Goal: Complete application form

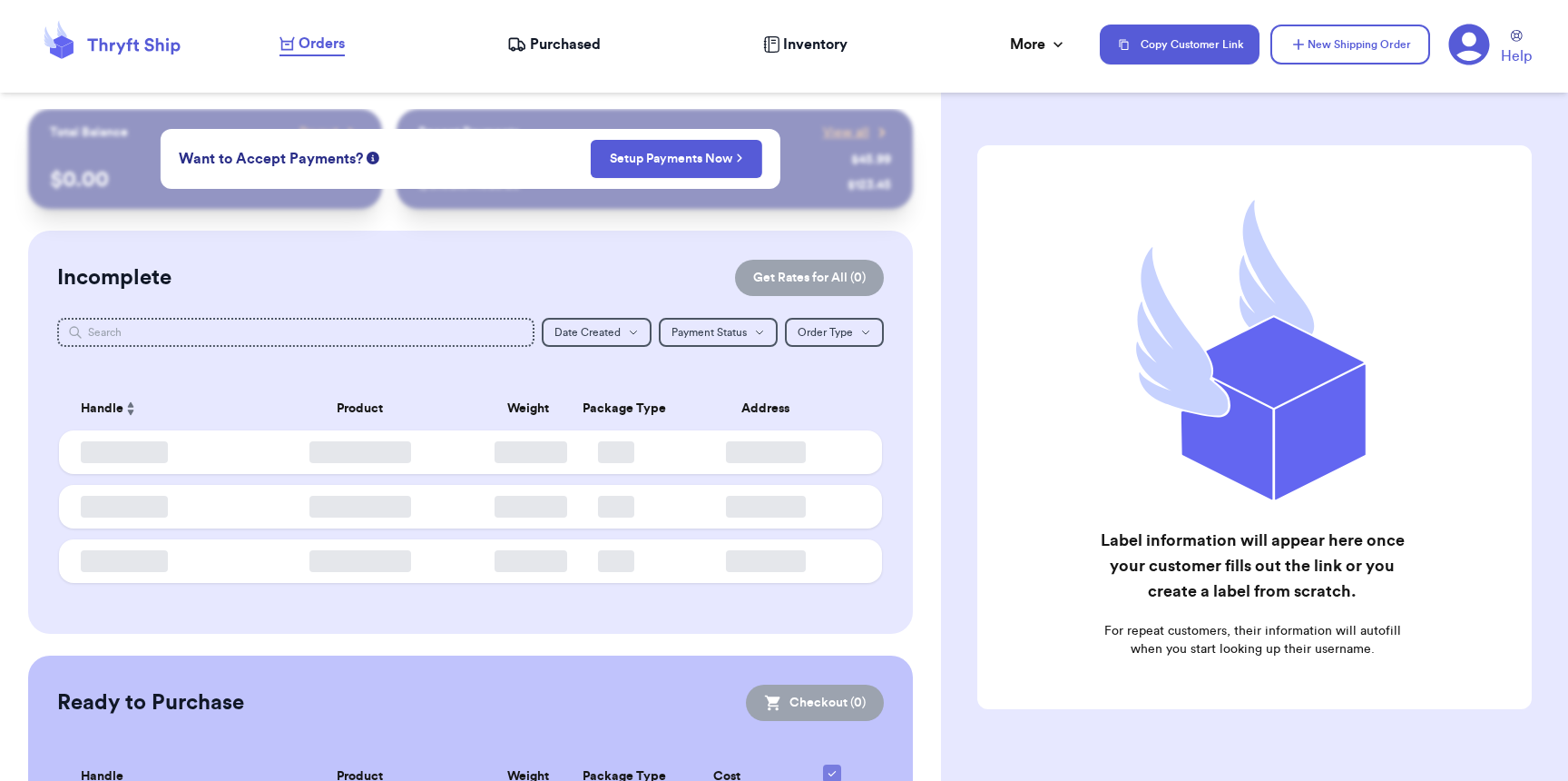
checkbox input "false"
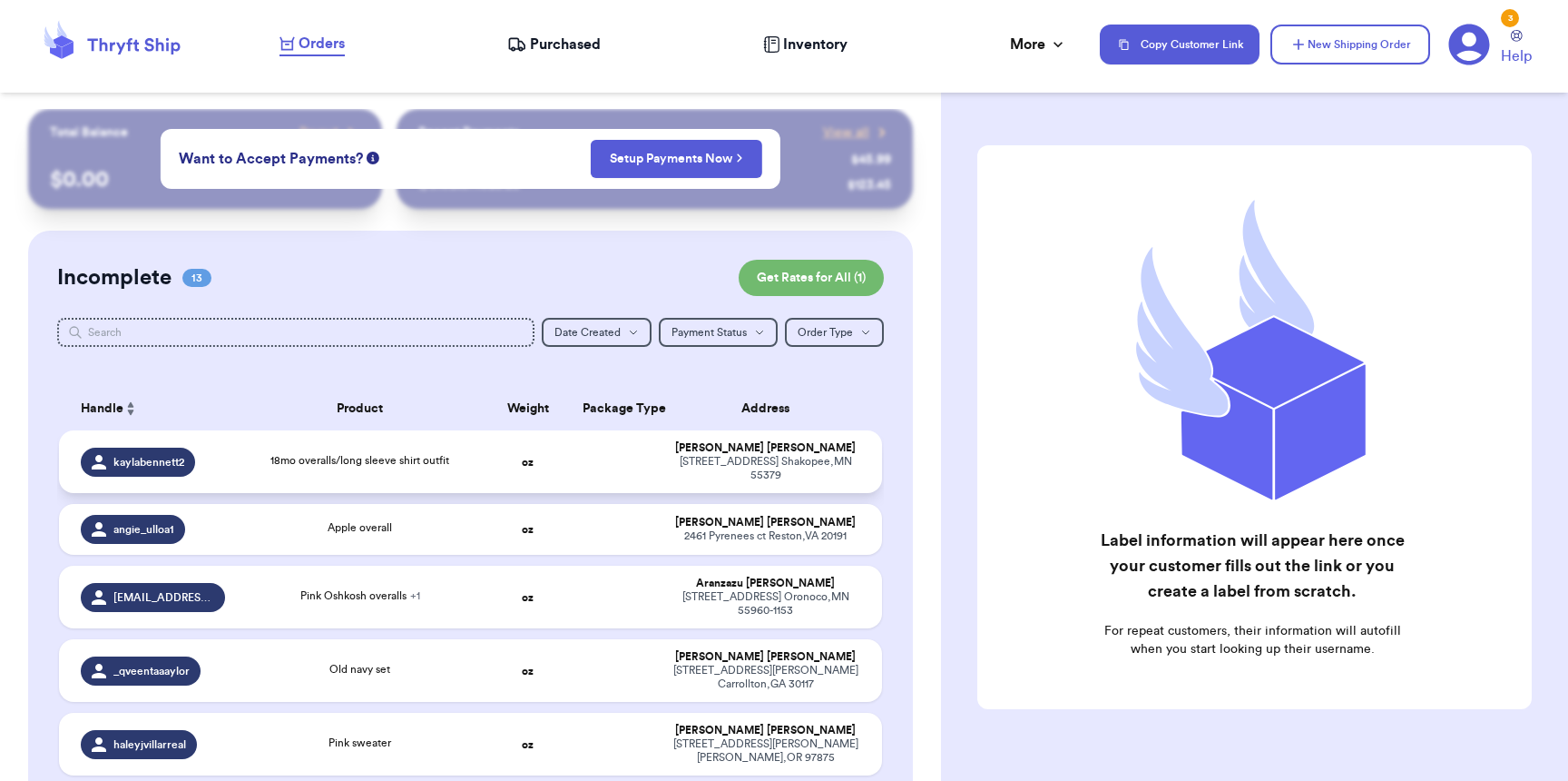
click at [221, 477] on td "kaylabennett2" at bounding box center [147, 461] width 177 height 62
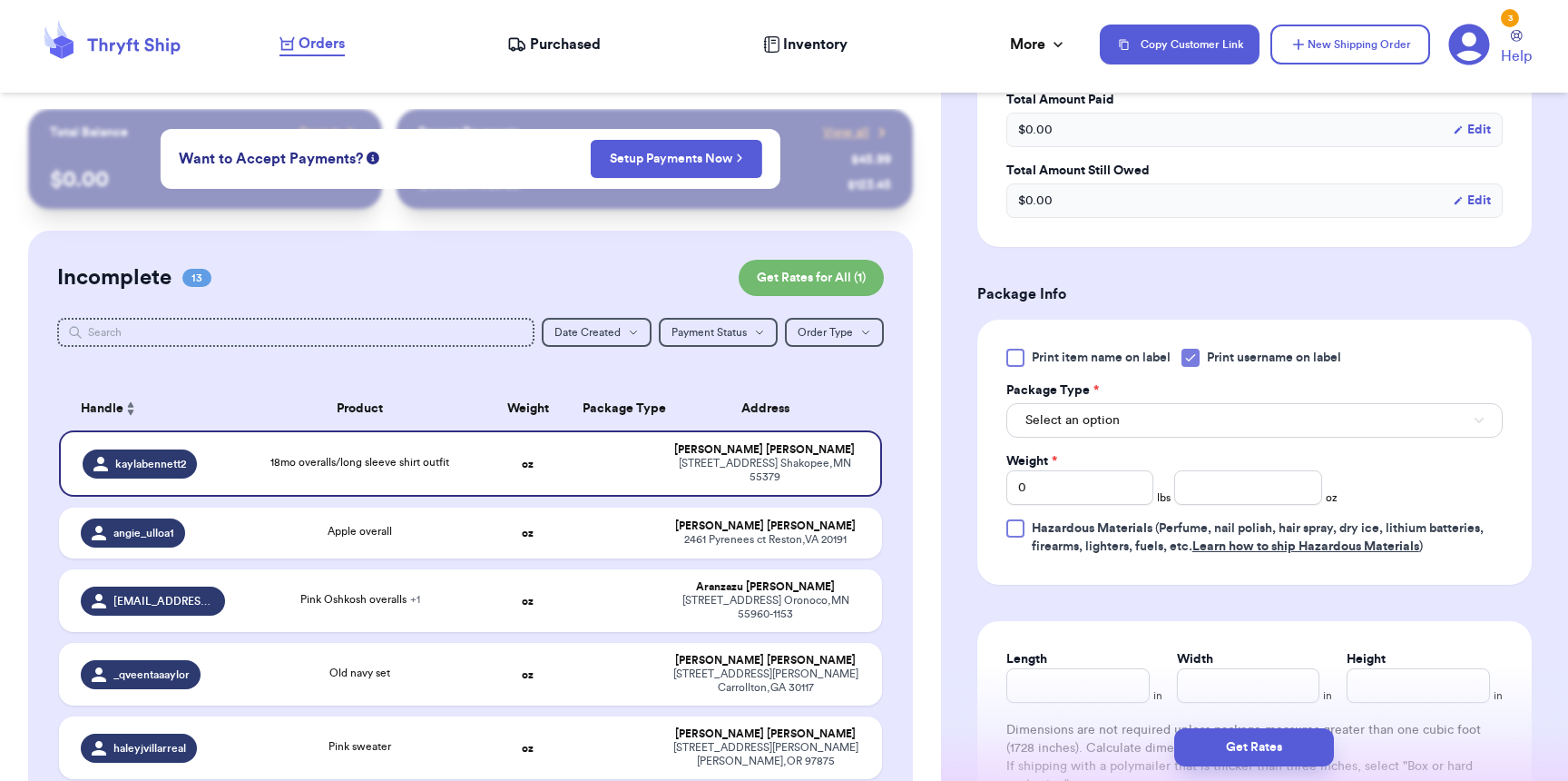
scroll to position [767, 0]
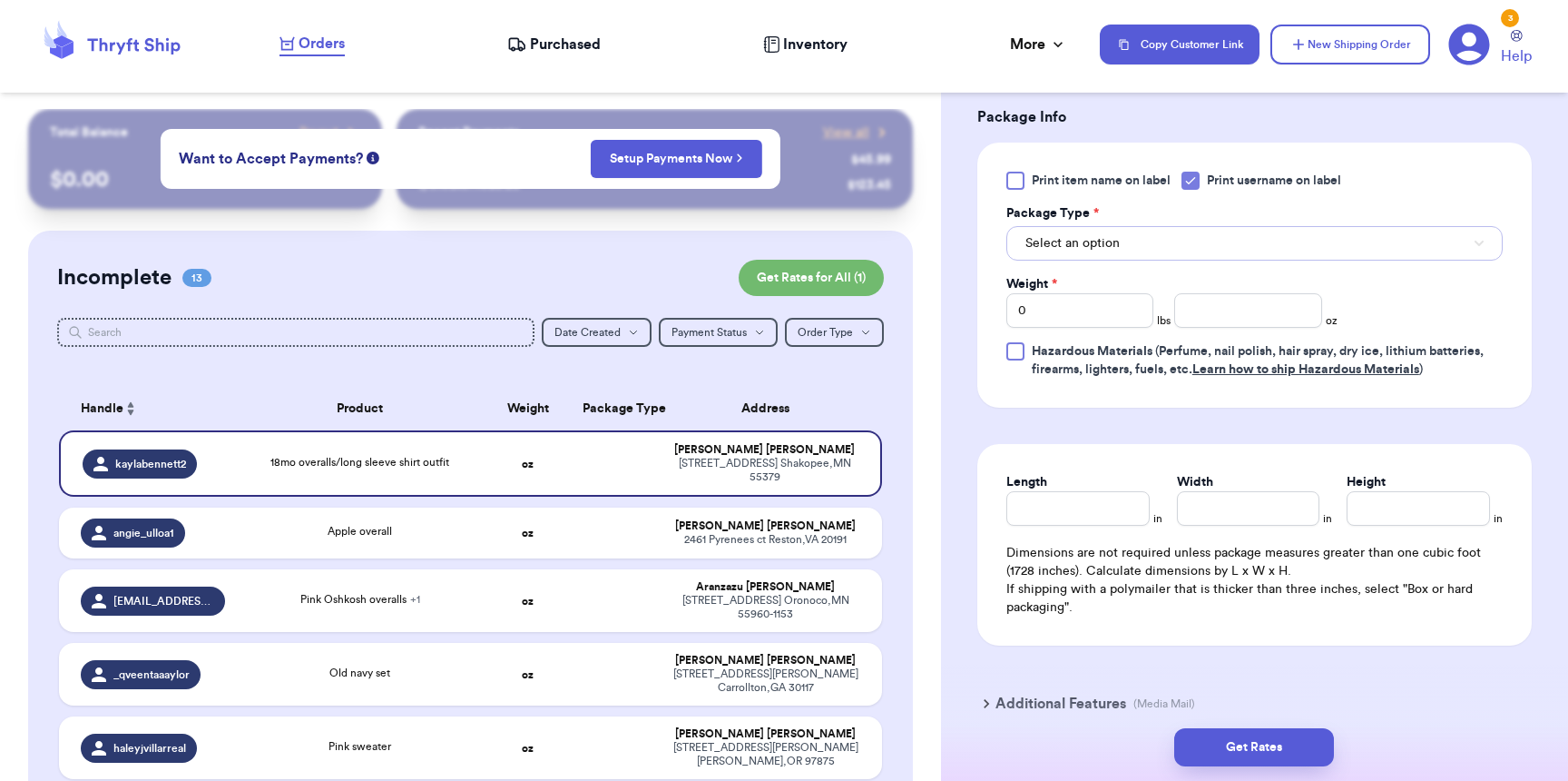
click at [1087, 239] on span "Select an option" at bounding box center [1071, 244] width 94 height 18
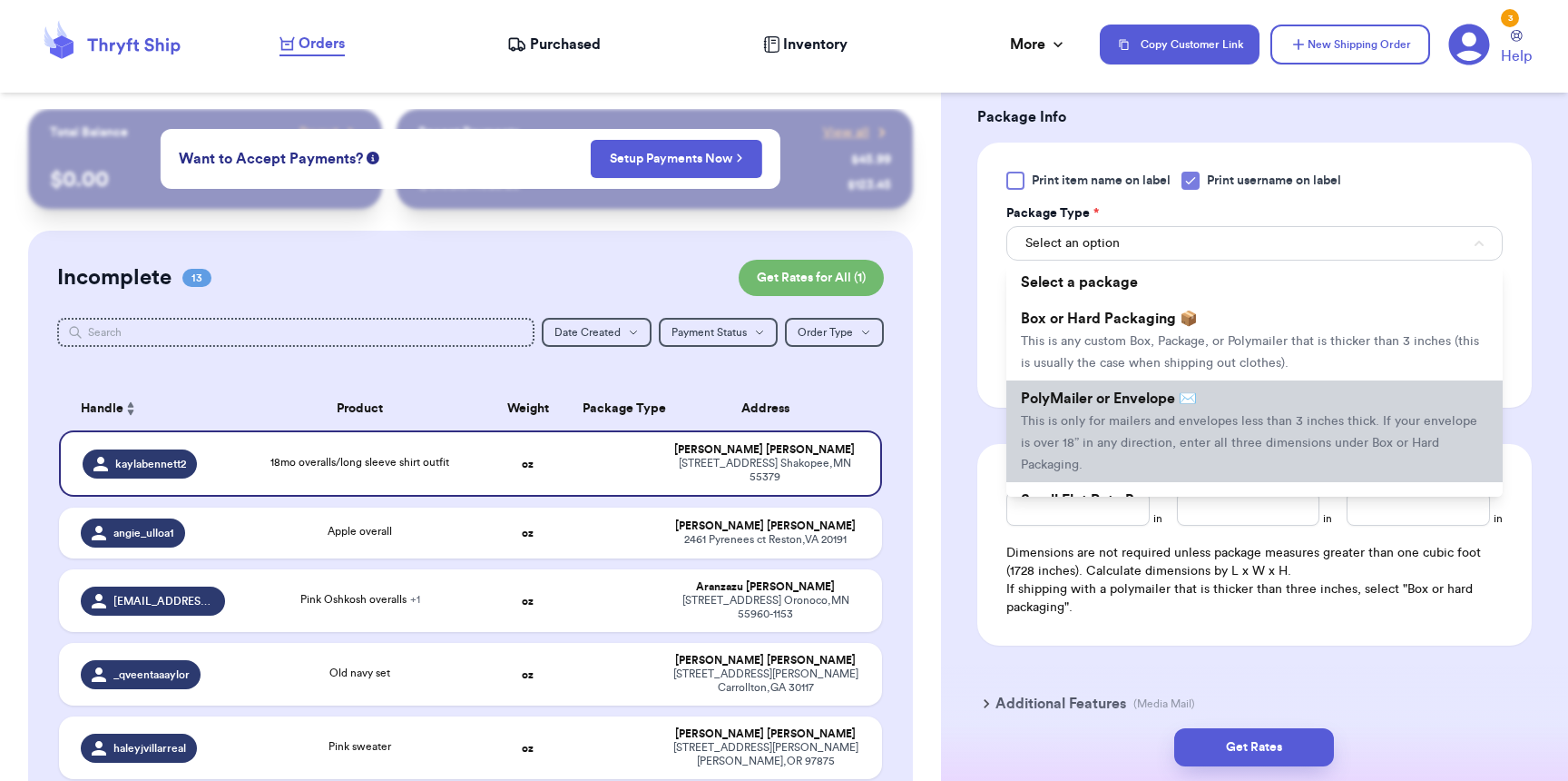
click at [1102, 406] on span "PolyMailer or Envelope ✉️" at bounding box center [1109, 398] width 176 height 15
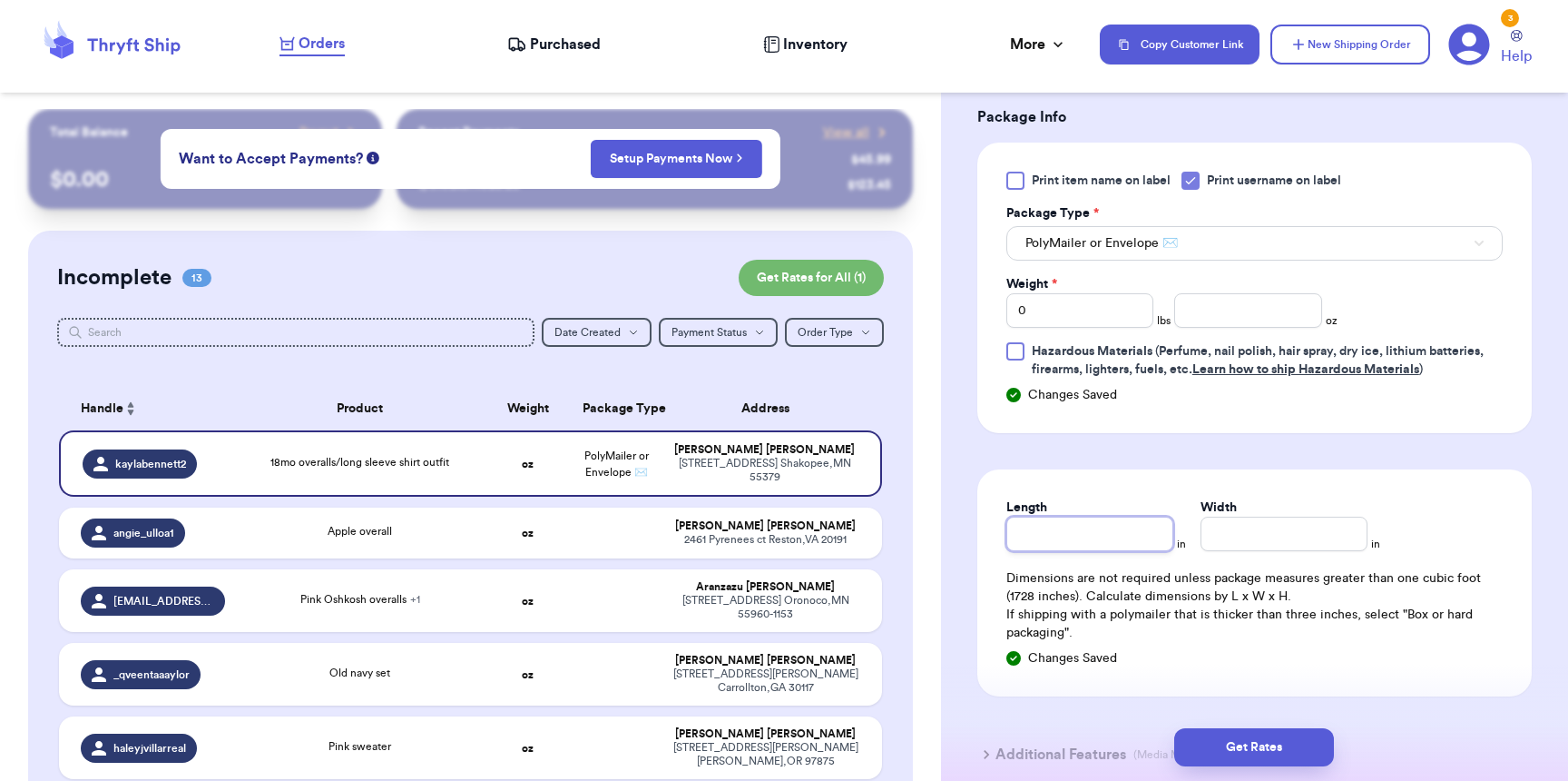
click at [1066, 551] on input "Length" at bounding box center [1089, 534] width 167 height 35
type input "9"
type input "8"
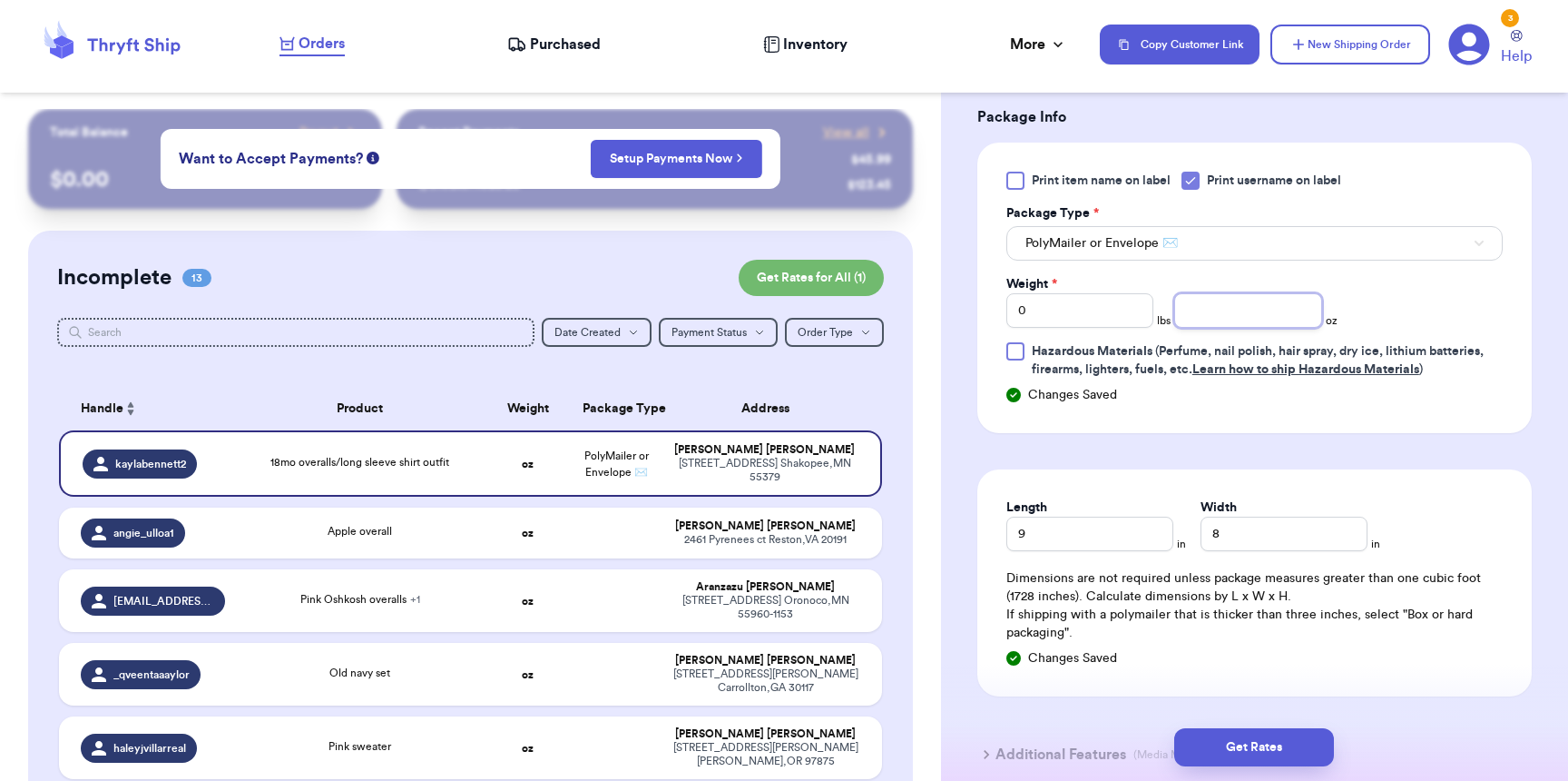
click at [1219, 309] on input "number" at bounding box center [1247, 310] width 147 height 35
type input "11"
click at [1257, 764] on button "Get Rates" at bounding box center [1253, 747] width 159 height 39
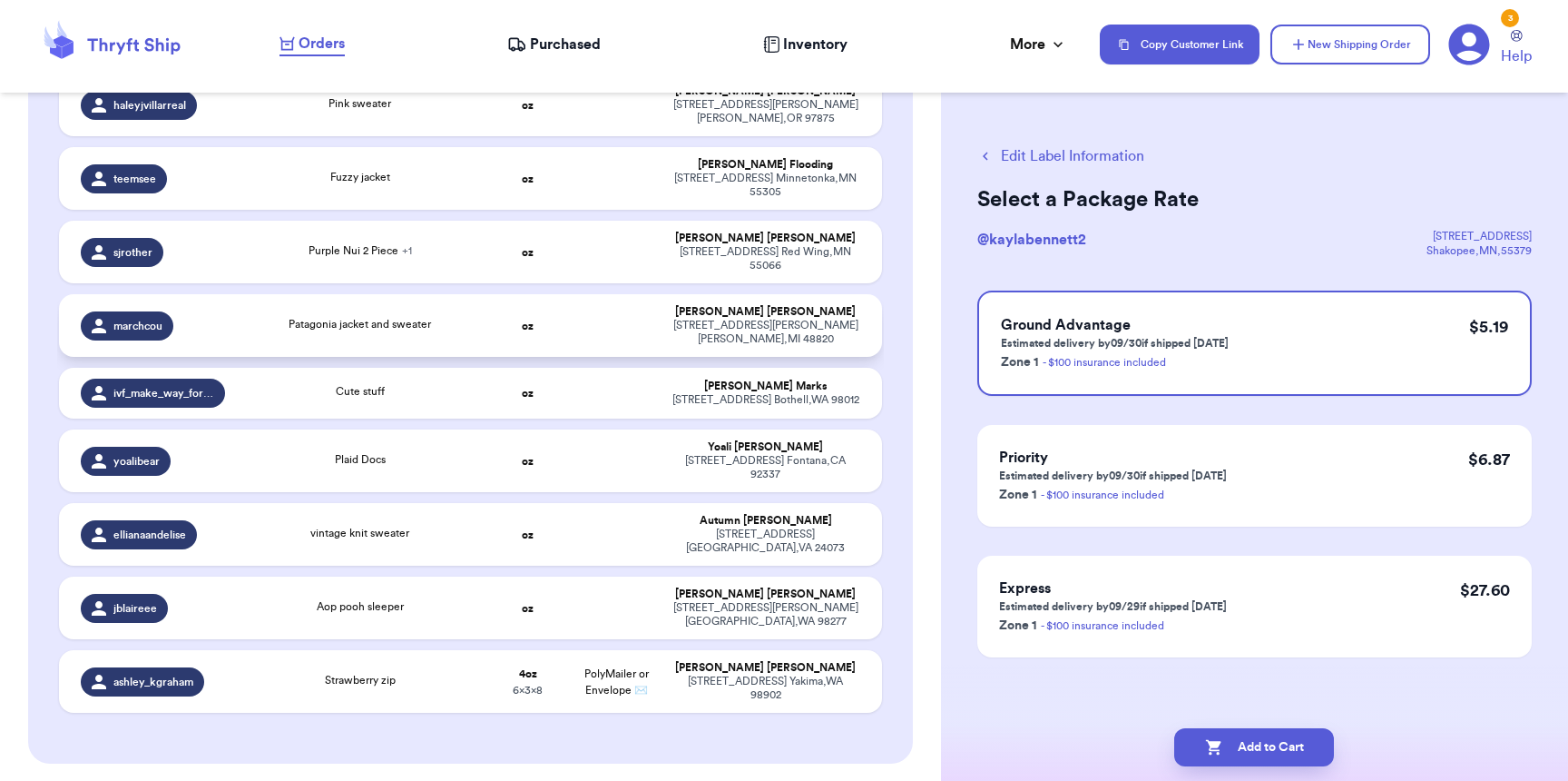
scroll to position [0, 0]
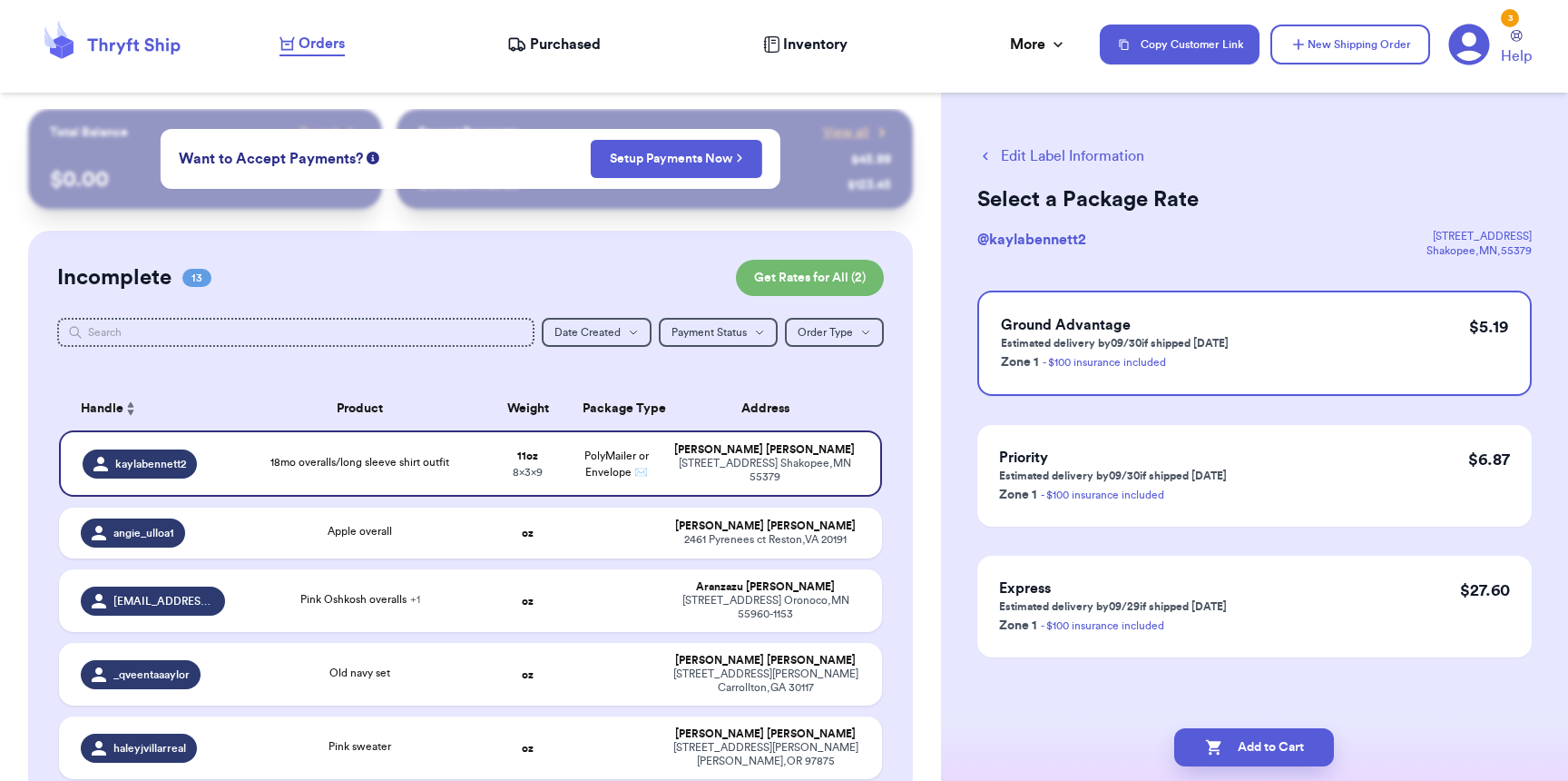
click at [550, 49] on span "Purchased" at bounding box center [566, 45] width 71 height 22
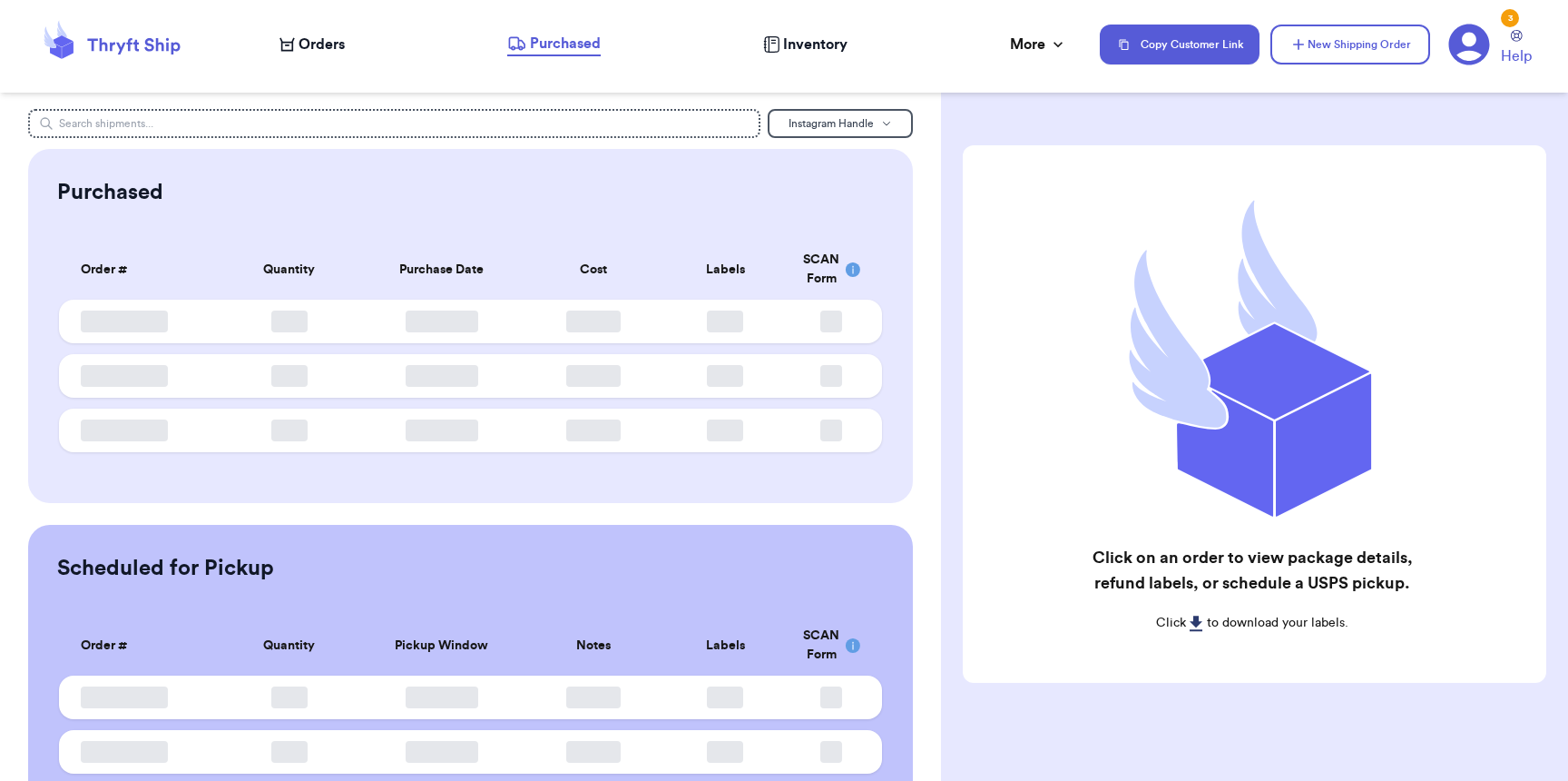
click at [316, 44] on span "Orders" at bounding box center [322, 45] width 46 height 22
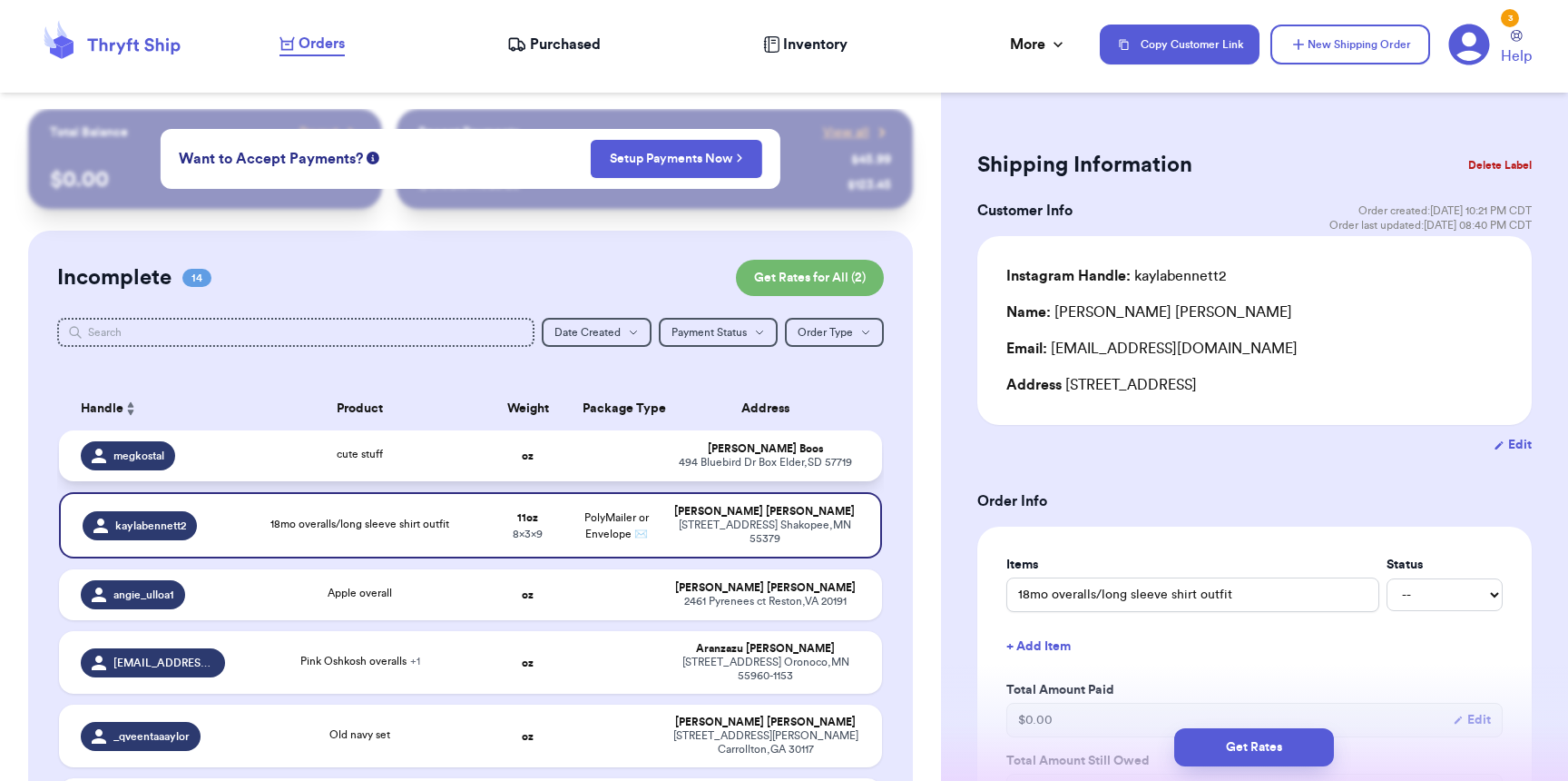
click at [430, 463] on div "cute stuff" at bounding box center [359, 455] width 226 height 20
type input "cute stuff"
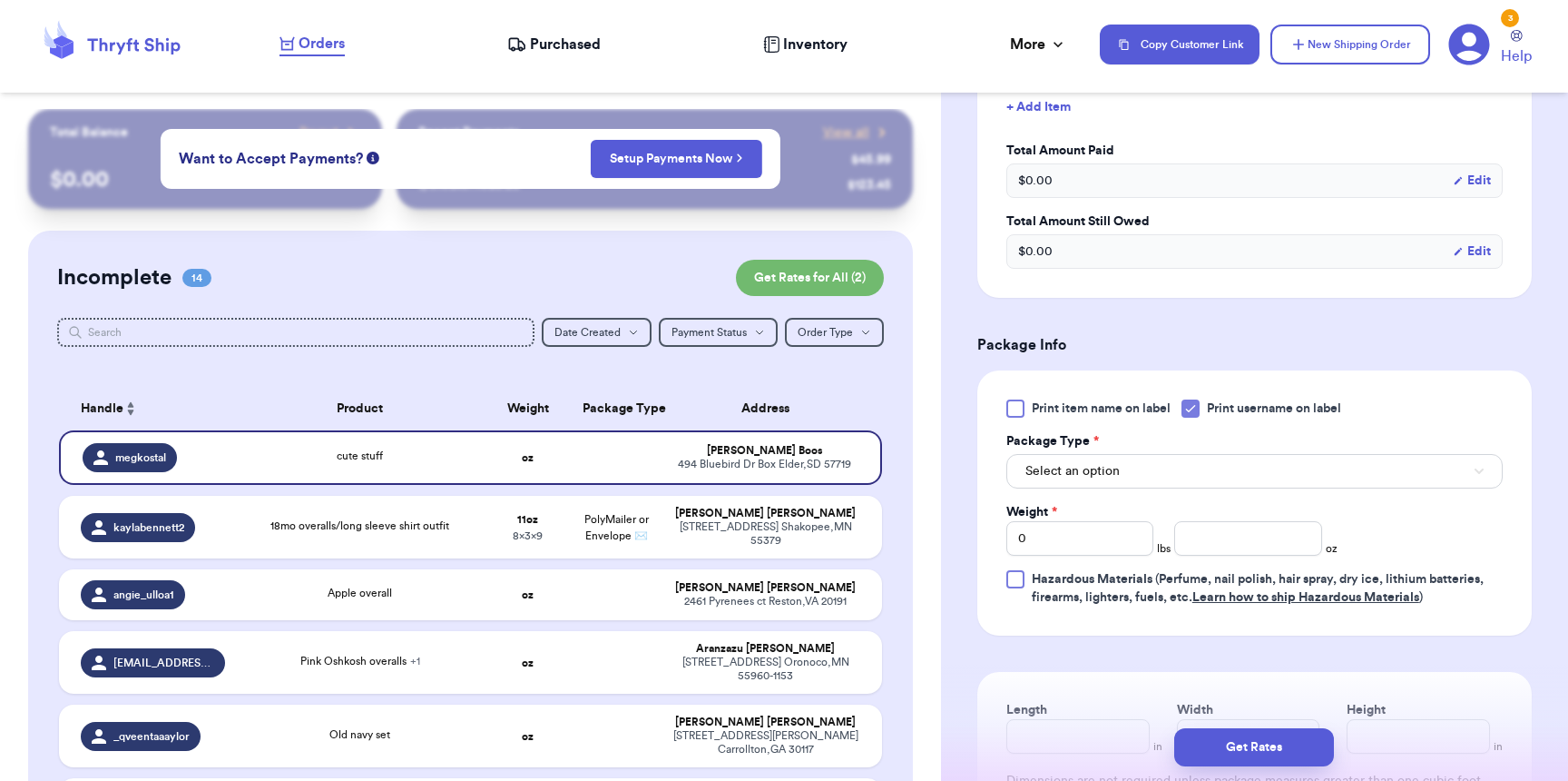
scroll to position [636, 0]
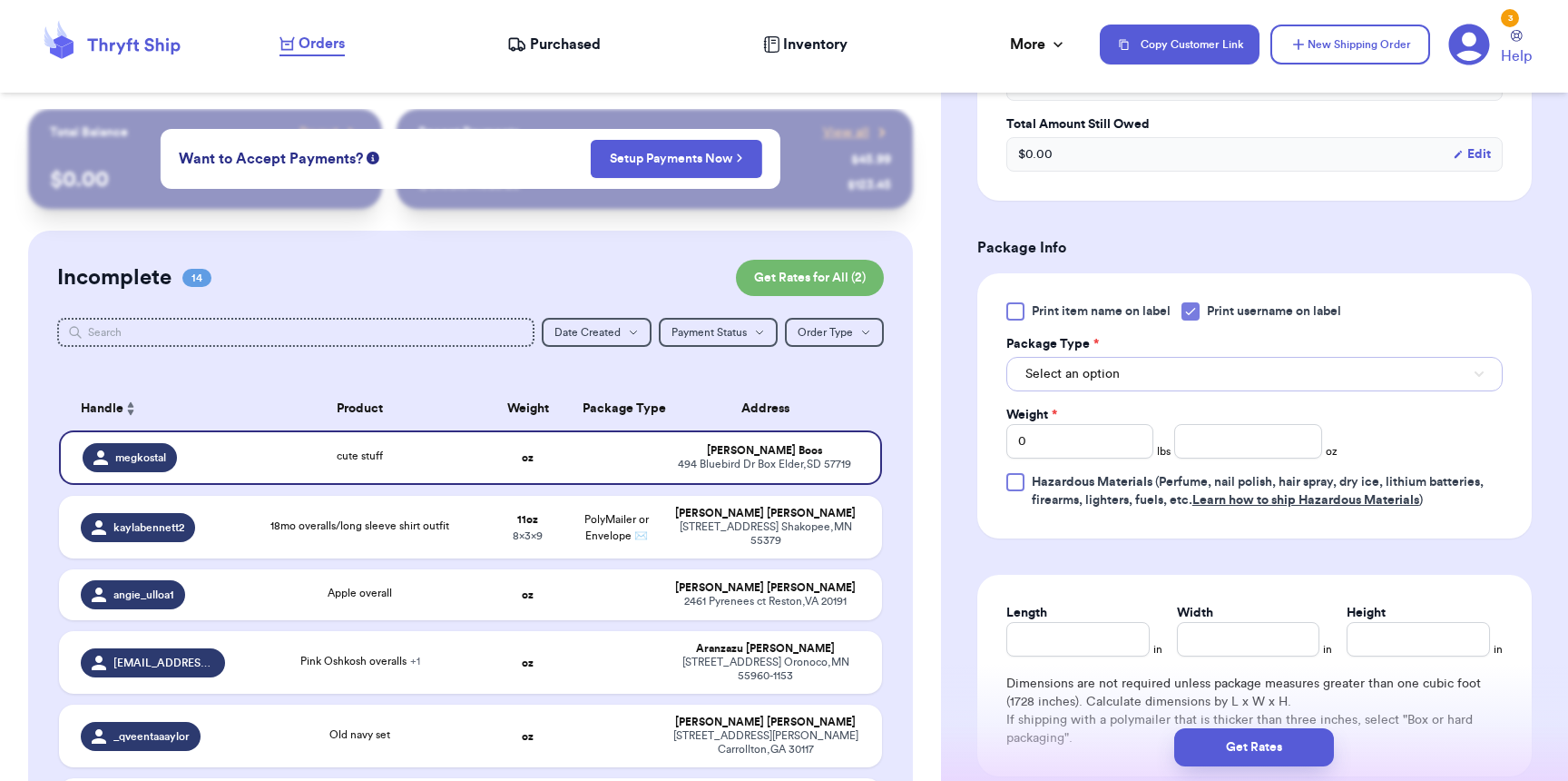
click at [1111, 366] on button "Select an option" at bounding box center [1254, 373] width 497 height 35
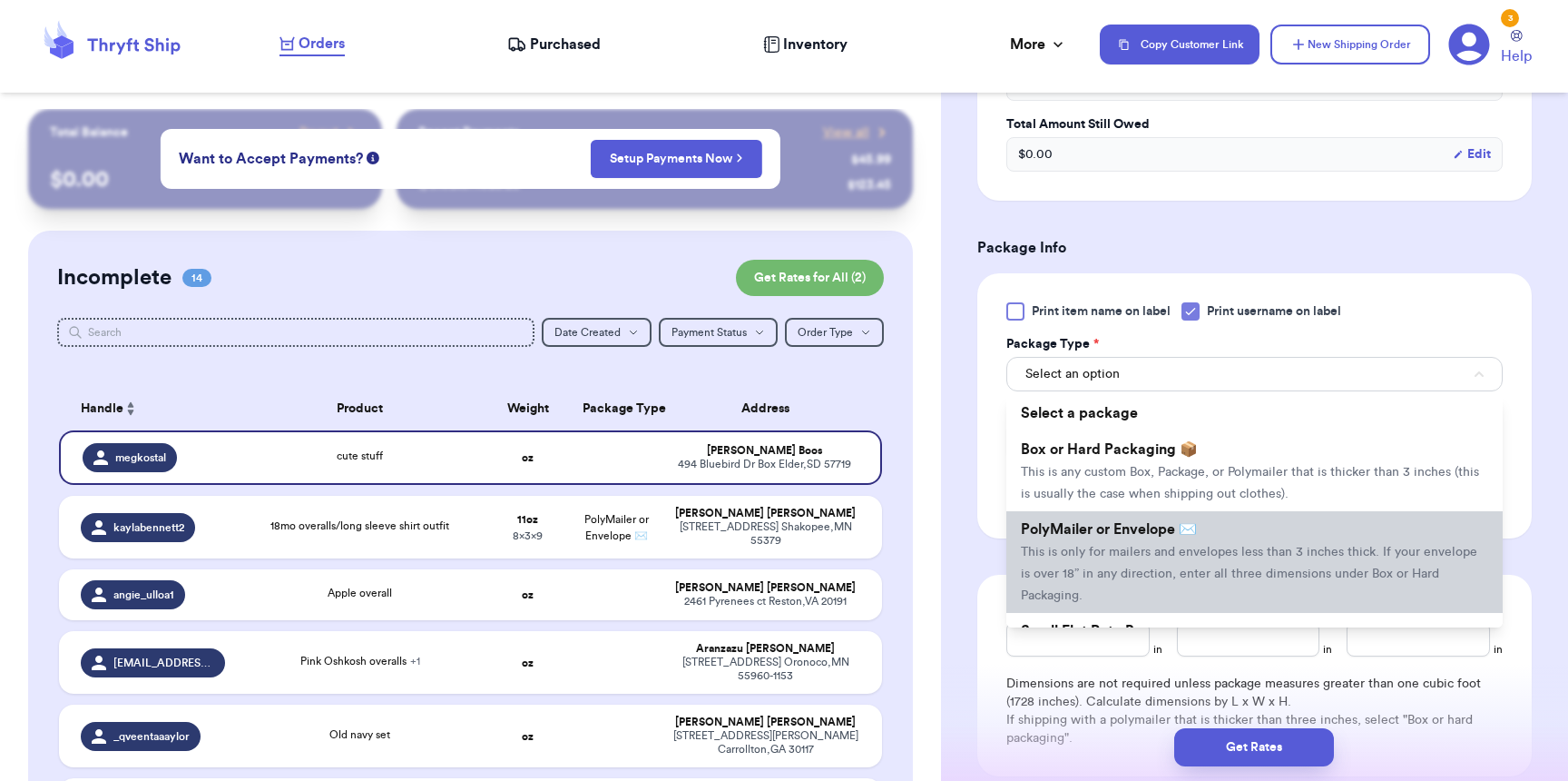
click at [1064, 537] on span "PolyMailer or Envelope ✉️" at bounding box center [1109, 529] width 176 height 15
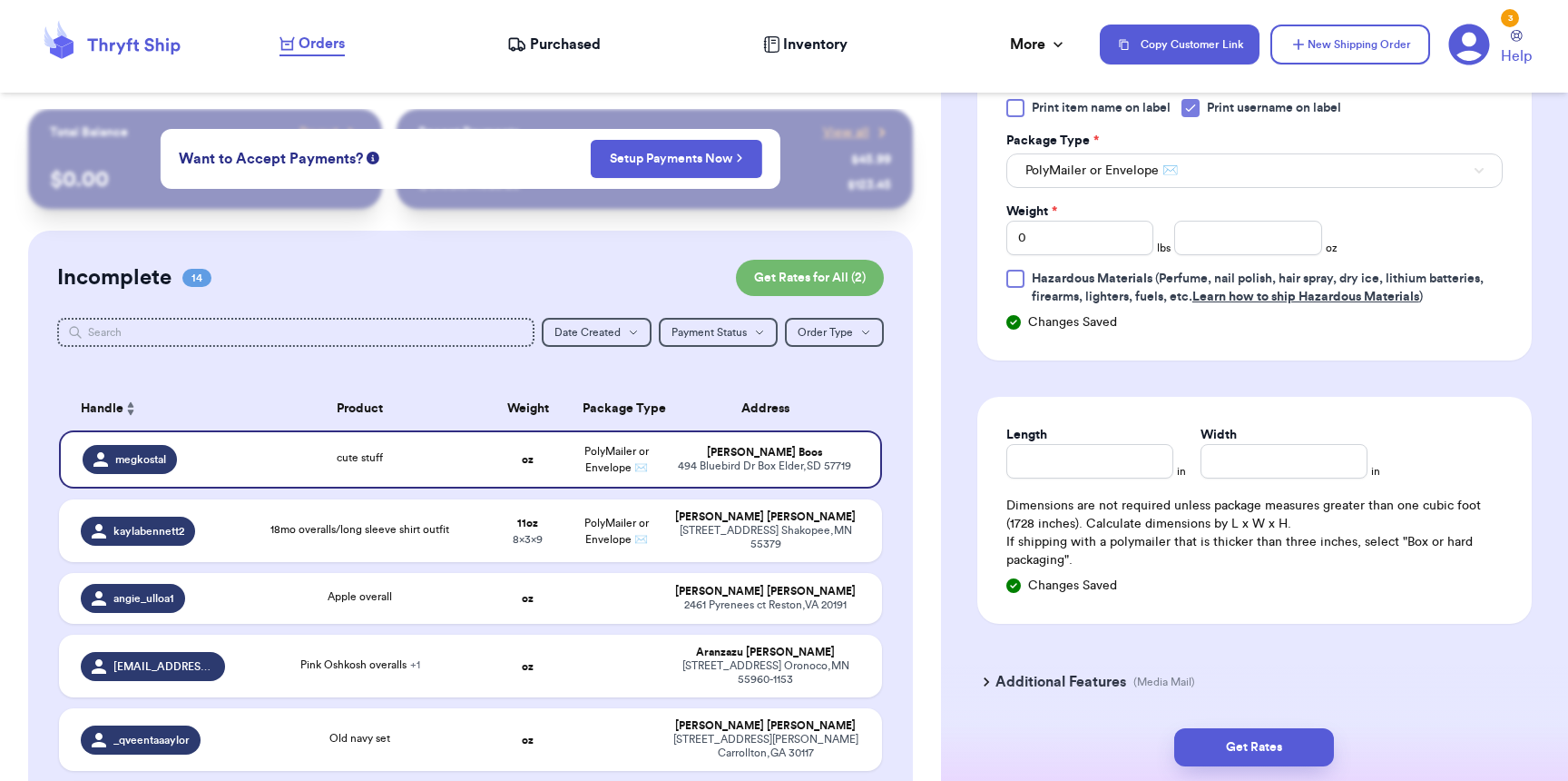
scroll to position [847, 0]
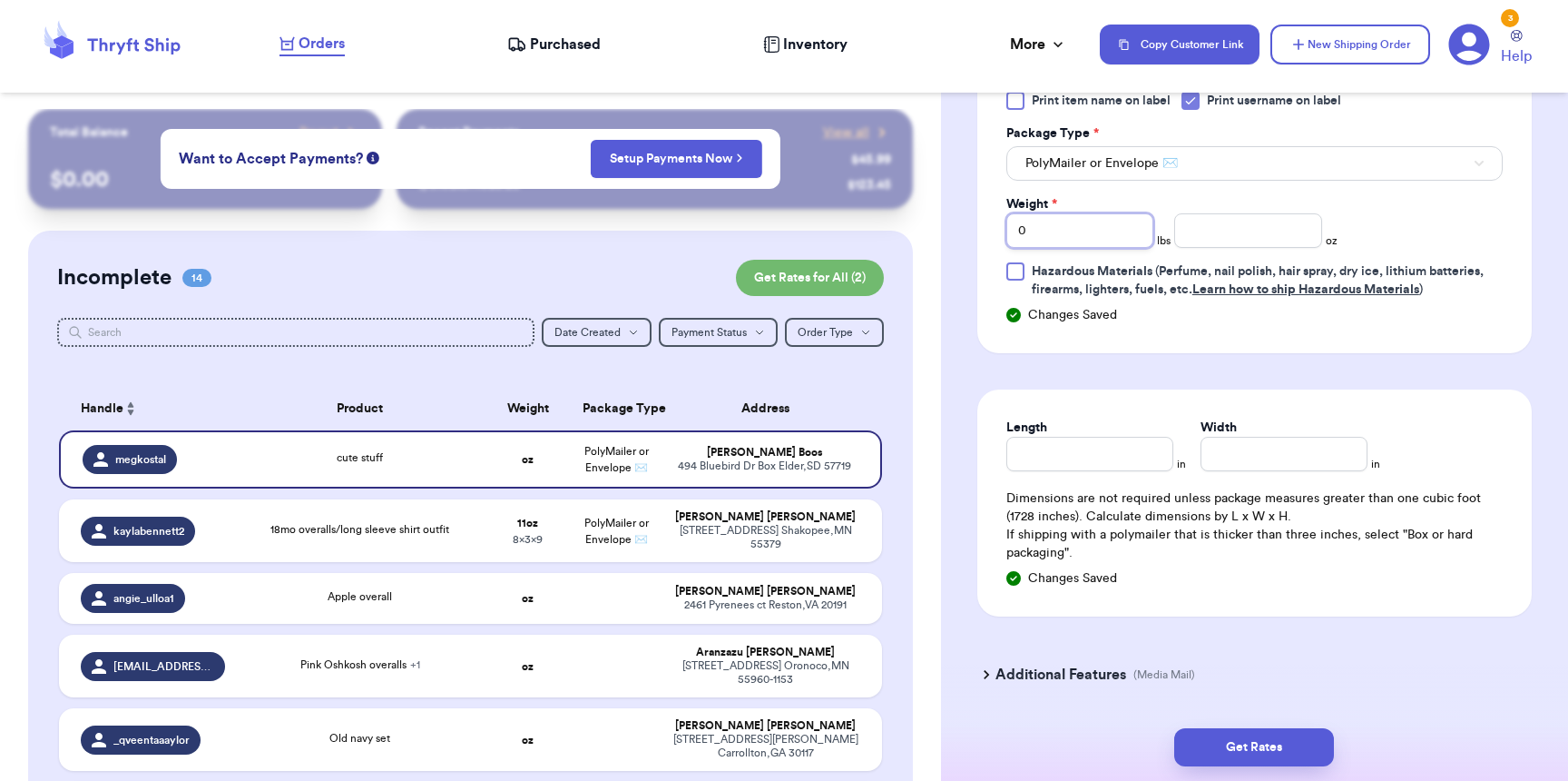
click at [1051, 238] on input "0" at bounding box center [1079, 231] width 147 height 35
type input "1"
type input "7"
type input "12"
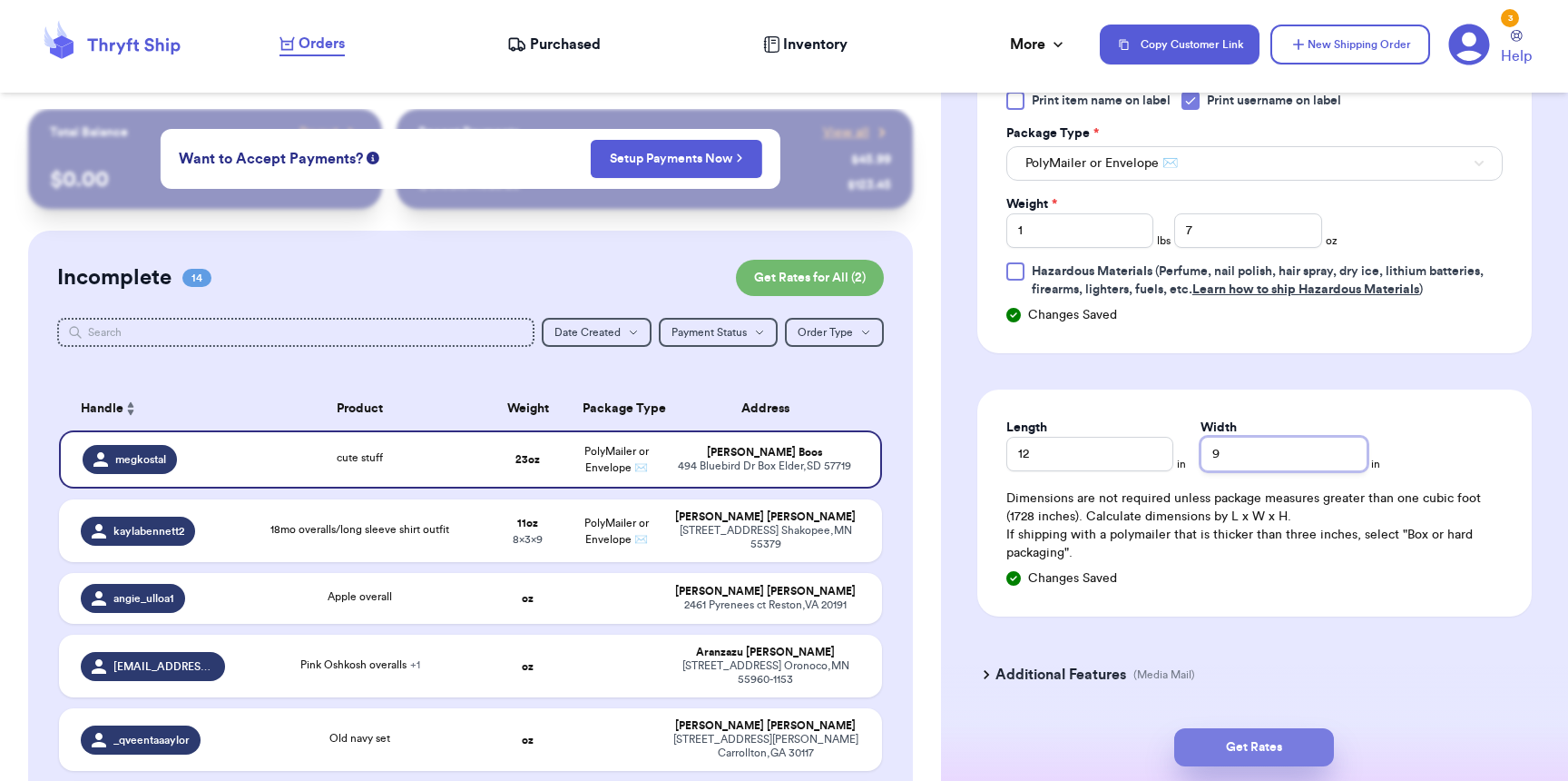
type input "9"
click at [1282, 756] on button "Get Rates" at bounding box center [1253, 747] width 159 height 39
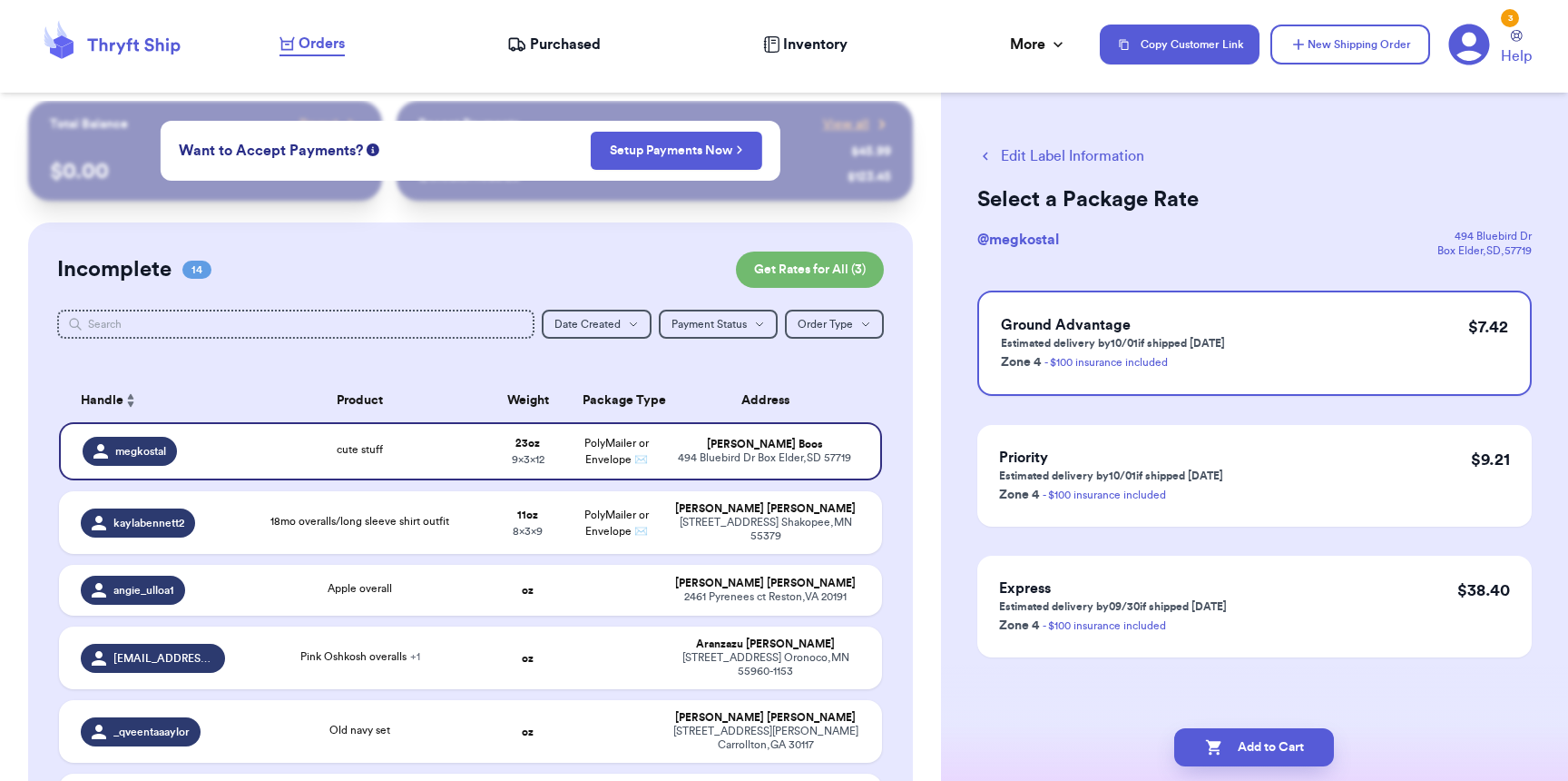
scroll to position [28, 0]
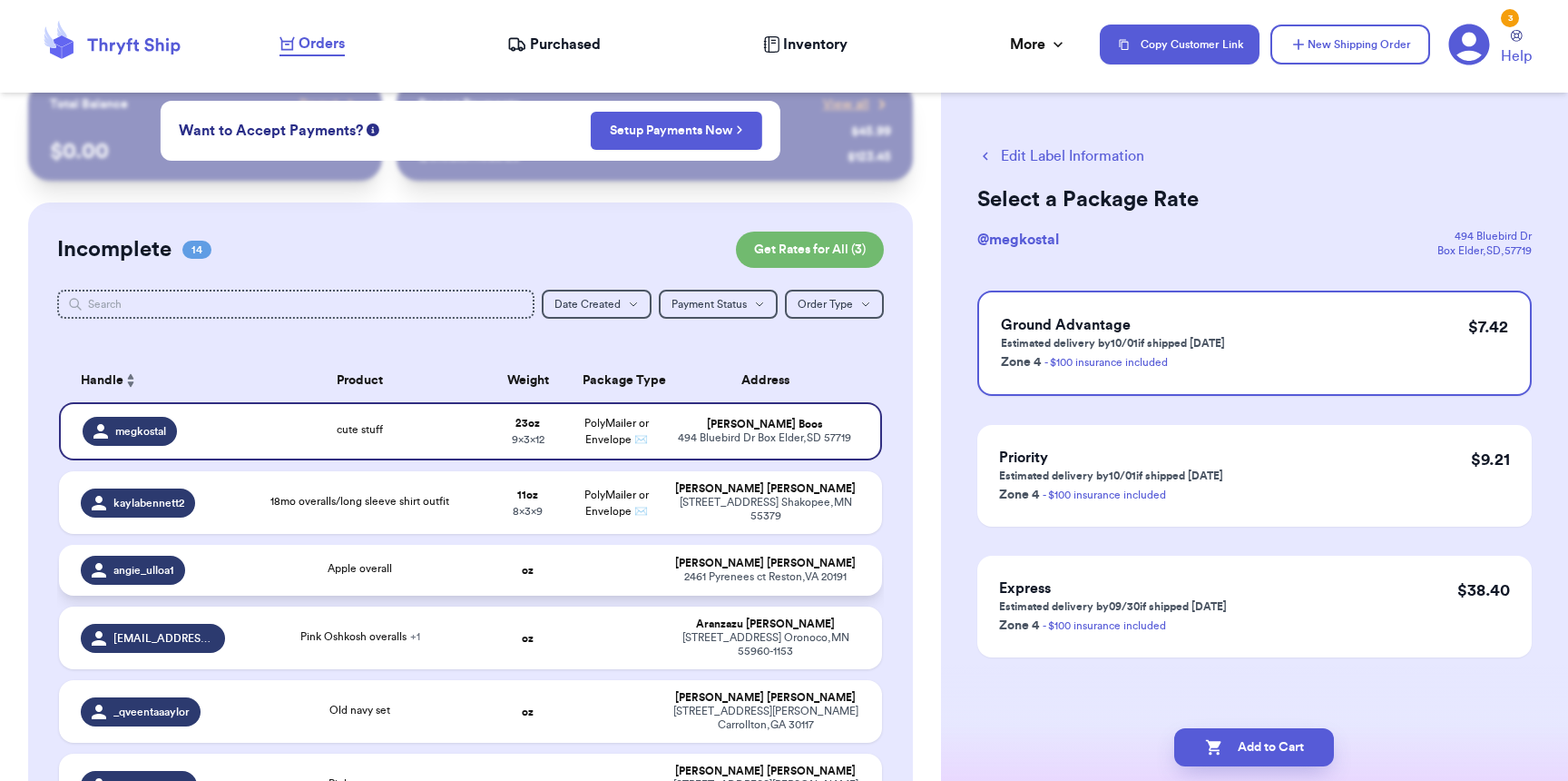
click at [359, 558] on td "Apple overall" at bounding box center [359, 569] width 247 height 50
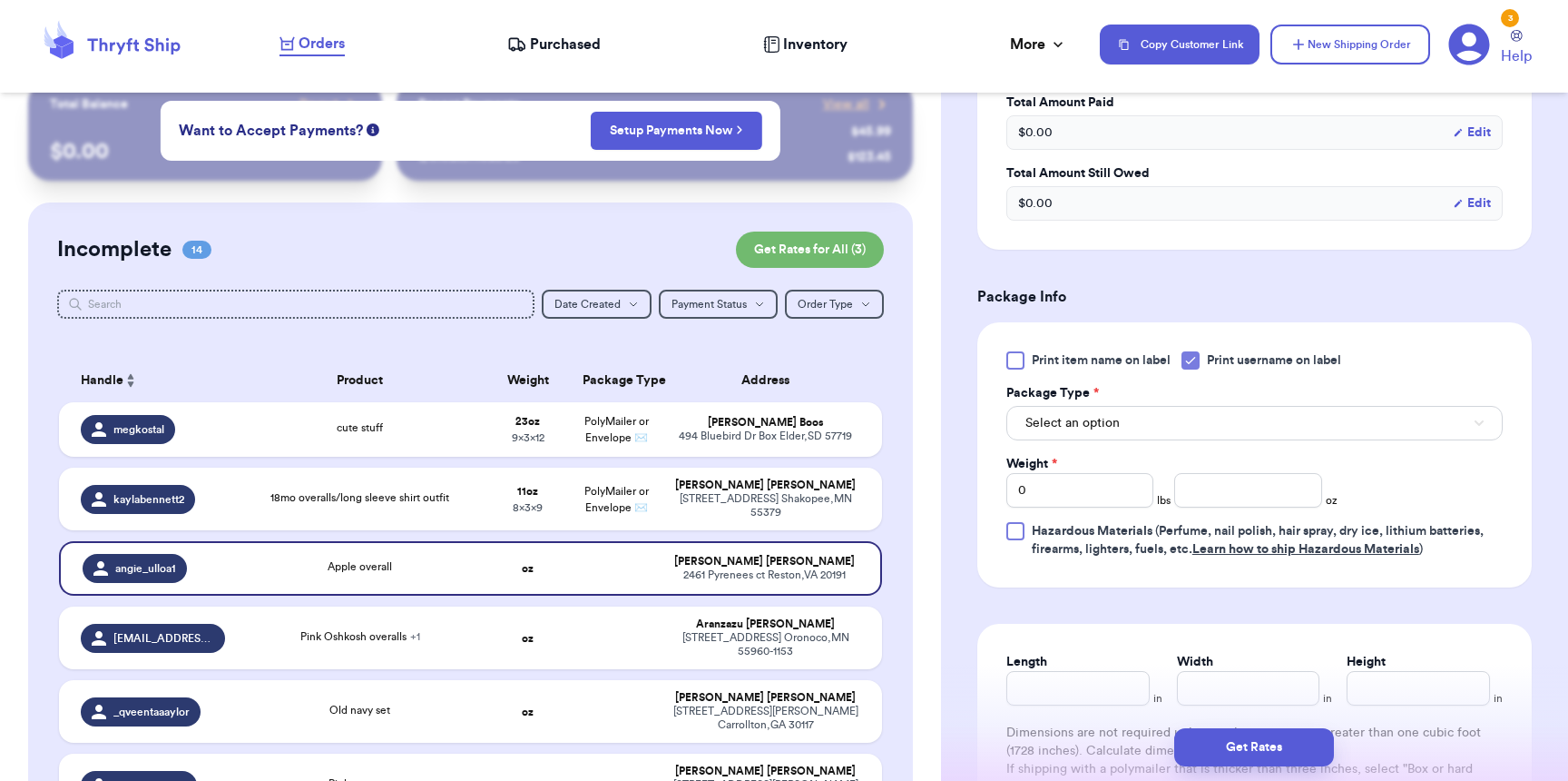
scroll to position [597, 0]
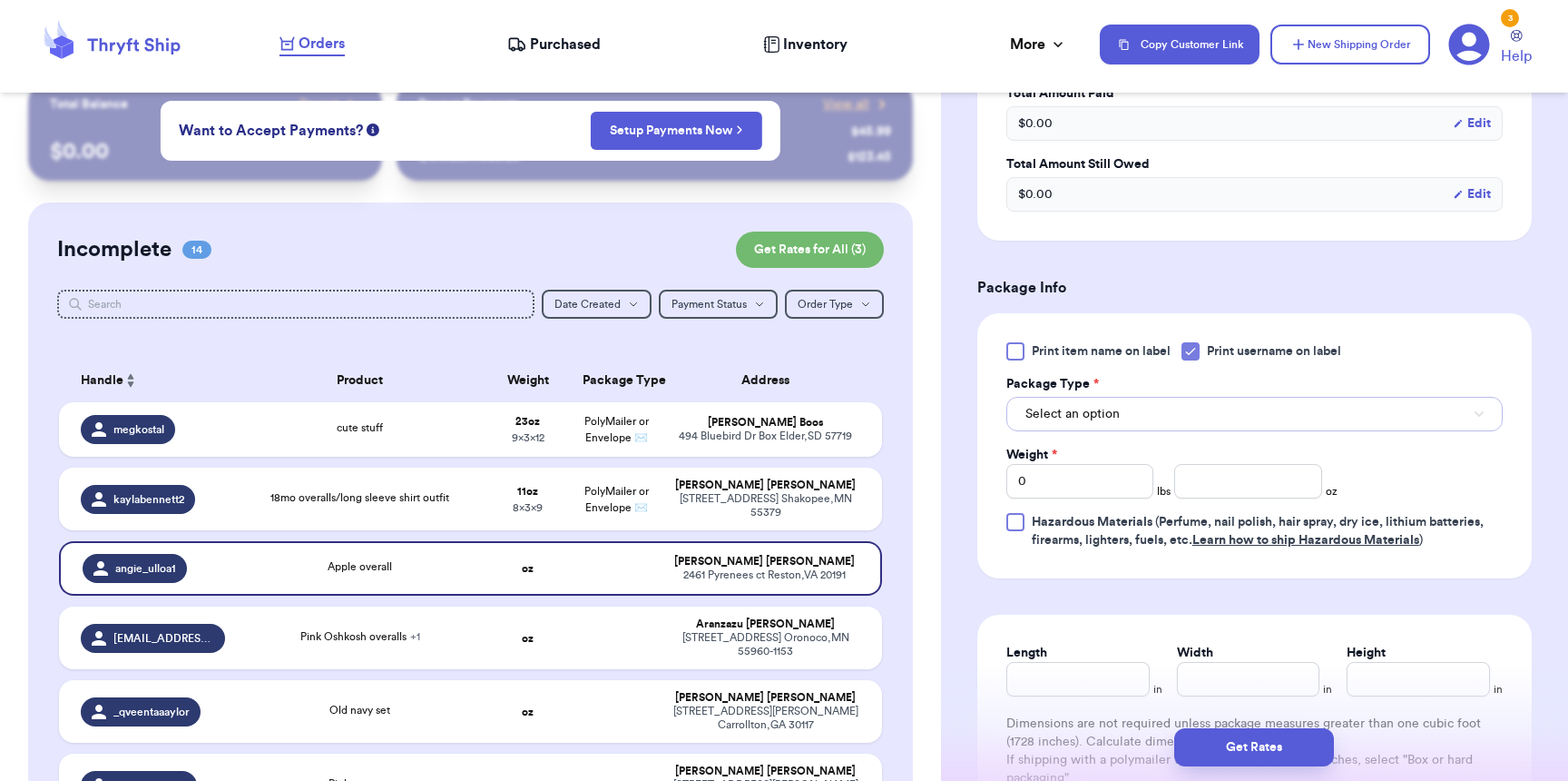
click at [1103, 427] on button "Select an option" at bounding box center [1254, 414] width 497 height 35
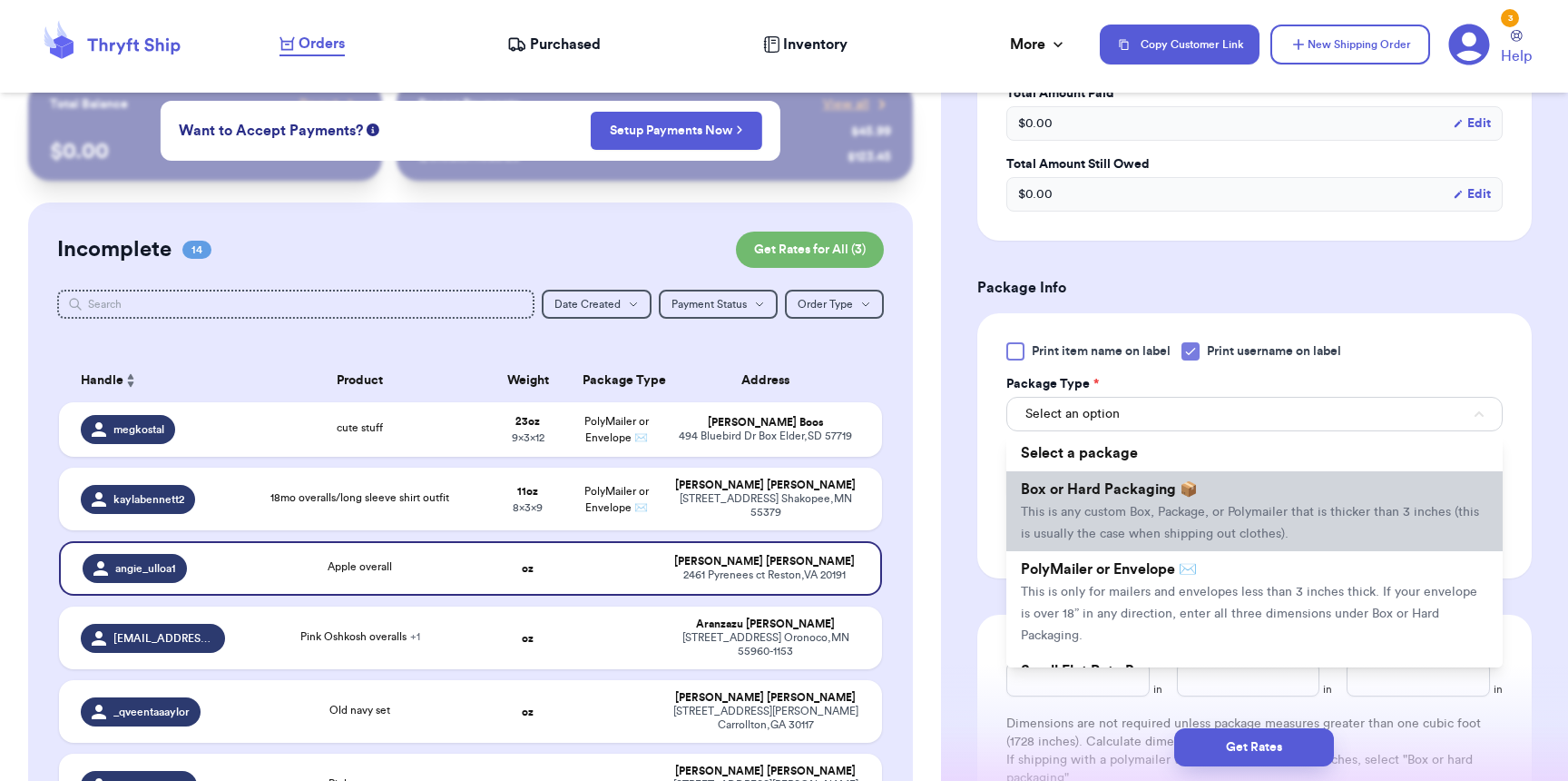
click at [1079, 530] on li "Box or Hard Packaging 📦 This is any custom Box, Package, or Polymailer that is …" at bounding box center [1254, 511] width 497 height 80
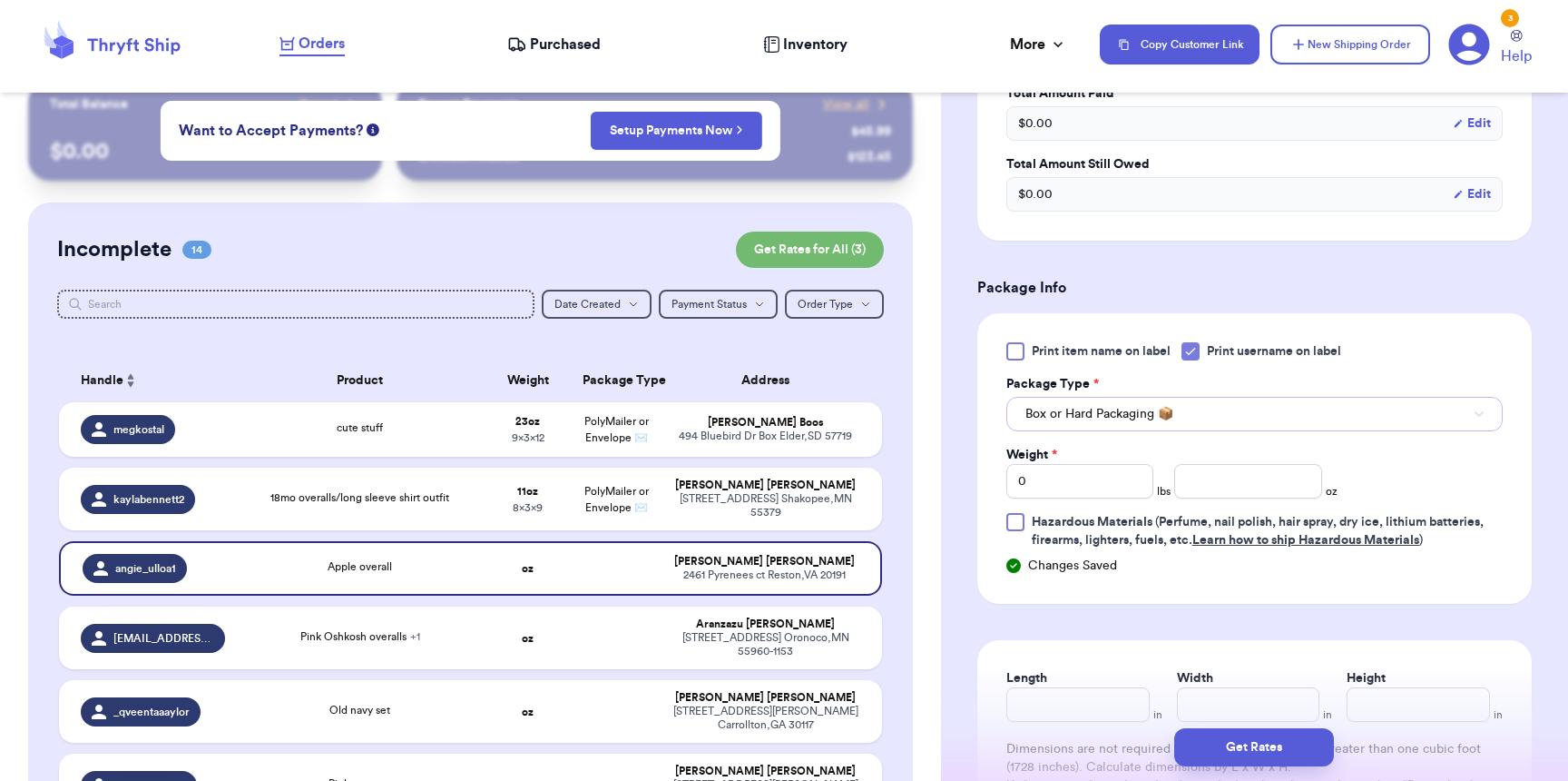
click at [1103, 431] on button "Box or Hard Packaging 📦" at bounding box center [1254, 414] width 497 height 35
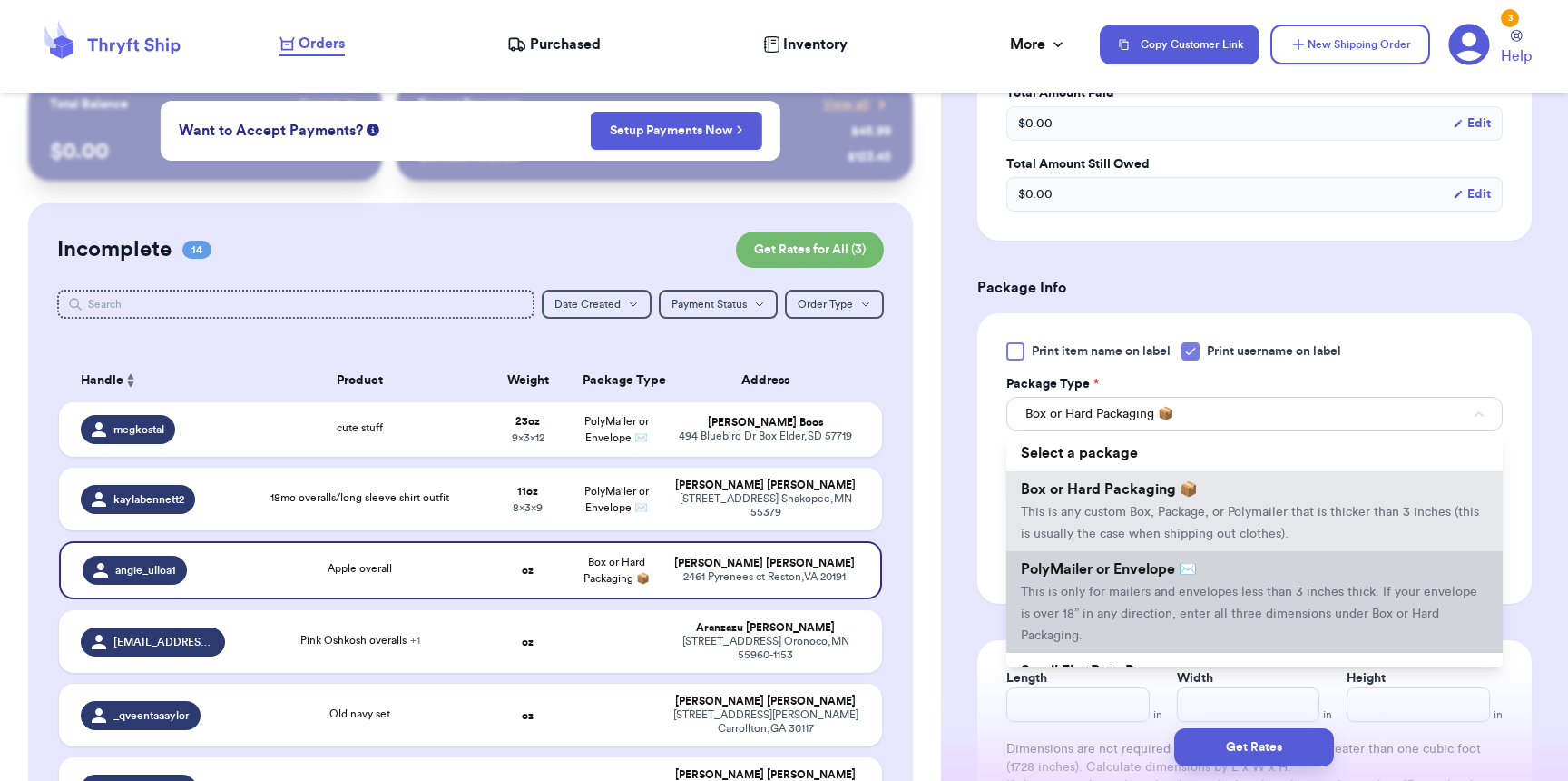
click at [1084, 566] on span "PolyMailer or Envelope ✉️" at bounding box center [1109, 569] width 176 height 15
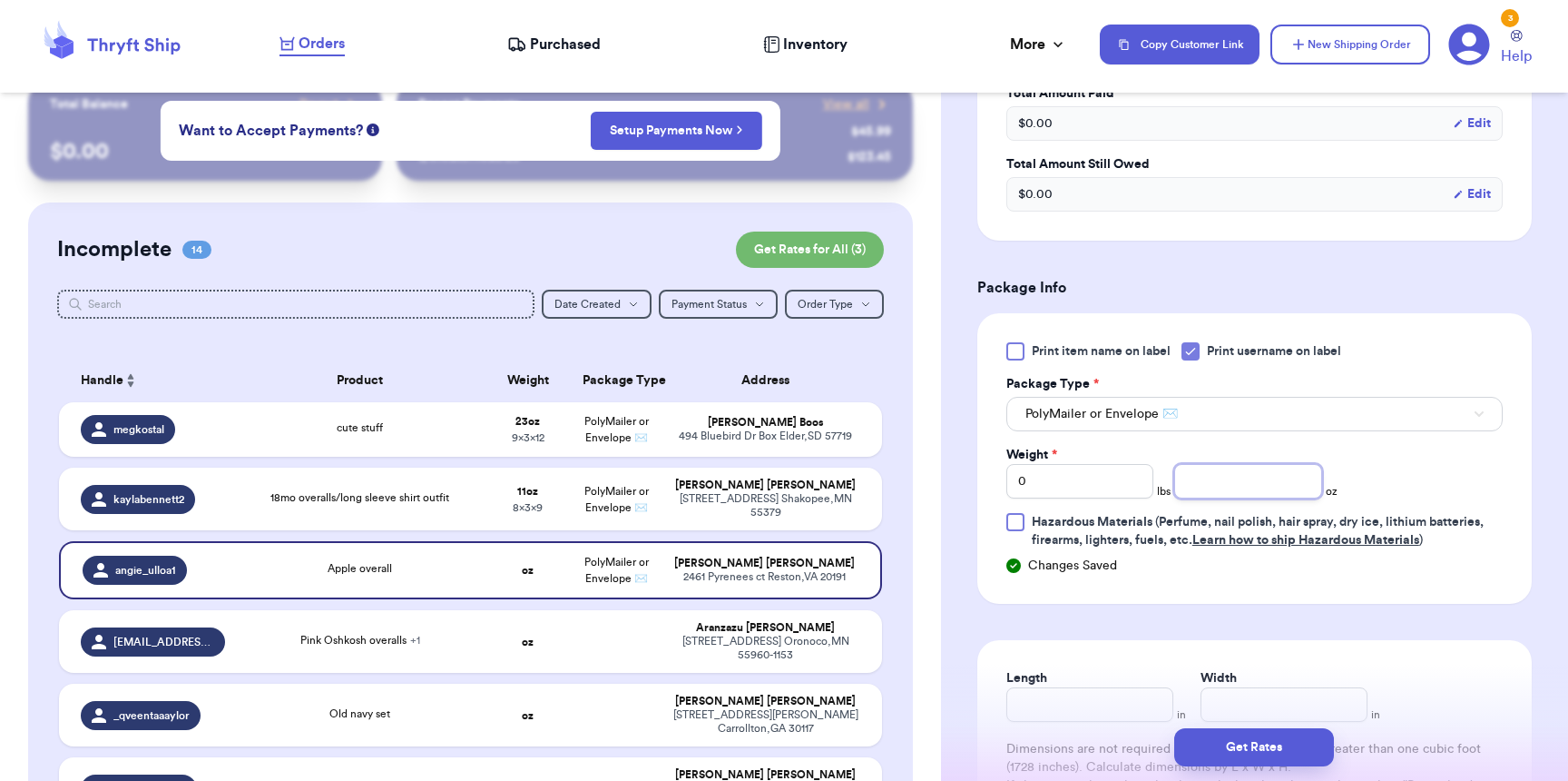
click at [1212, 486] on input "number" at bounding box center [1247, 481] width 147 height 35
type input "13"
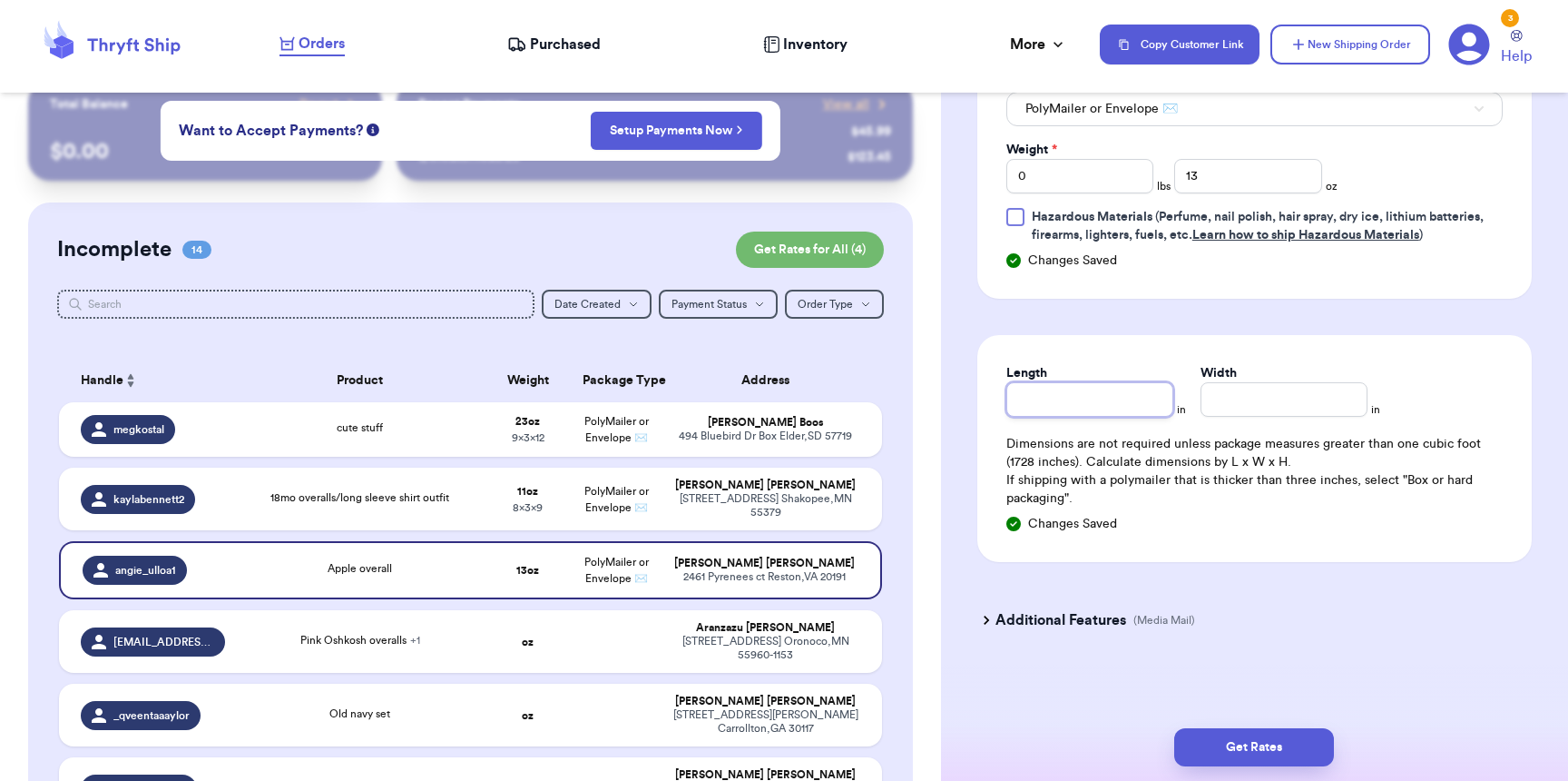
scroll to position [927, 0]
type input "10"
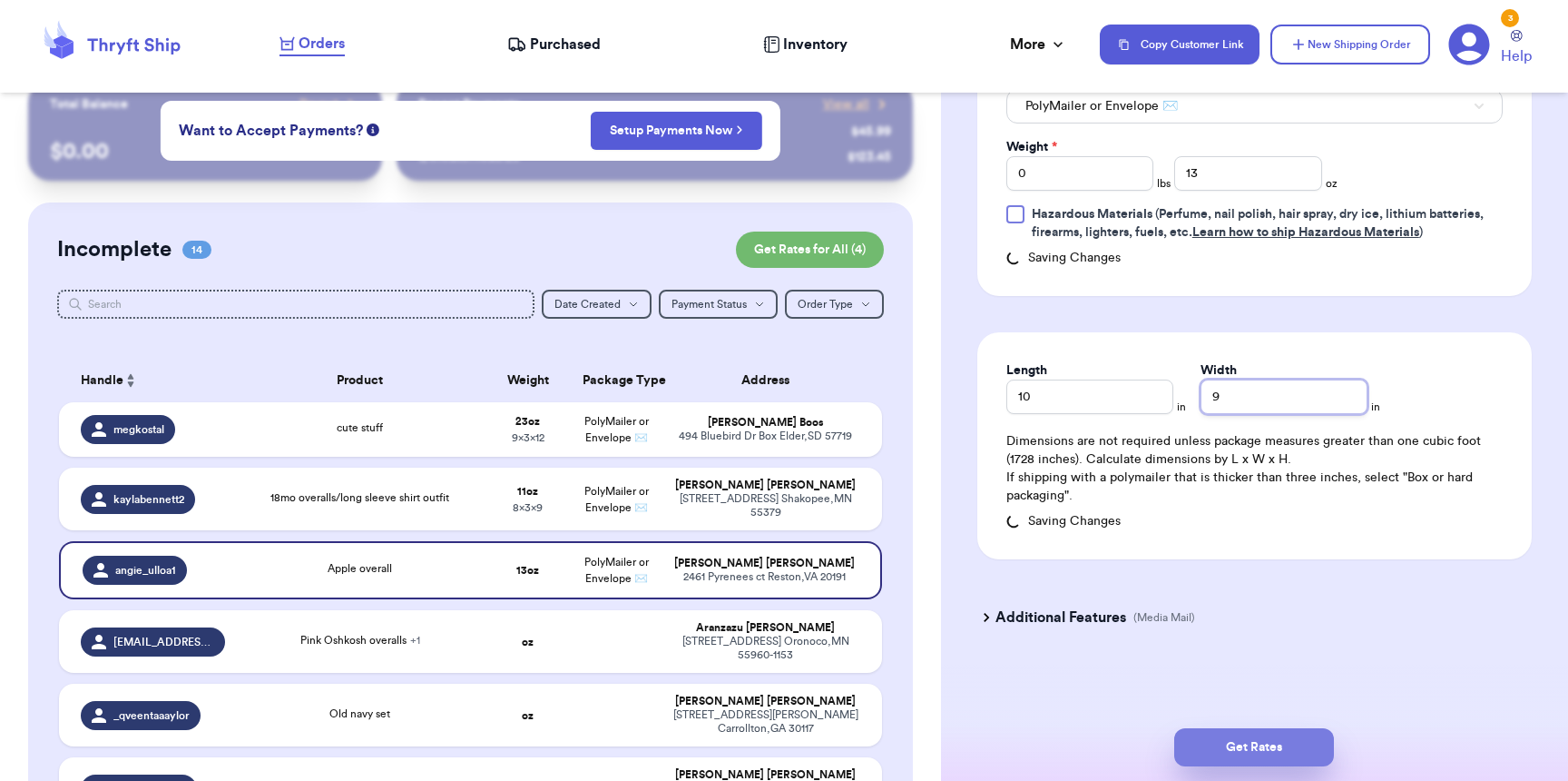
type input "9"
click at [1287, 757] on button "Get Rates" at bounding box center [1253, 747] width 159 height 39
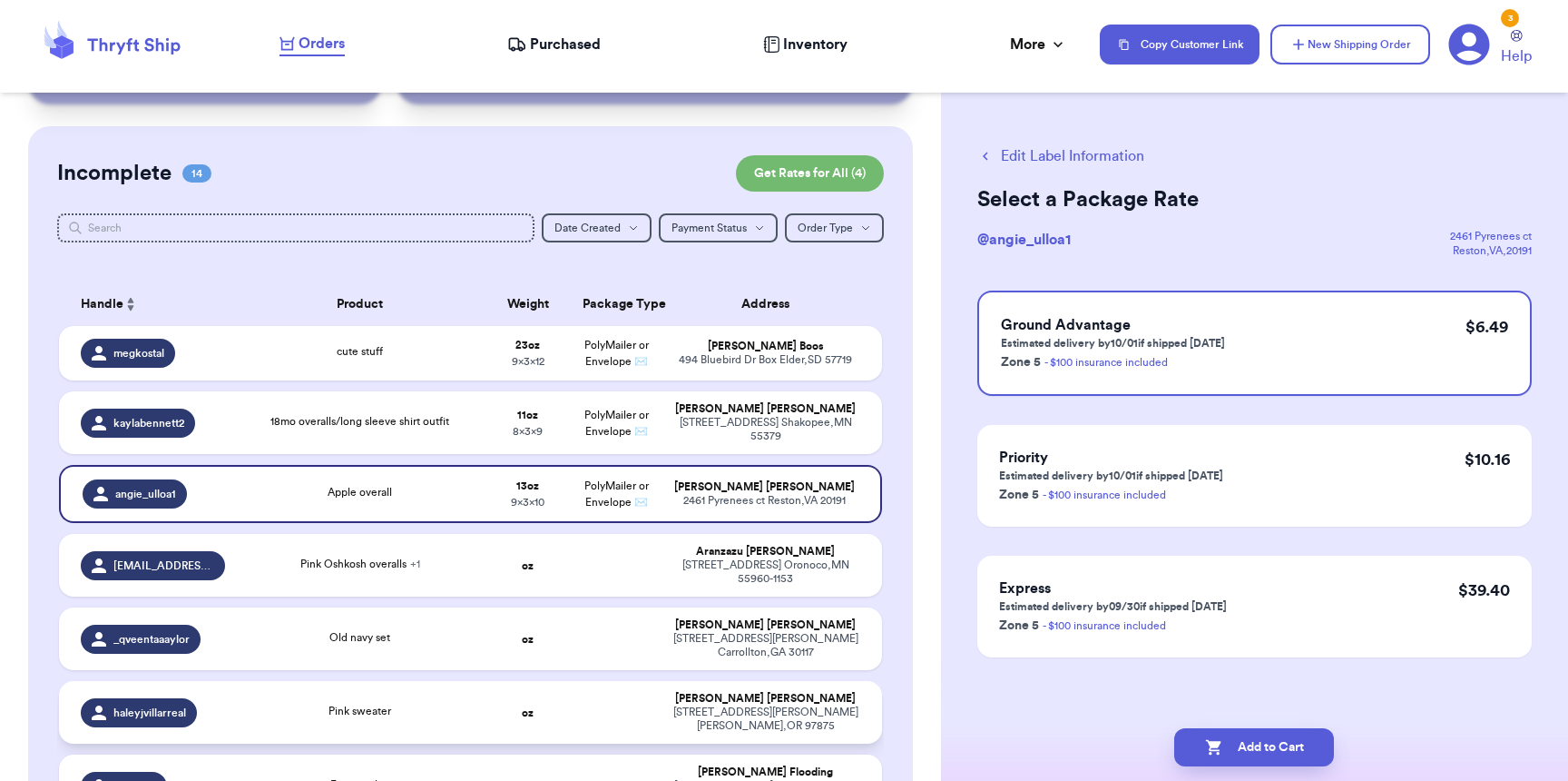
scroll to position [274, 0]
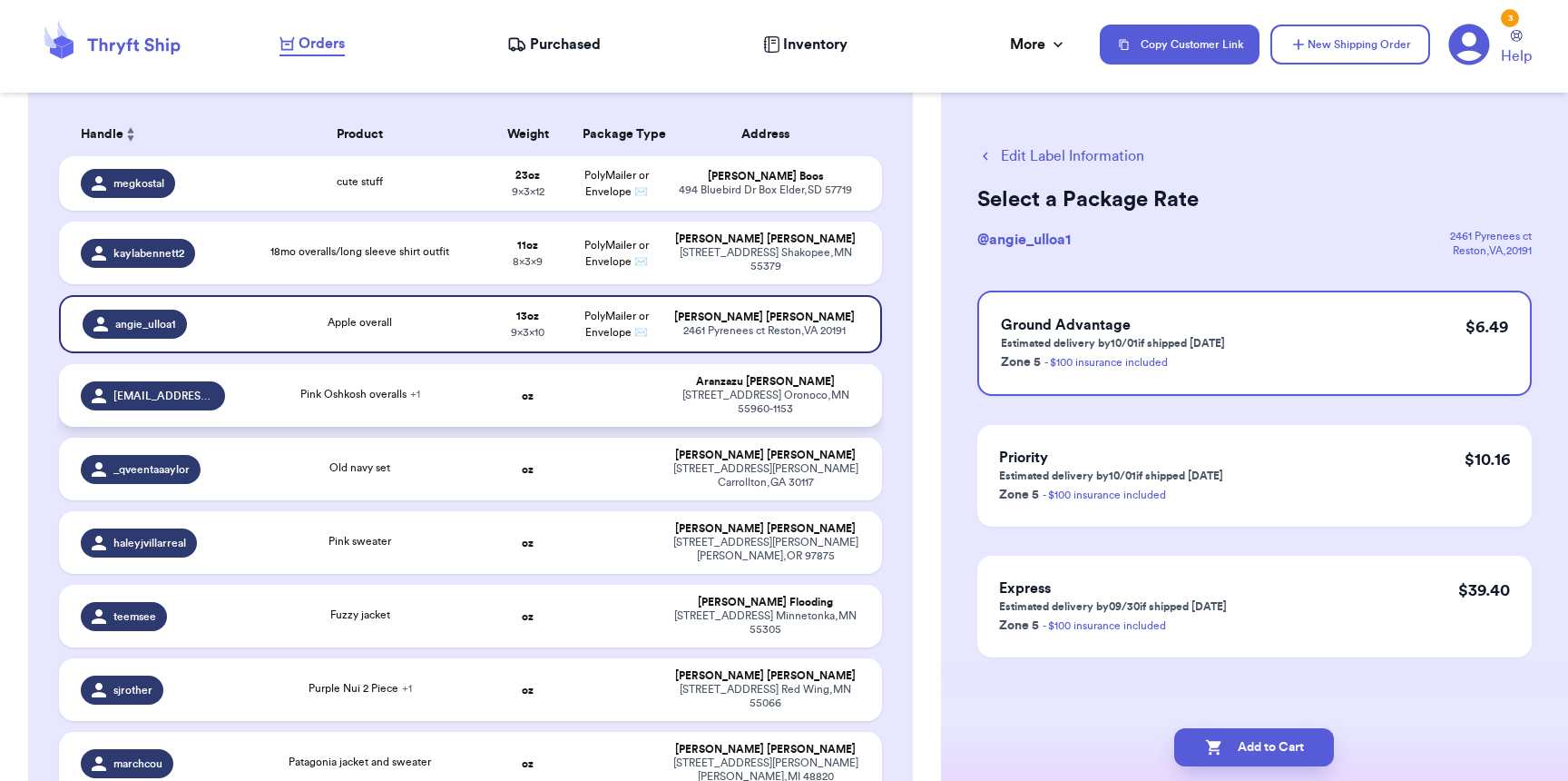
click at [281, 407] on td "Pink Oshkosh overalls + 1" at bounding box center [359, 395] width 247 height 62
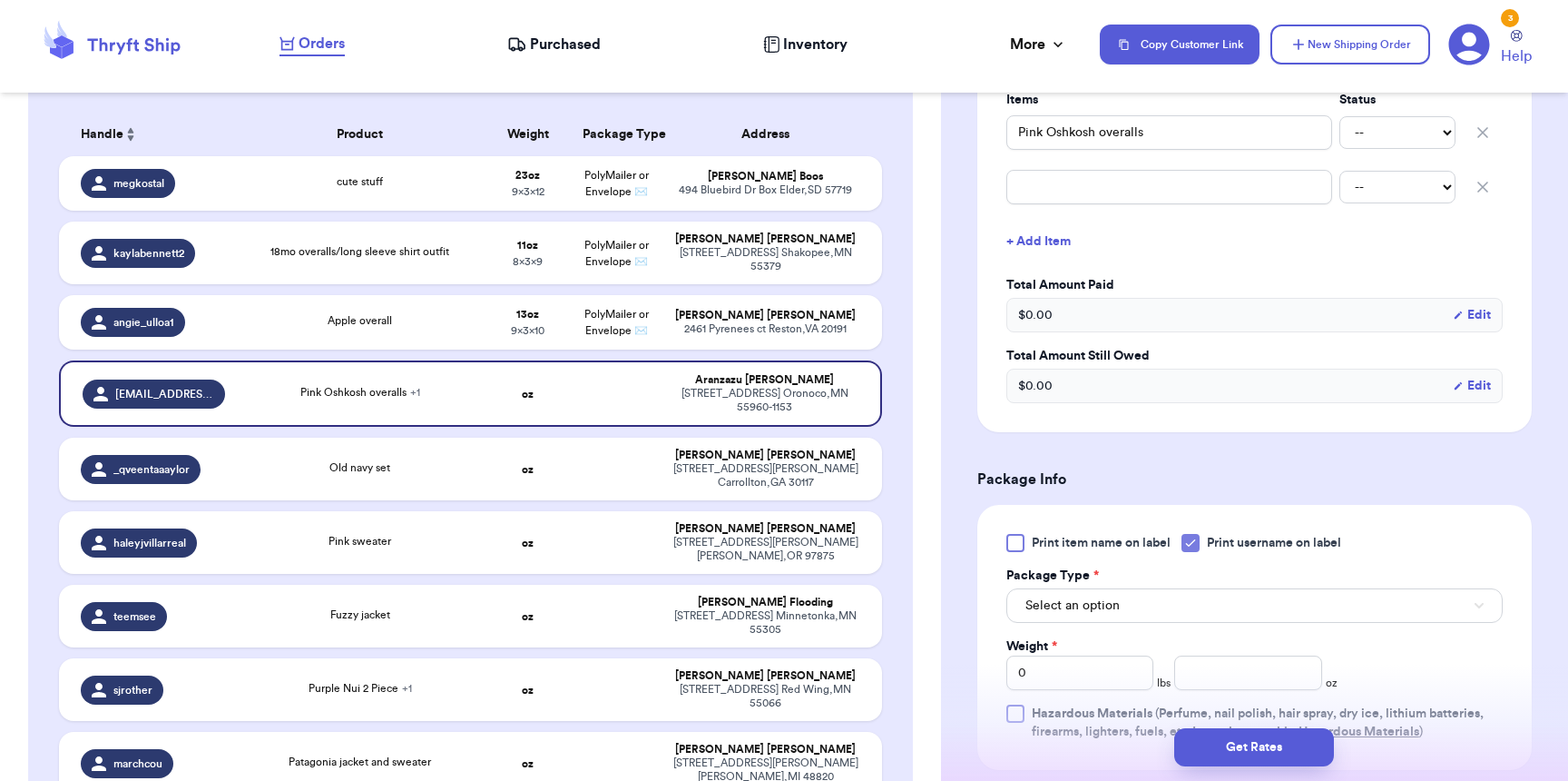
scroll to position [694, 0]
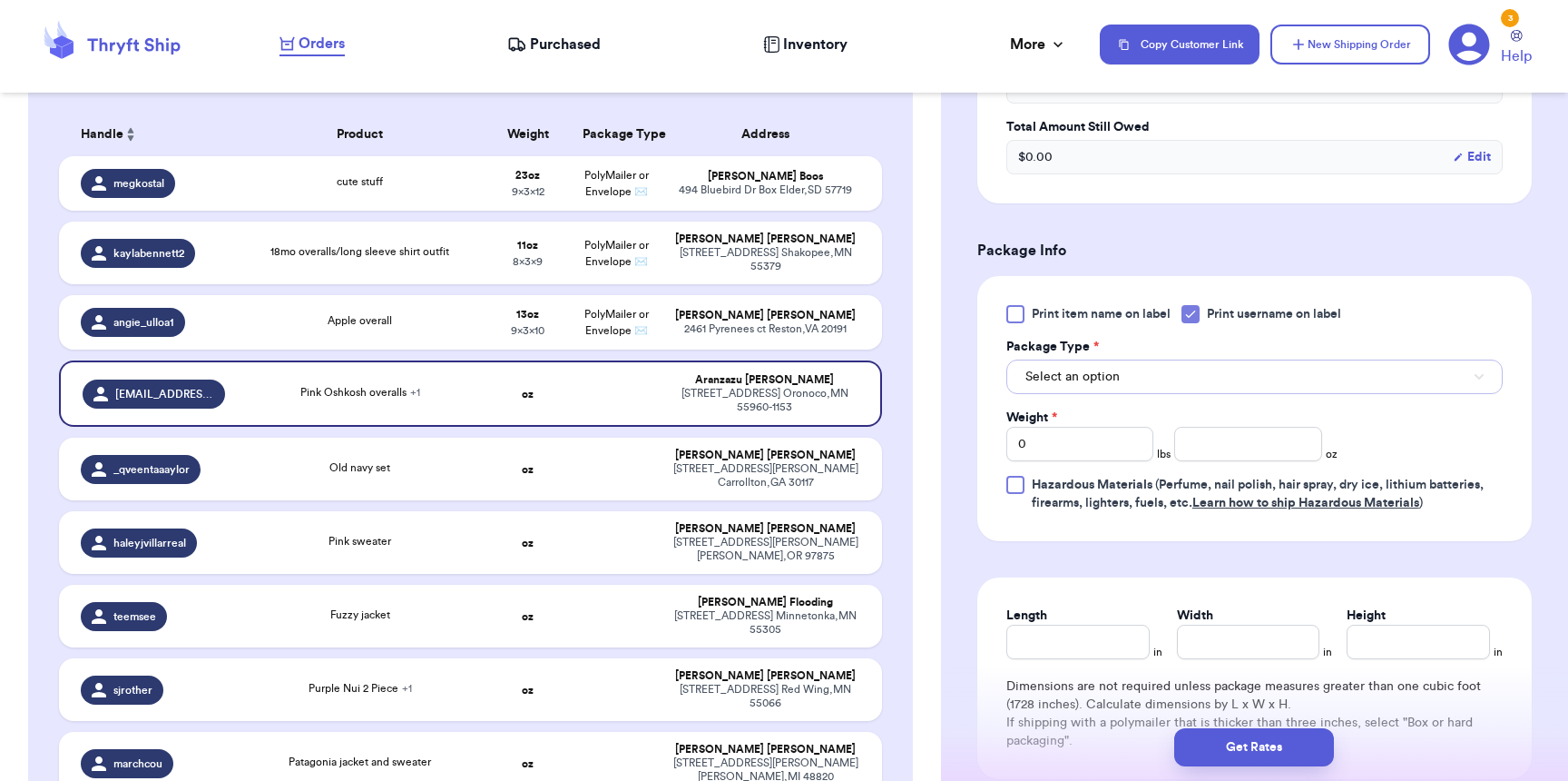
click at [1091, 380] on span "Select an option" at bounding box center [1071, 376] width 94 height 18
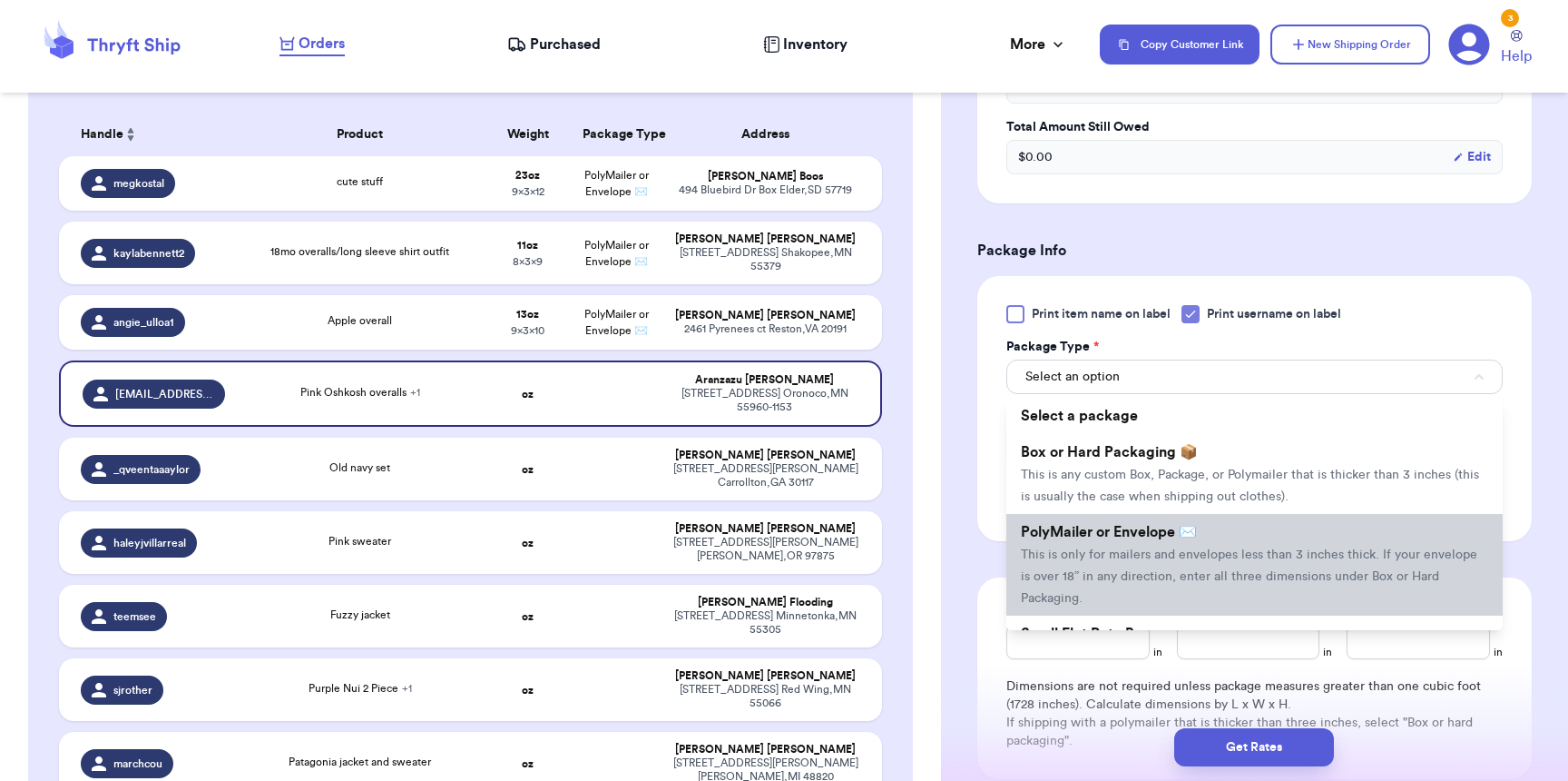
click at [1105, 539] on span "PolyMailer or Envelope ✉️" at bounding box center [1109, 532] width 176 height 15
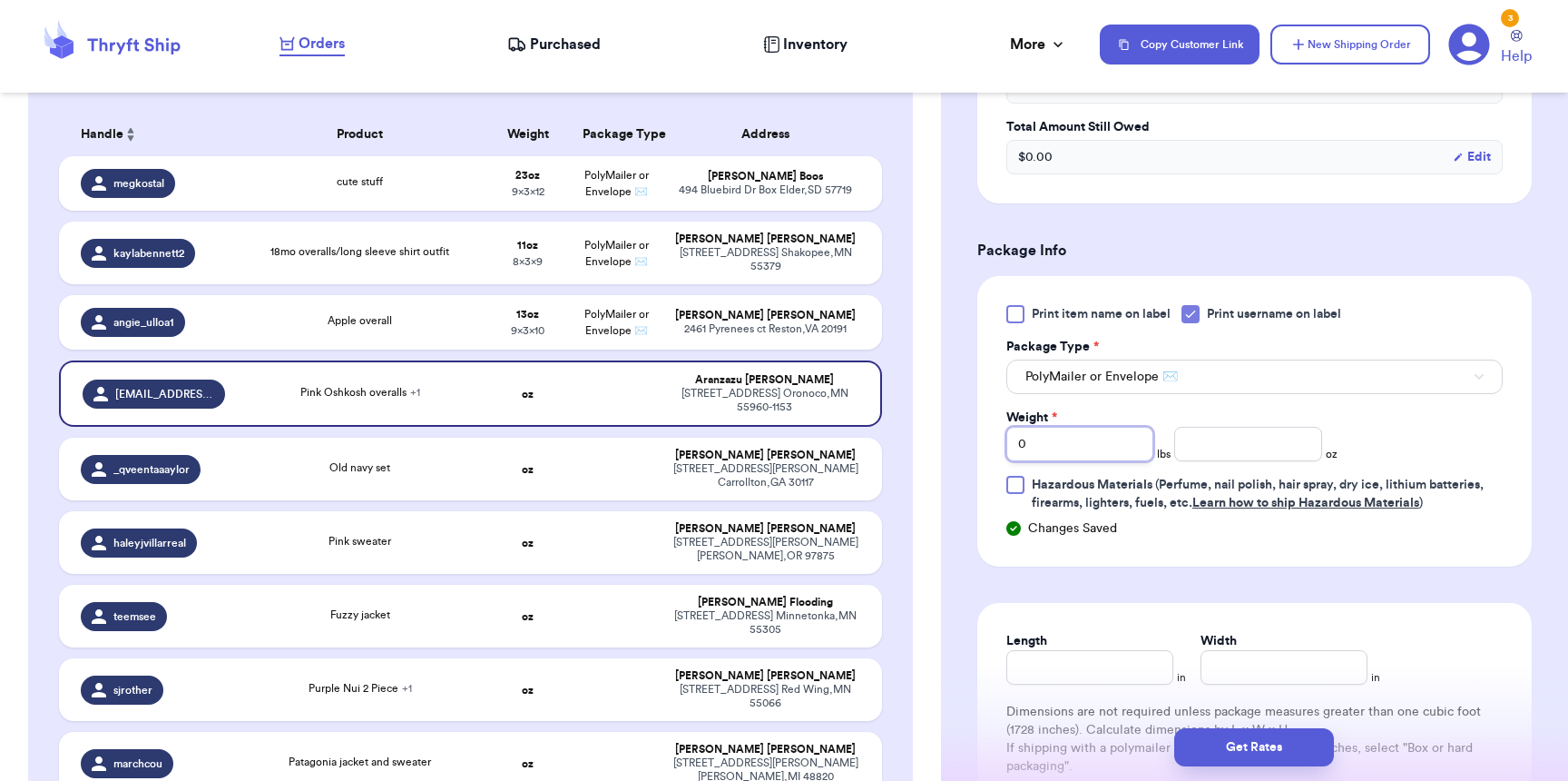
click at [1079, 451] on input "0" at bounding box center [1079, 443] width 147 height 35
click at [1254, 452] on input "number" at bounding box center [1247, 443] width 147 height 35
type input "11"
type input "10"
type input "9"
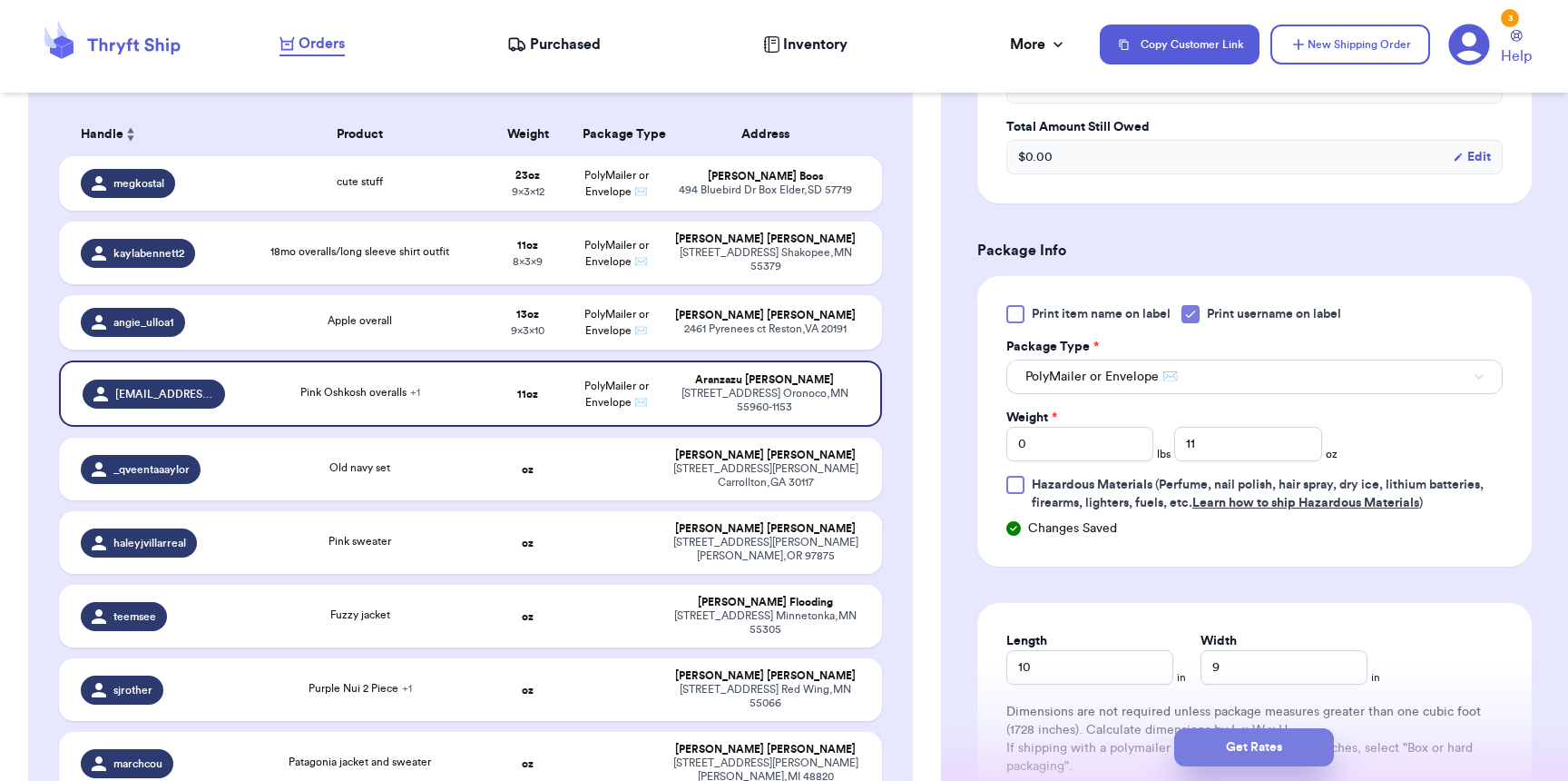
click at [1294, 729] on button "Get Rates" at bounding box center [1253, 747] width 159 height 39
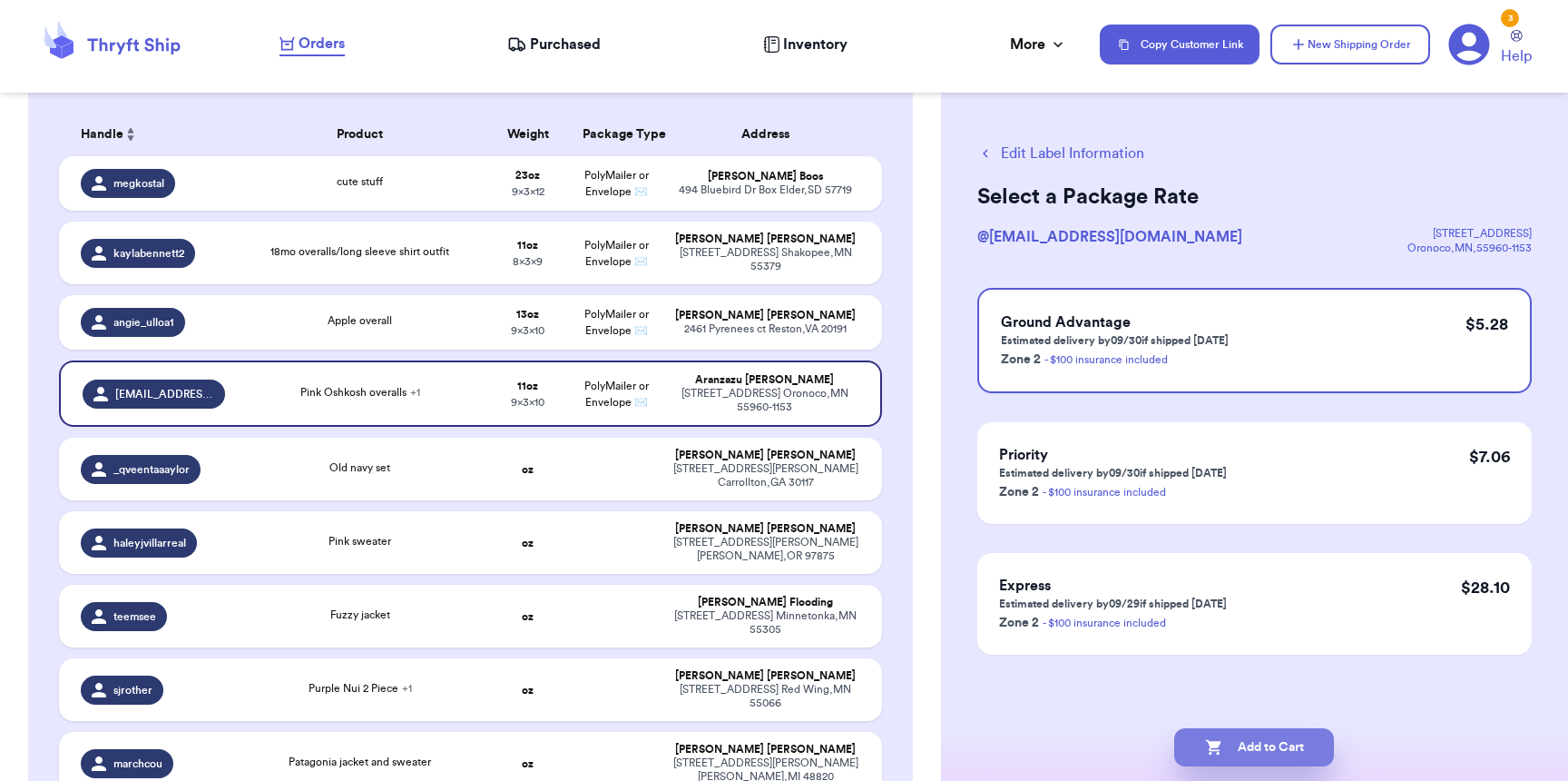
scroll to position [4, 0]
click at [1269, 757] on button "Add to Cart" at bounding box center [1253, 747] width 159 height 39
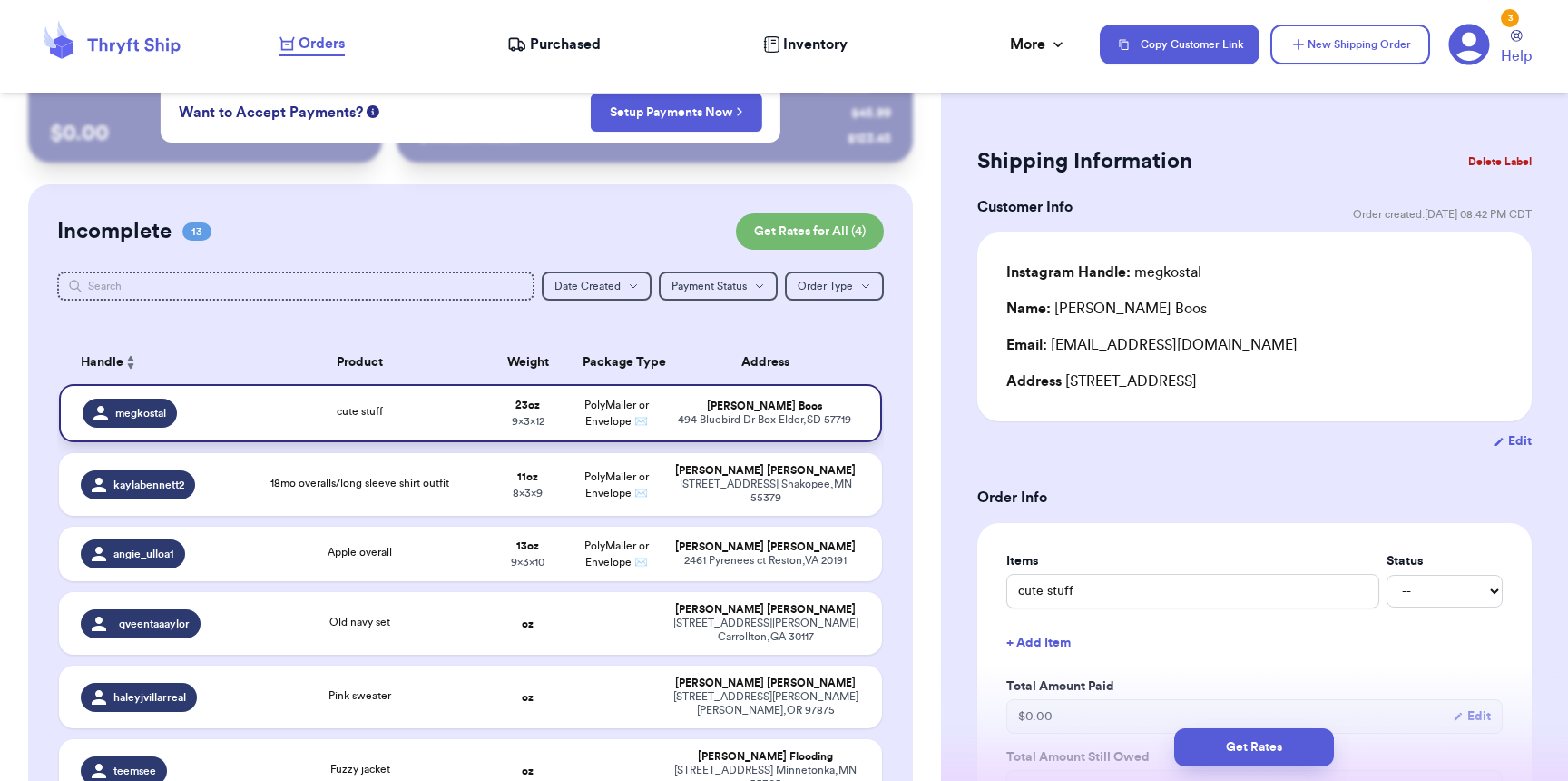
scroll to position [233, 0]
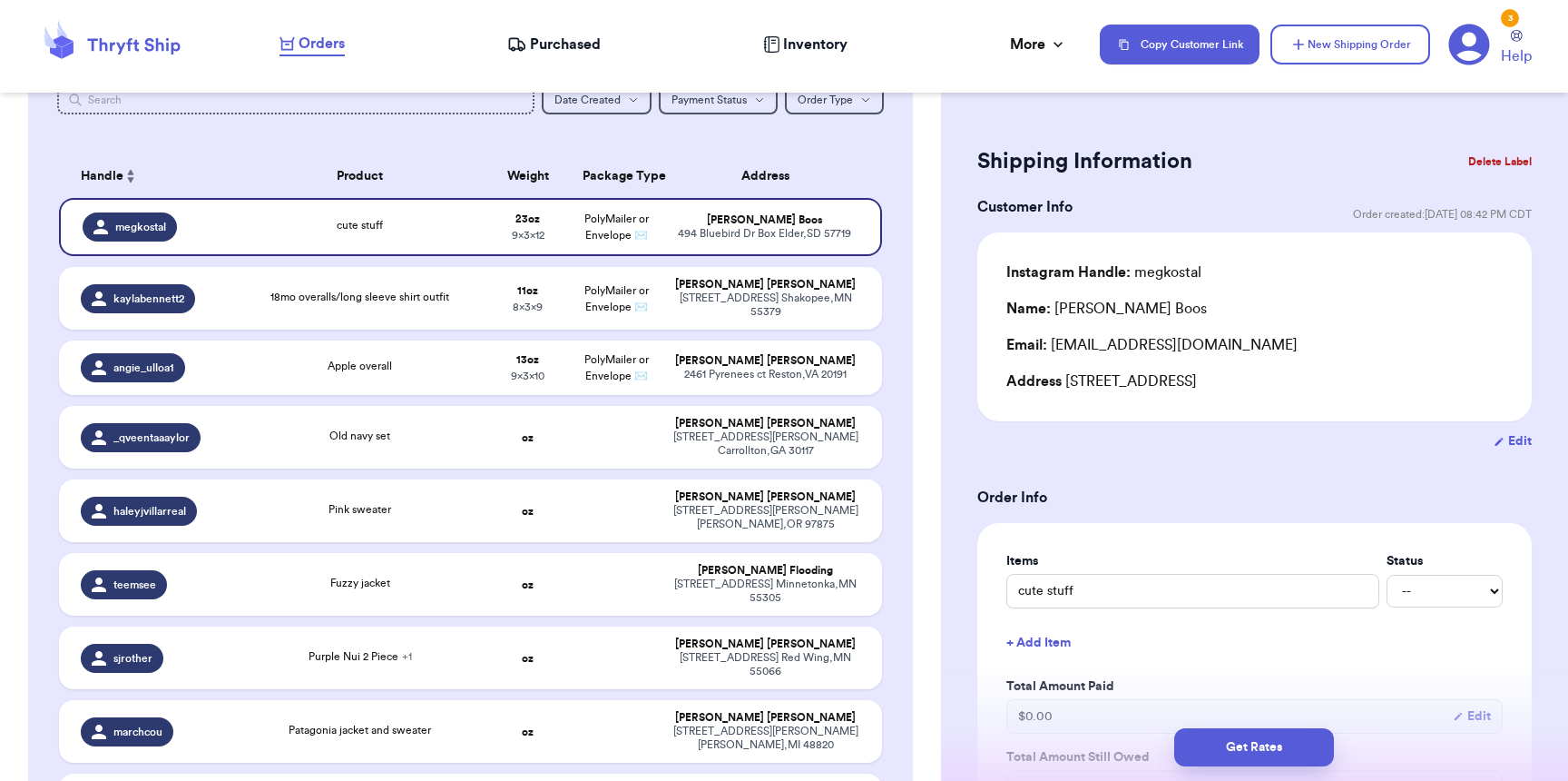
click at [1263, 766] on div "Get Rates" at bounding box center [1254, 747] width 627 height 67
click at [1264, 760] on button "Get Rates" at bounding box center [1253, 747] width 159 height 39
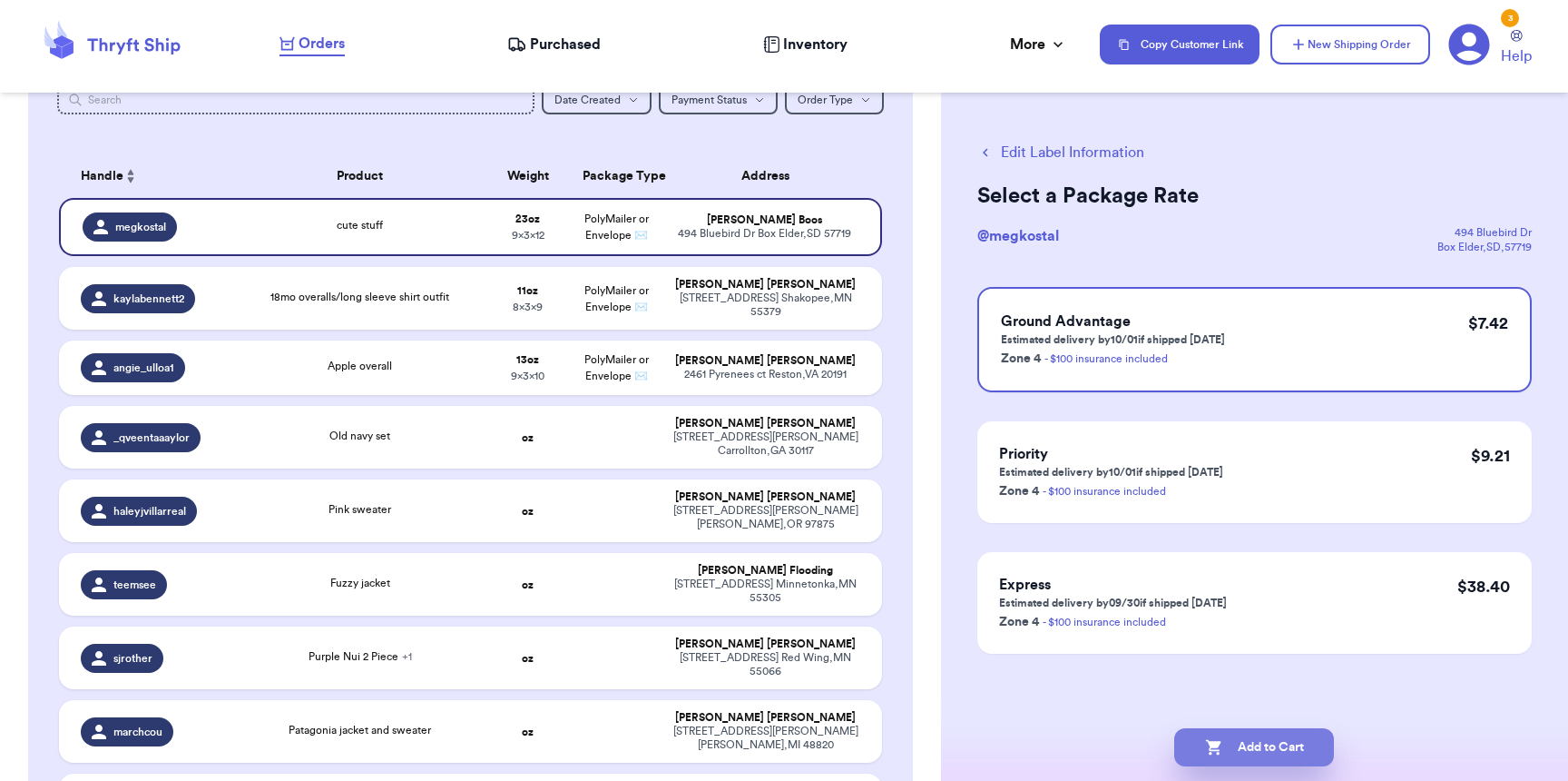
scroll to position [0, 0]
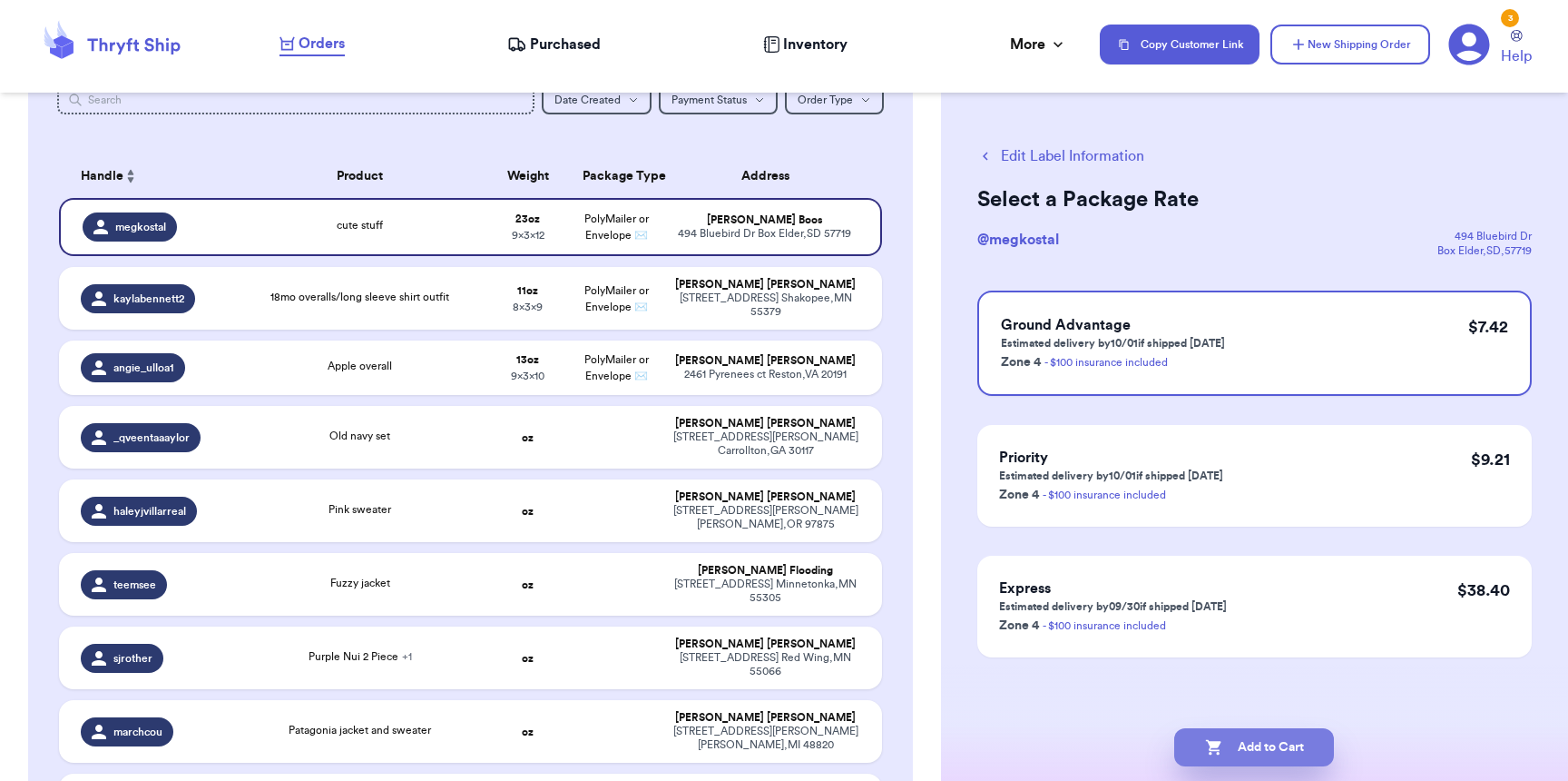
click at [1266, 754] on button "Add to Cart" at bounding box center [1253, 747] width 159 height 39
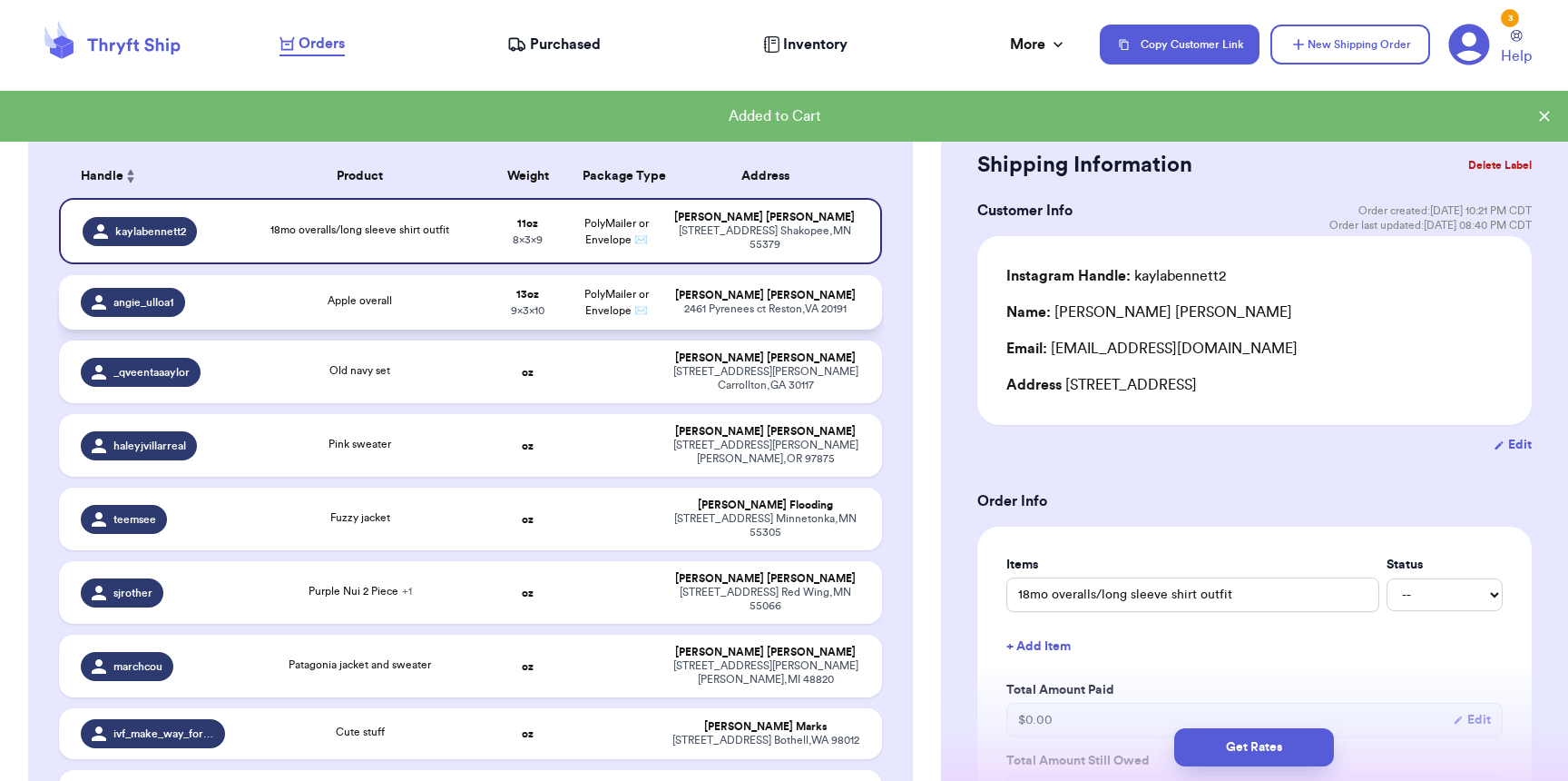
click at [708, 310] on div "2461 Pyrenees ct Reston , VA 20191" at bounding box center [766, 309] width 189 height 14
type input "Apple overall"
type input "13"
type input "10"
type input "9"
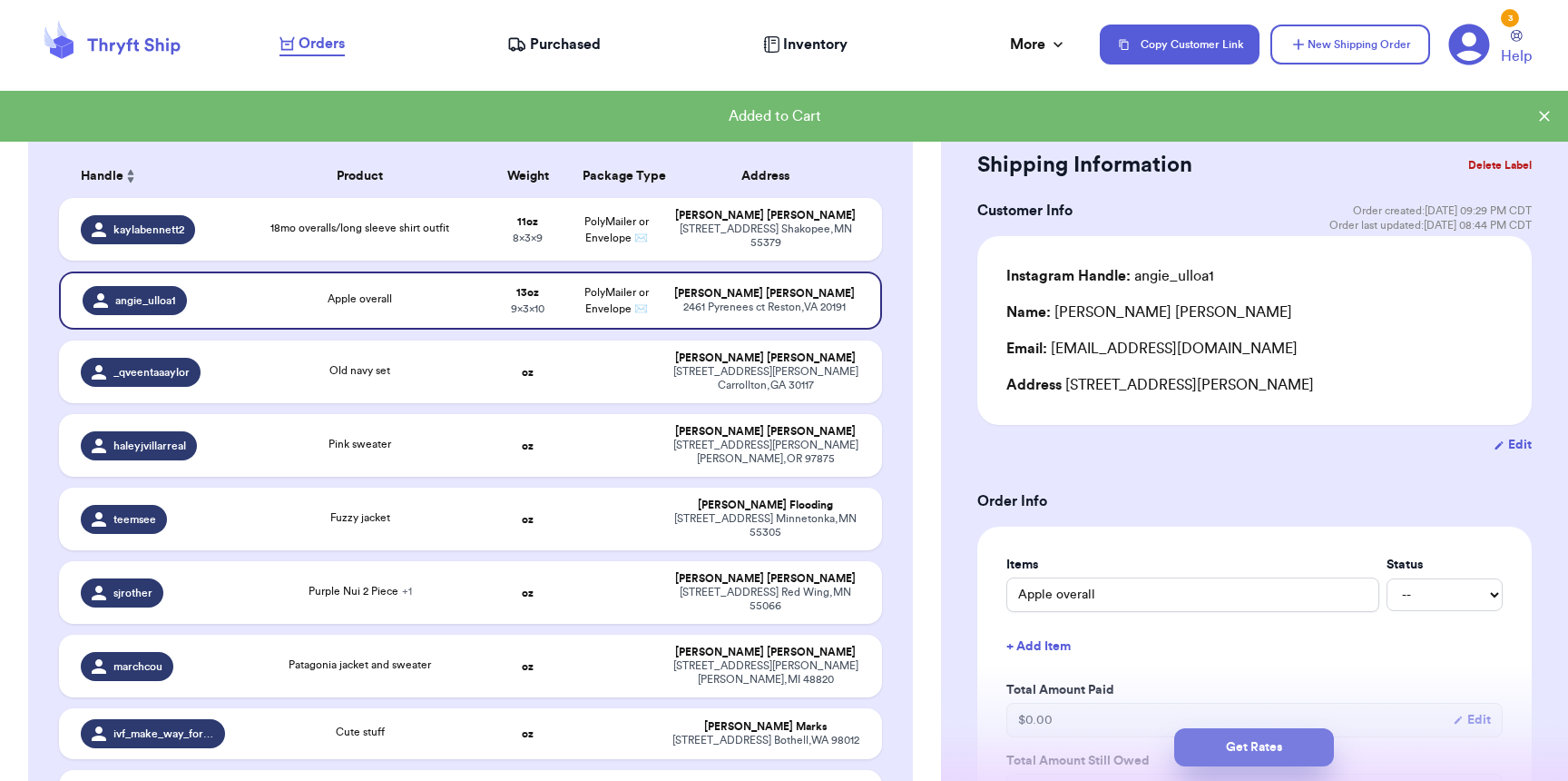
click at [1217, 729] on button "Get Rates" at bounding box center [1253, 747] width 159 height 39
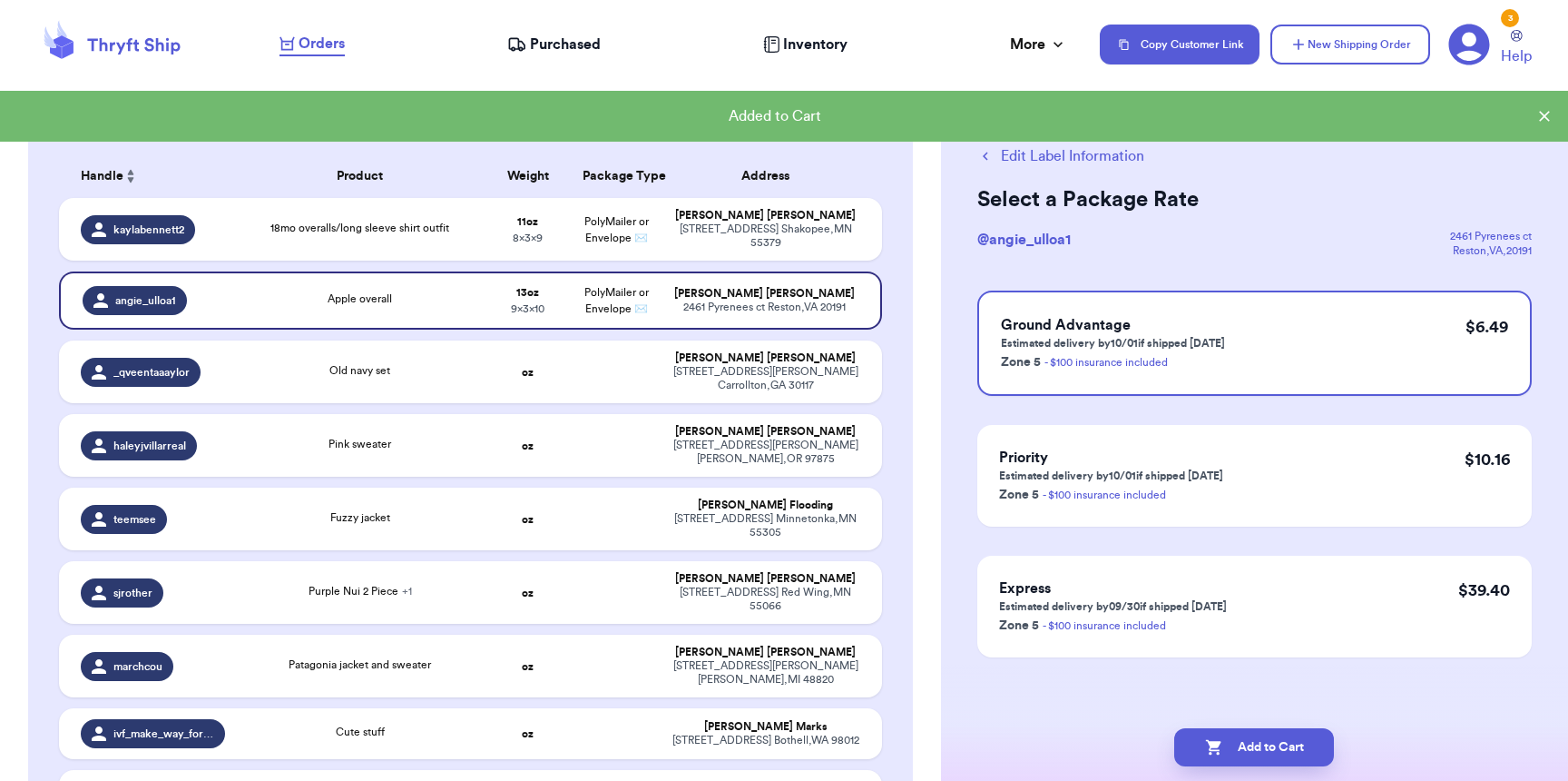
click at [1225, 744] on button "Add to Cart" at bounding box center [1253, 747] width 159 height 39
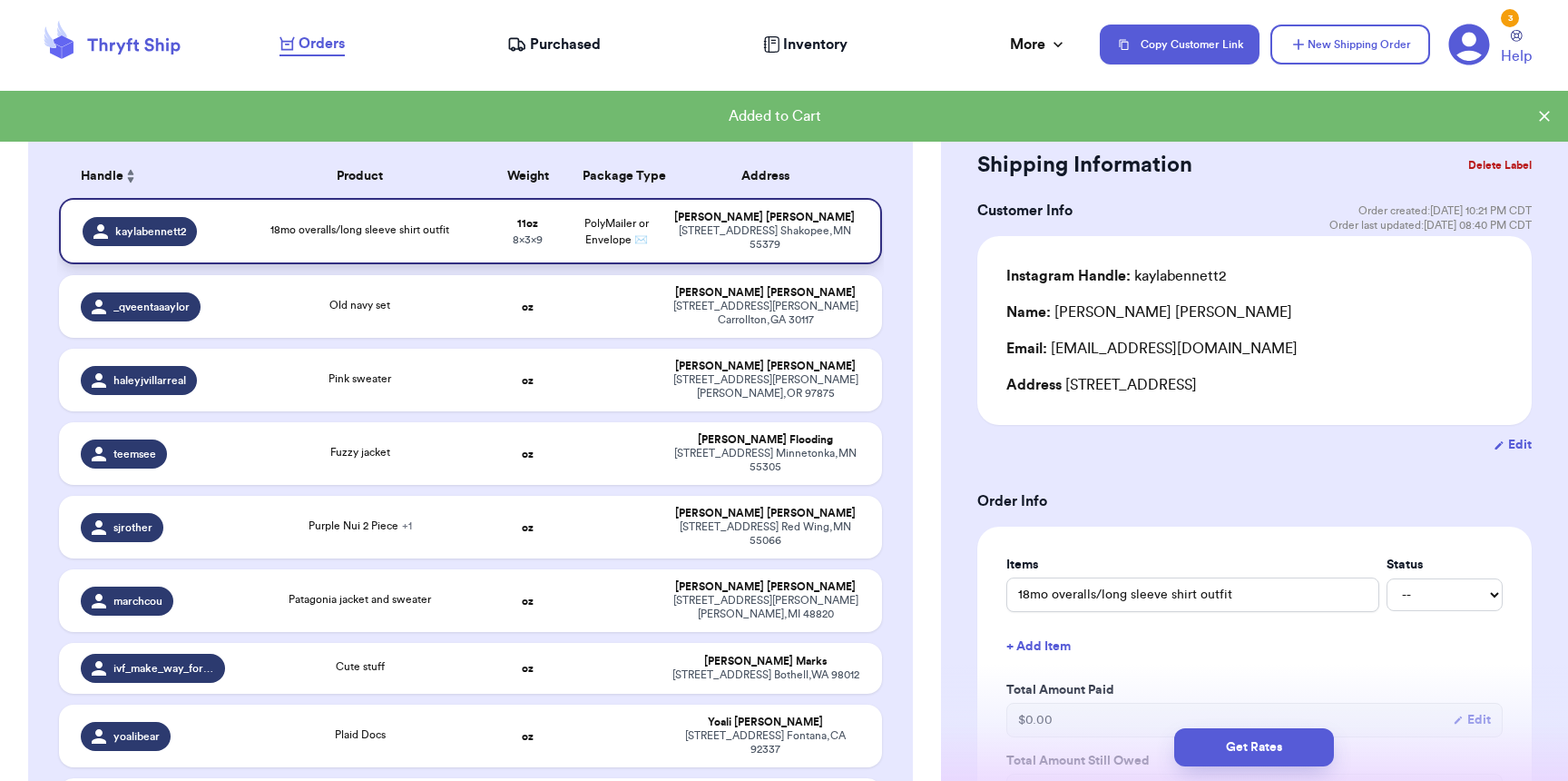
click at [604, 226] on span "PolyMailer or Envelope ✉️" at bounding box center [616, 232] width 64 height 28
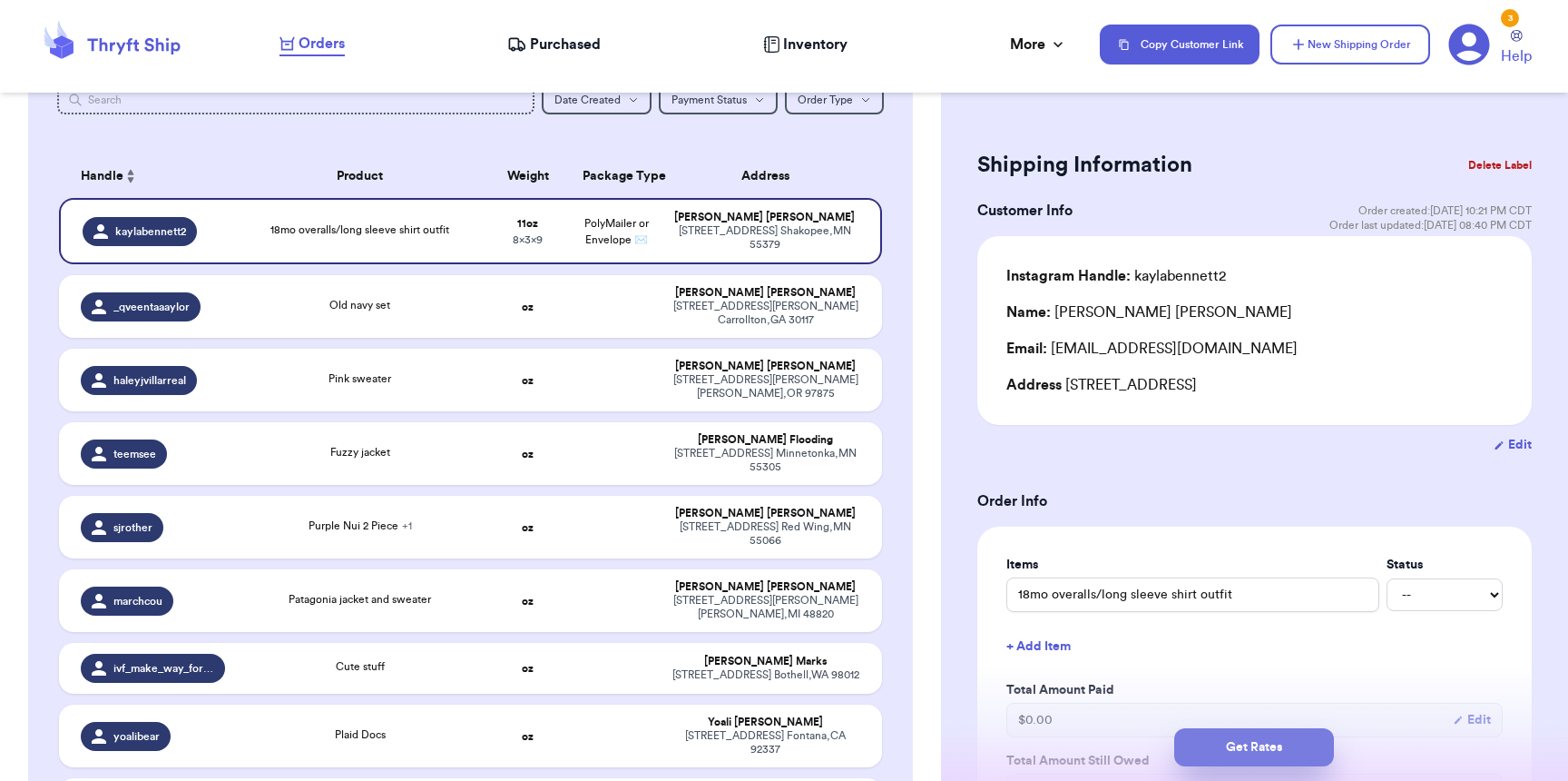
click at [1247, 753] on button "Get Rates" at bounding box center [1253, 747] width 159 height 39
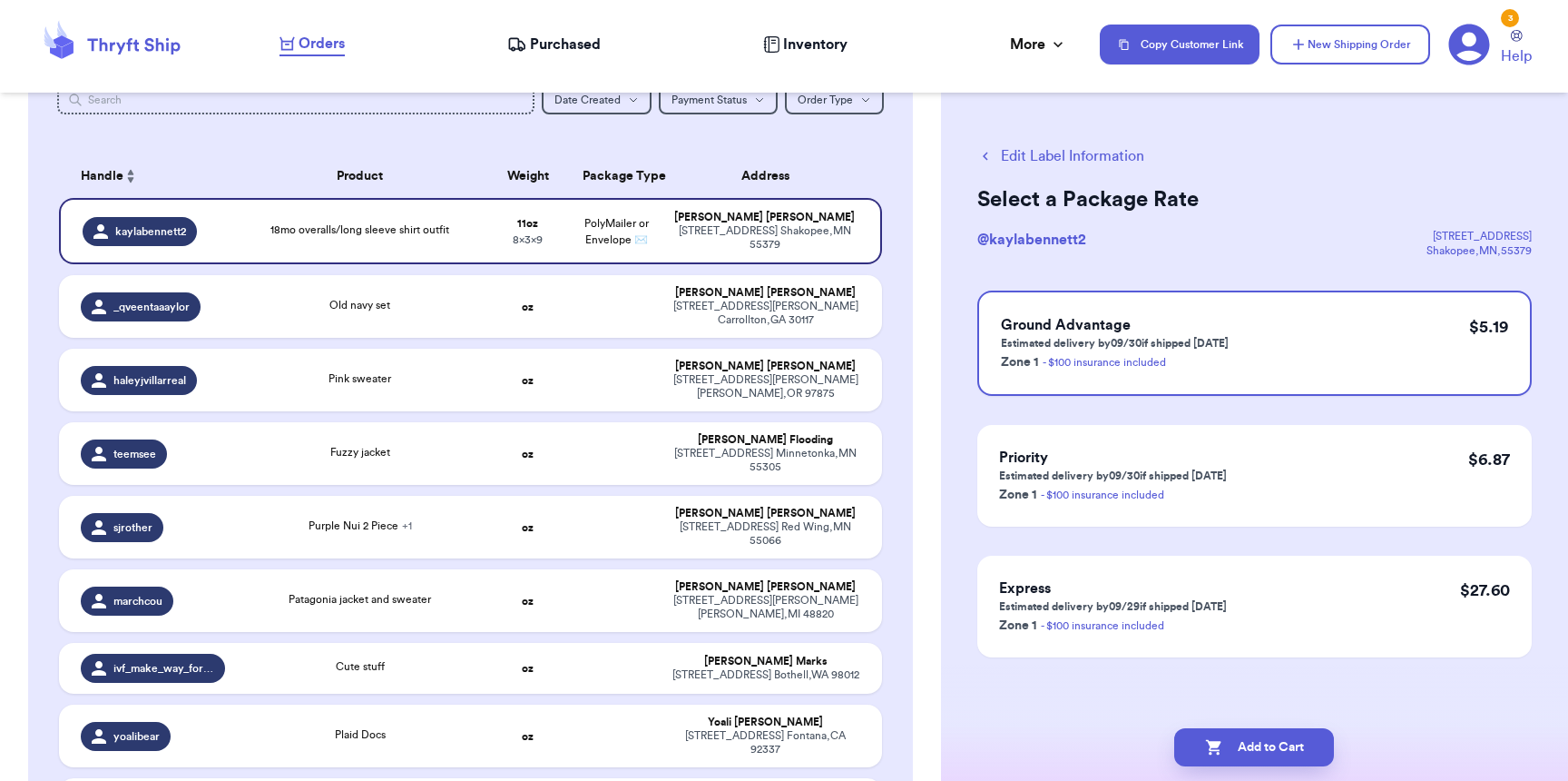
click at [1247, 753] on button "Add to Cart" at bounding box center [1253, 747] width 159 height 39
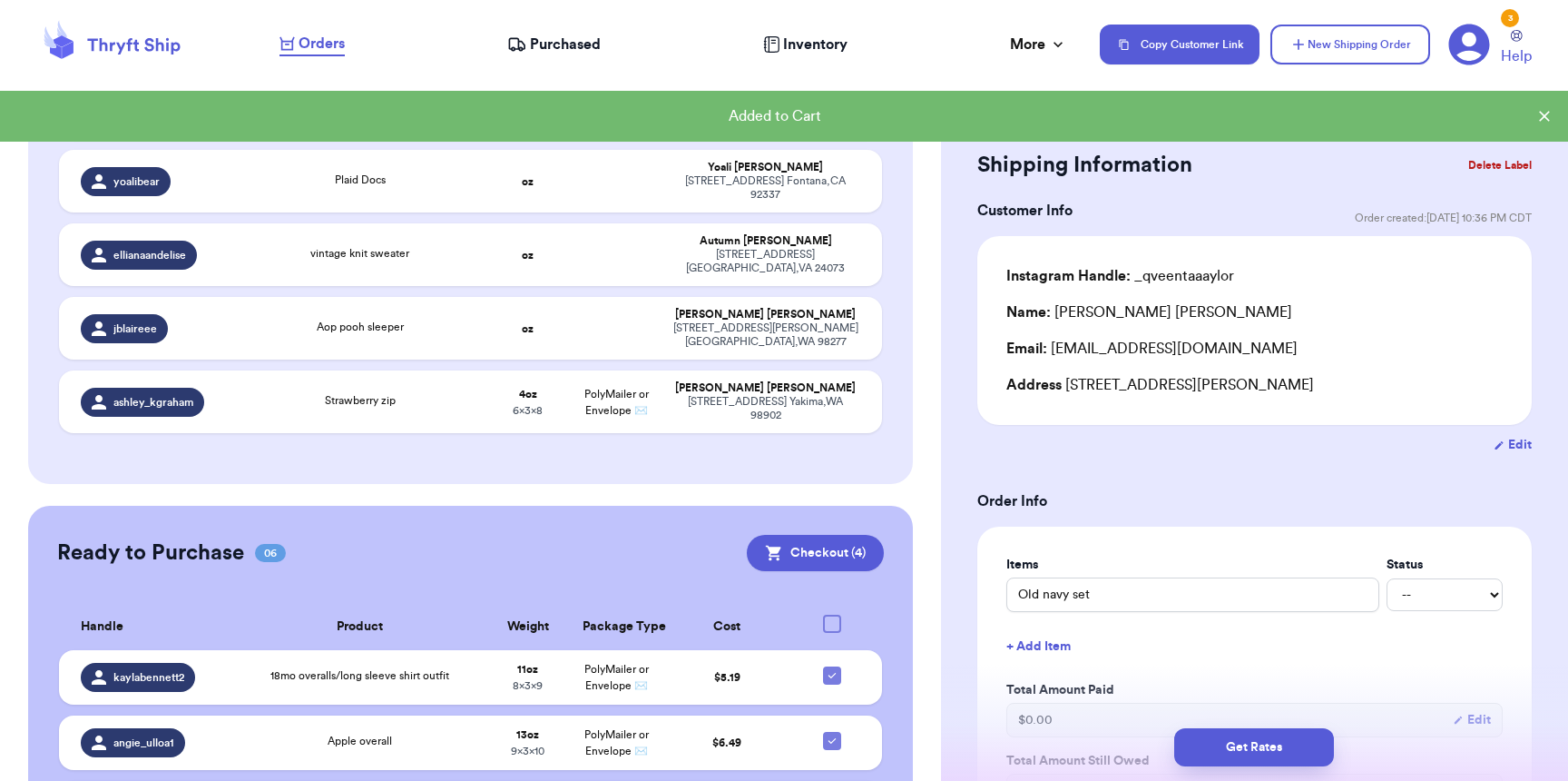
scroll to position [903, 0]
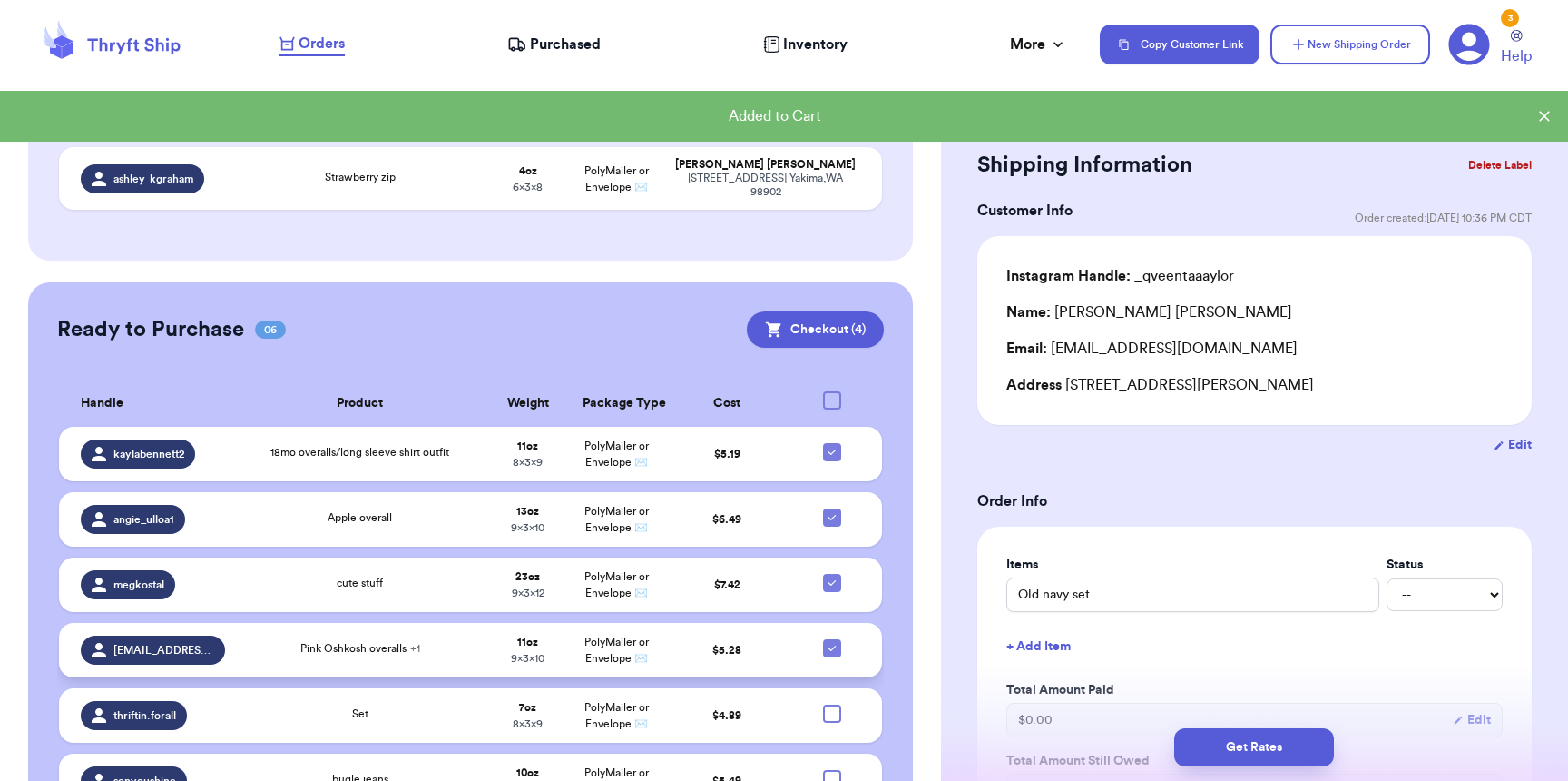
click at [489, 623] on td "11 oz 9 x 3 x 10" at bounding box center [527, 649] width 88 height 54
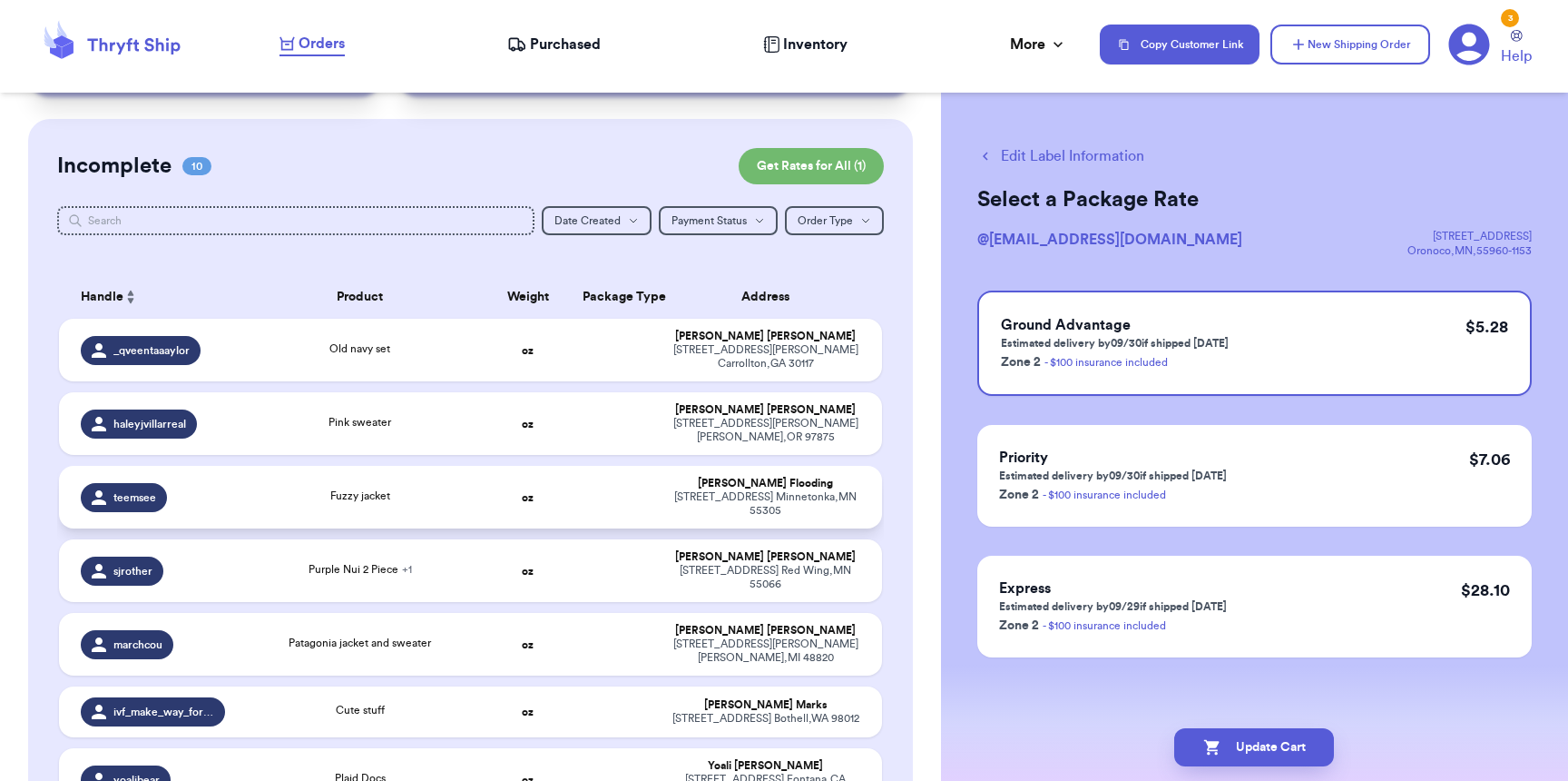
scroll to position [147, 0]
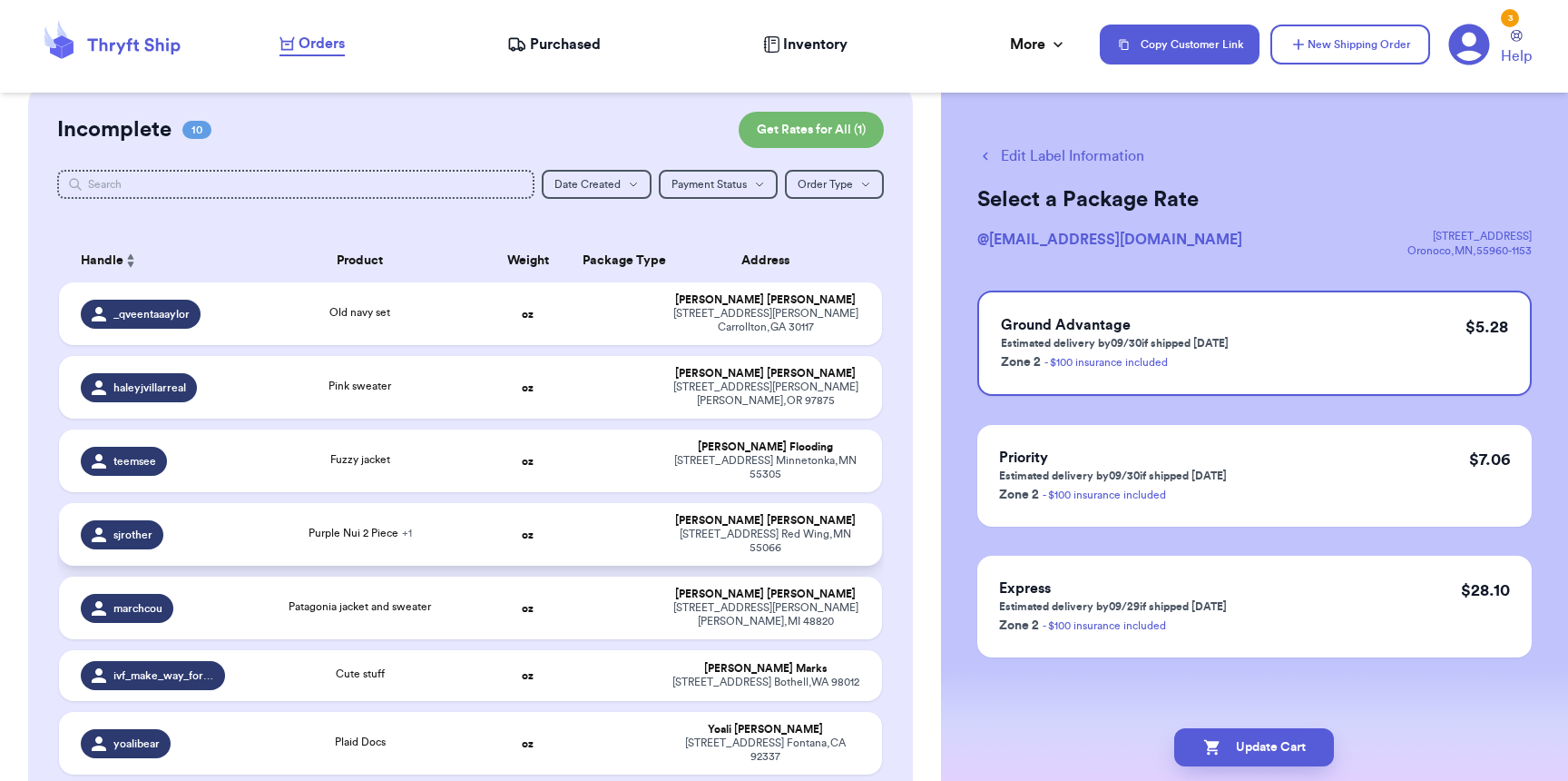
click at [278, 525] on div "Purple Nui 2 Piece + 1" at bounding box center [359, 535] width 226 height 20
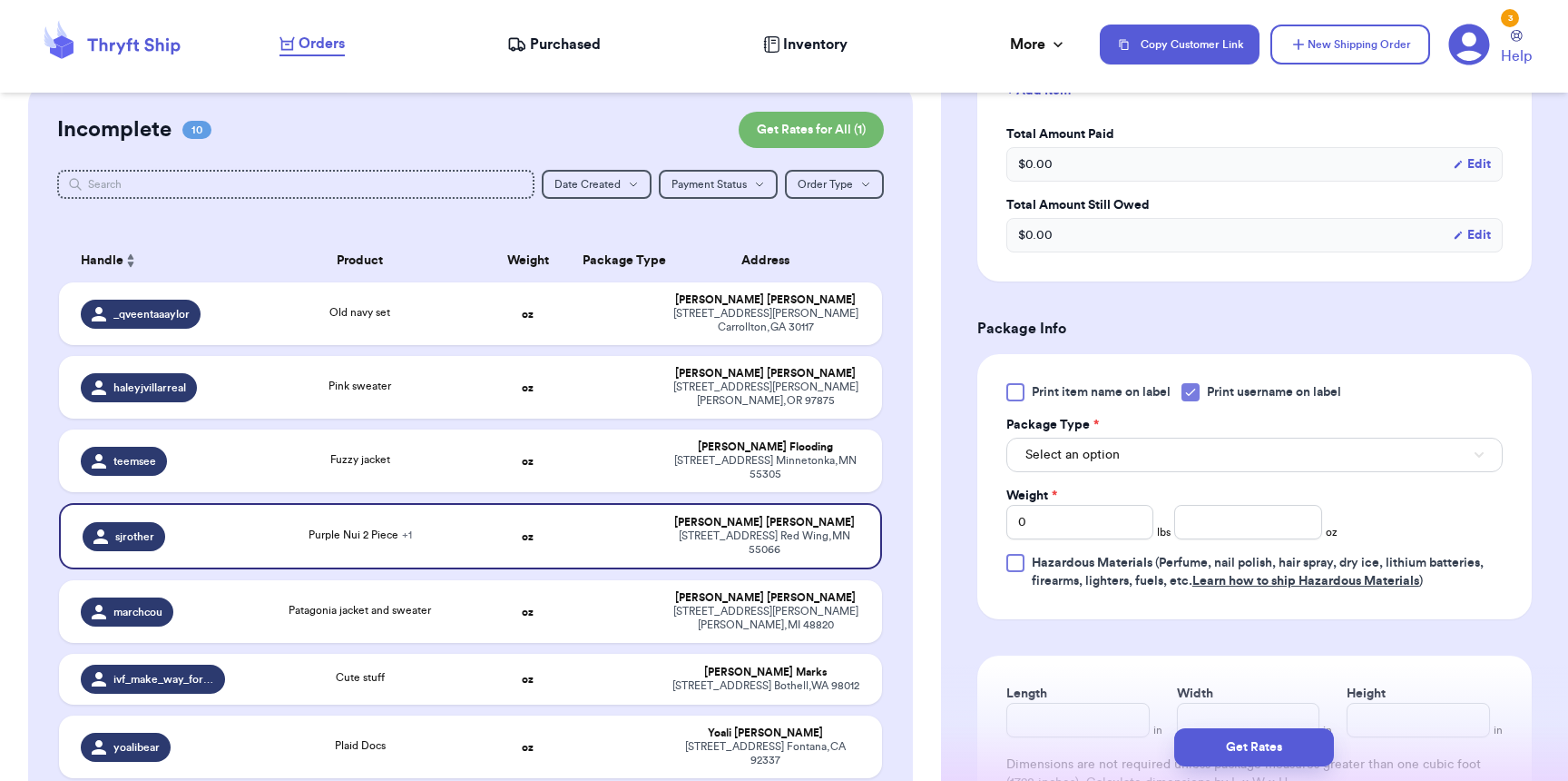
scroll to position [635, 0]
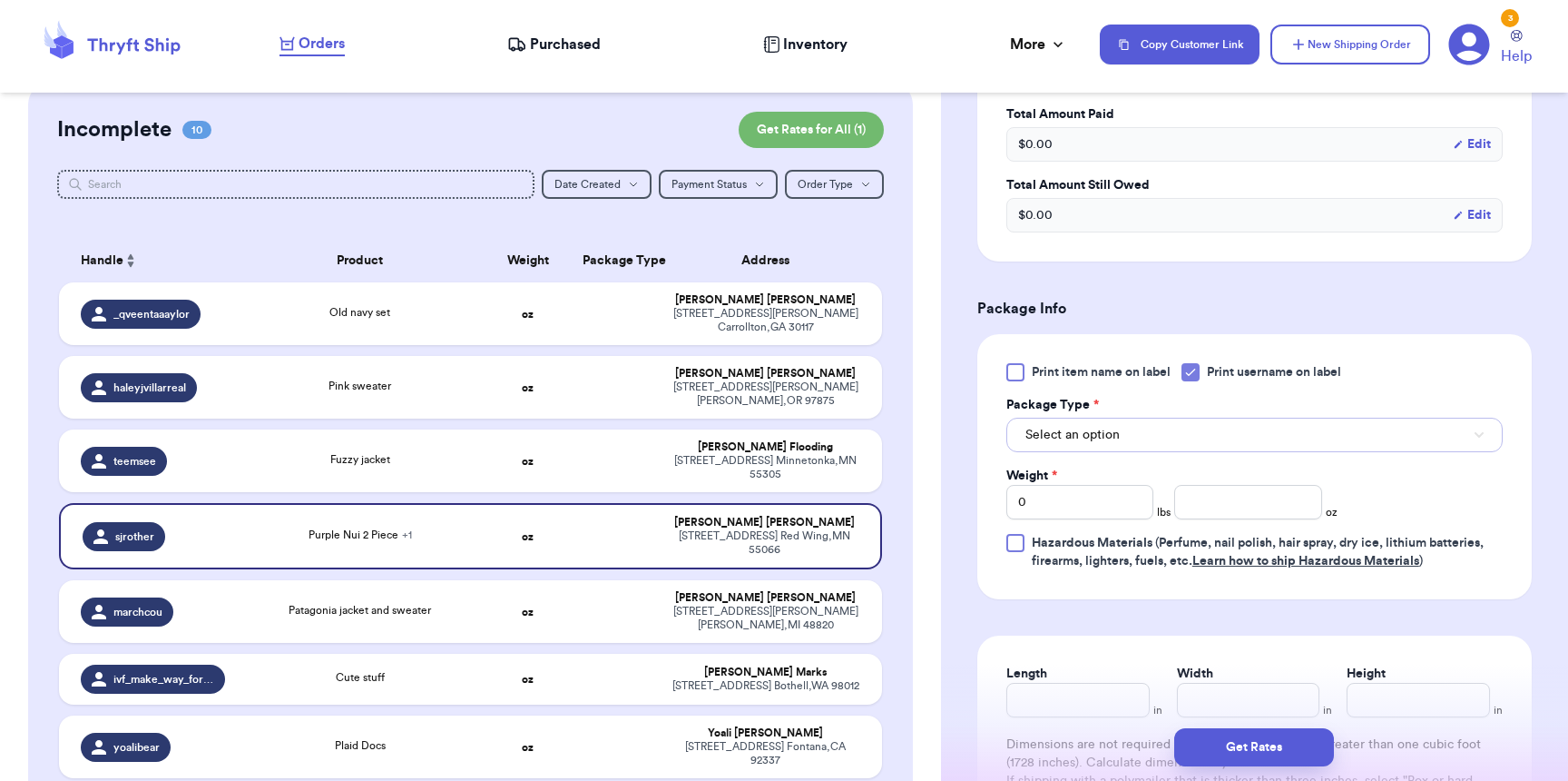
click at [1105, 450] on button "Select an option" at bounding box center [1254, 435] width 497 height 35
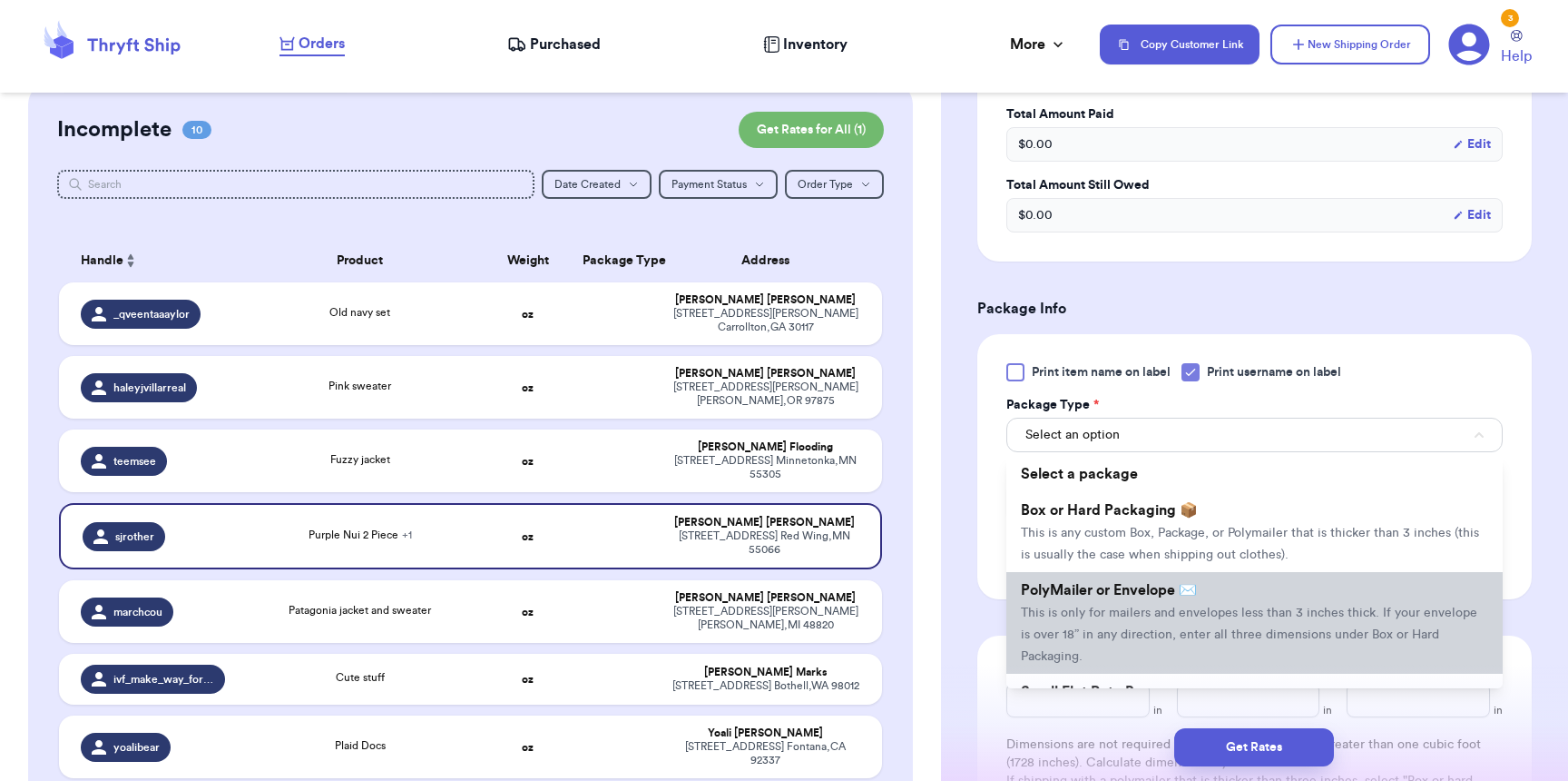
click at [1088, 597] on span "PolyMailer or Envelope ✉️" at bounding box center [1109, 590] width 176 height 15
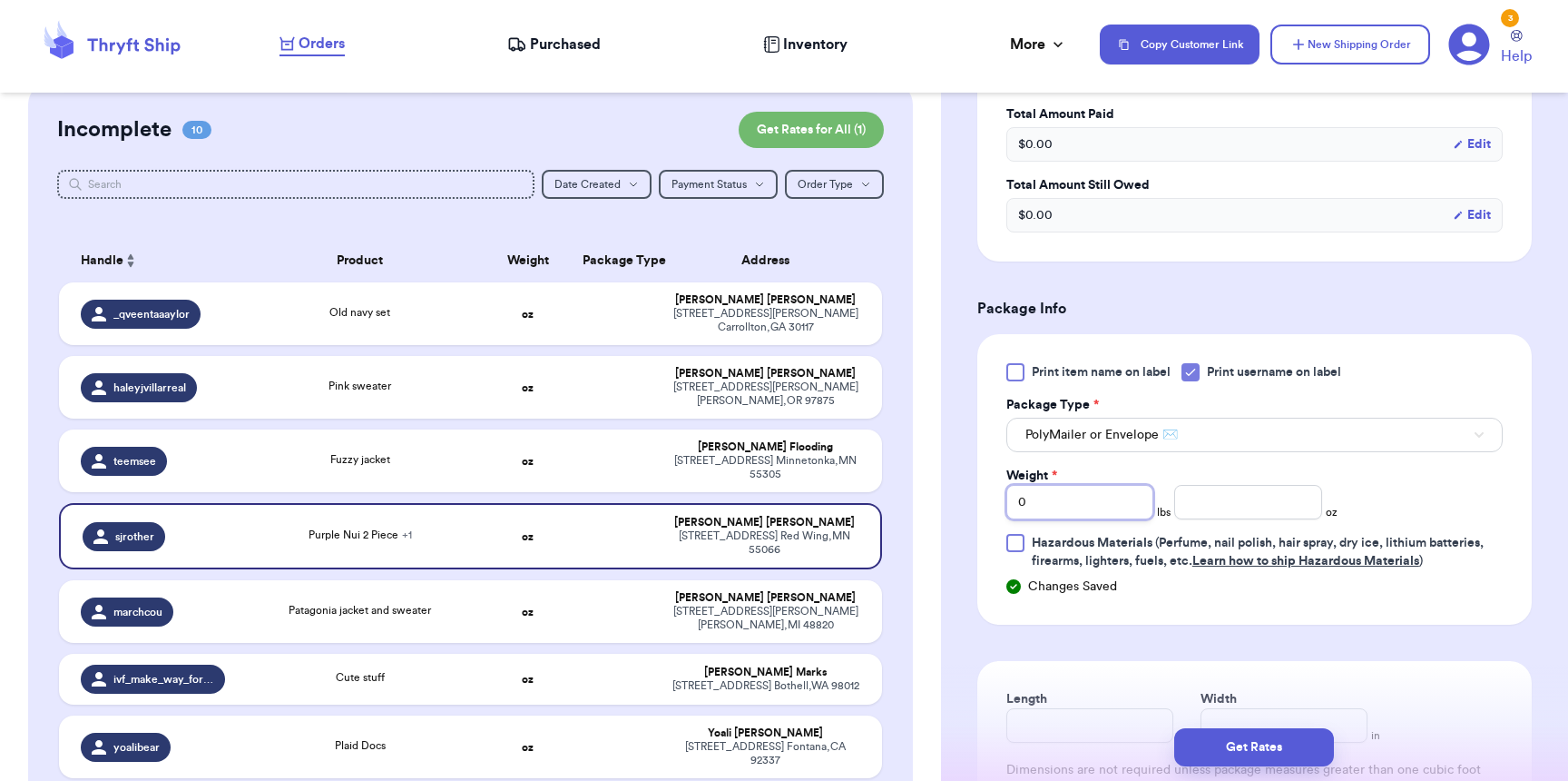
click at [1067, 515] on input "0" at bounding box center [1079, 502] width 147 height 35
type input "01"
type input "2"
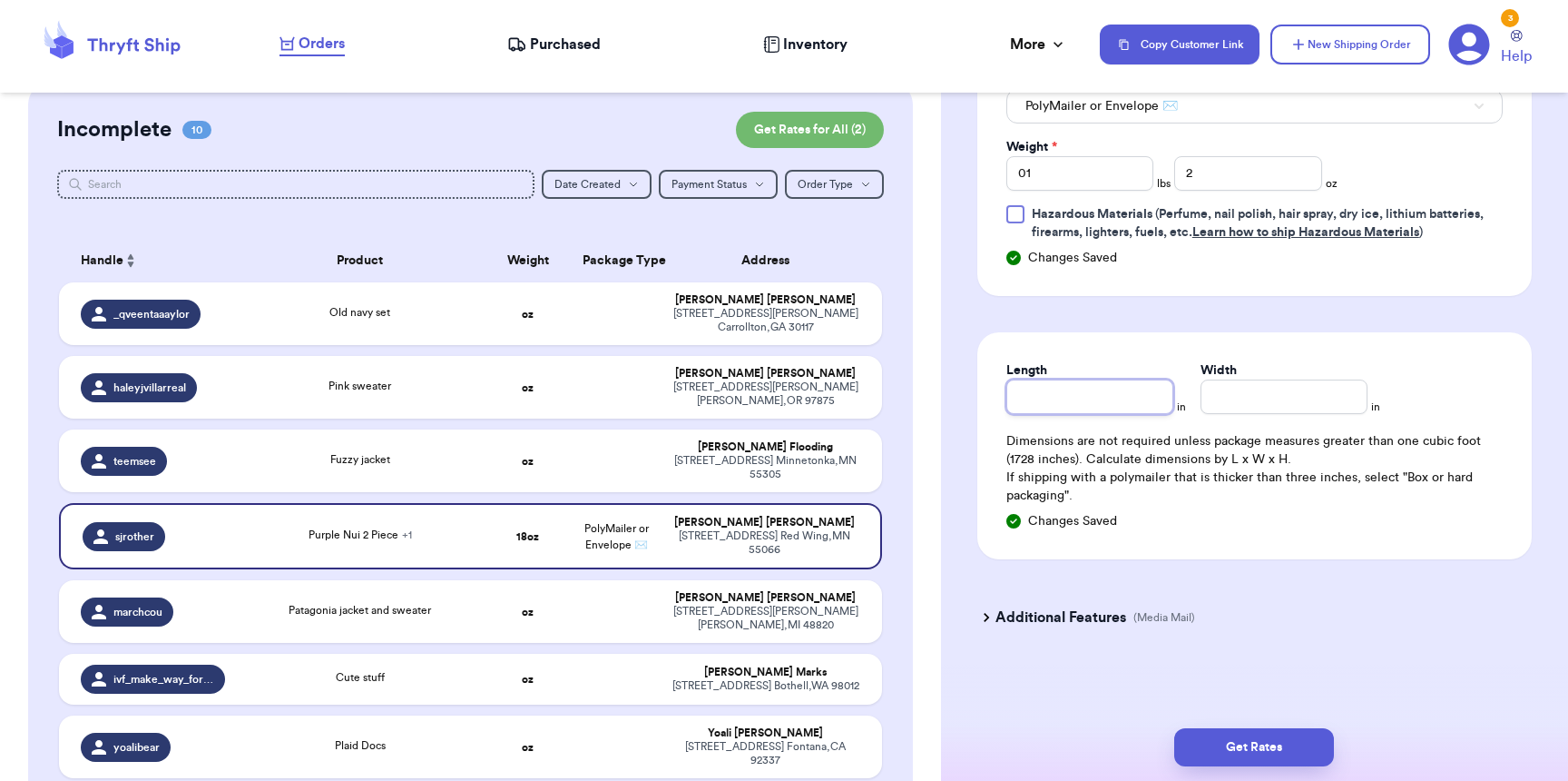
click at [1066, 387] on input "Length" at bounding box center [1089, 396] width 167 height 35
type input "10"
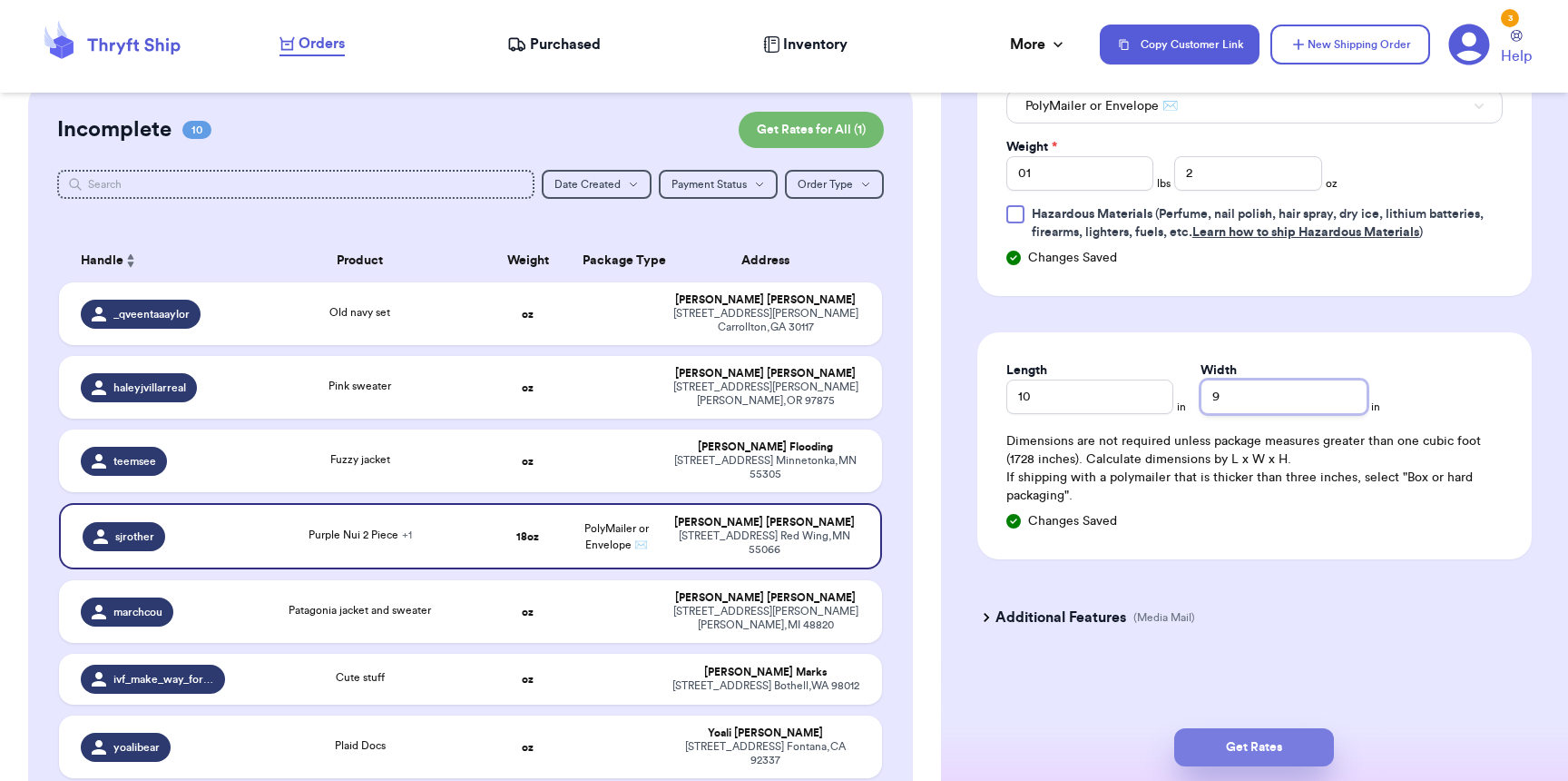
type input "9"
click at [1293, 735] on button "Get Rates" at bounding box center [1253, 747] width 159 height 39
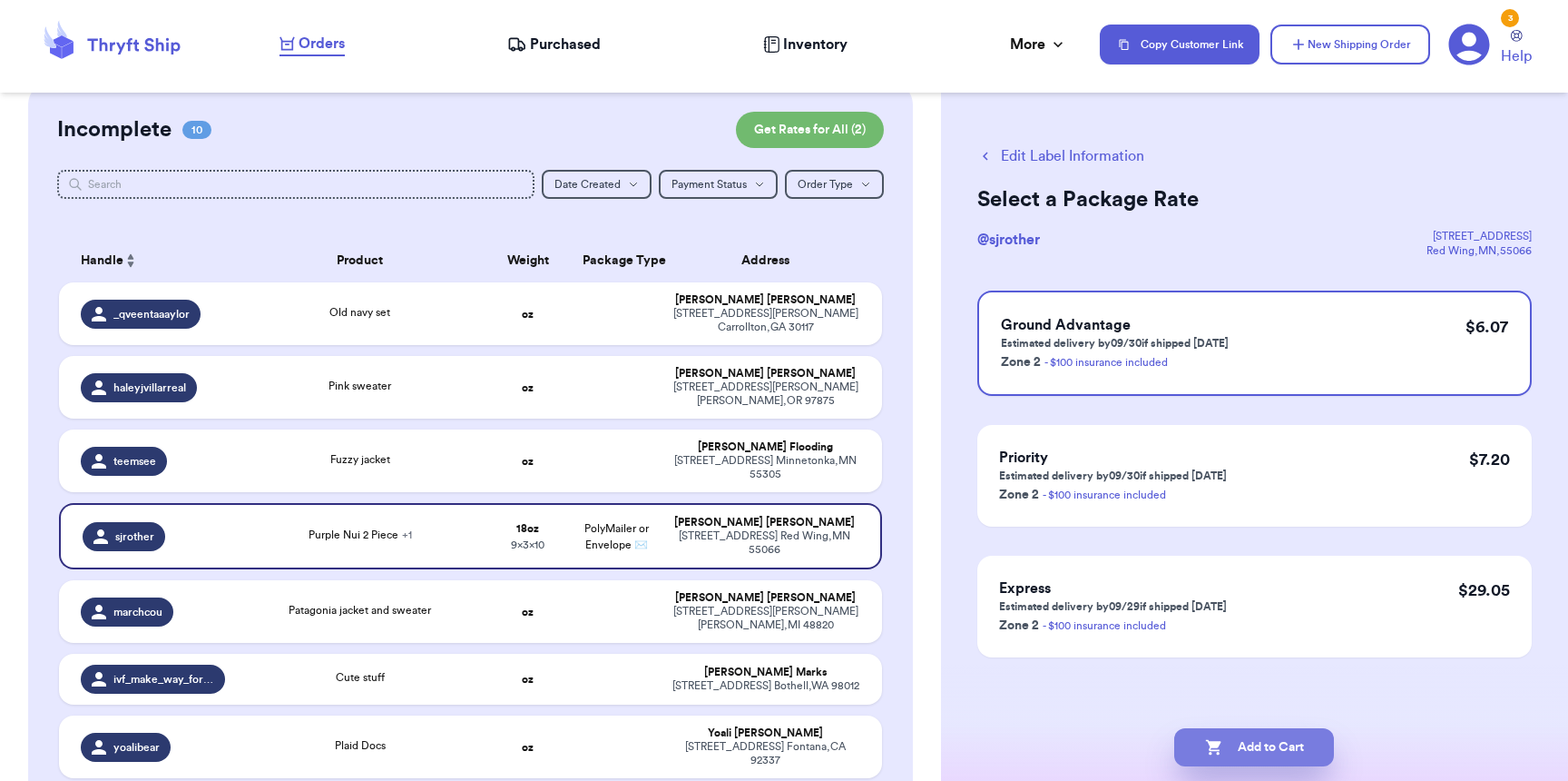
click at [1232, 736] on button "Add to Cart" at bounding box center [1253, 747] width 159 height 39
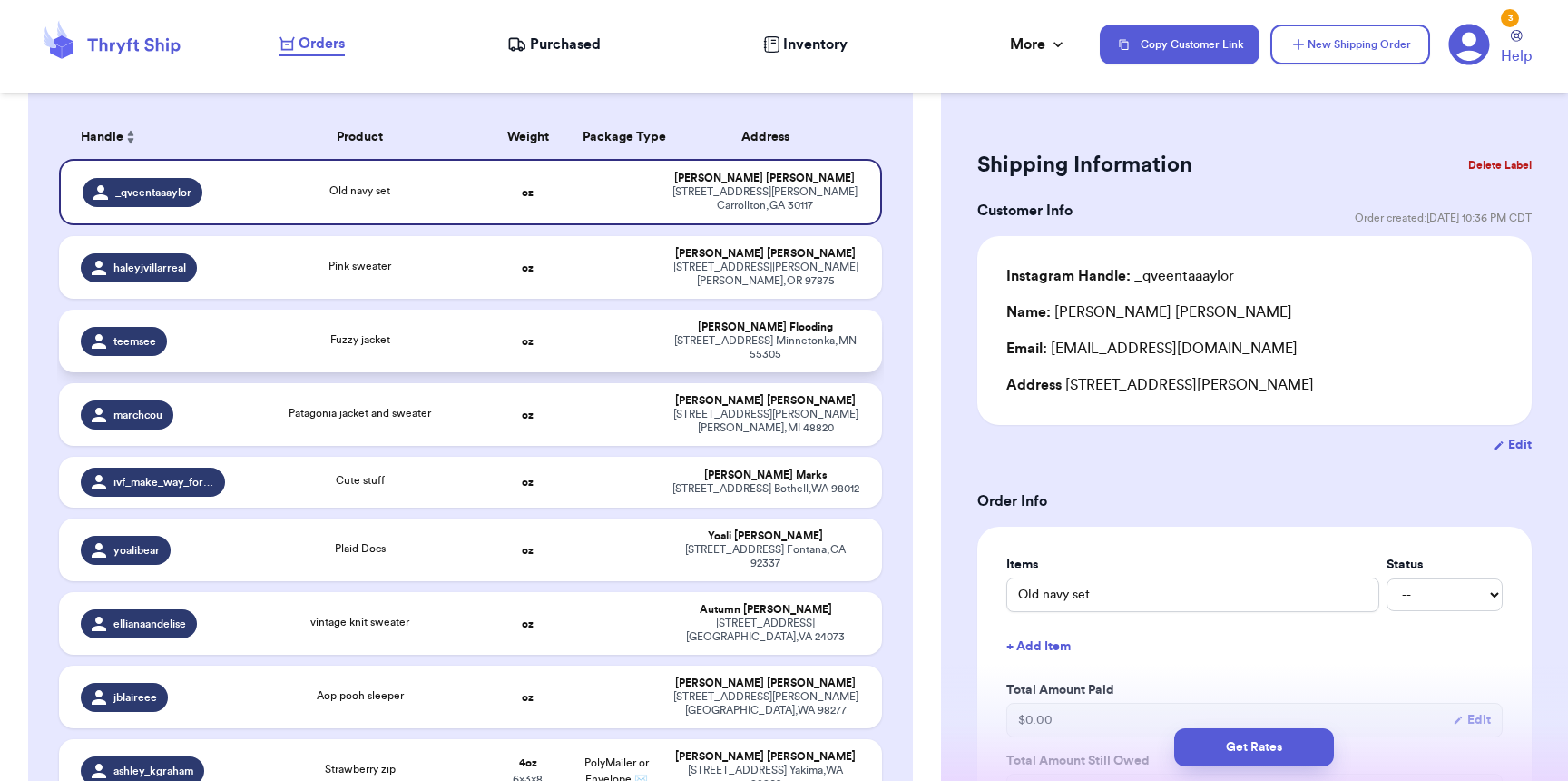
scroll to position [287, 0]
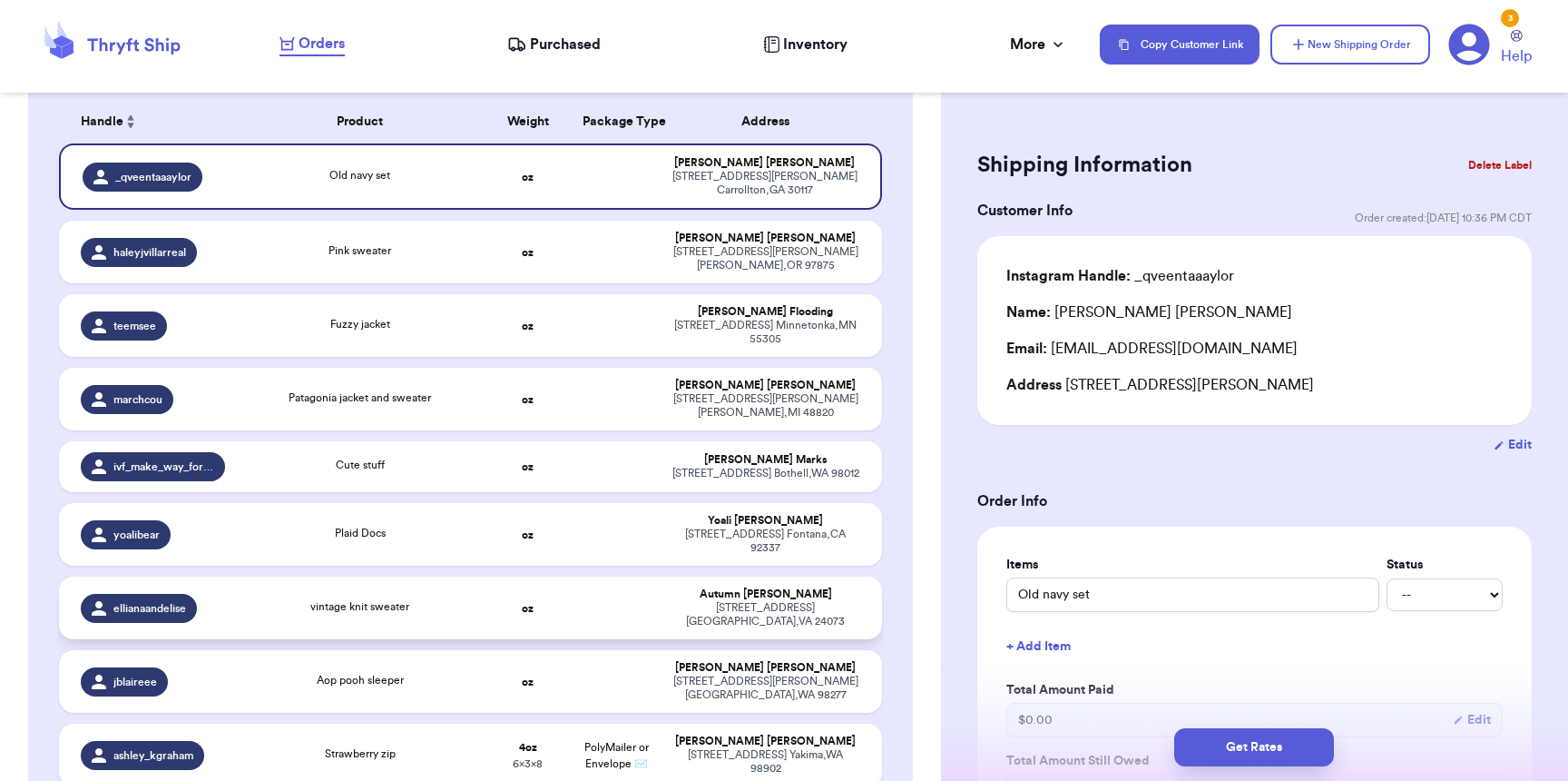
click at [598, 585] on td at bounding box center [615, 607] width 88 height 62
type input "vintage knit sweater"
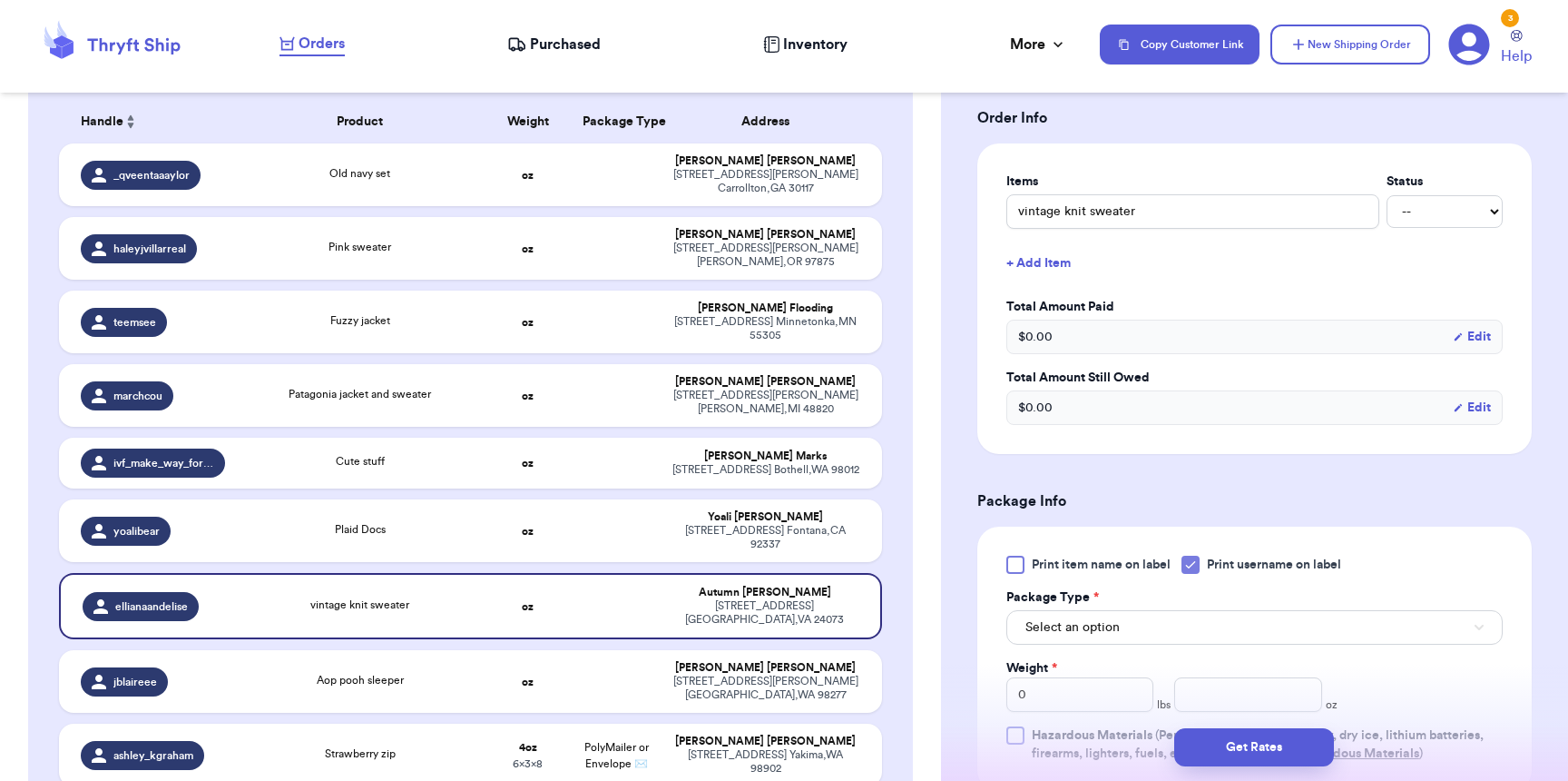
scroll to position [591, 0]
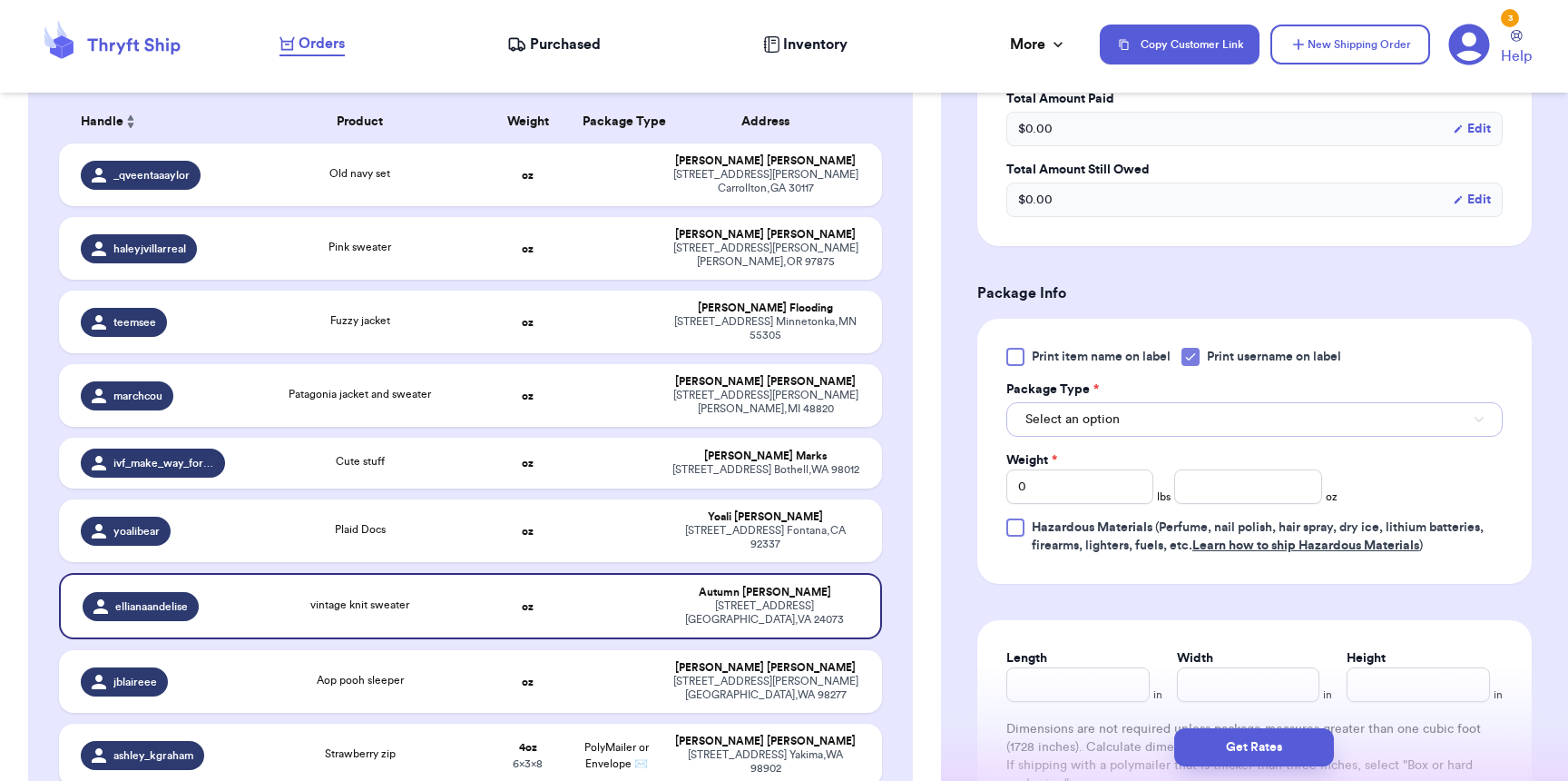
click at [1194, 406] on button "Select an option" at bounding box center [1254, 419] width 497 height 35
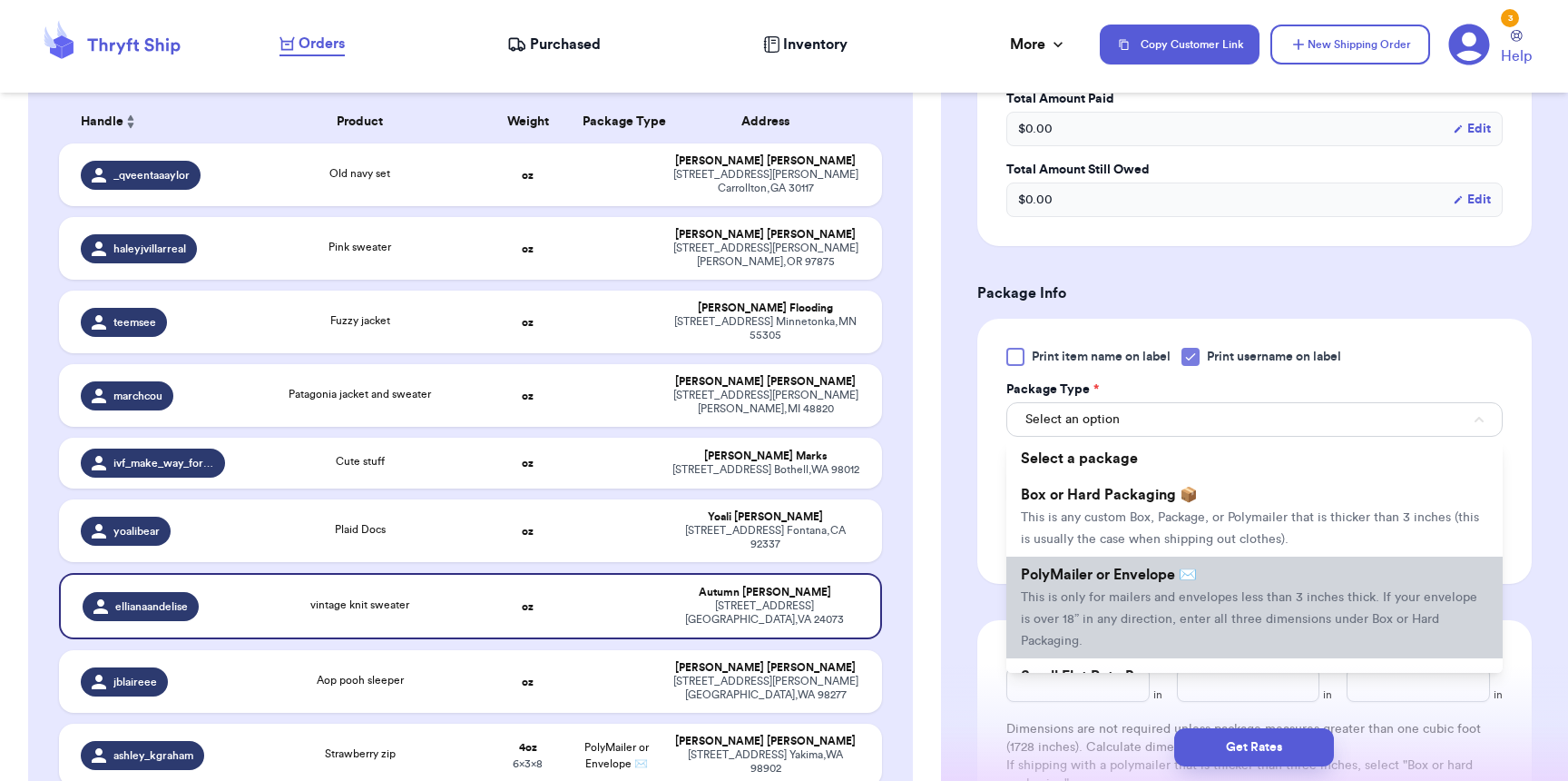
click at [1140, 629] on span "This is only for mailers and envelopes less than 3 inches thick. If your envelo…" at bounding box center [1248, 619] width 456 height 56
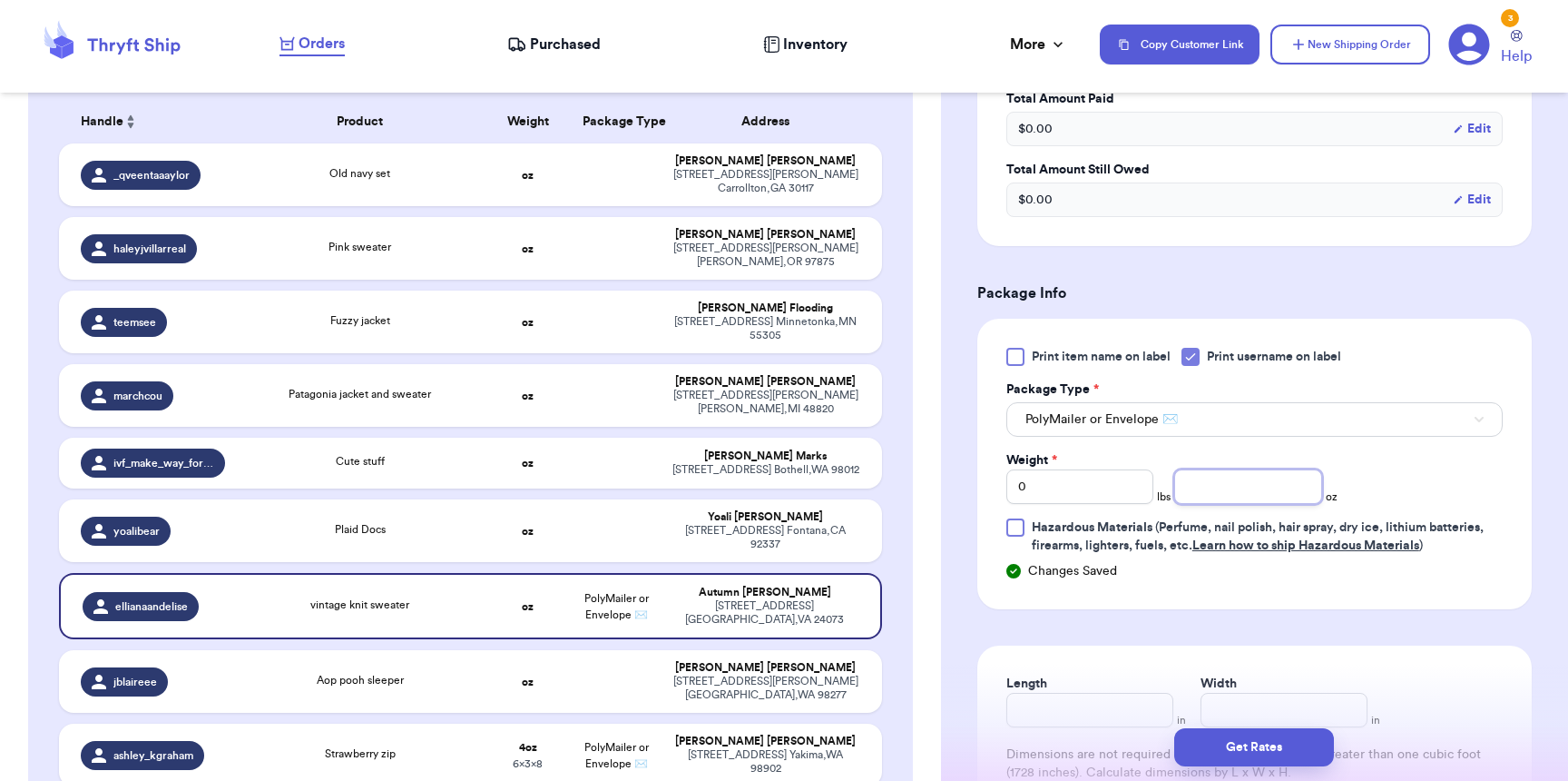
click at [1205, 488] on input "number" at bounding box center [1247, 486] width 147 height 35
type input "5"
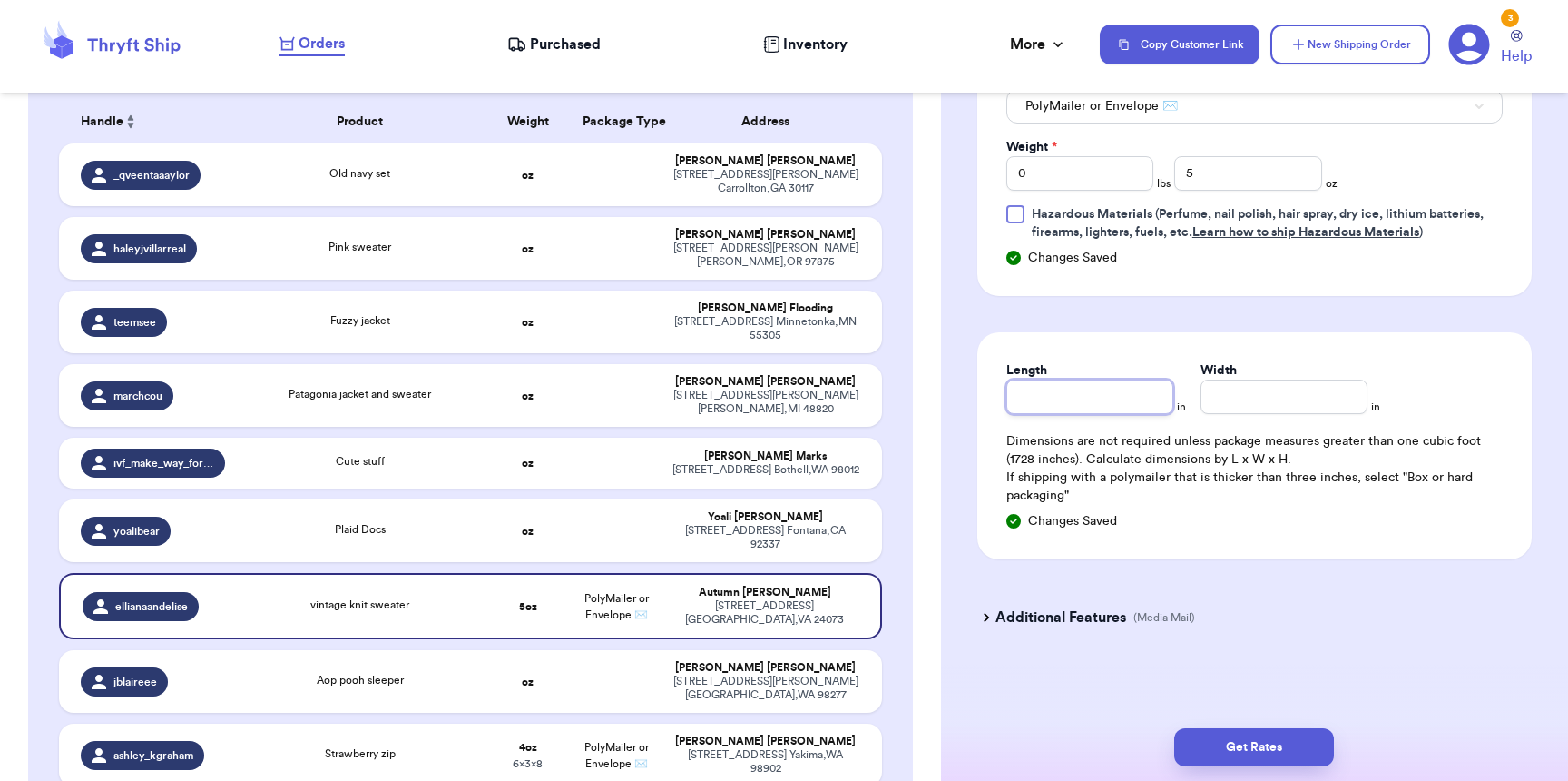
click at [1079, 392] on input "Length" at bounding box center [1089, 396] width 167 height 35
type input "9"
click at [1248, 746] on button "Get Rates" at bounding box center [1253, 747] width 159 height 39
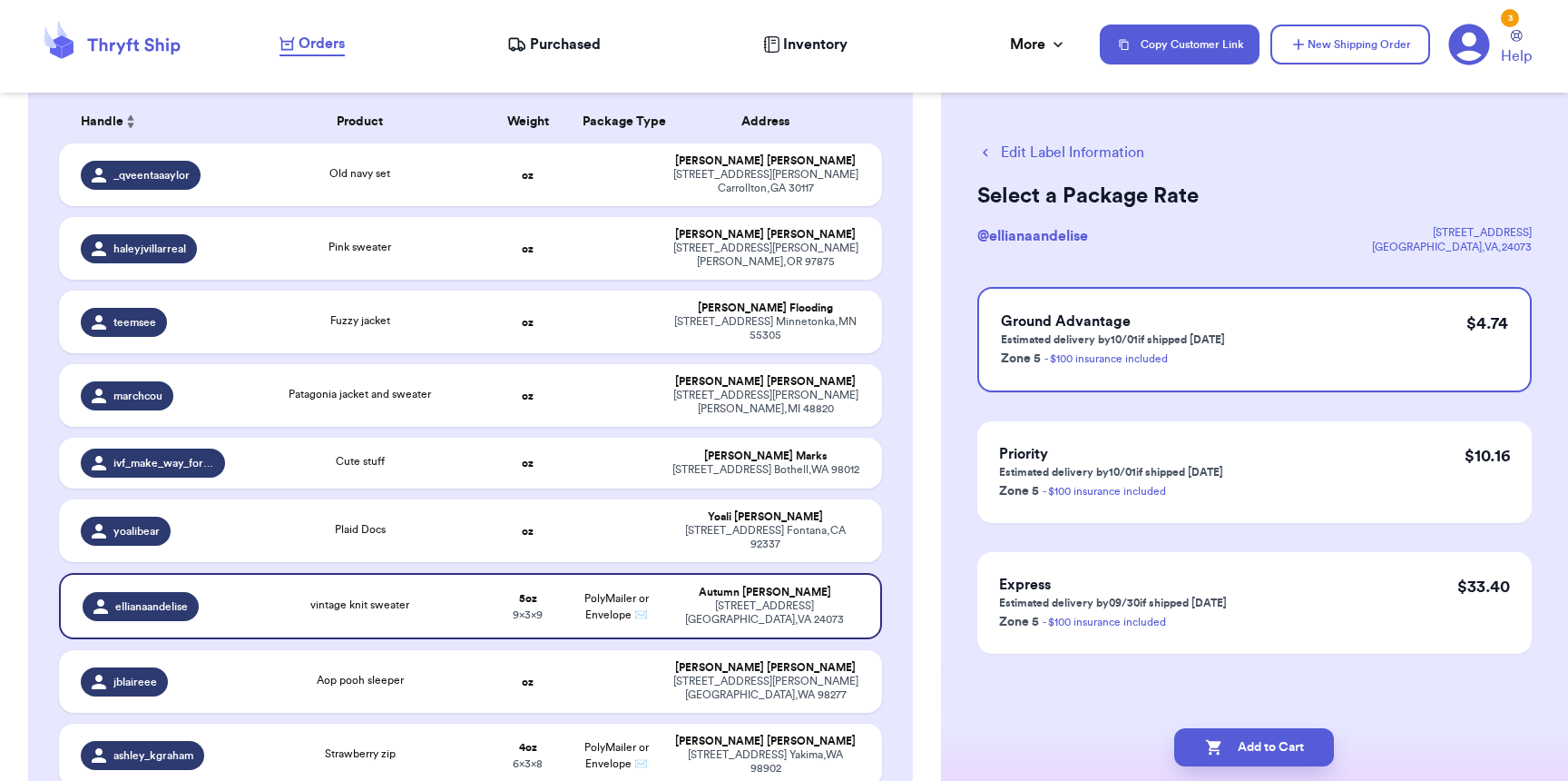
scroll to position [0, 0]
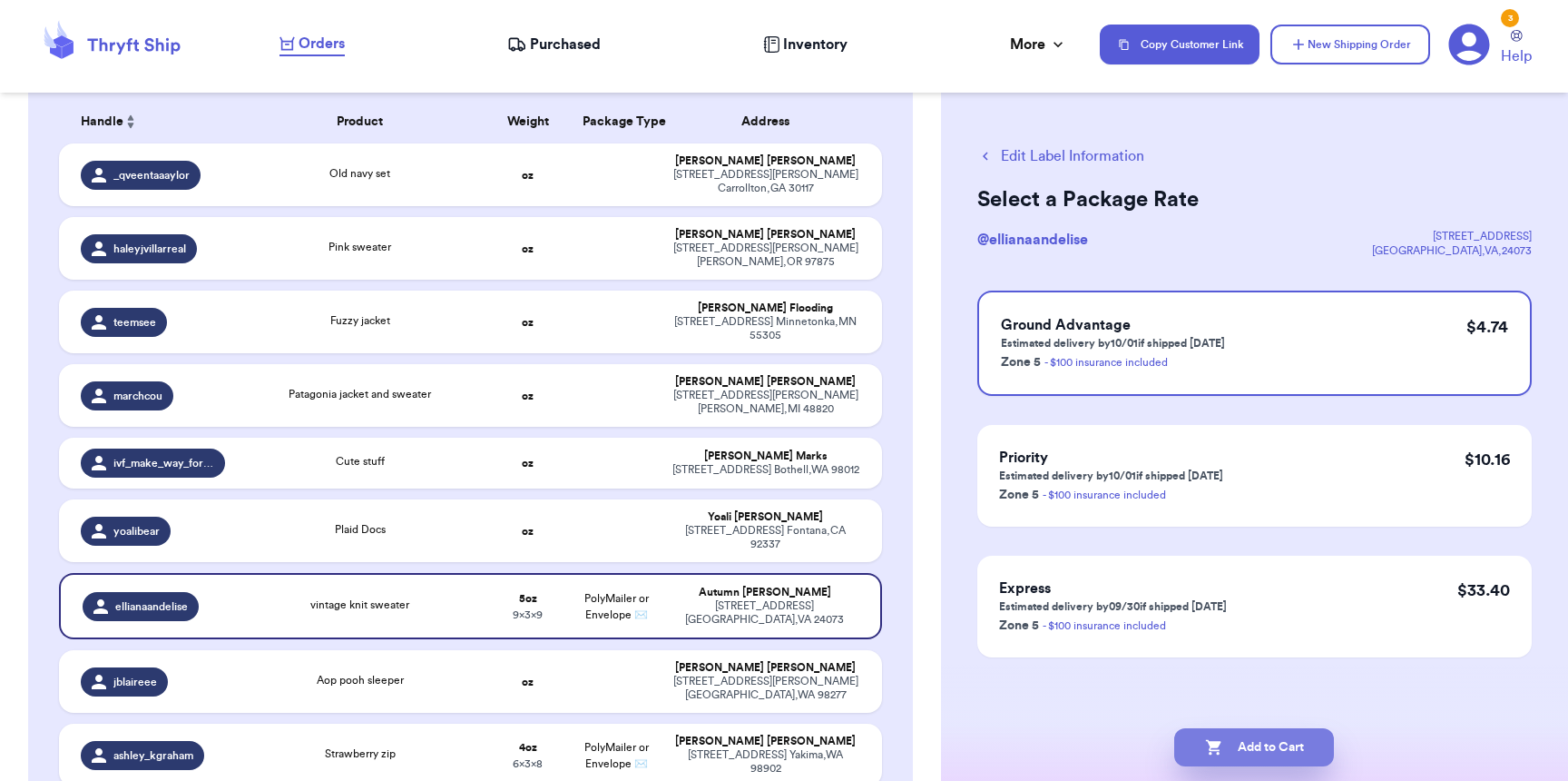
click at [1257, 749] on button "Add to Cart" at bounding box center [1253, 747] width 159 height 39
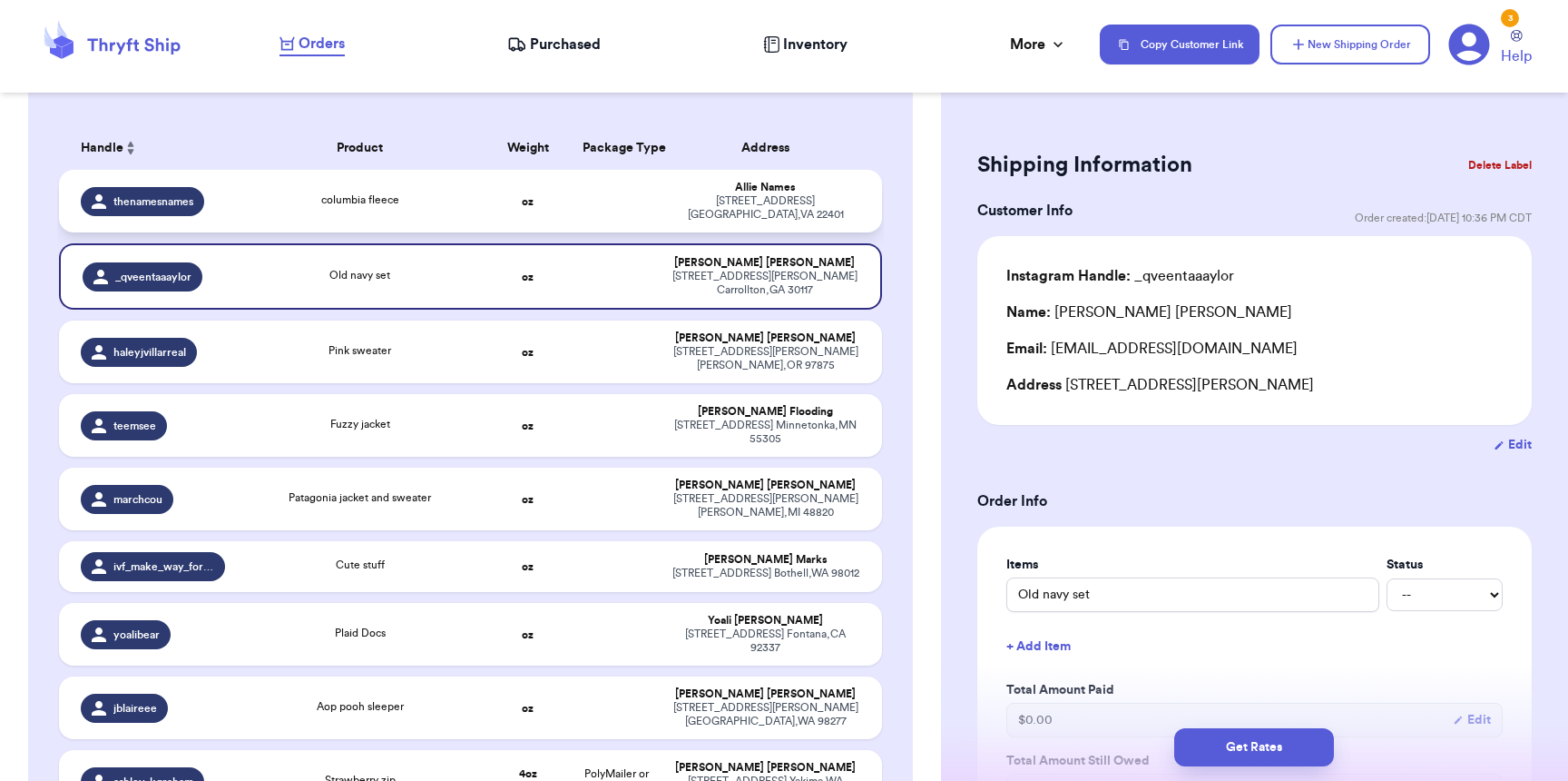
scroll to position [241, 0]
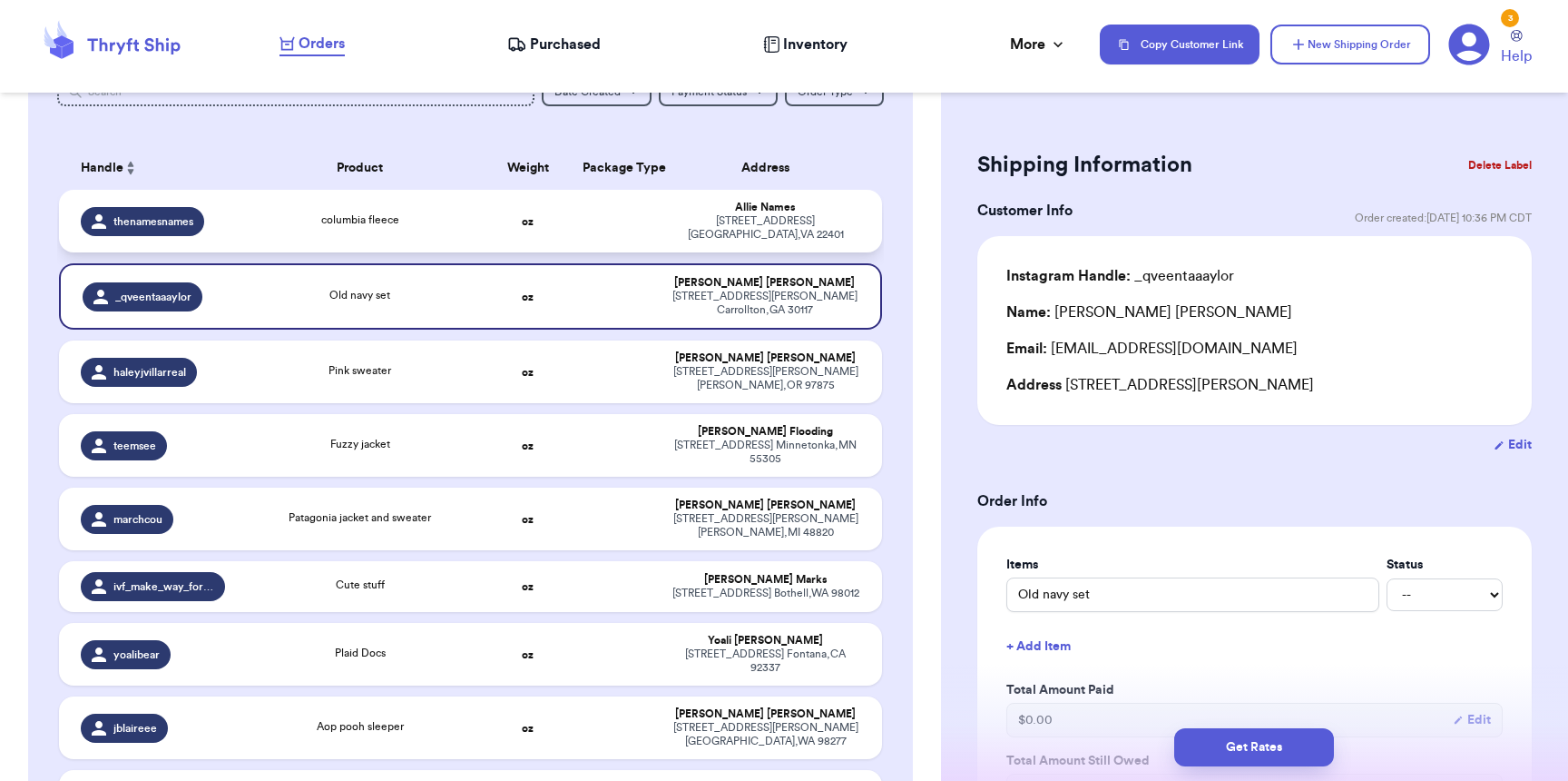
click at [324, 212] on div "columbia fleece" at bounding box center [360, 220] width 78 height 17
type input "columbia fleece"
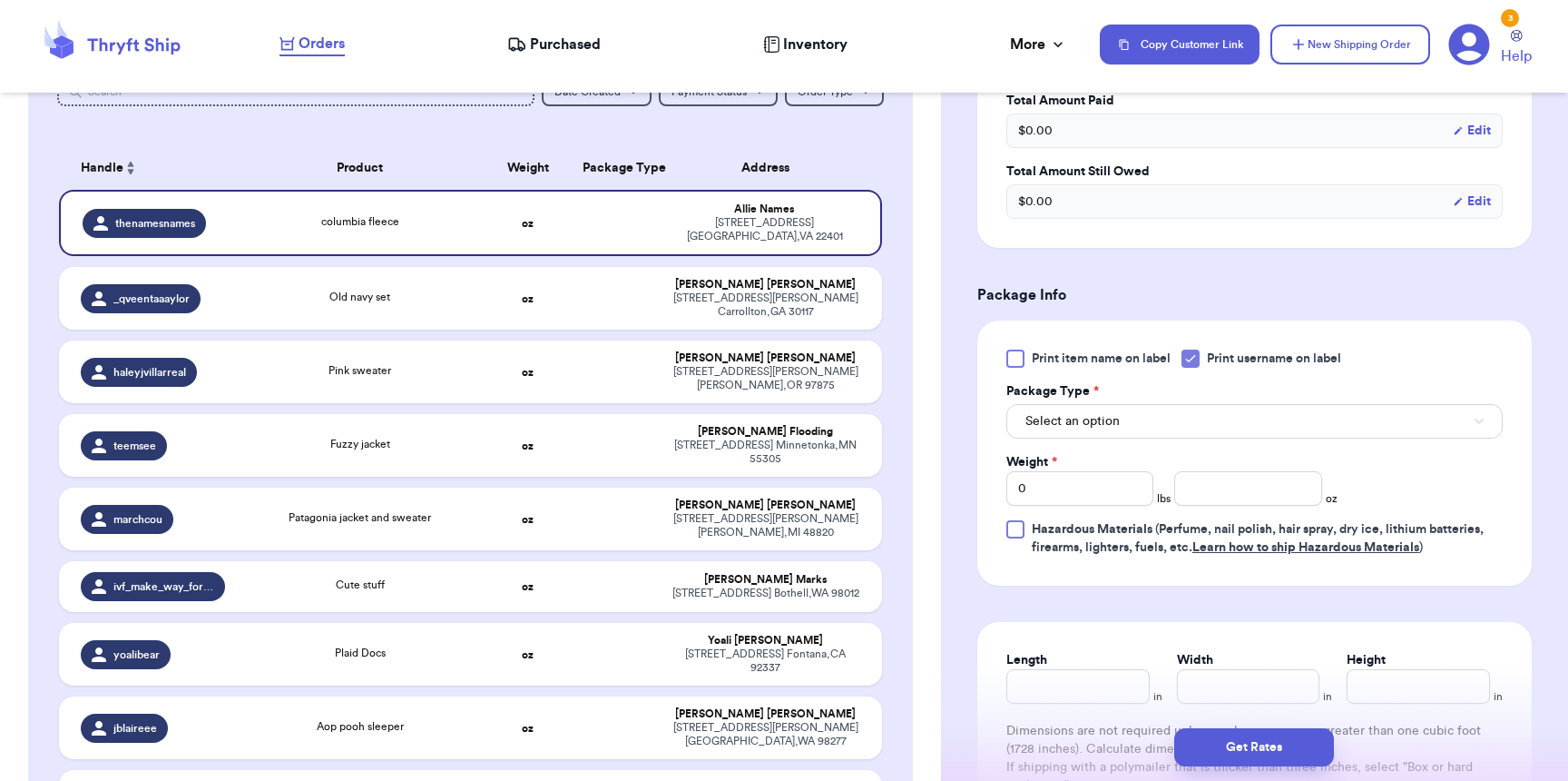
scroll to position [712, 0]
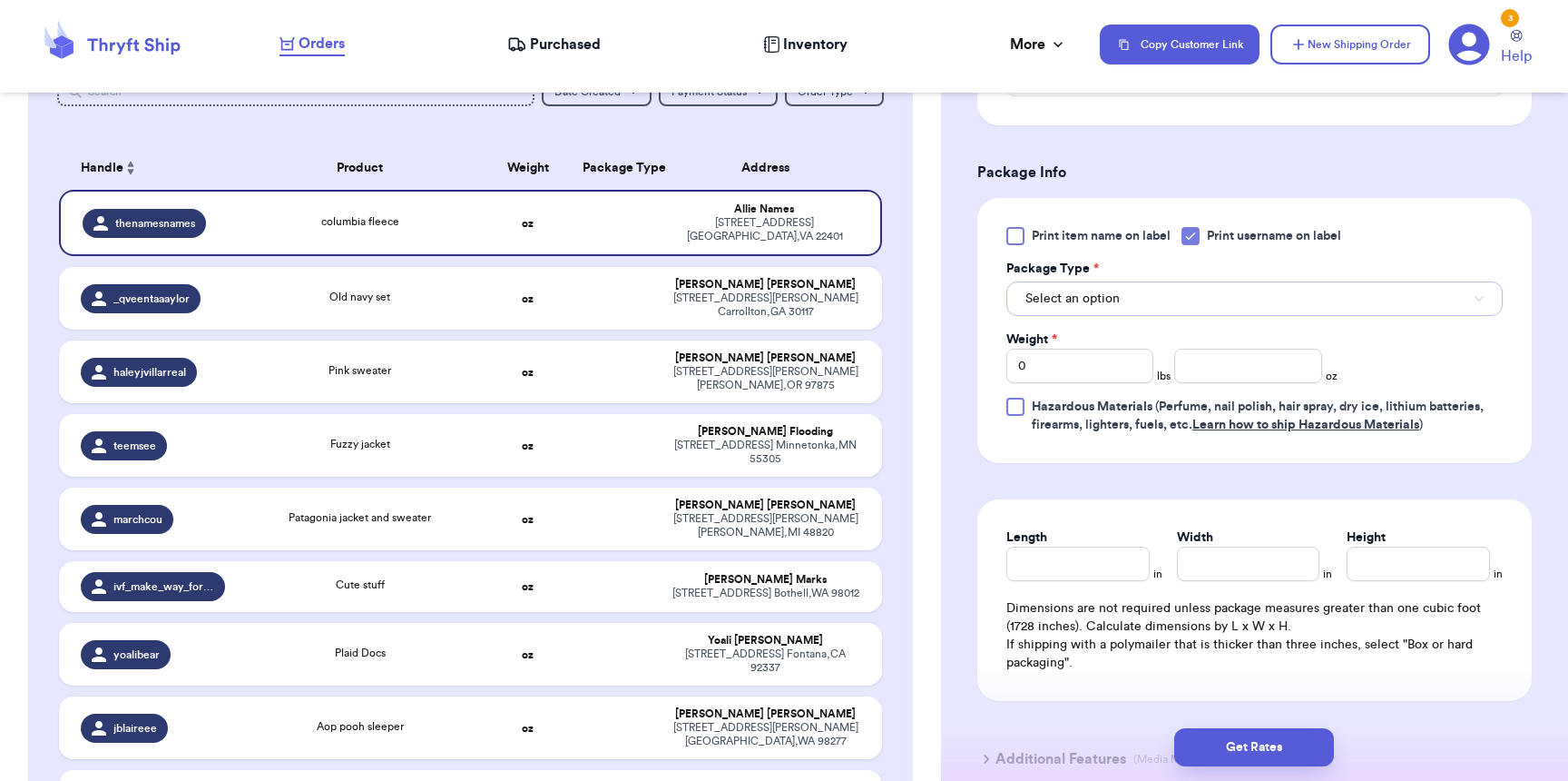
click at [1063, 305] on span "Select an option" at bounding box center [1071, 299] width 94 height 18
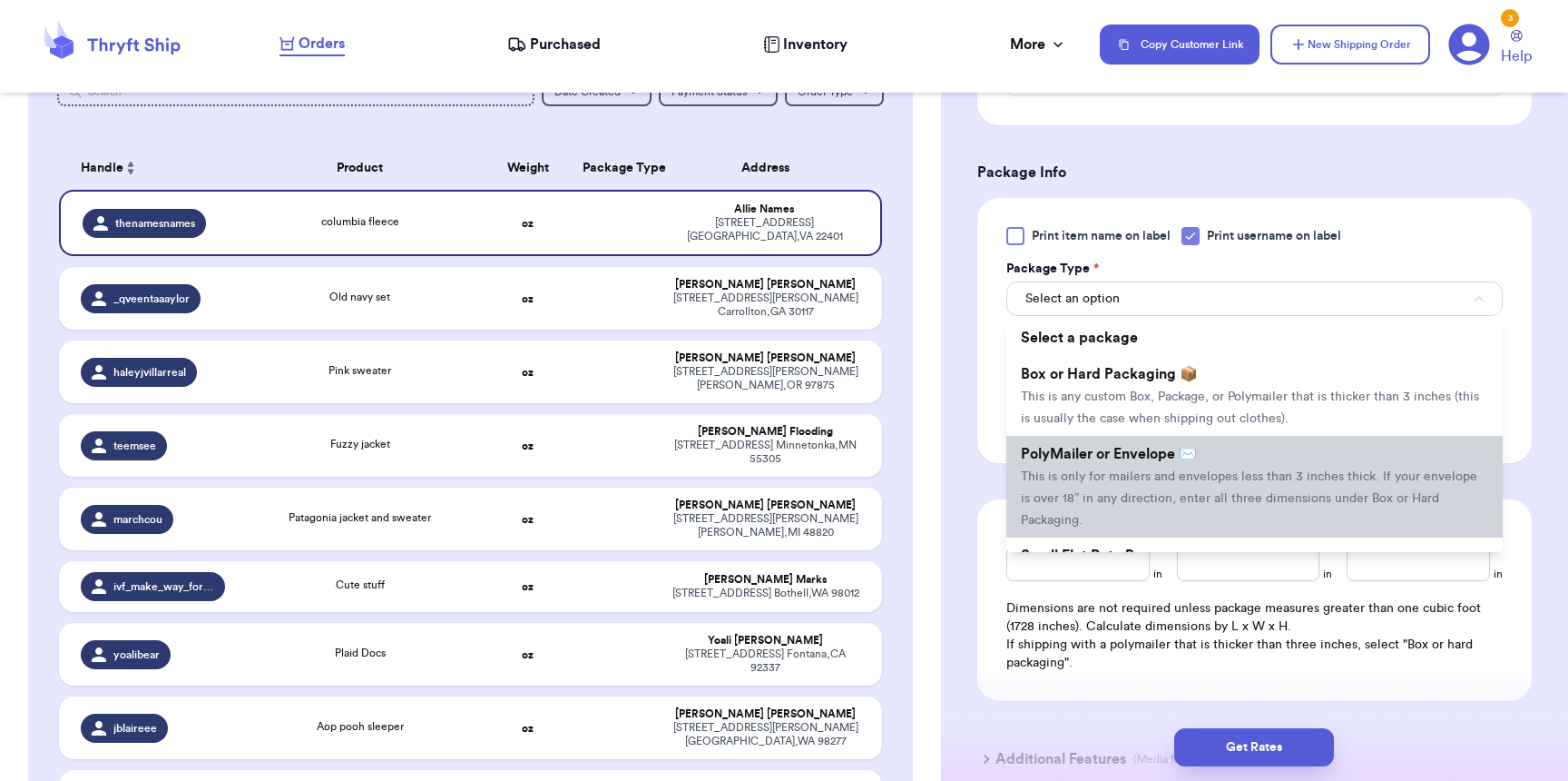
click at [1098, 461] on span "PolyMailer or Envelope ✉️" at bounding box center [1109, 453] width 176 height 15
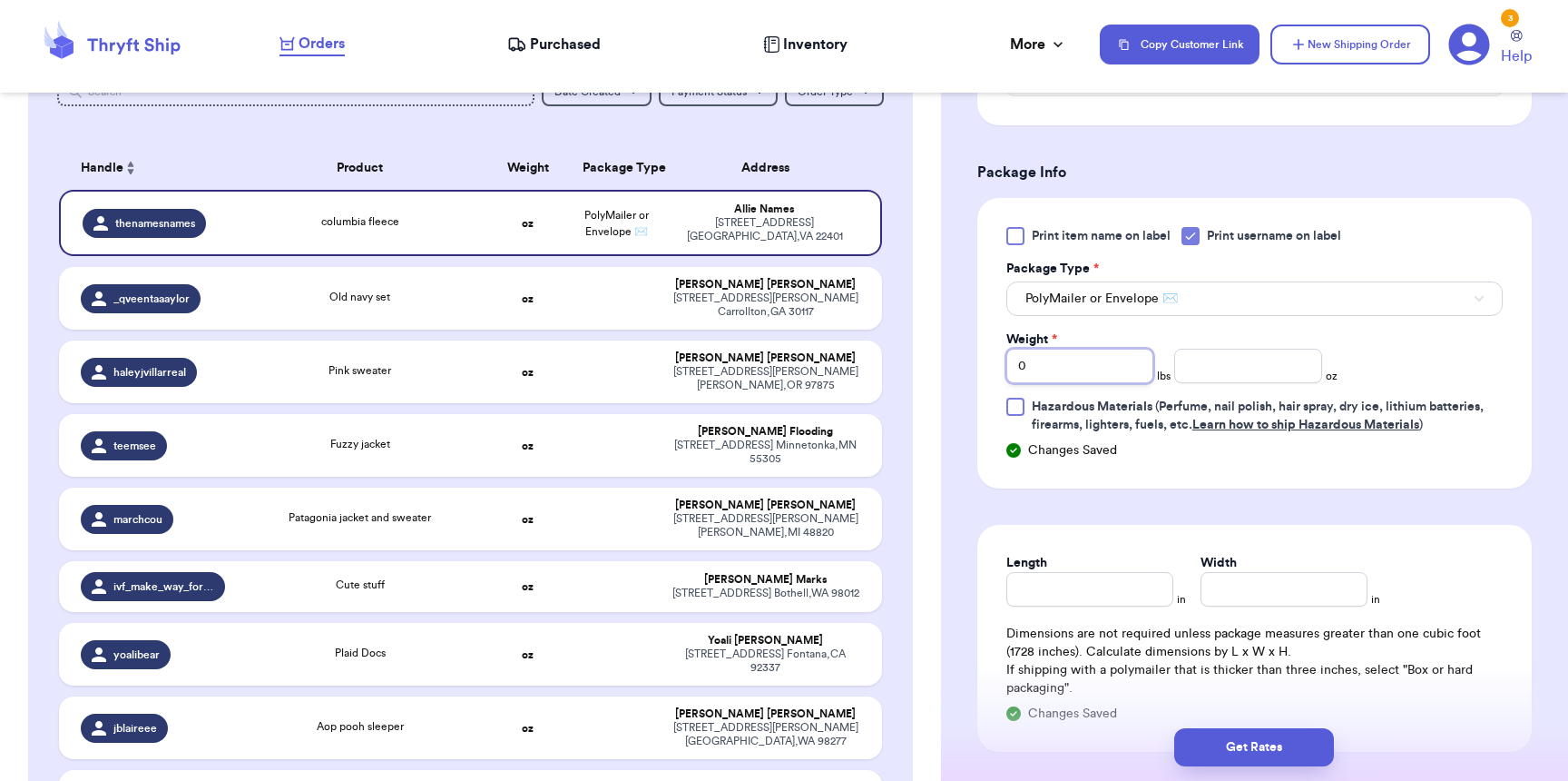
click at [1042, 378] on input "0" at bounding box center [1079, 365] width 147 height 35
type input "01"
type input "3"
type input "13"
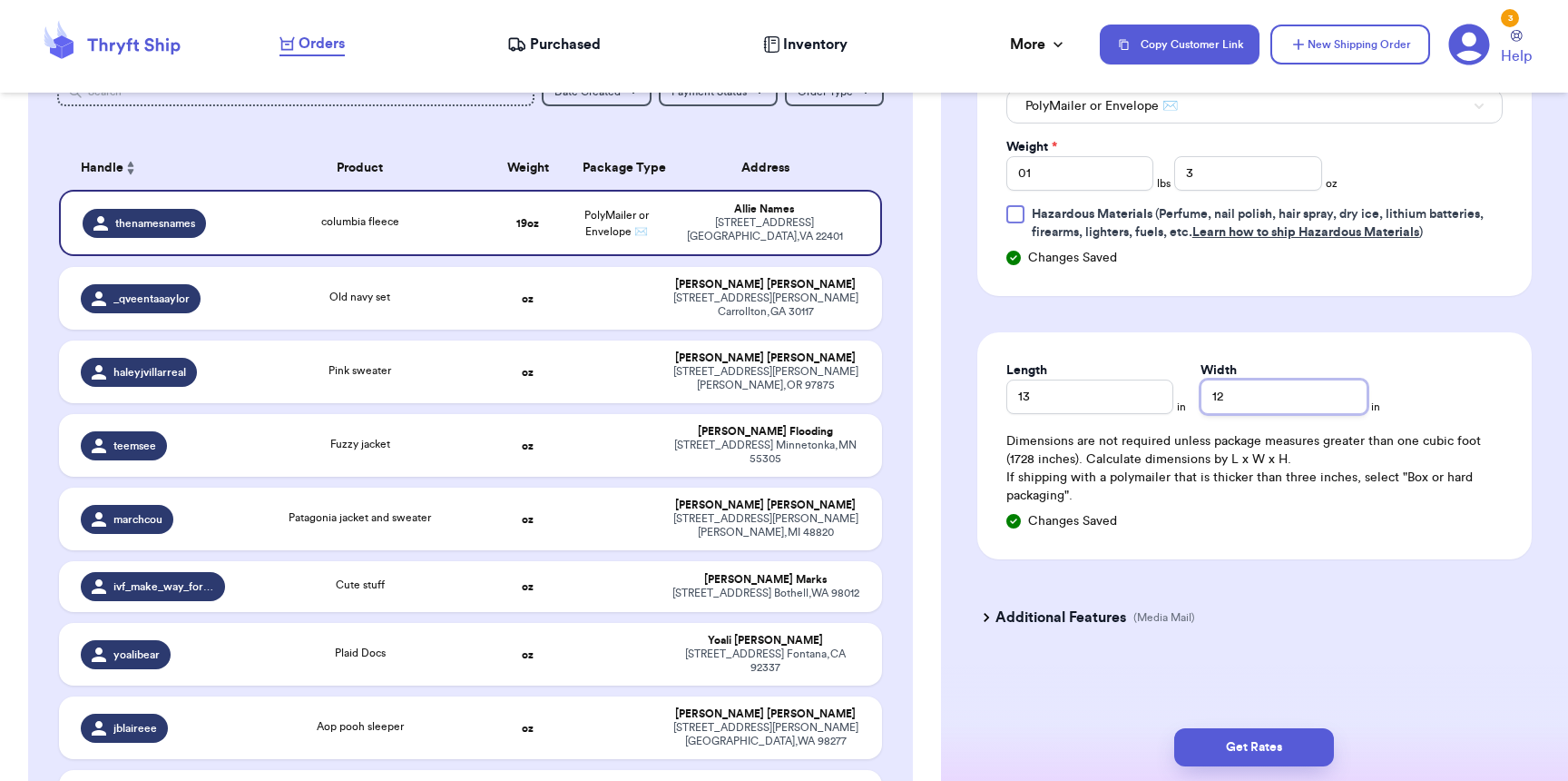
scroll to position [927, 0]
type input "12"
click at [1255, 754] on button "Get Rates" at bounding box center [1253, 747] width 159 height 39
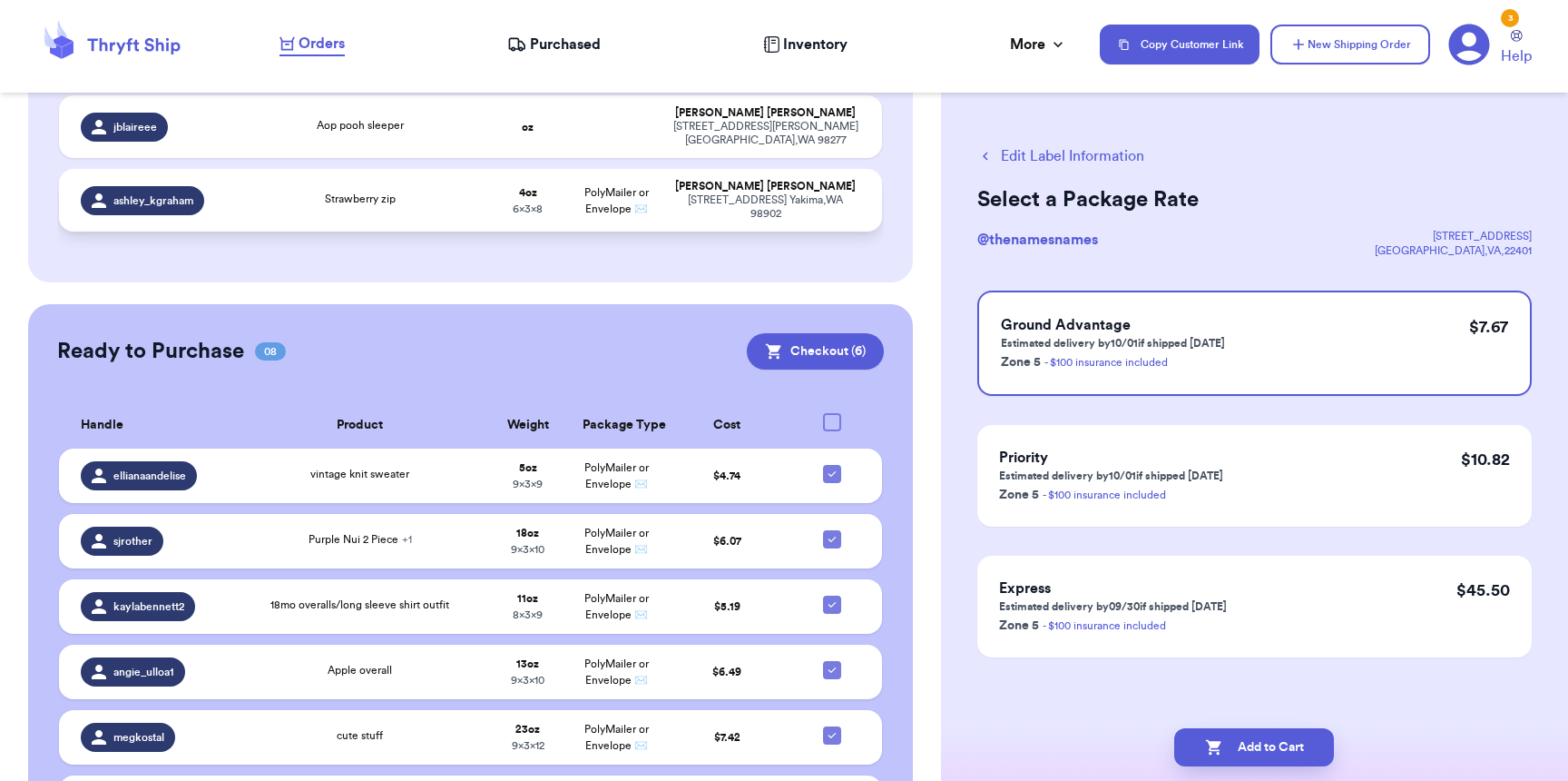
click at [170, 193] on span "ashley_kgraham" at bounding box center [153, 200] width 80 height 15
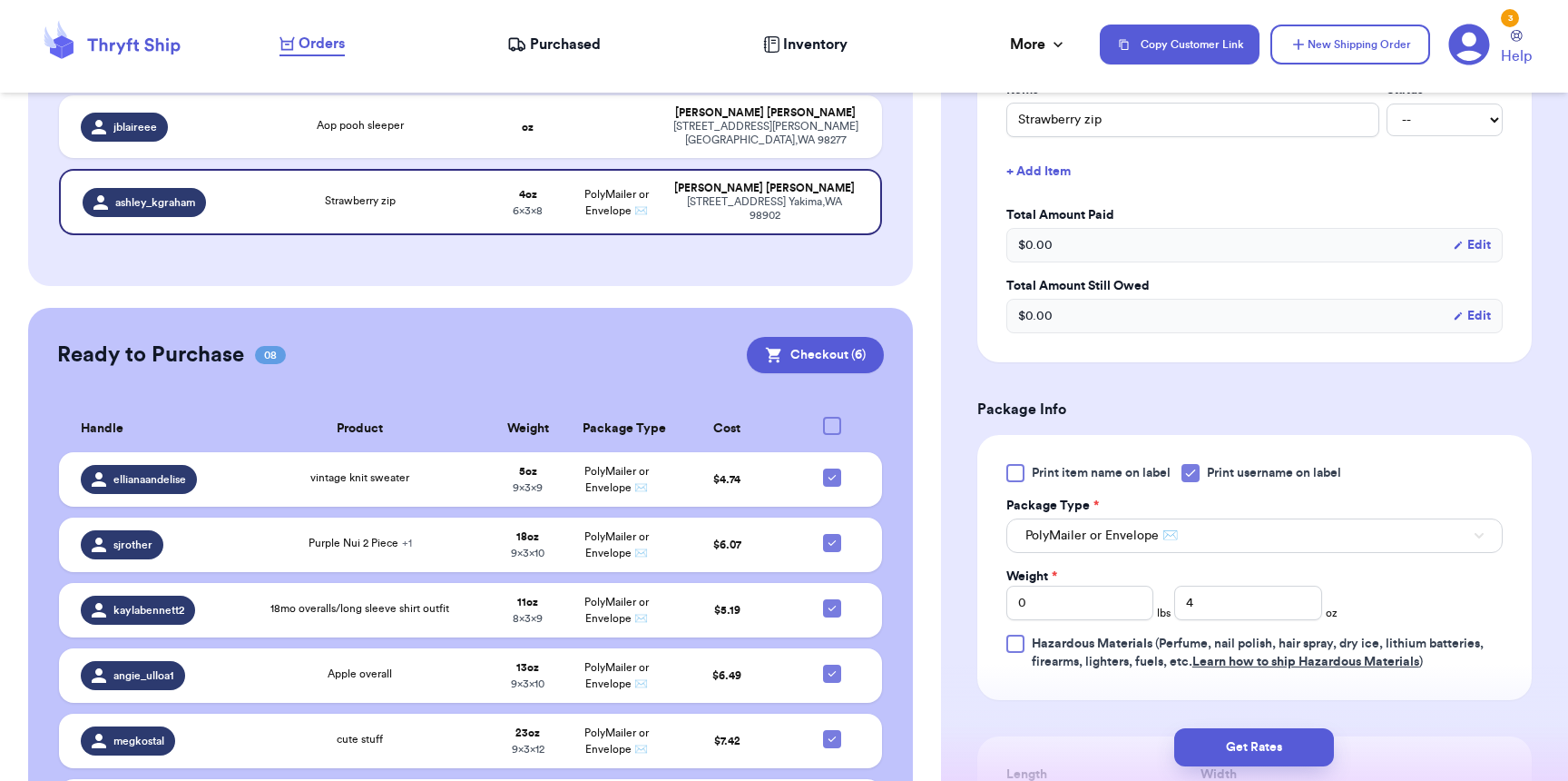
scroll to position [709, 0]
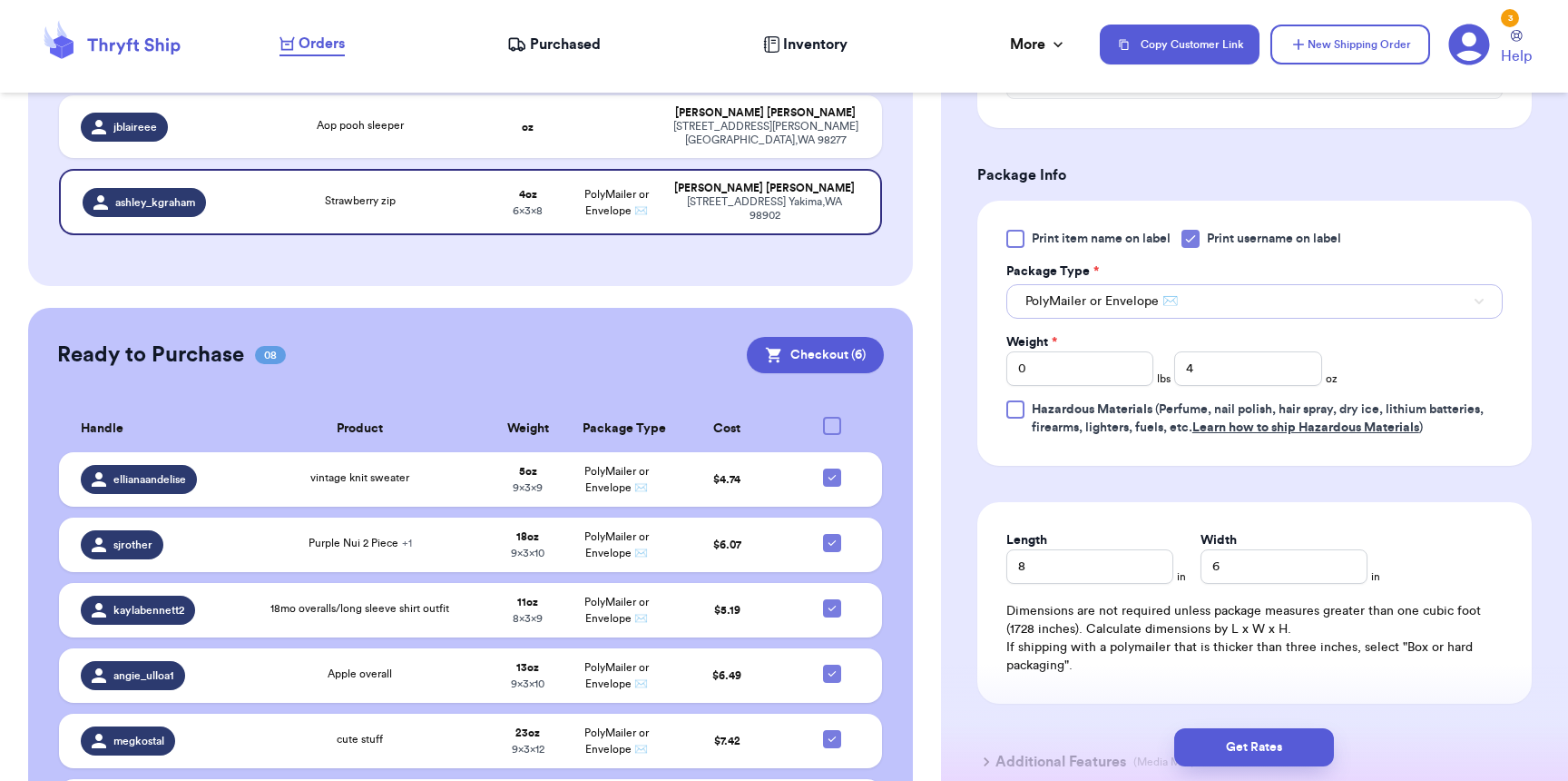
click at [1080, 309] on span "PolyMailer or Envelope ✉️" at bounding box center [1101, 301] width 152 height 18
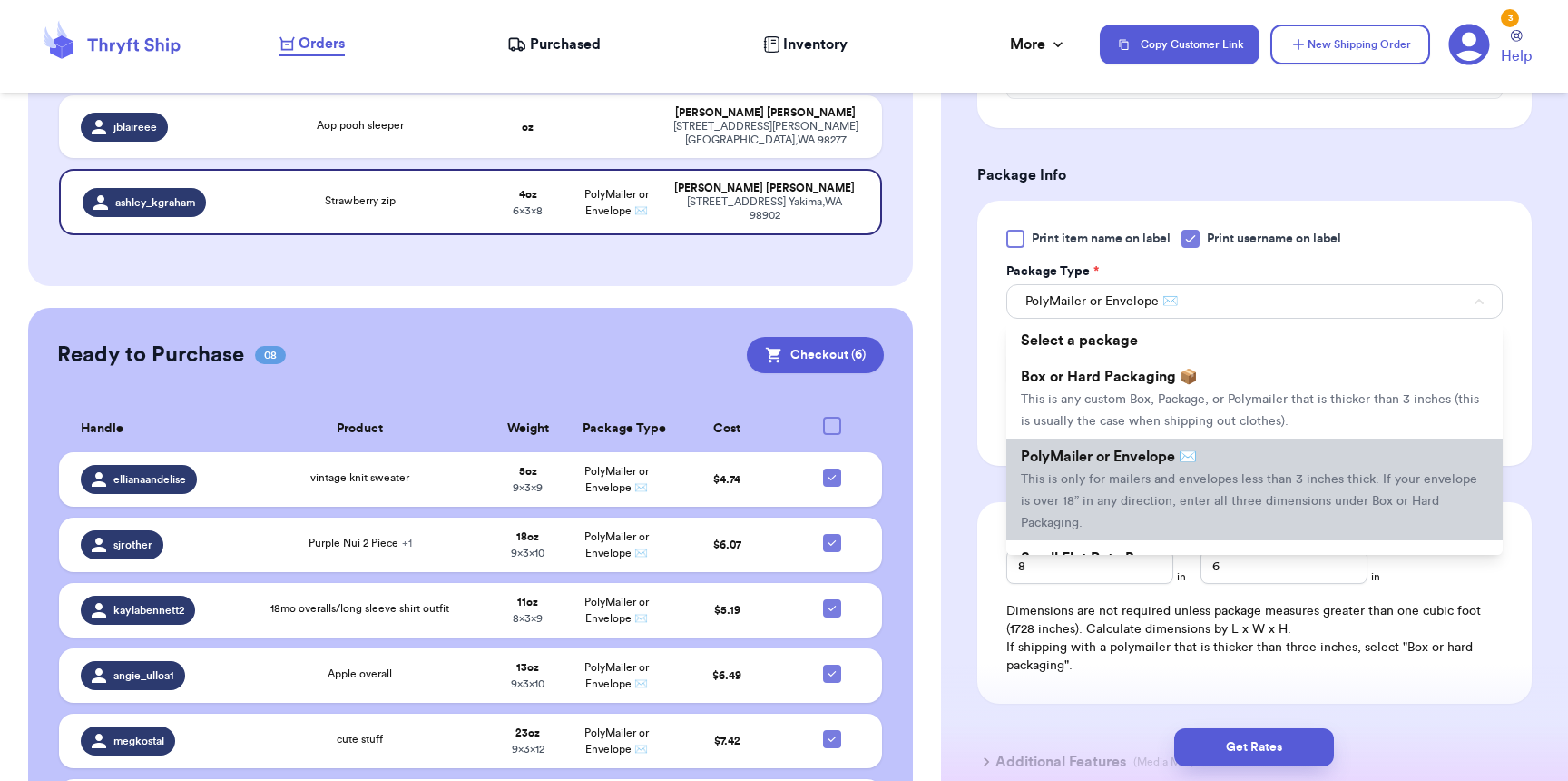
click at [1100, 464] on span "PolyMailer or Envelope ✉️" at bounding box center [1109, 456] width 176 height 15
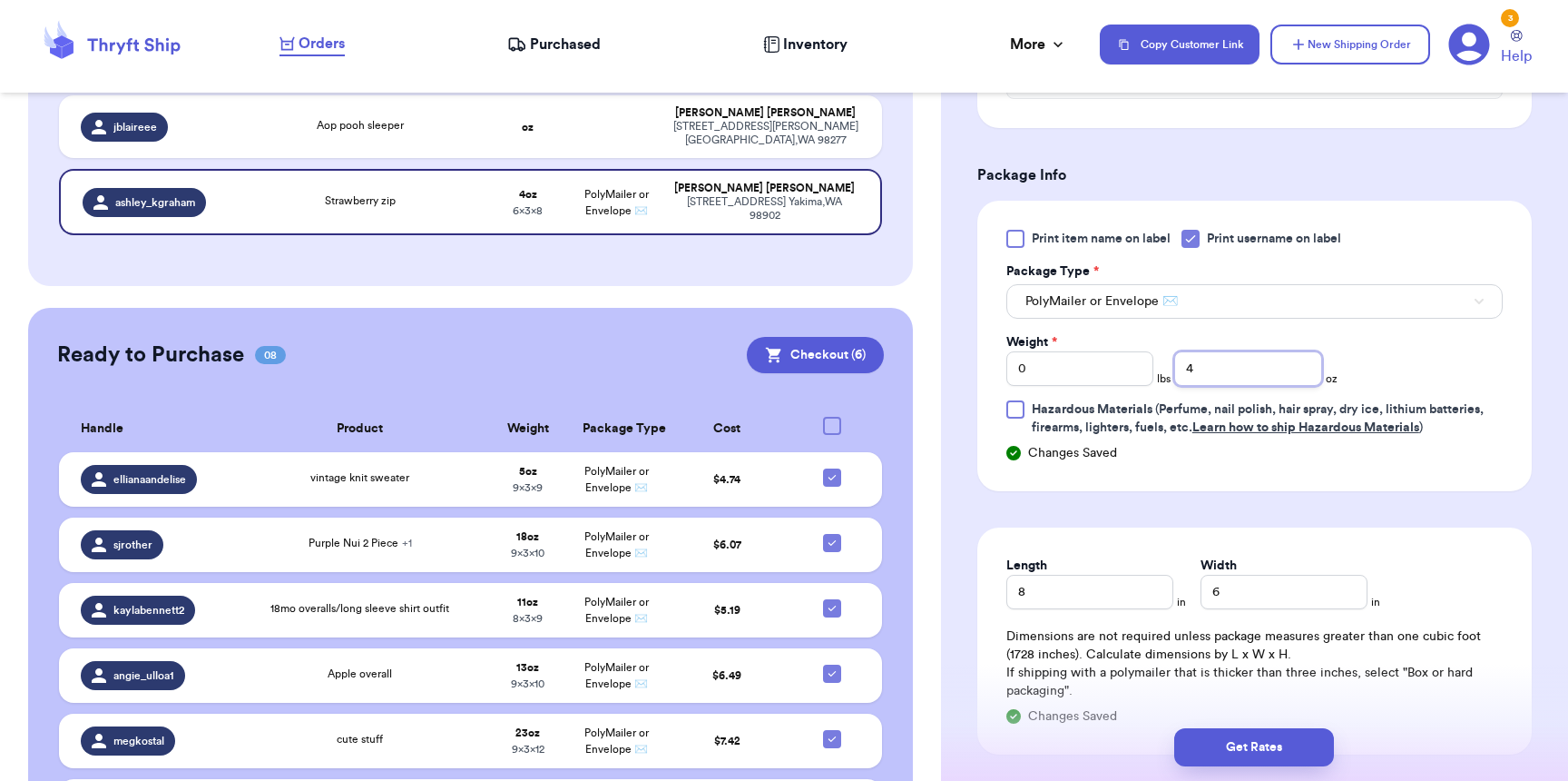
click at [1234, 378] on input "4" at bounding box center [1247, 368] width 147 height 35
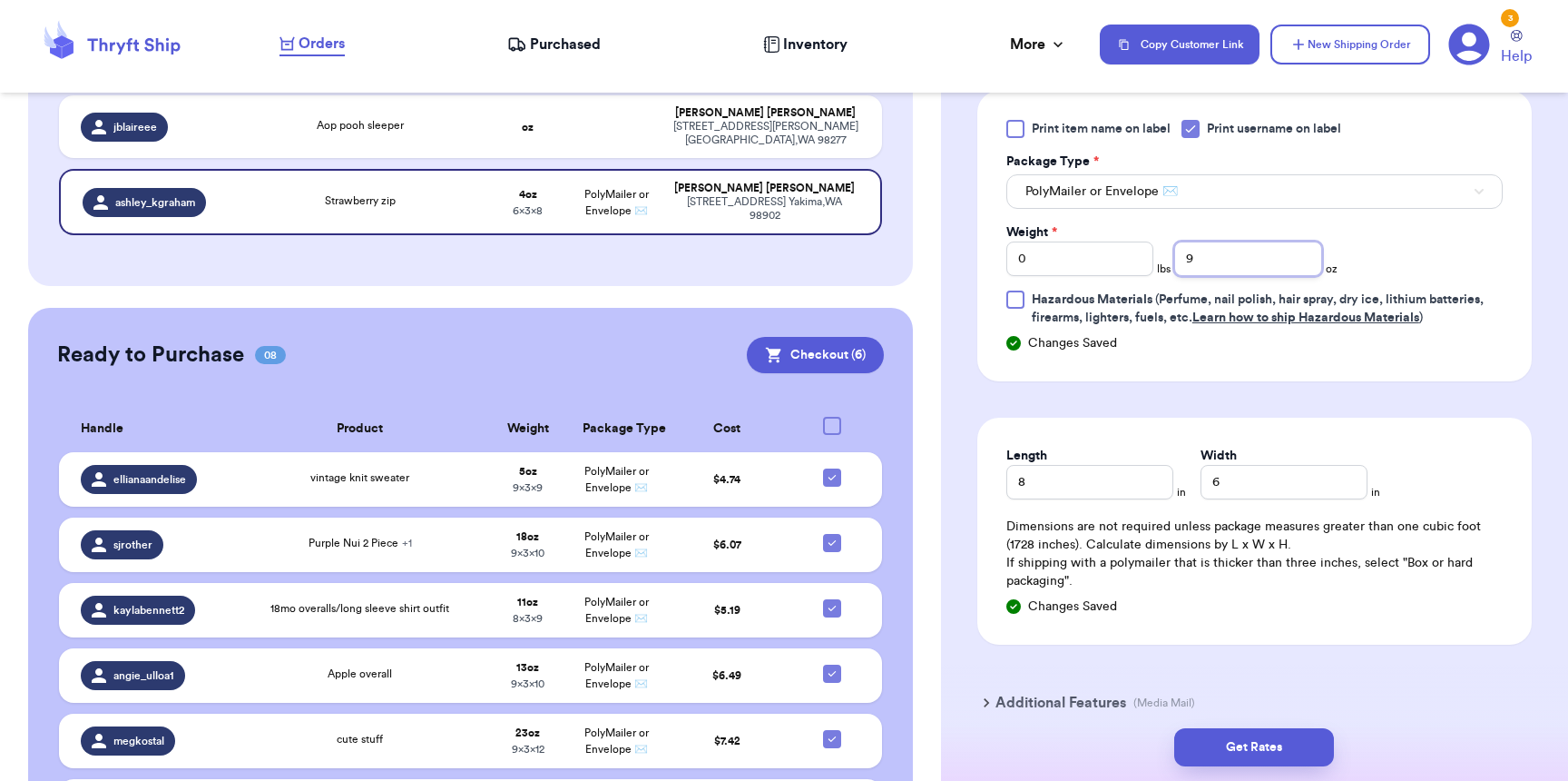
scroll to position [820, 0]
type input "9"
click at [1216, 499] on input "6" at bounding box center [1283, 481] width 167 height 35
type input "8"
click at [1290, 757] on button "Get Rates" at bounding box center [1253, 747] width 159 height 39
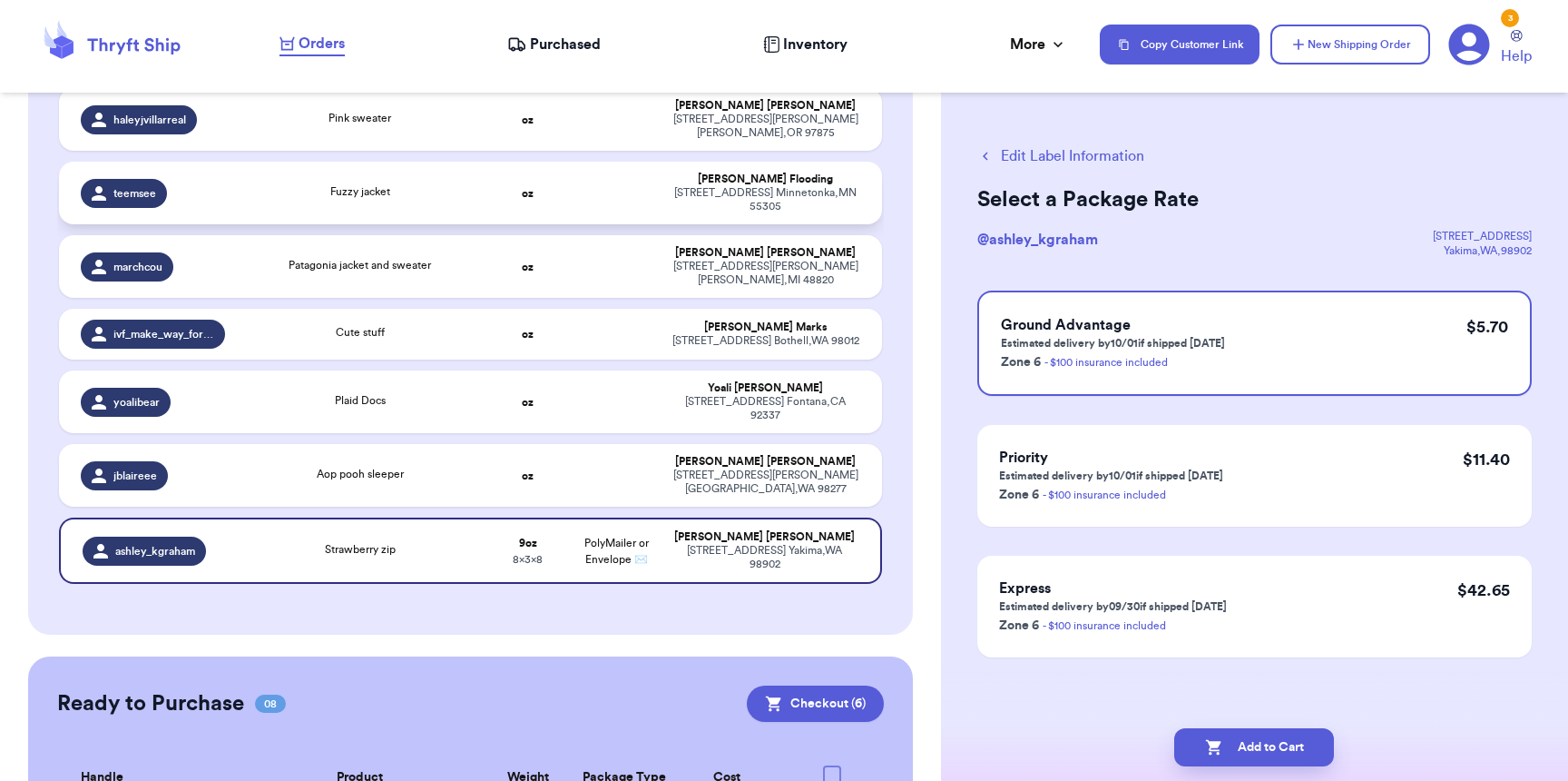
scroll to position [291, 0]
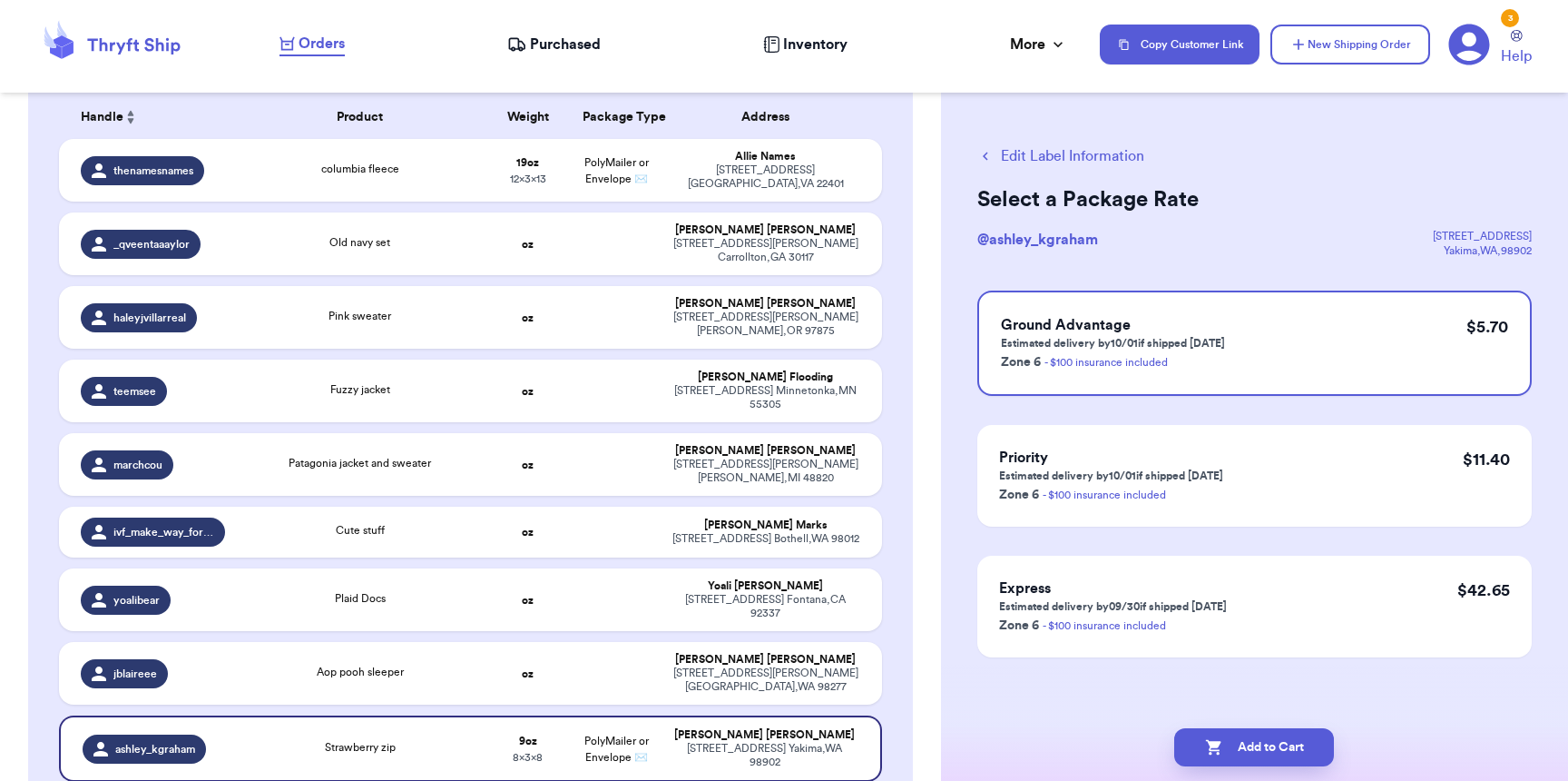
click at [1096, 151] on button "Edit Label Information" at bounding box center [1061, 156] width 167 height 22
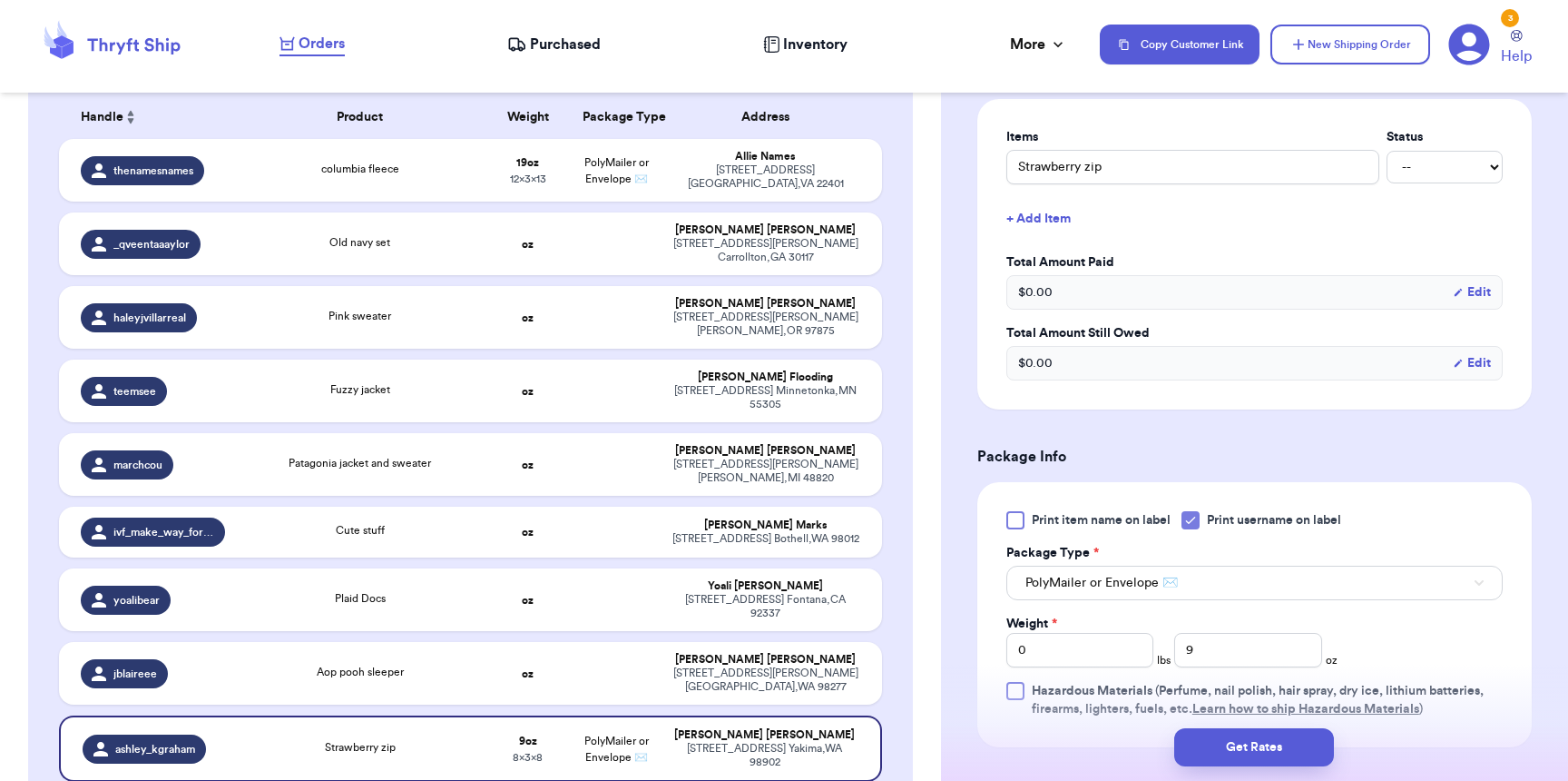
scroll to position [520, 0]
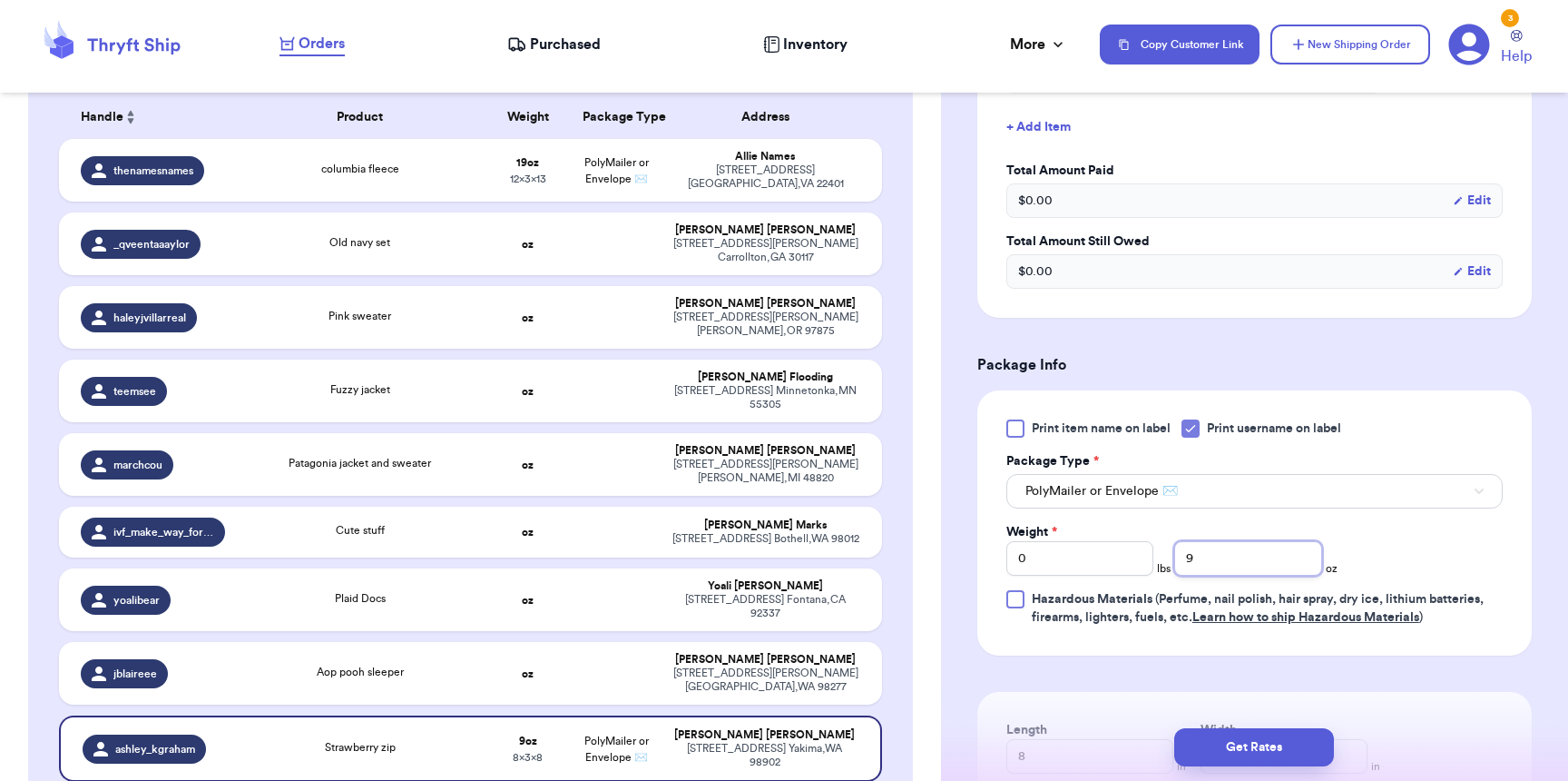
click at [1307, 563] on input "9" at bounding box center [1247, 558] width 147 height 35
type input "8"
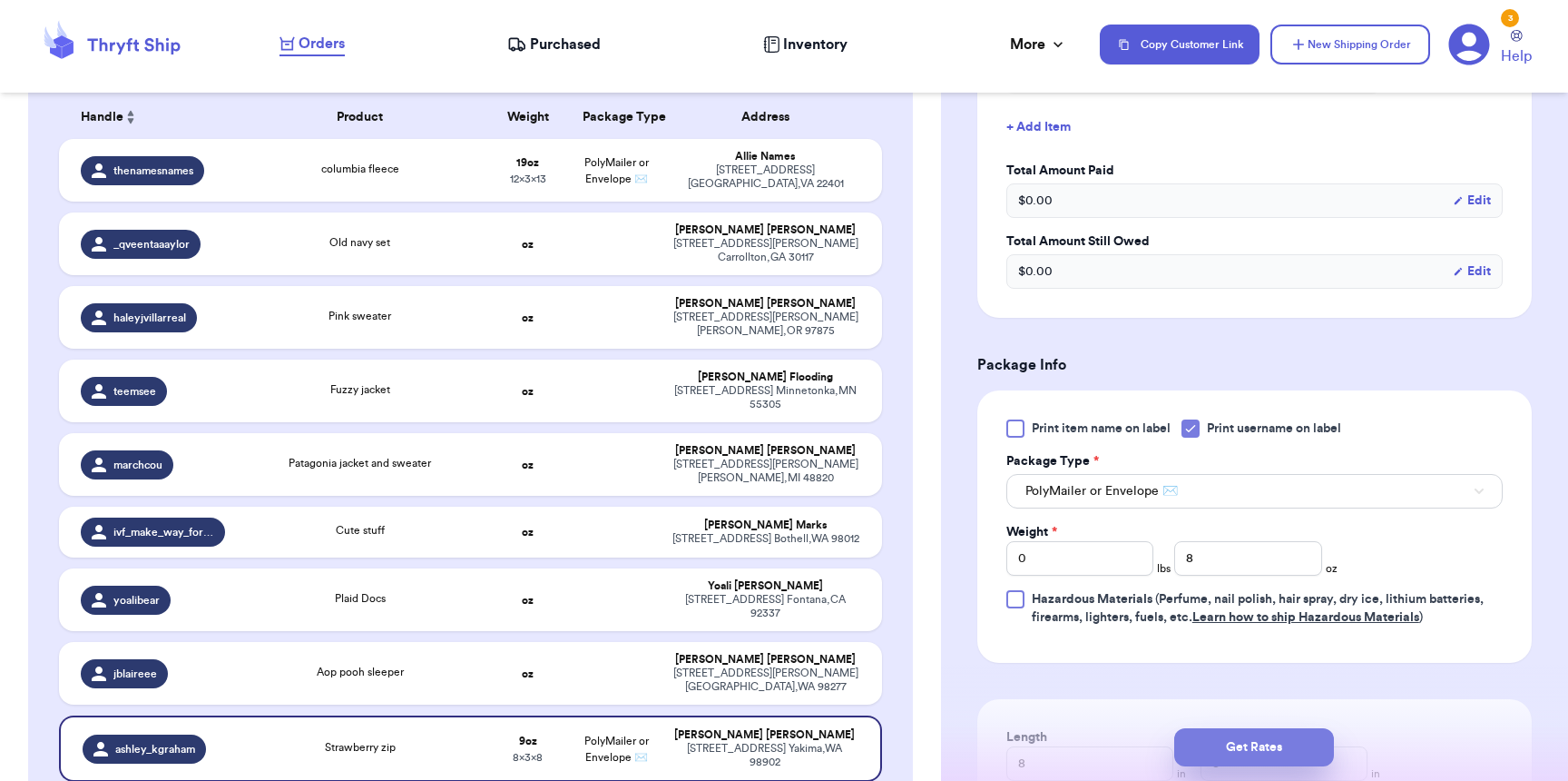
click at [1287, 747] on button "Get Rates" at bounding box center [1253, 747] width 159 height 39
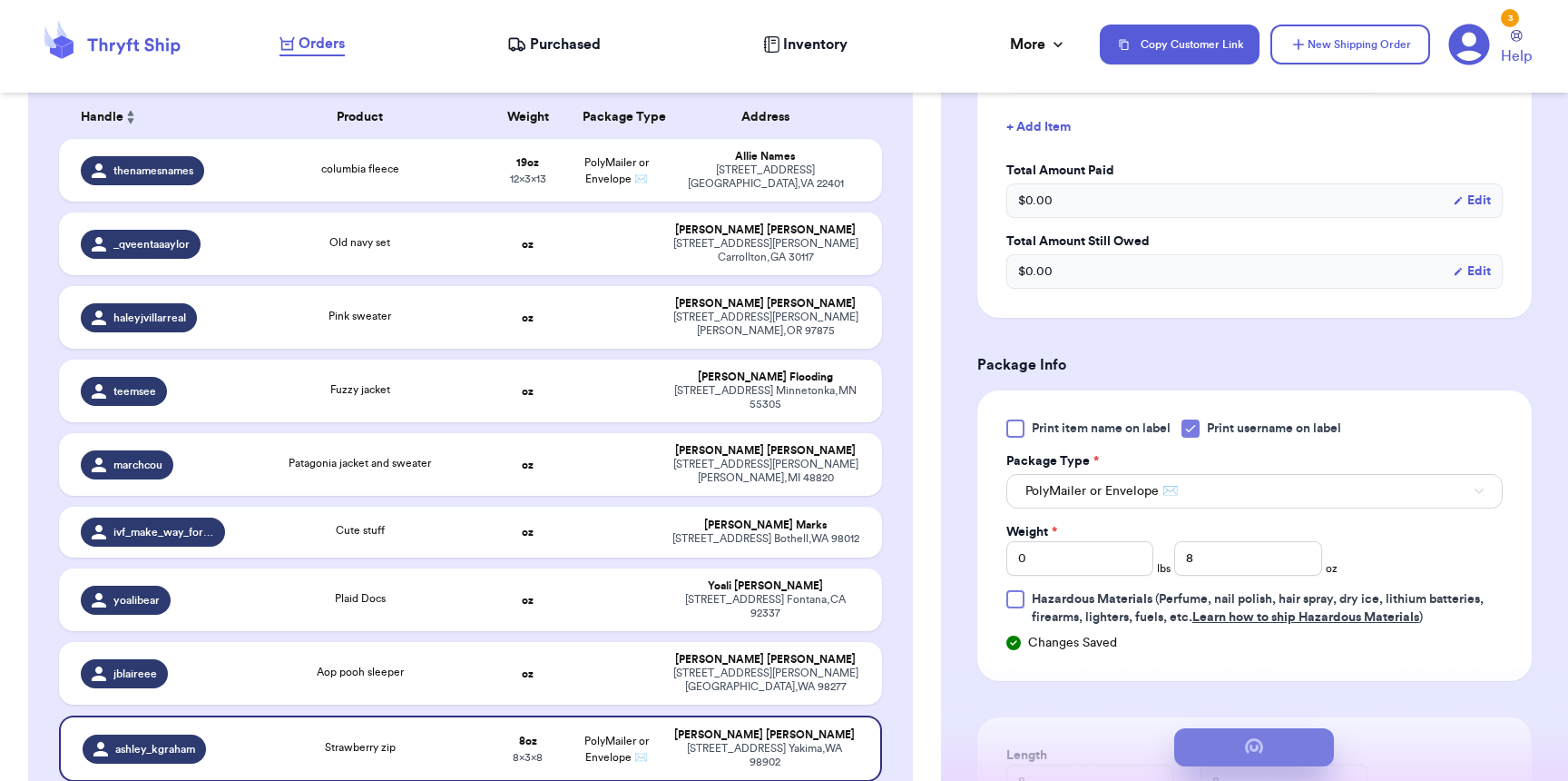
scroll to position [0, 0]
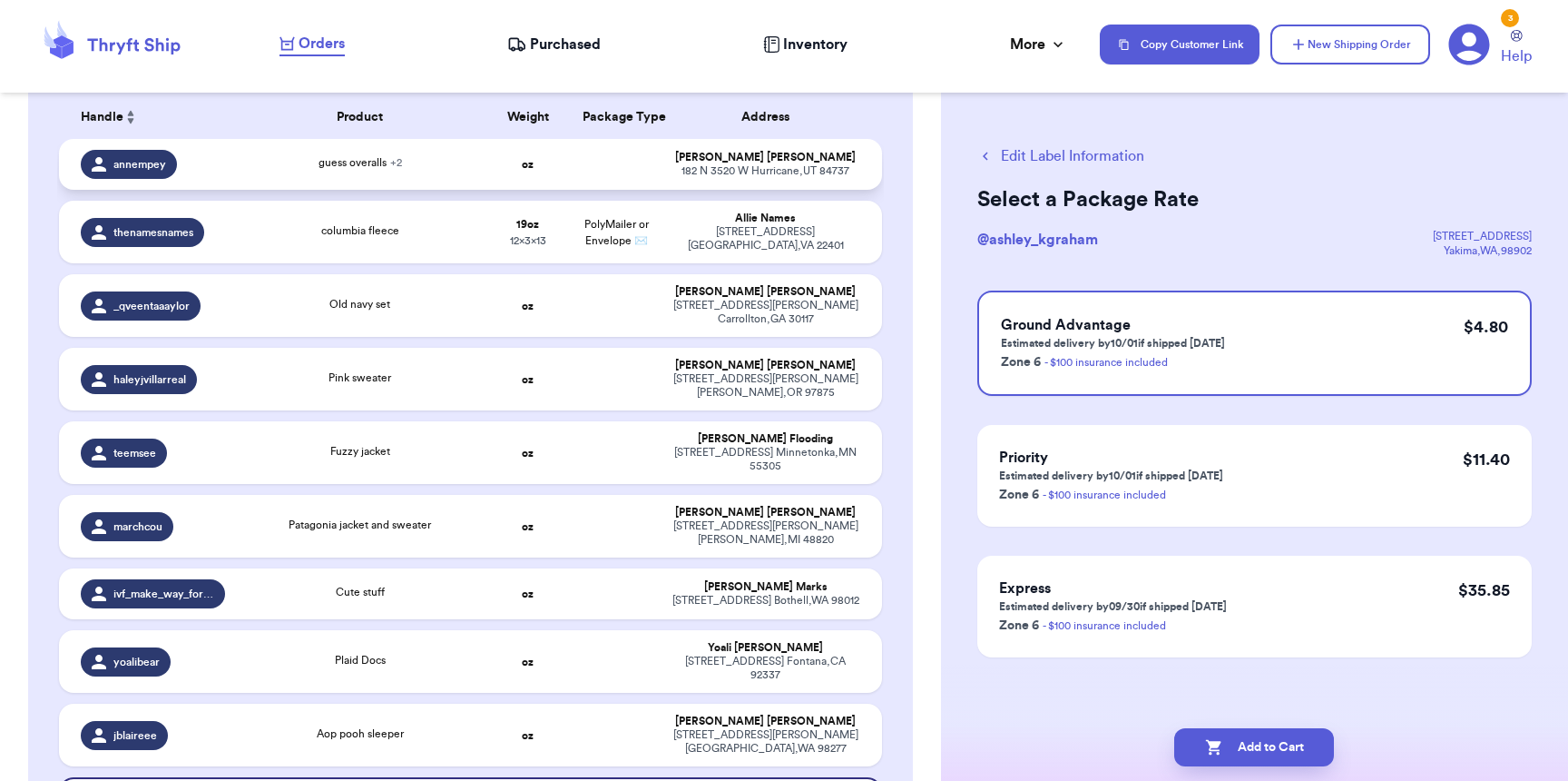
click at [268, 156] on div "guess overalls + 2" at bounding box center [359, 164] width 226 height 20
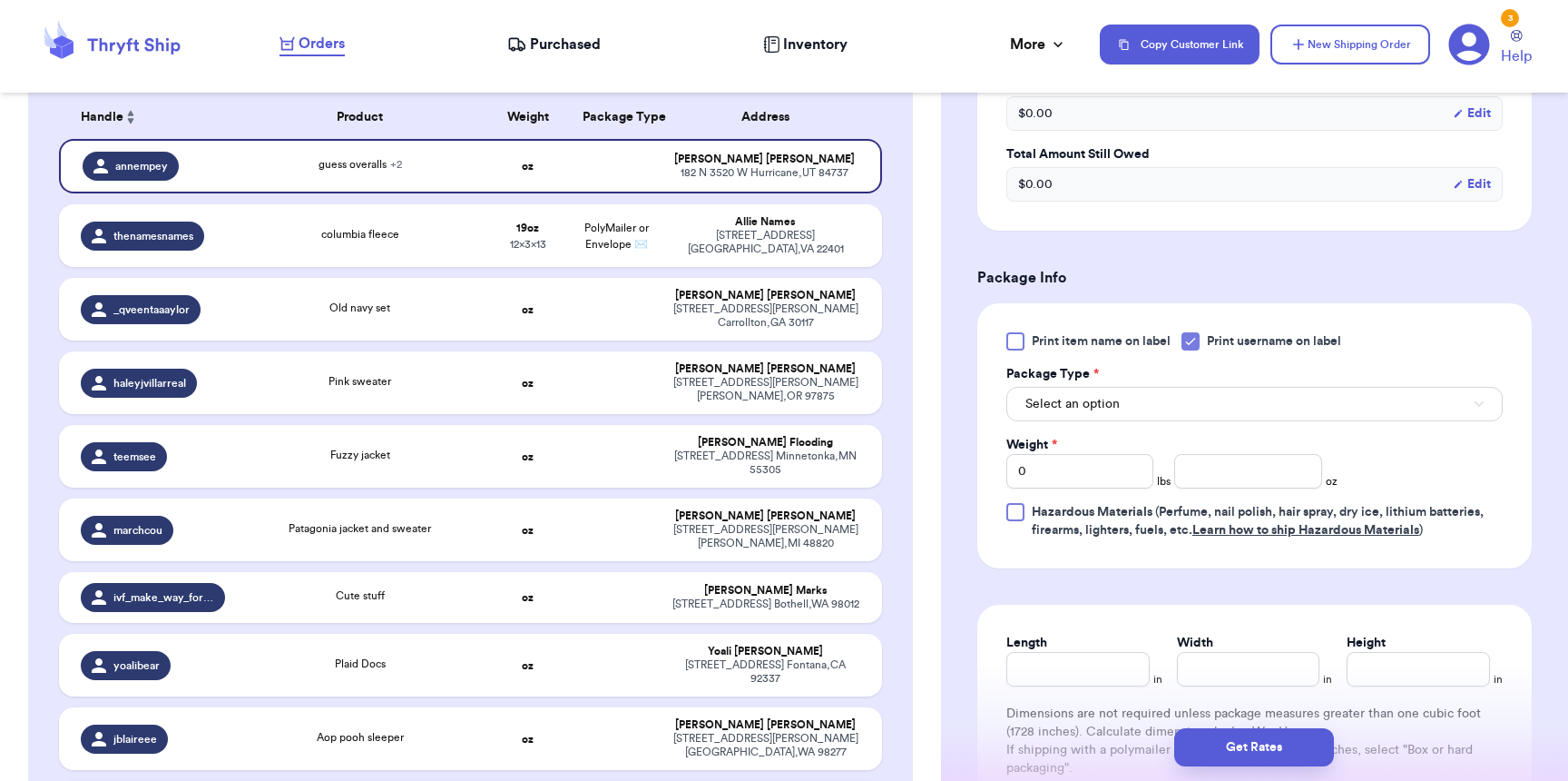
scroll to position [734, 0]
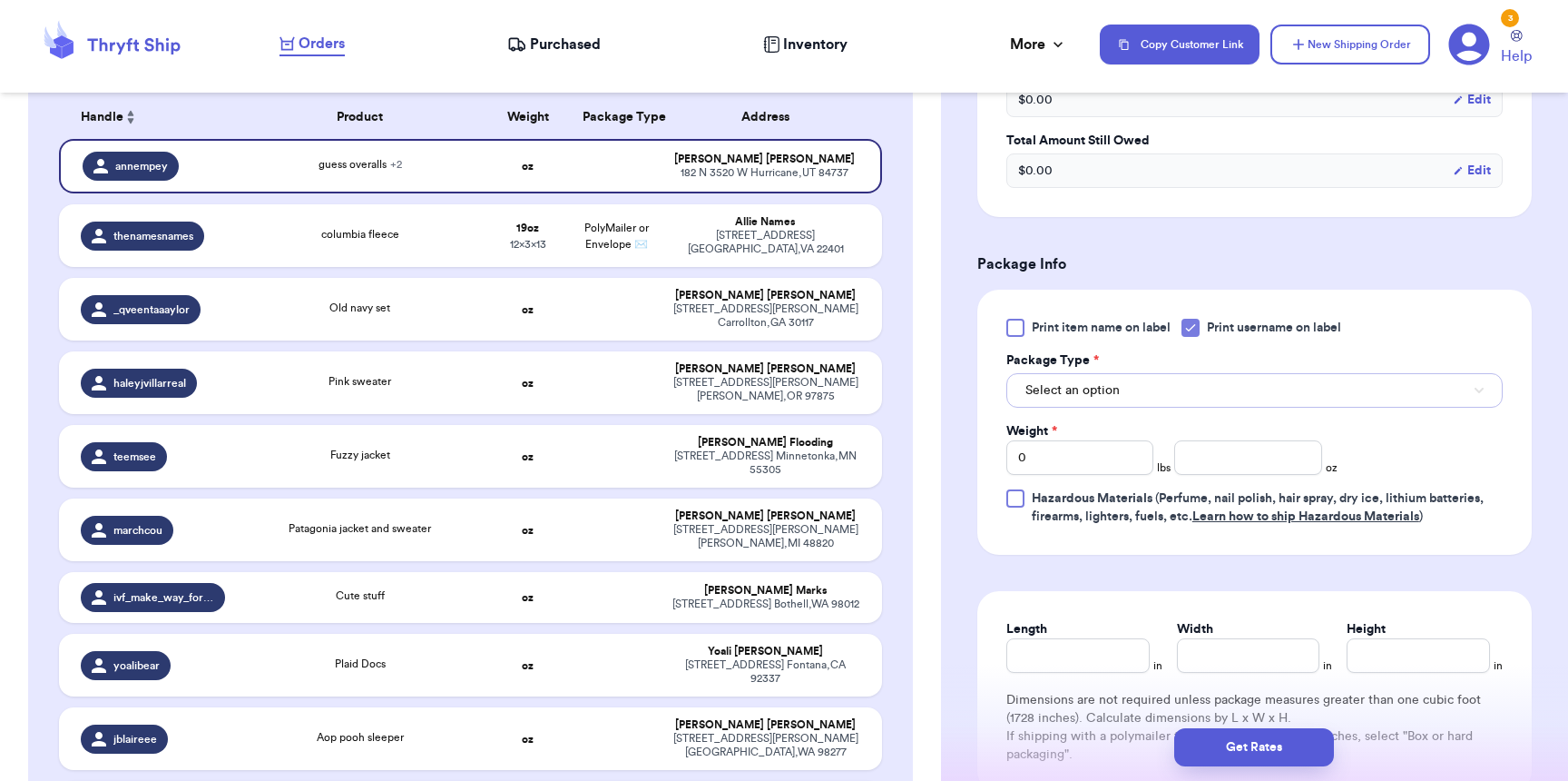
click at [1122, 400] on button "Select an option" at bounding box center [1254, 390] width 497 height 35
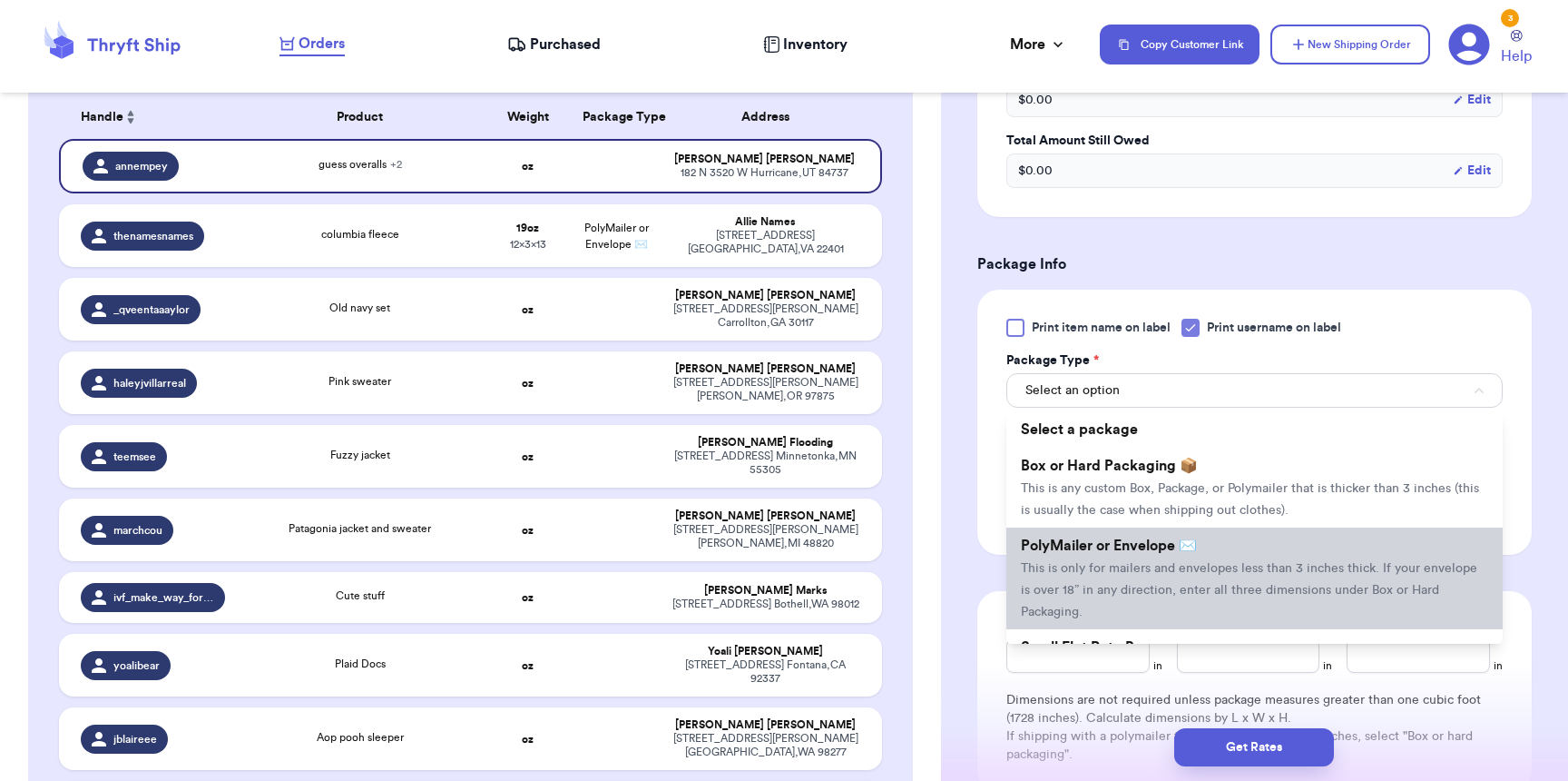
click at [1091, 569] on span "This is only for mailers and envelopes less than 3 inches thick. If your envelo…" at bounding box center [1248, 590] width 456 height 56
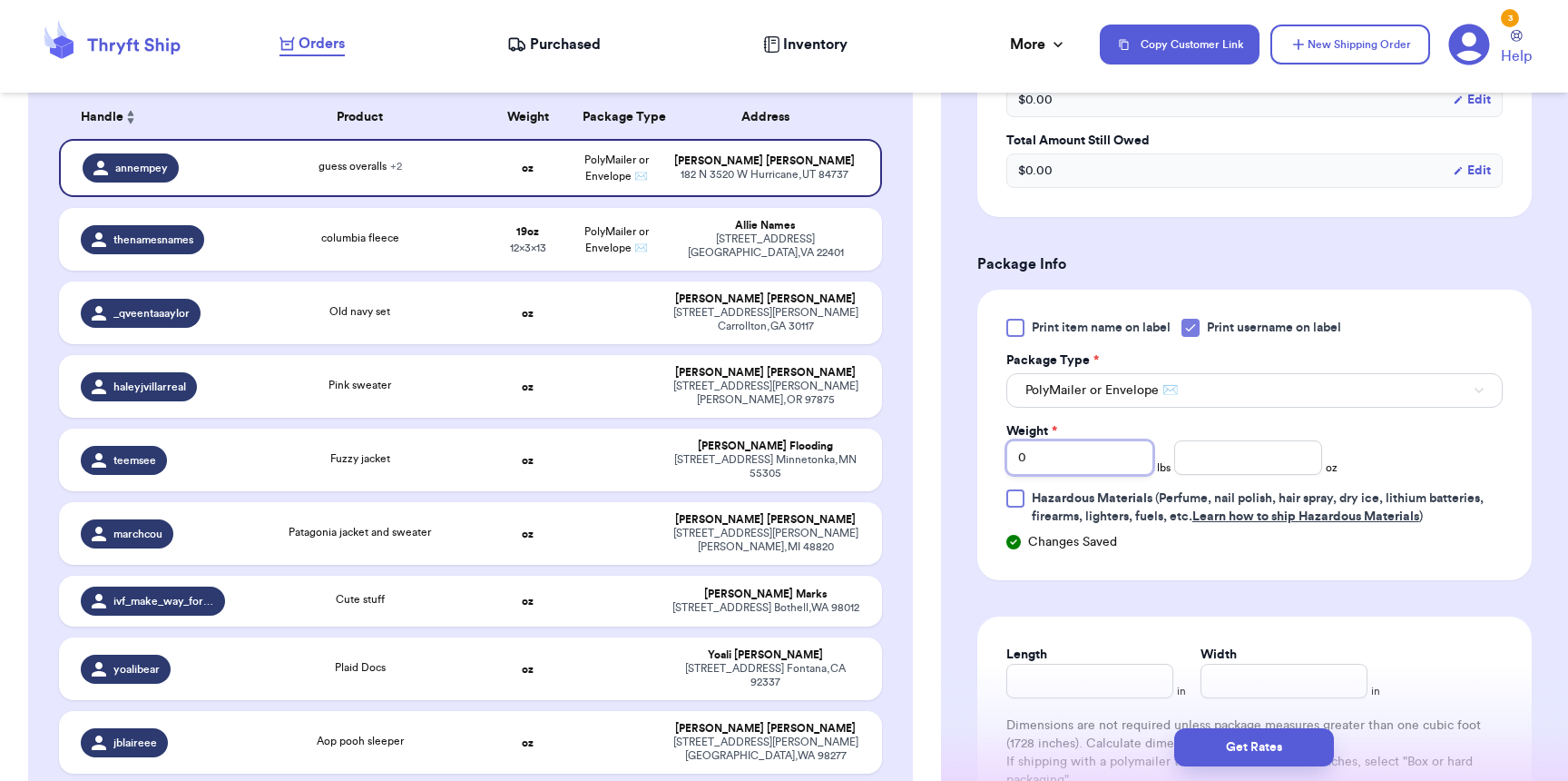
click at [1057, 464] on input "0" at bounding box center [1079, 457] width 147 height 35
type input "02"
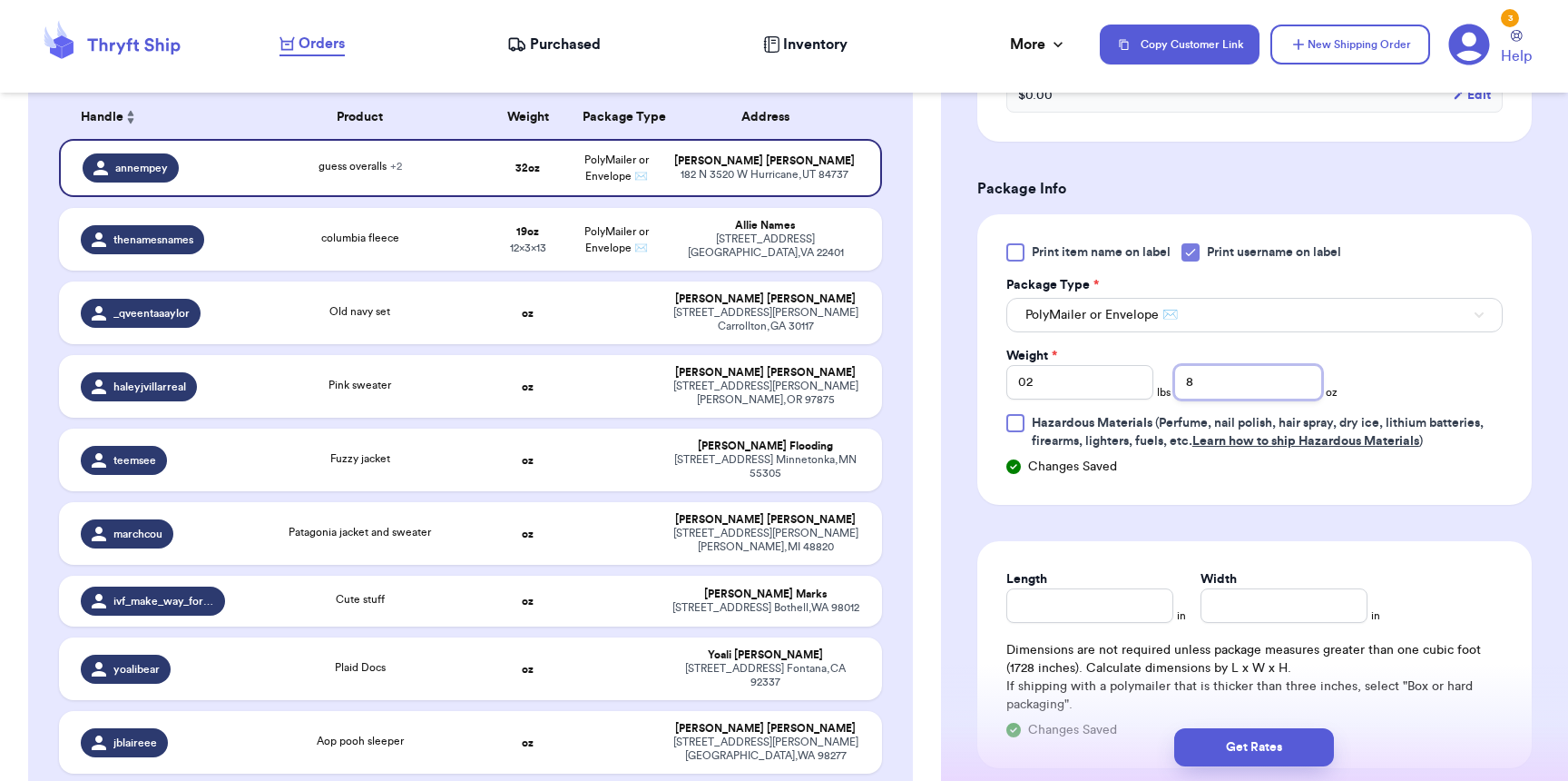
scroll to position [932, 0]
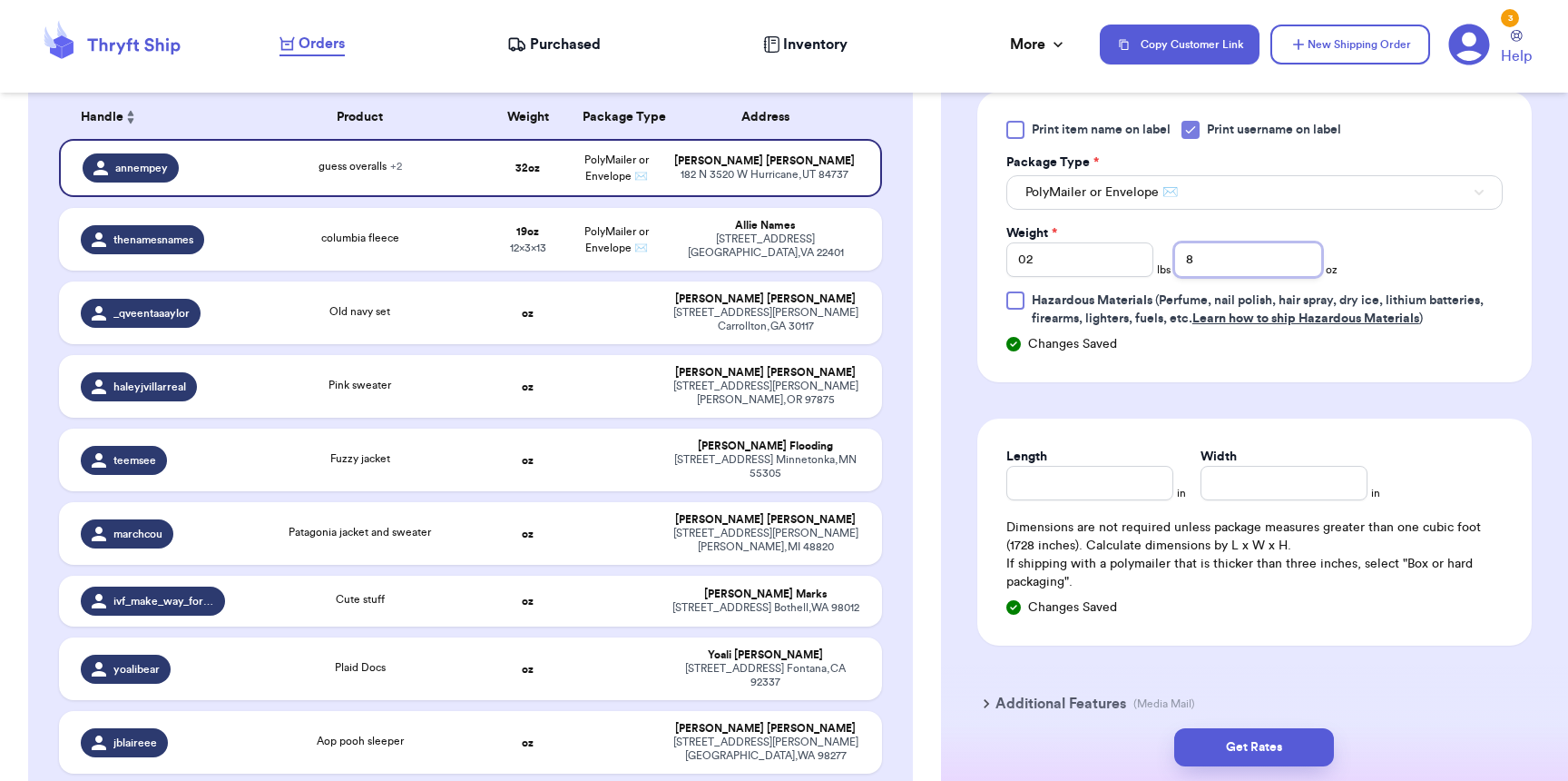
type input "8"
click at [1112, 500] on input "Length" at bounding box center [1089, 483] width 167 height 35
type input "13"
type input "11"
click at [1233, 729] on button "Get Rates" at bounding box center [1253, 747] width 159 height 39
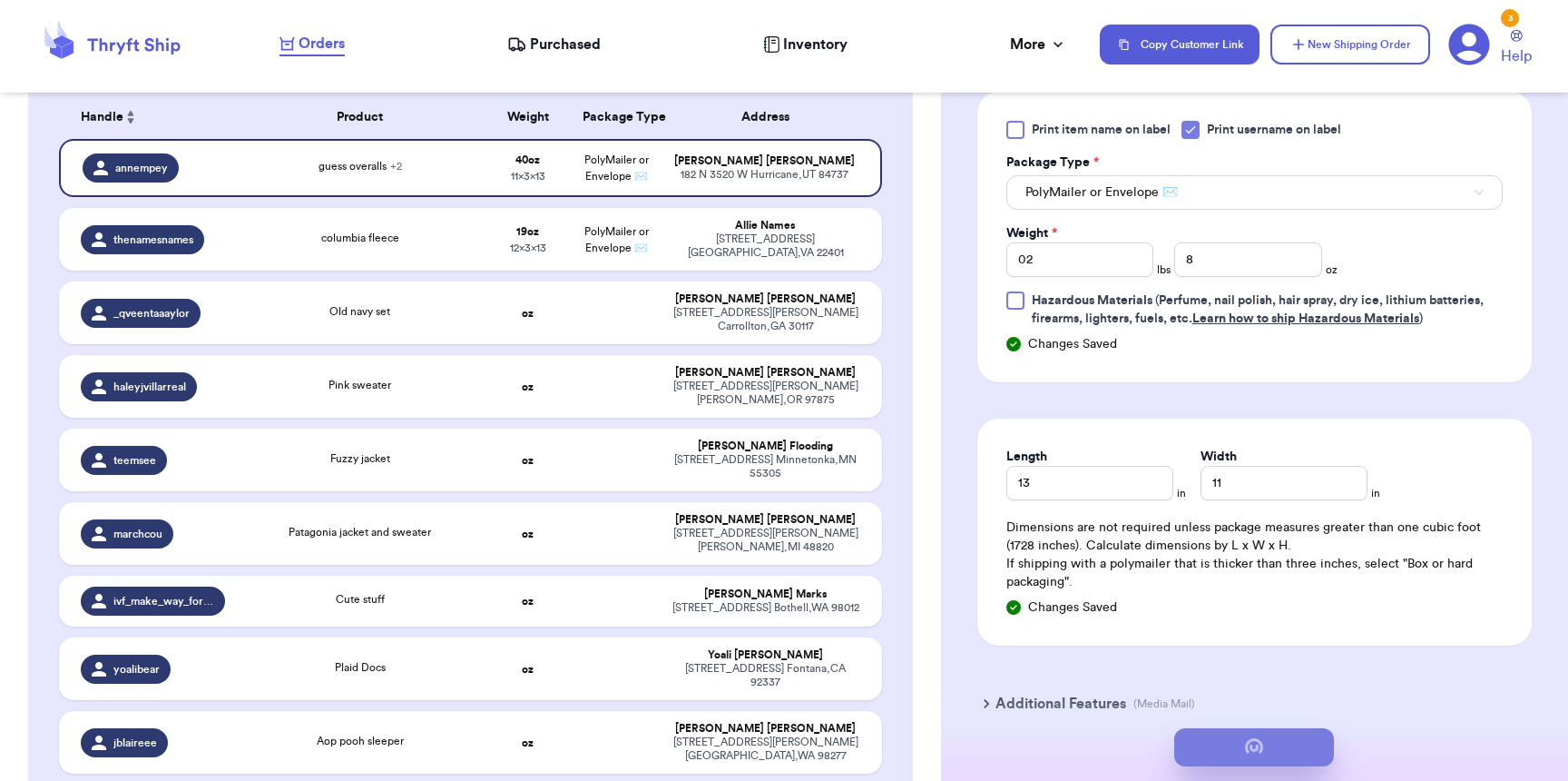
scroll to position [0, 0]
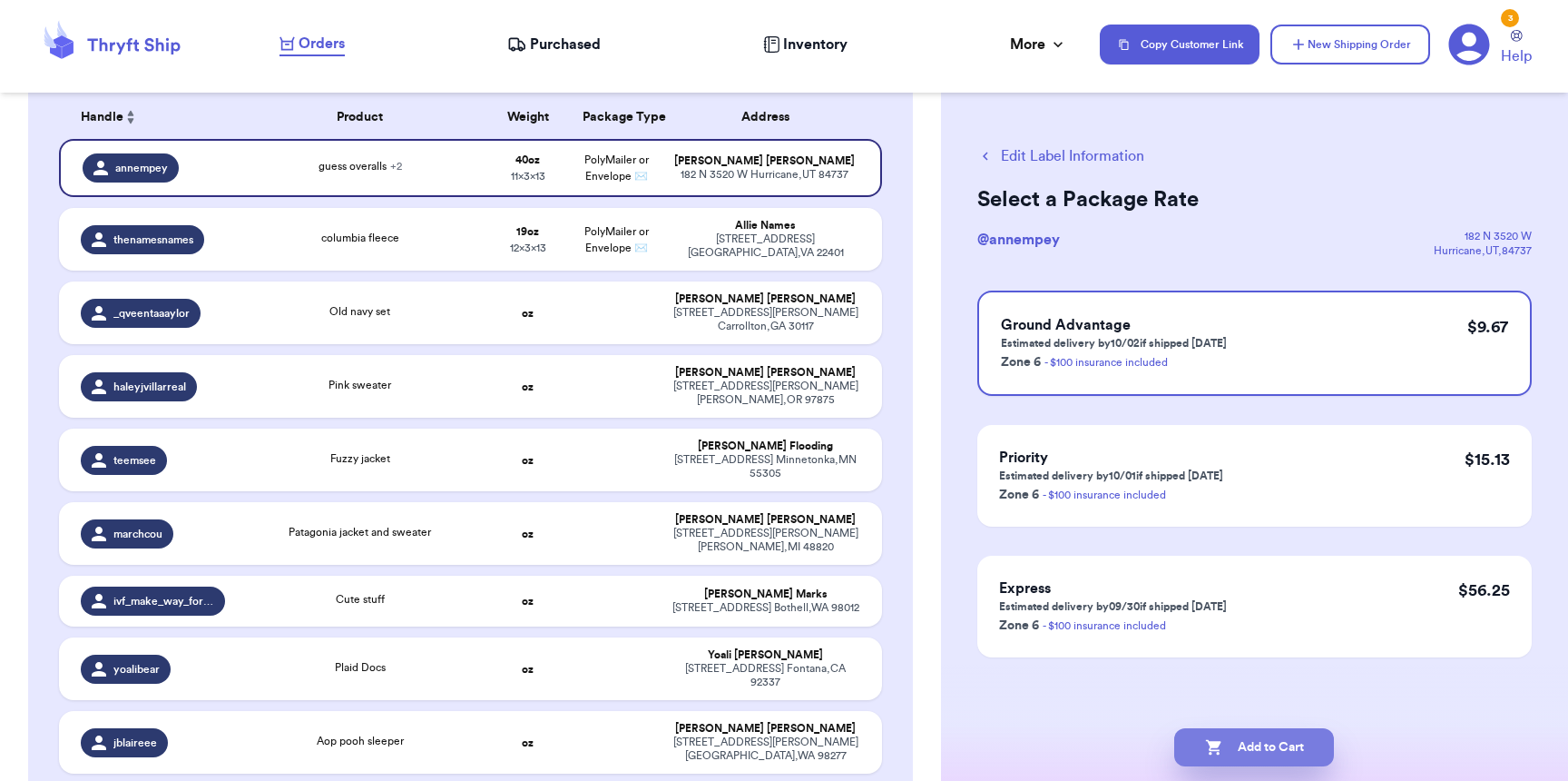
click at [1233, 743] on button "Add to Cart" at bounding box center [1253, 747] width 159 height 39
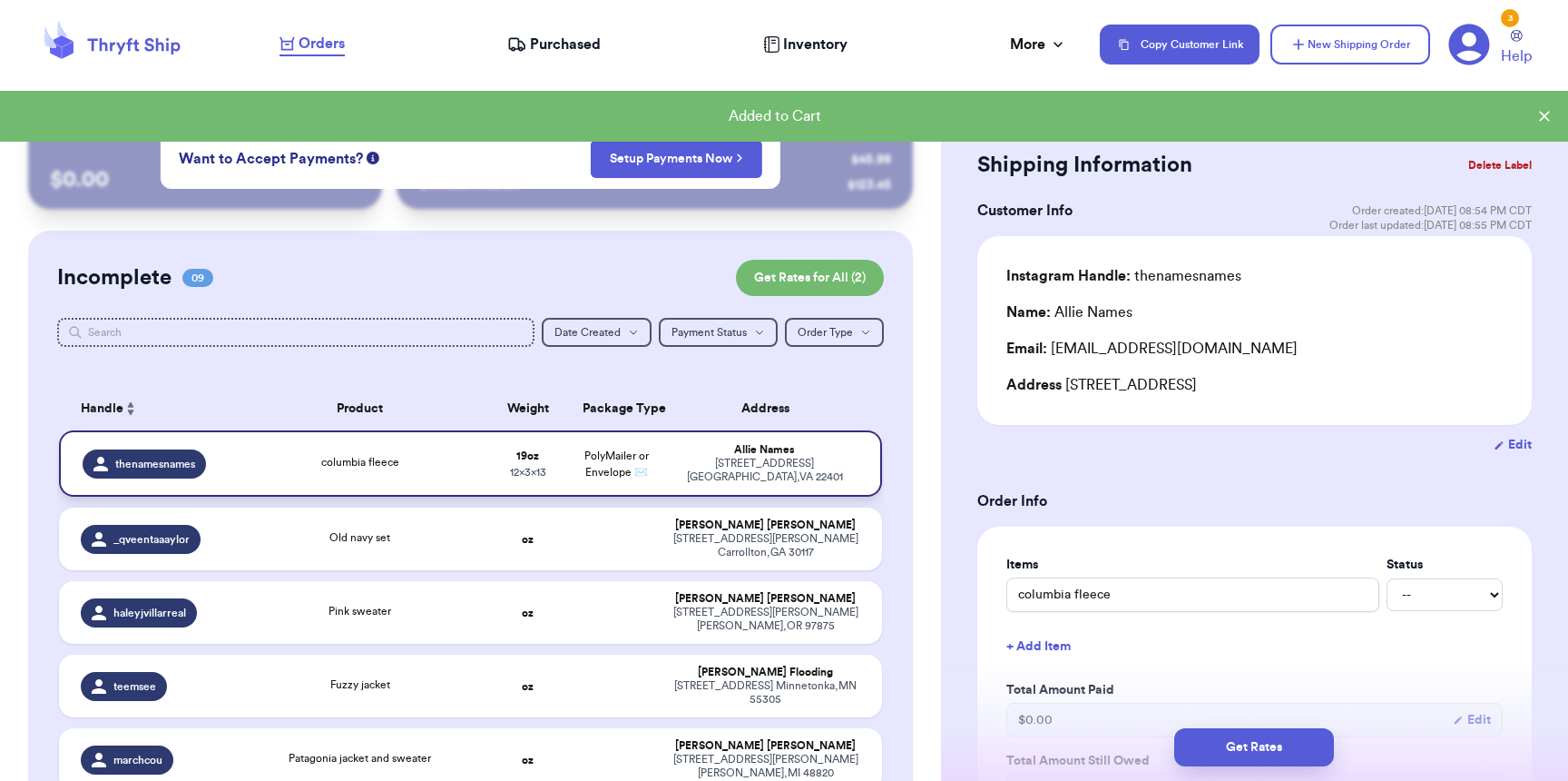
click at [661, 466] on td "Allie Names 2512 Van Buren st. Fredericksburg , VA 22401" at bounding box center [772, 463] width 222 height 66
click at [1311, 760] on button "Get Rates" at bounding box center [1253, 747] width 159 height 39
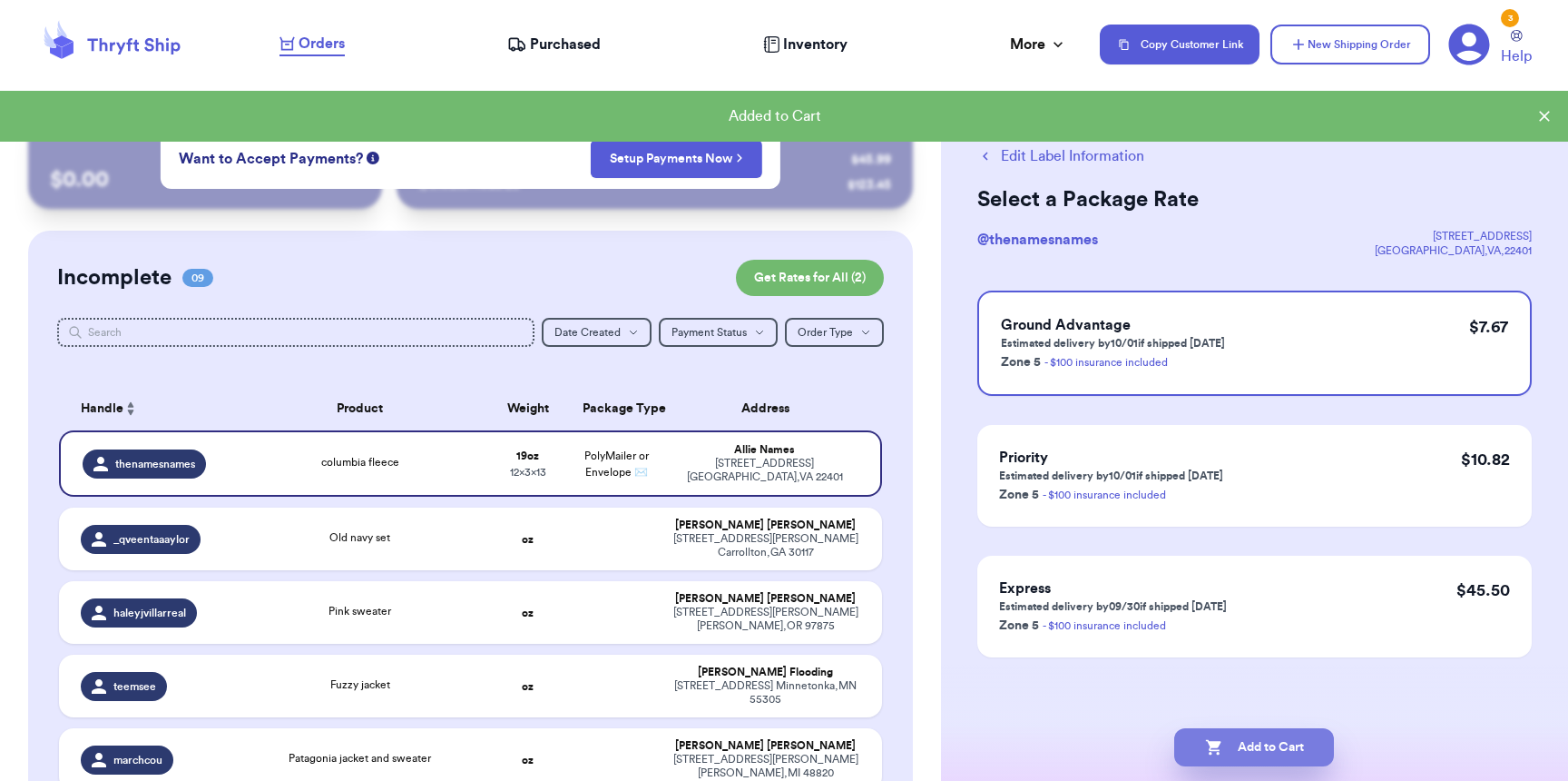
click at [1288, 744] on button "Add to Cart" at bounding box center [1253, 747] width 159 height 39
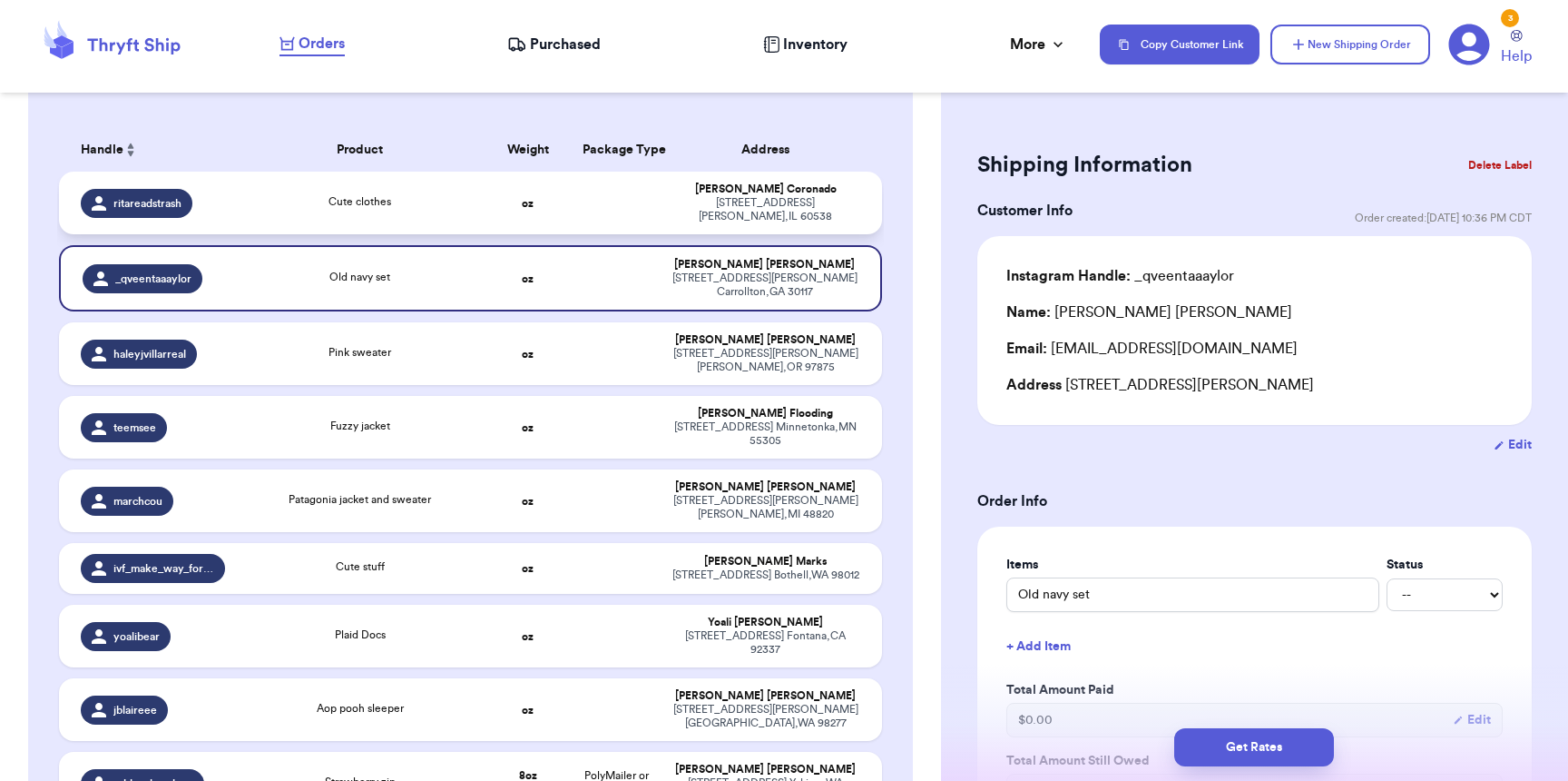
scroll to position [256, 0]
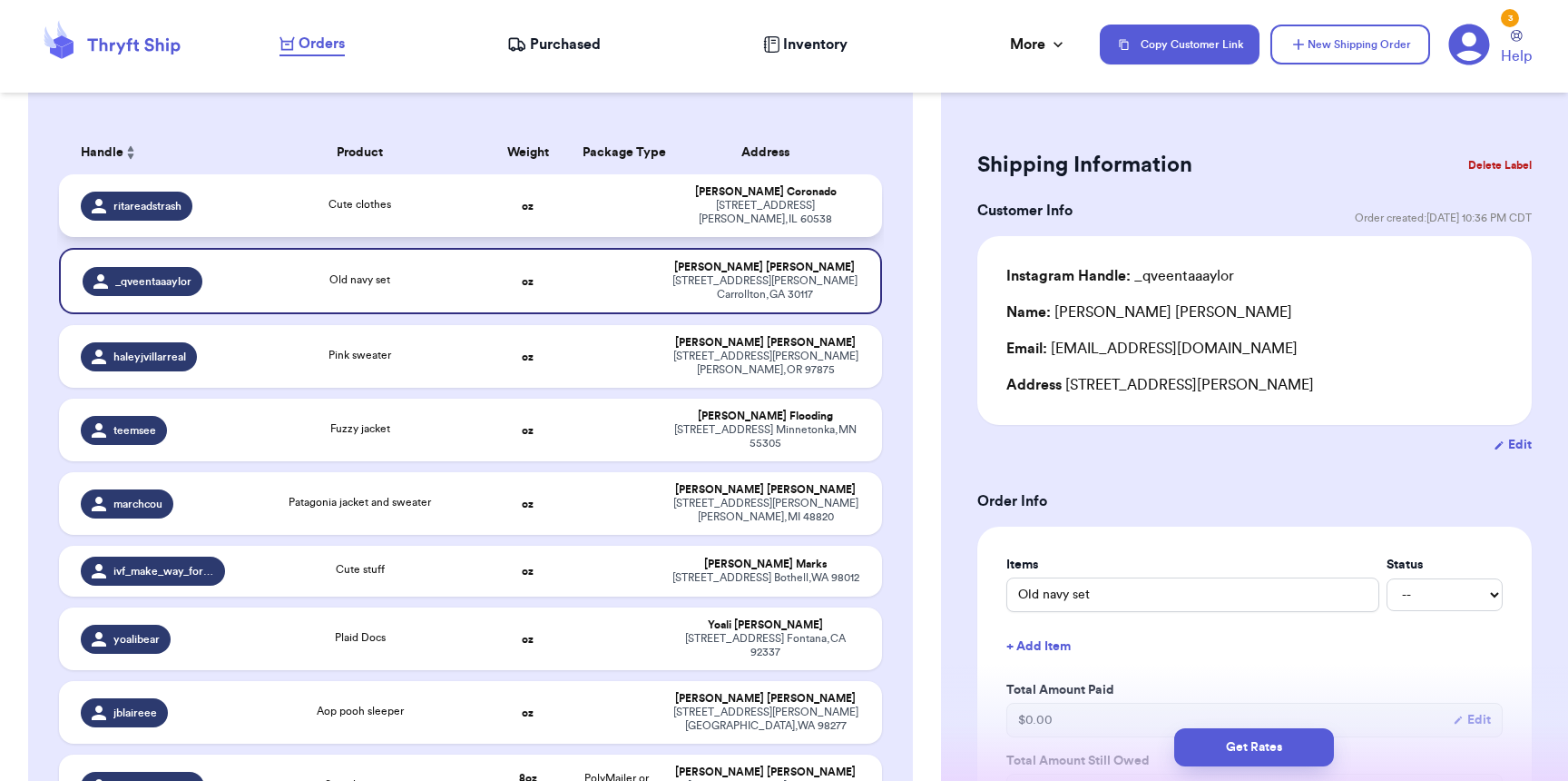
click at [408, 222] on td "Cute clothes" at bounding box center [359, 205] width 247 height 62
type input "Cute clothes"
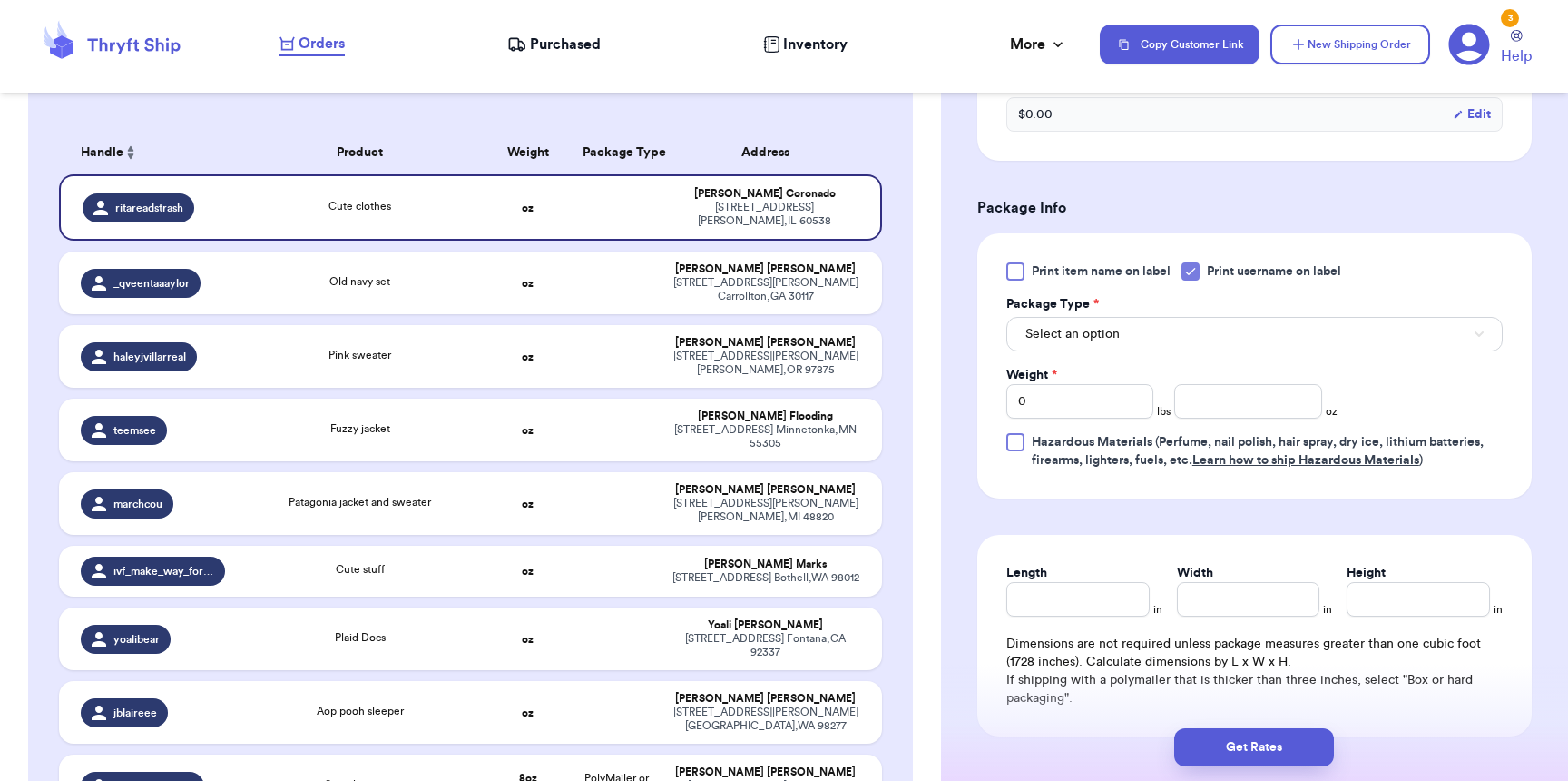
scroll to position [666, 0]
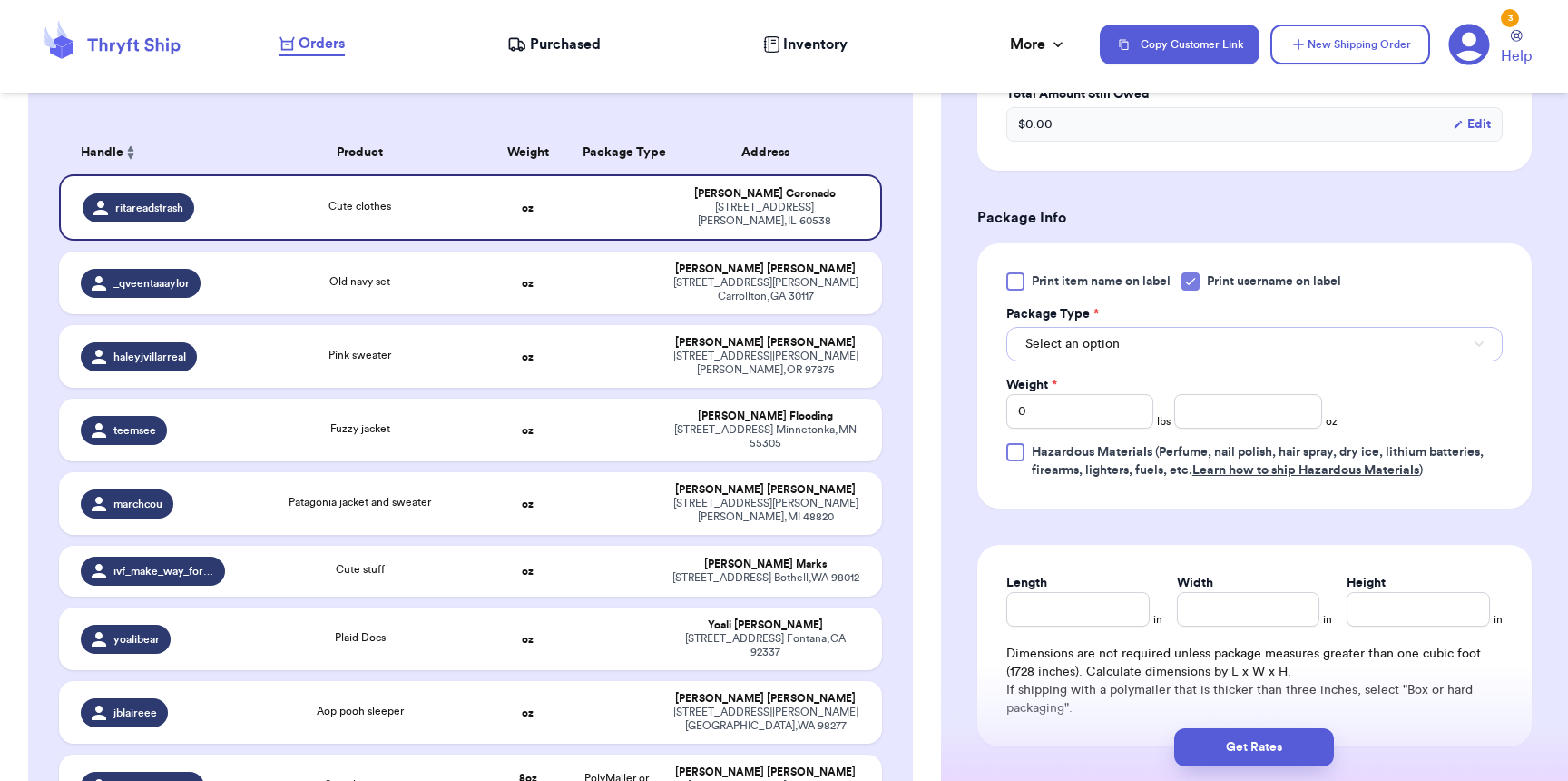
click at [1082, 341] on span "Select an option" at bounding box center [1071, 343] width 94 height 18
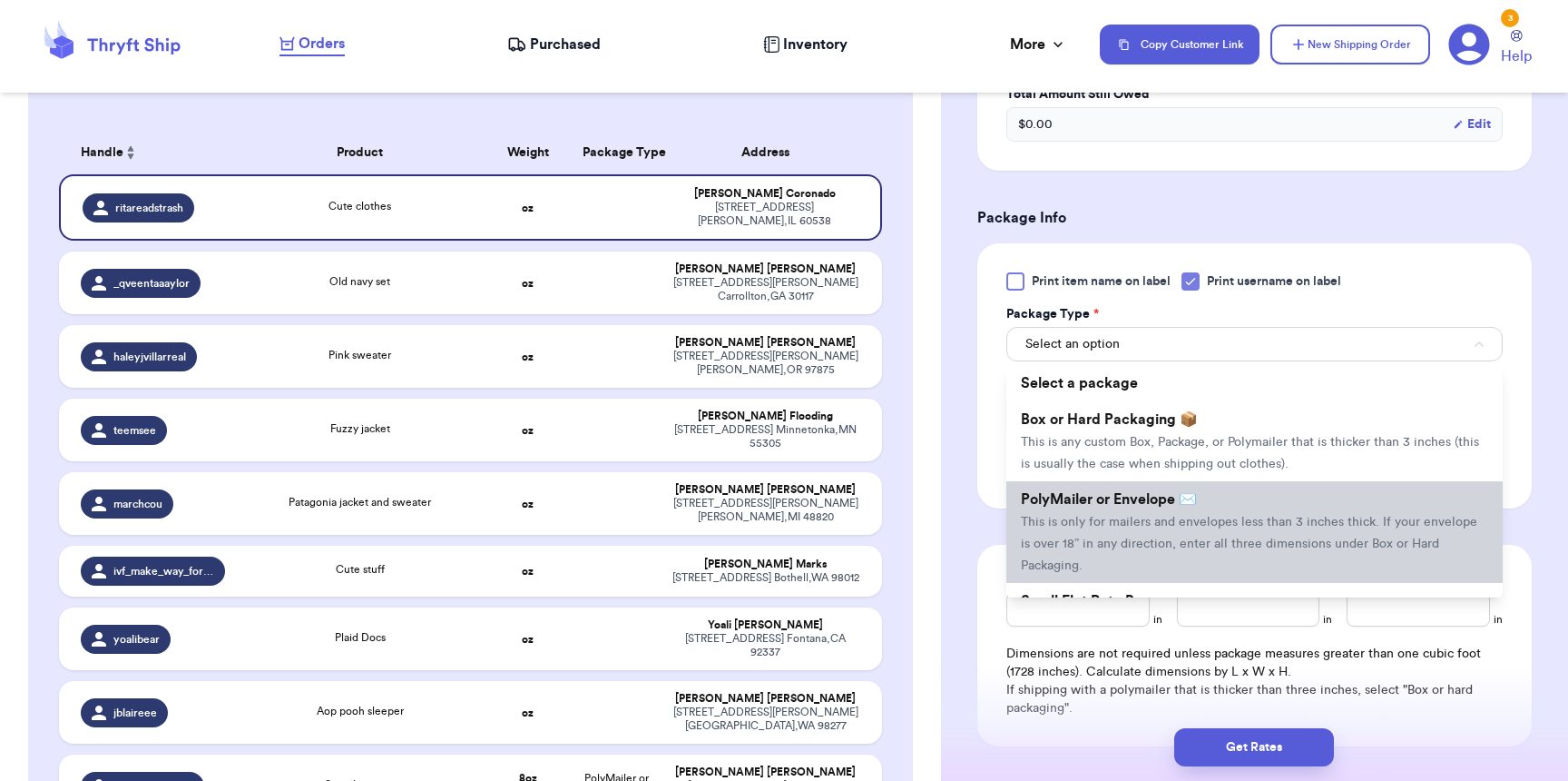
click at [1102, 495] on li "PolyMailer or Envelope ✉️ This is only for mailers and envelopes less than 3 in…" at bounding box center [1254, 532] width 497 height 102
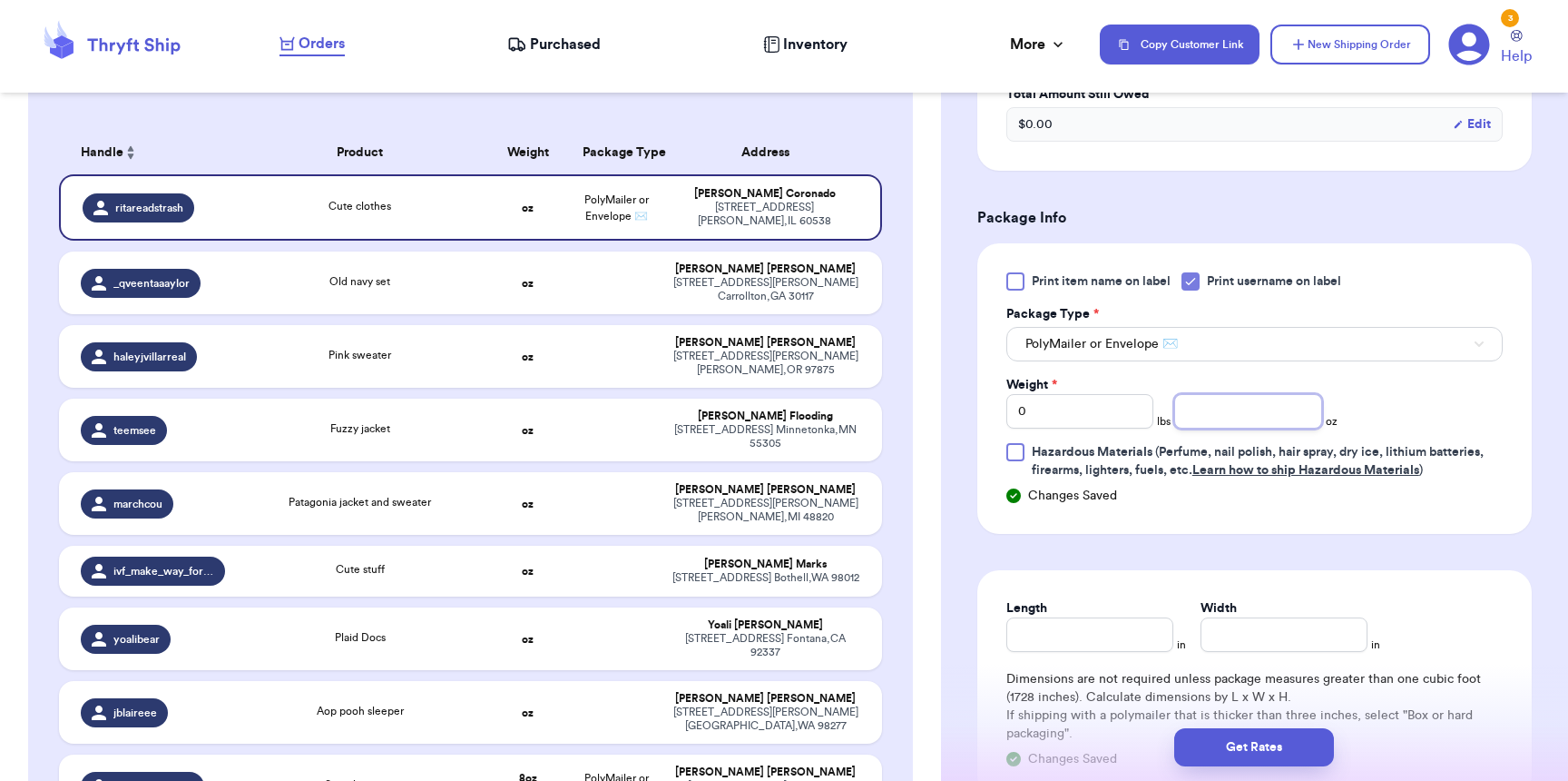
click at [1196, 417] on input "number" at bounding box center [1247, 411] width 147 height 35
type input "7"
type input "8"
type input "7"
click at [1275, 739] on button "Get Rates" at bounding box center [1253, 747] width 159 height 39
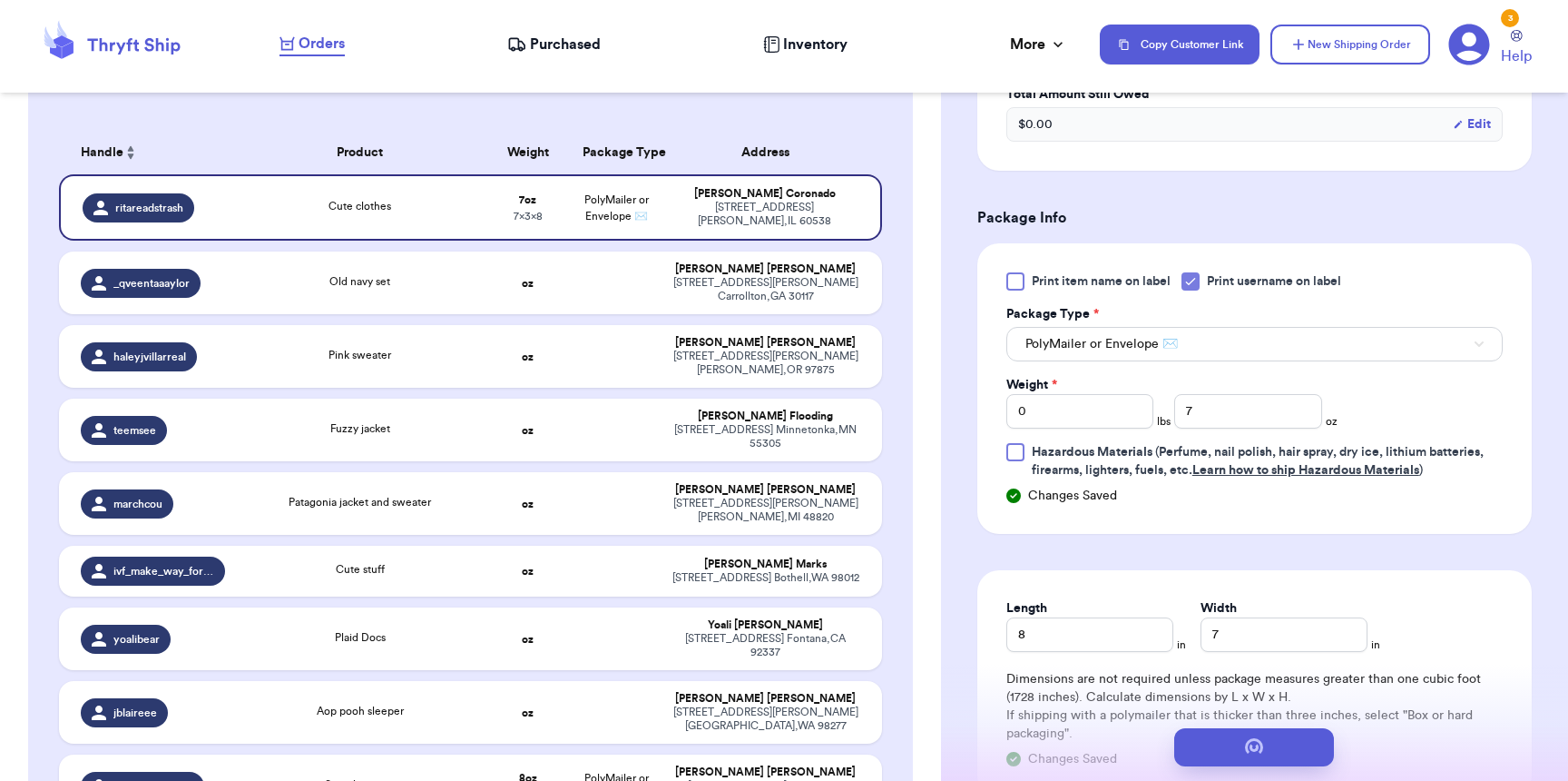
scroll to position [4, 0]
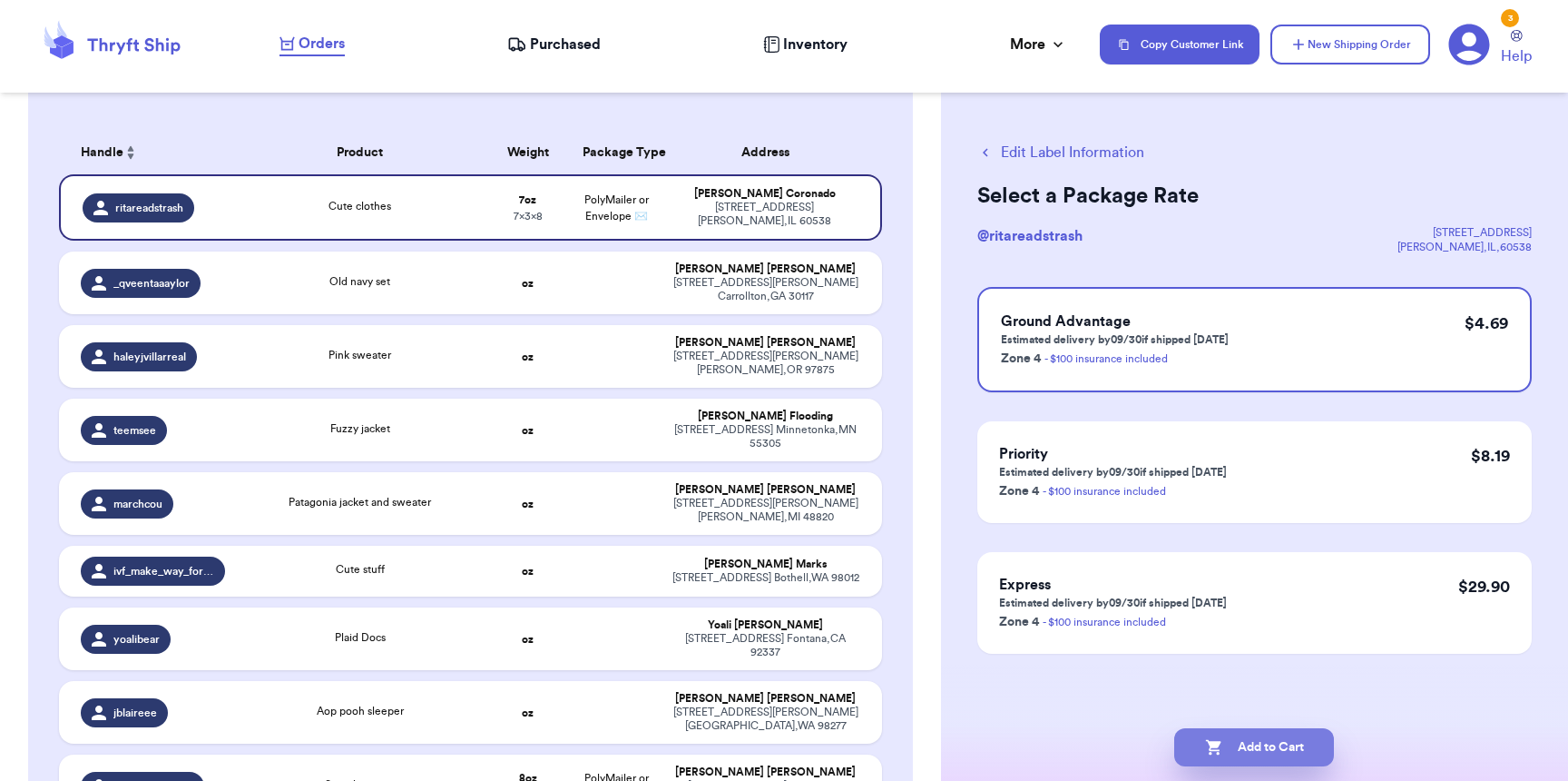
click at [1239, 742] on button "Add to Cart" at bounding box center [1253, 747] width 159 height 39
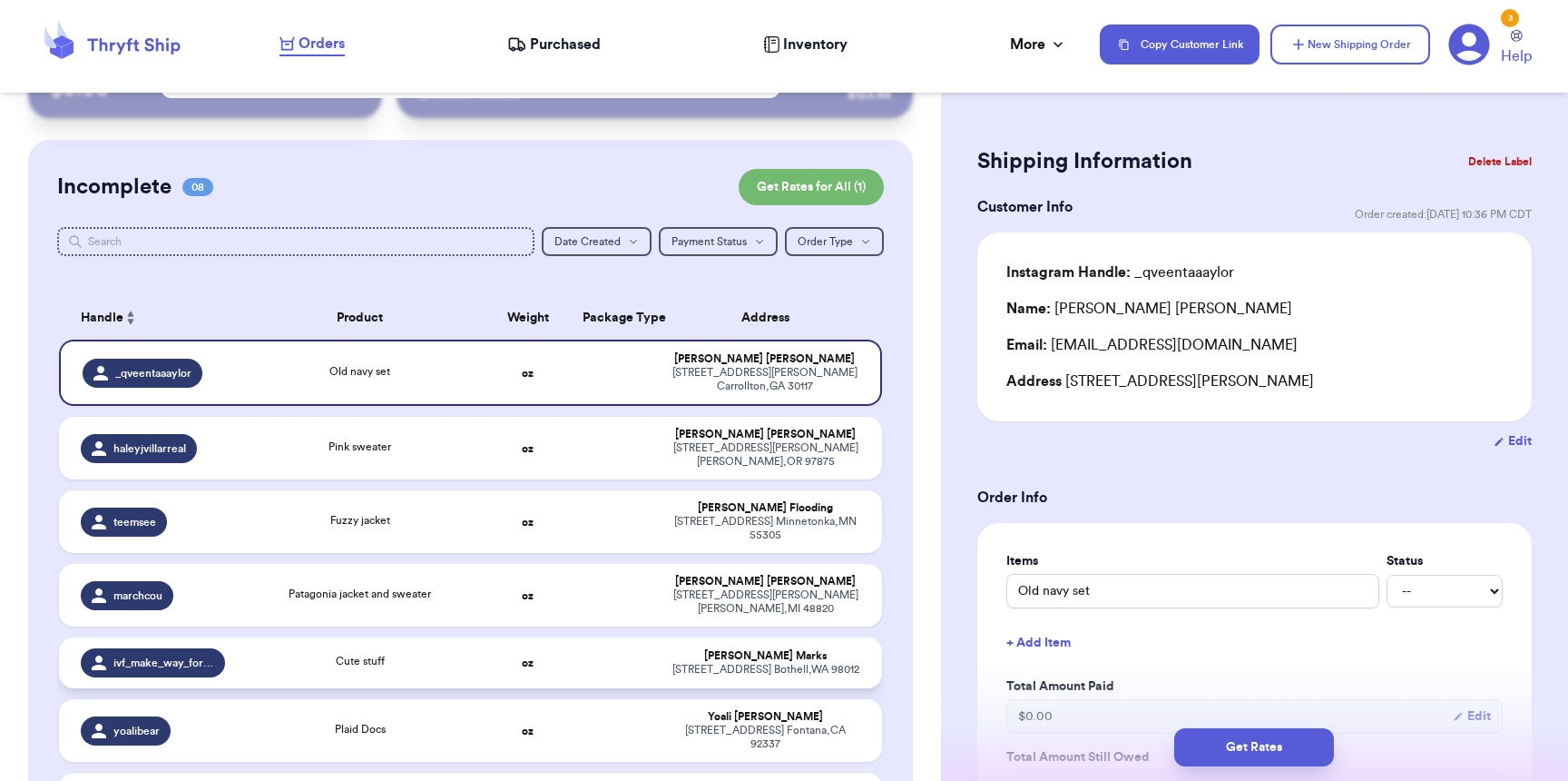
scroll to position [0, 0]
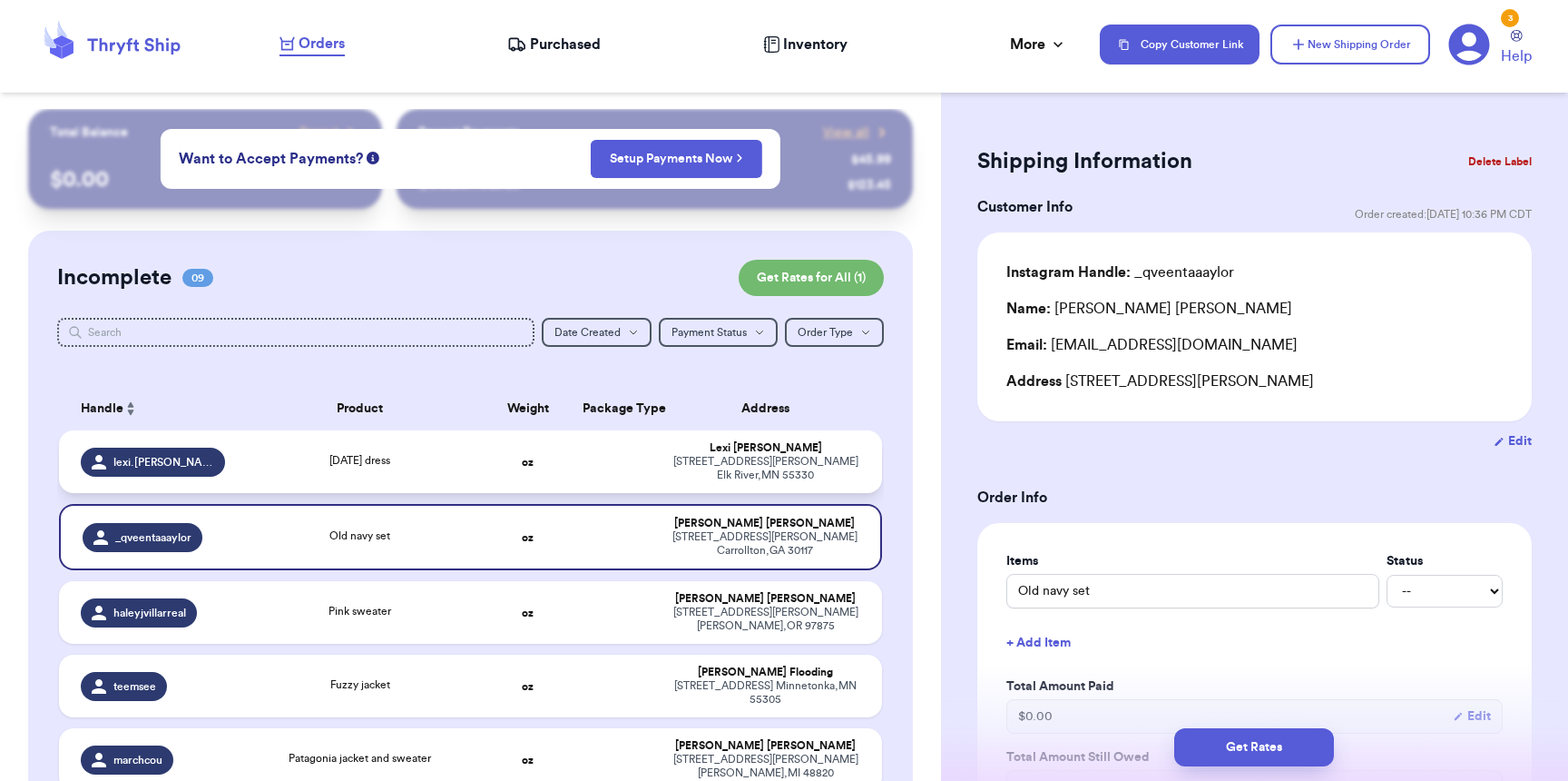
click at [183, 474] on div "lexi.[PERSON_NAME]" at bounding box center [153, 461] width 144 height 29
type input "[DATE] dress"
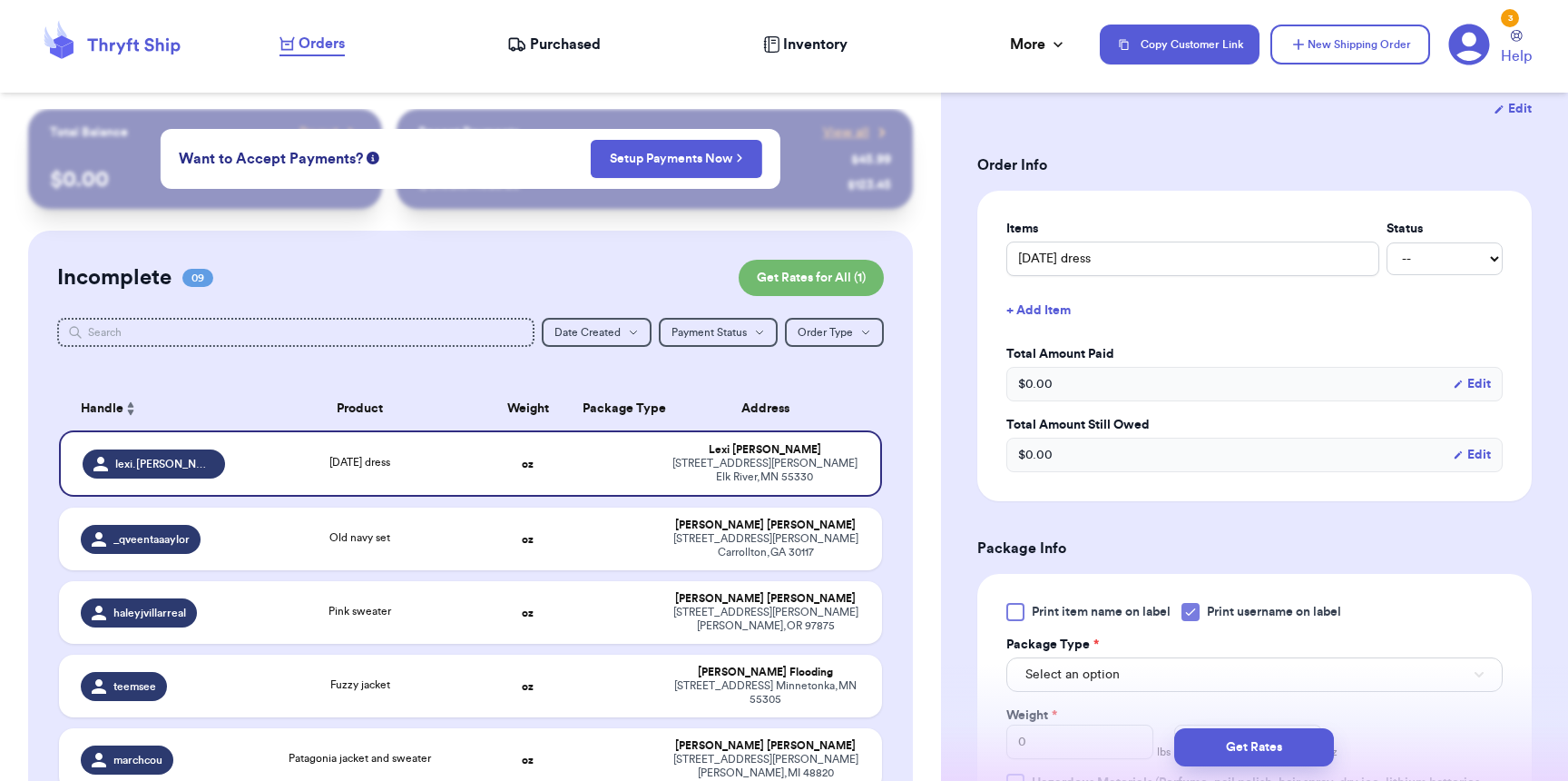
scroll to position [480, 0]
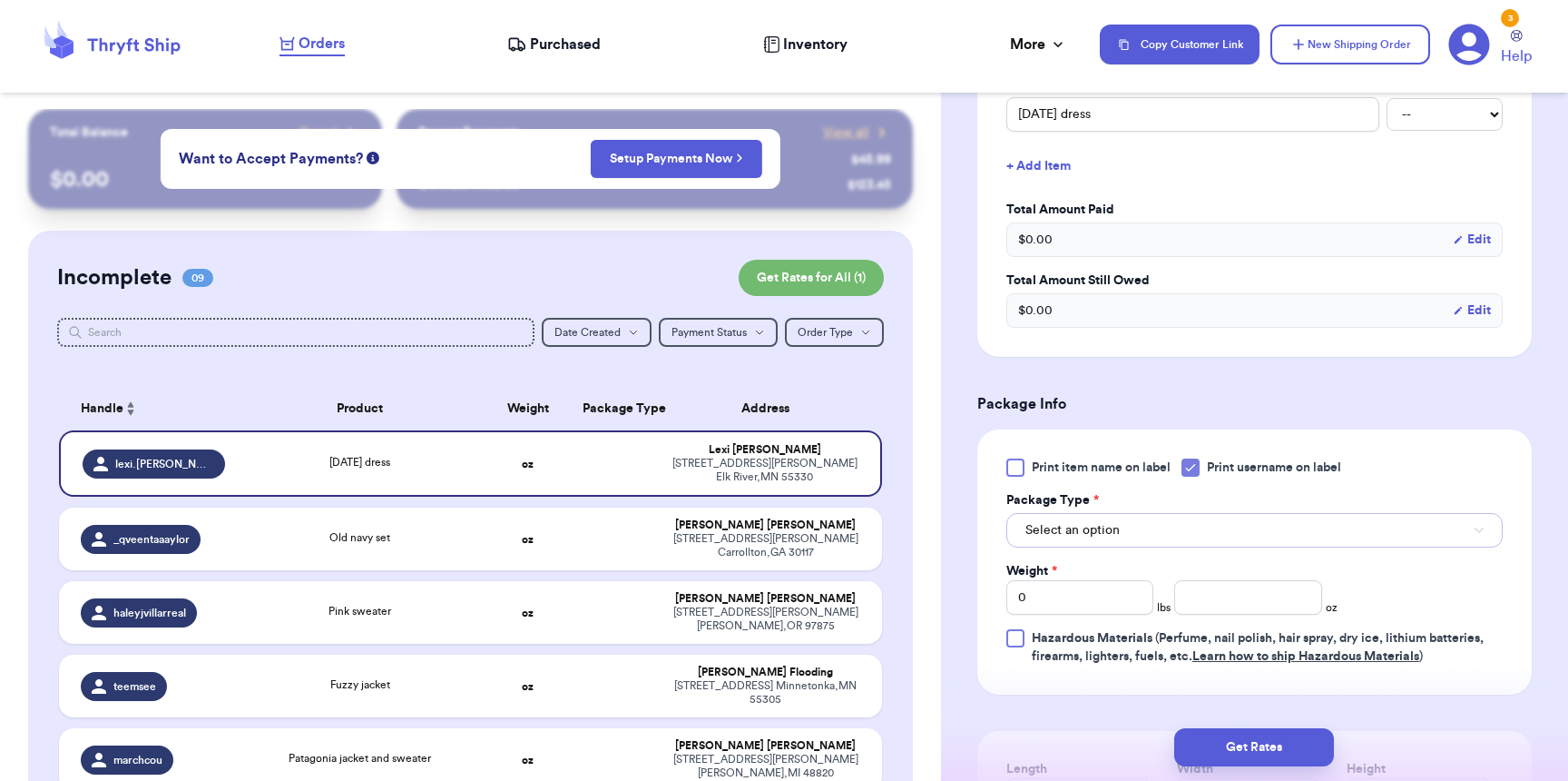
click at [1141, 531] on button "Select an option" at bounding box center [1254, 530] width 497 height 35
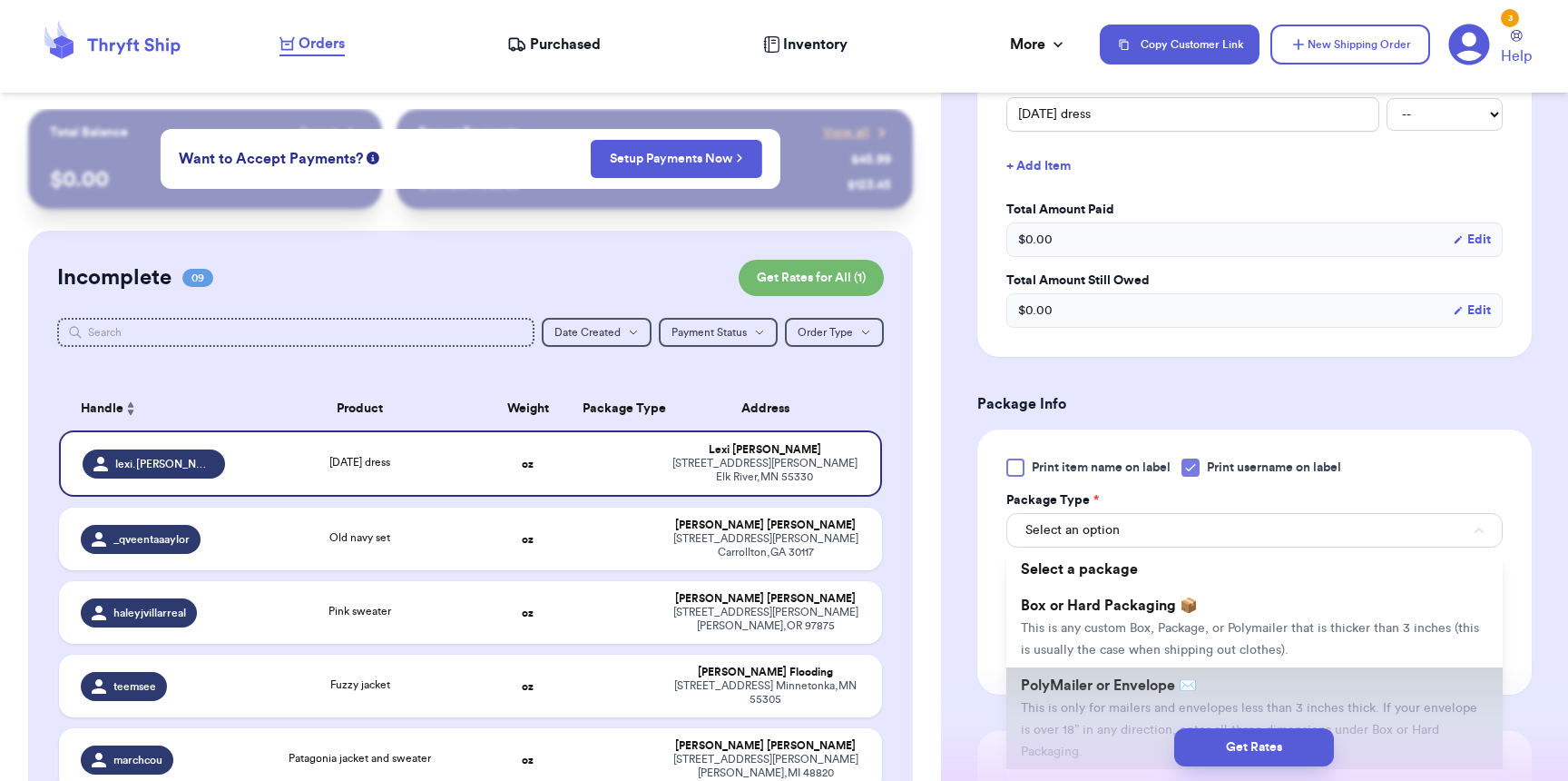
click at [1110, 703] on li "PolyMailer or Envelope ✉️ This is only for mailers and envelopes less than 3 in…" at bounding box center [1254, 718] width 497 height 102
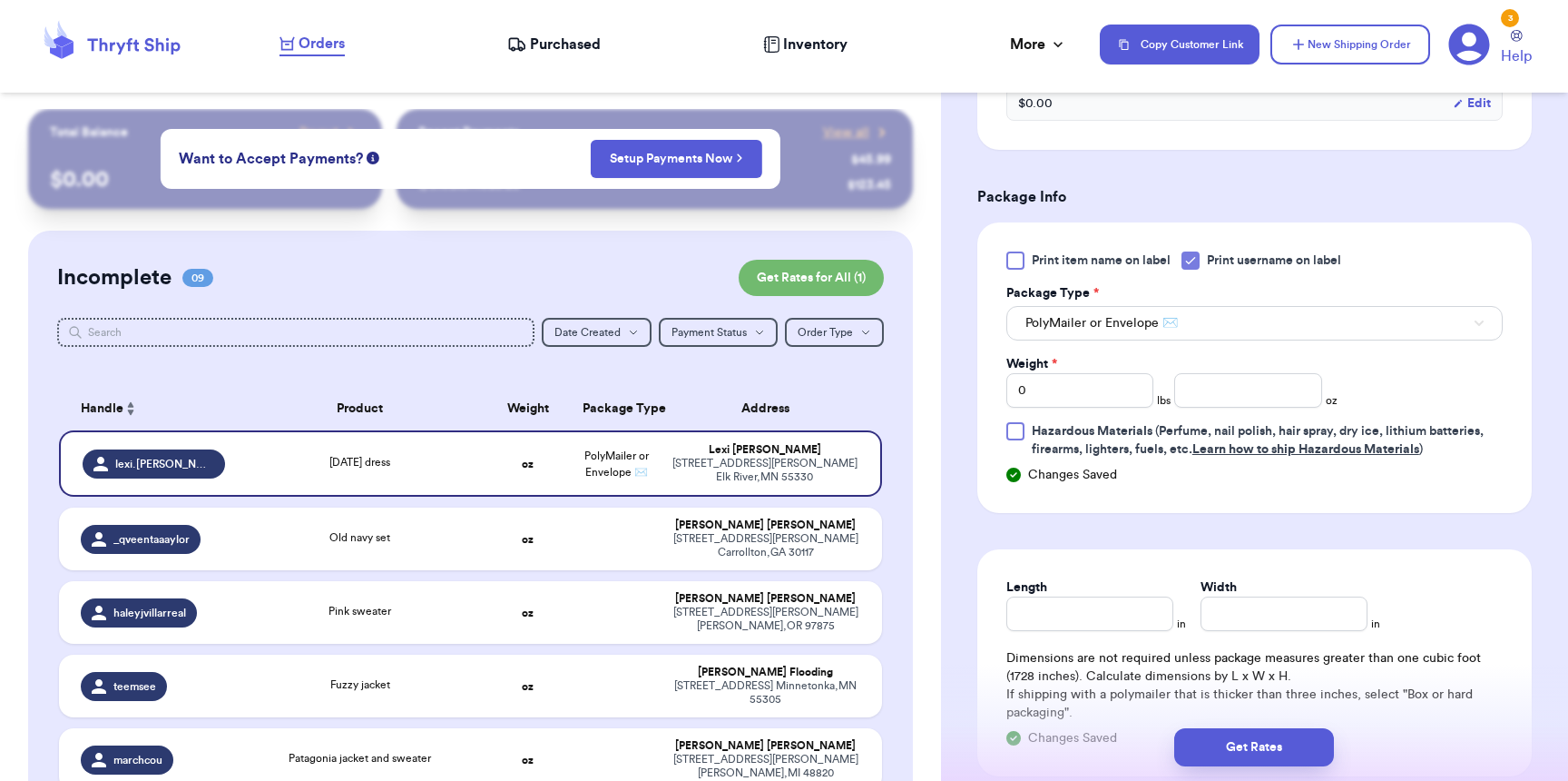
scroll to position [688, 0]
click at [1216, 399] on input "number" at bounding box center [1247, 389] width 147 height 35
type input "3"
type input "8"
type input "6"
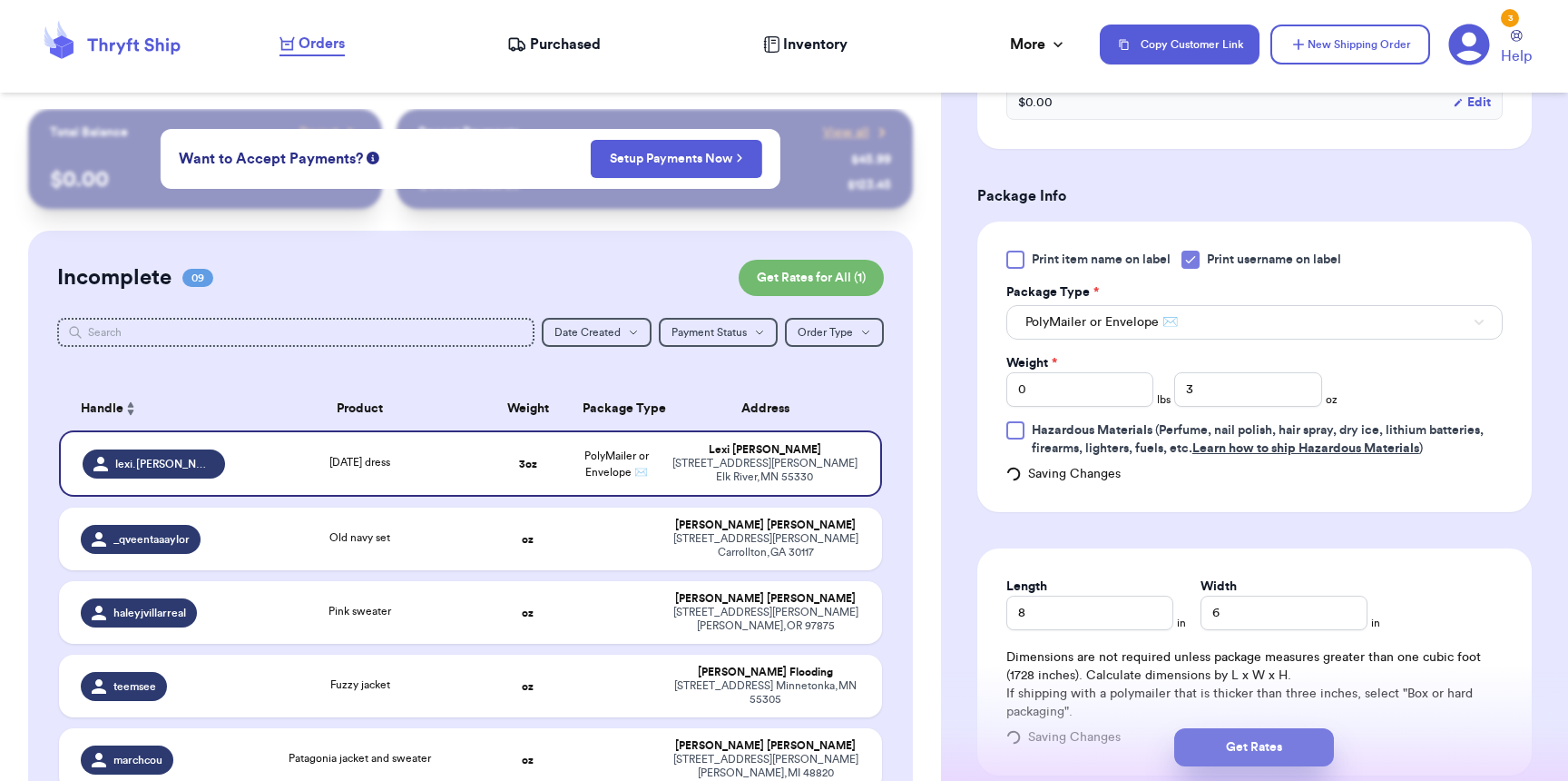
click at [1277, 752] on button "Get Rates" at bounding box center [1253, 747] width 159 height 39
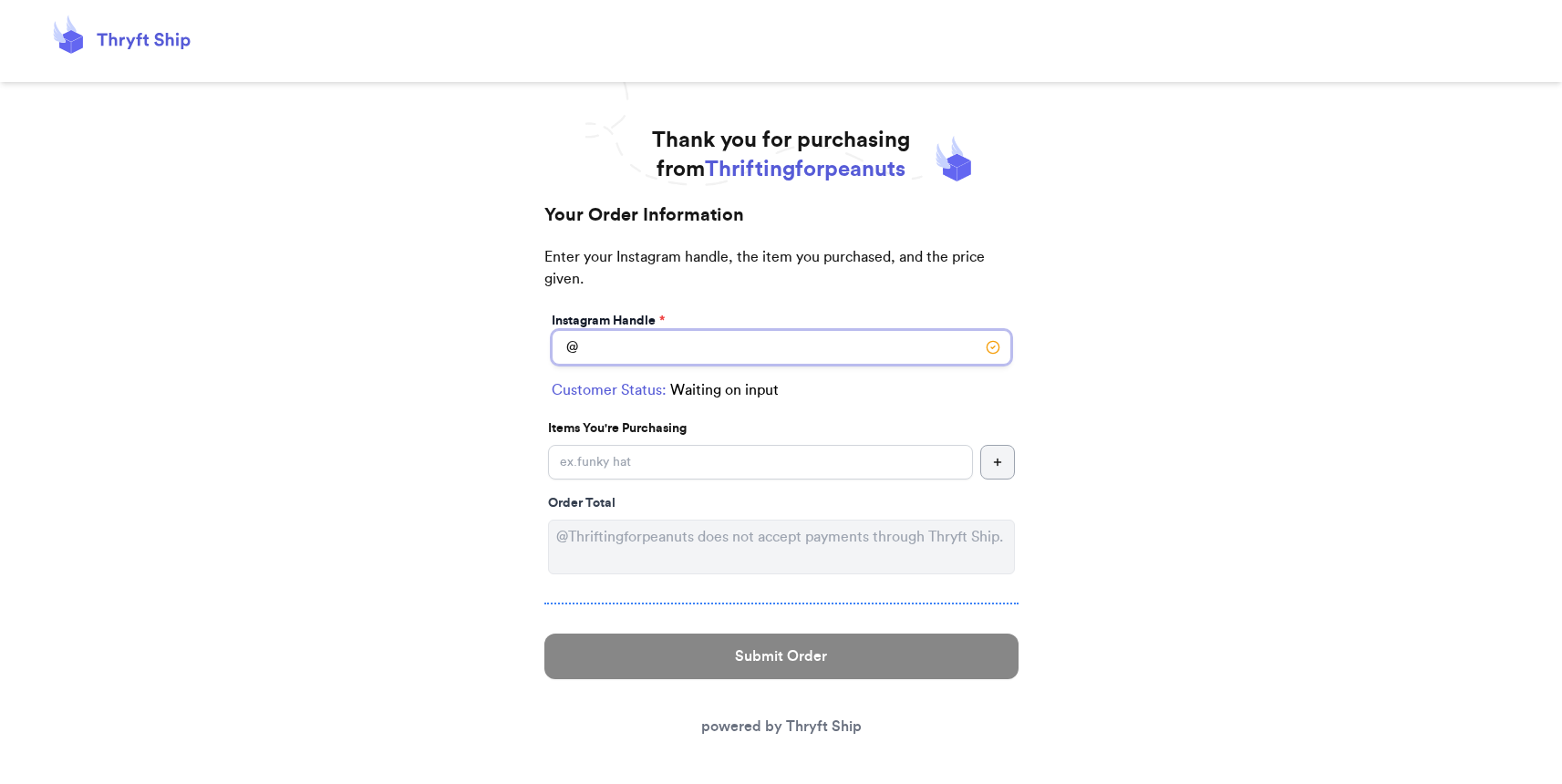
click at [713, 349] on input "Instagram Handle *" at bounding box center [781, 347] width 459 height 35
type input "megkostal"
select select "SD"
type input "Box Elder"
type input "57719"
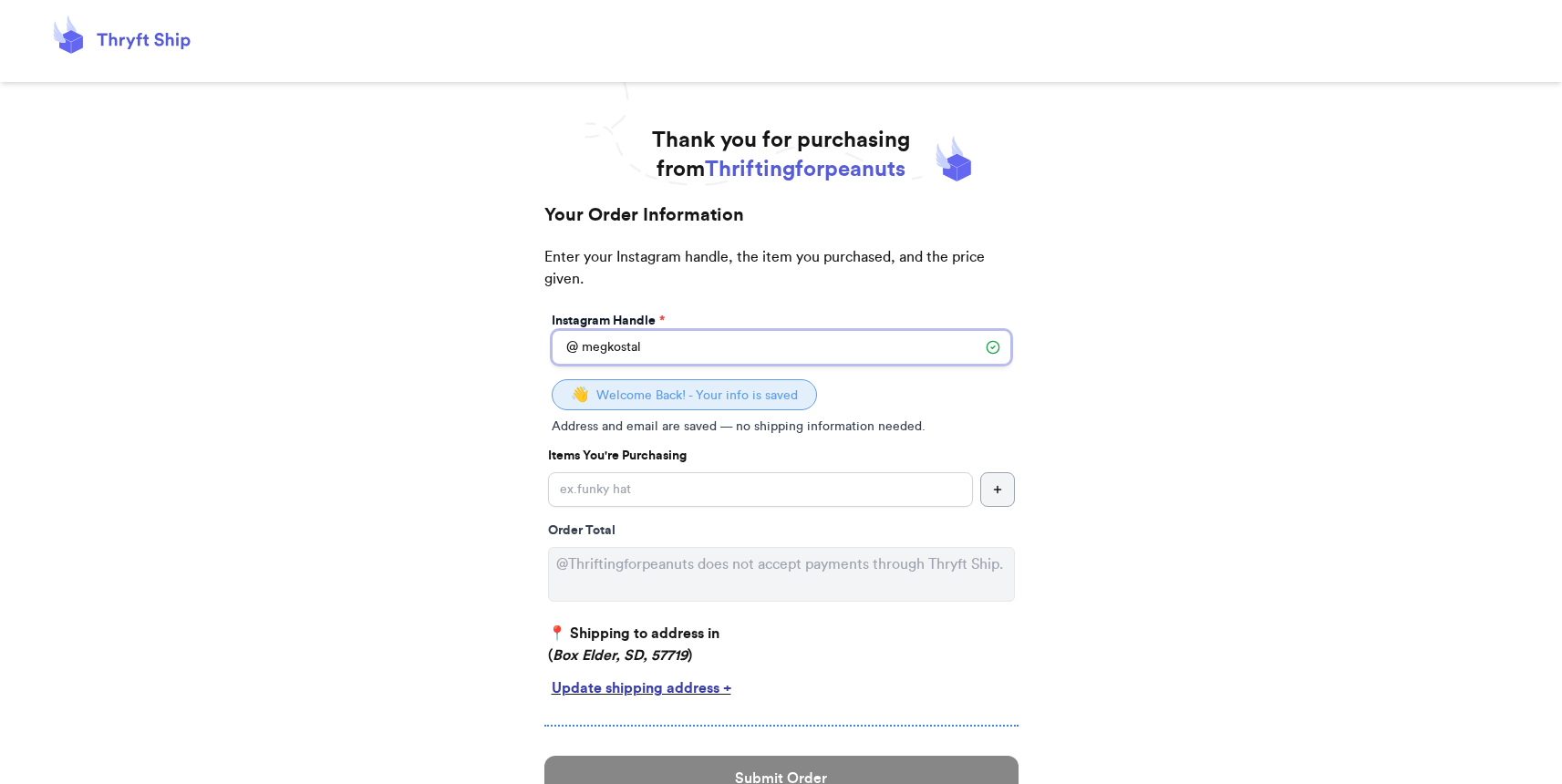
type input "megkostal"
click at [721, 494] on input "Instagram Handle *" at bounding box center [760, 489] width 425 height 35
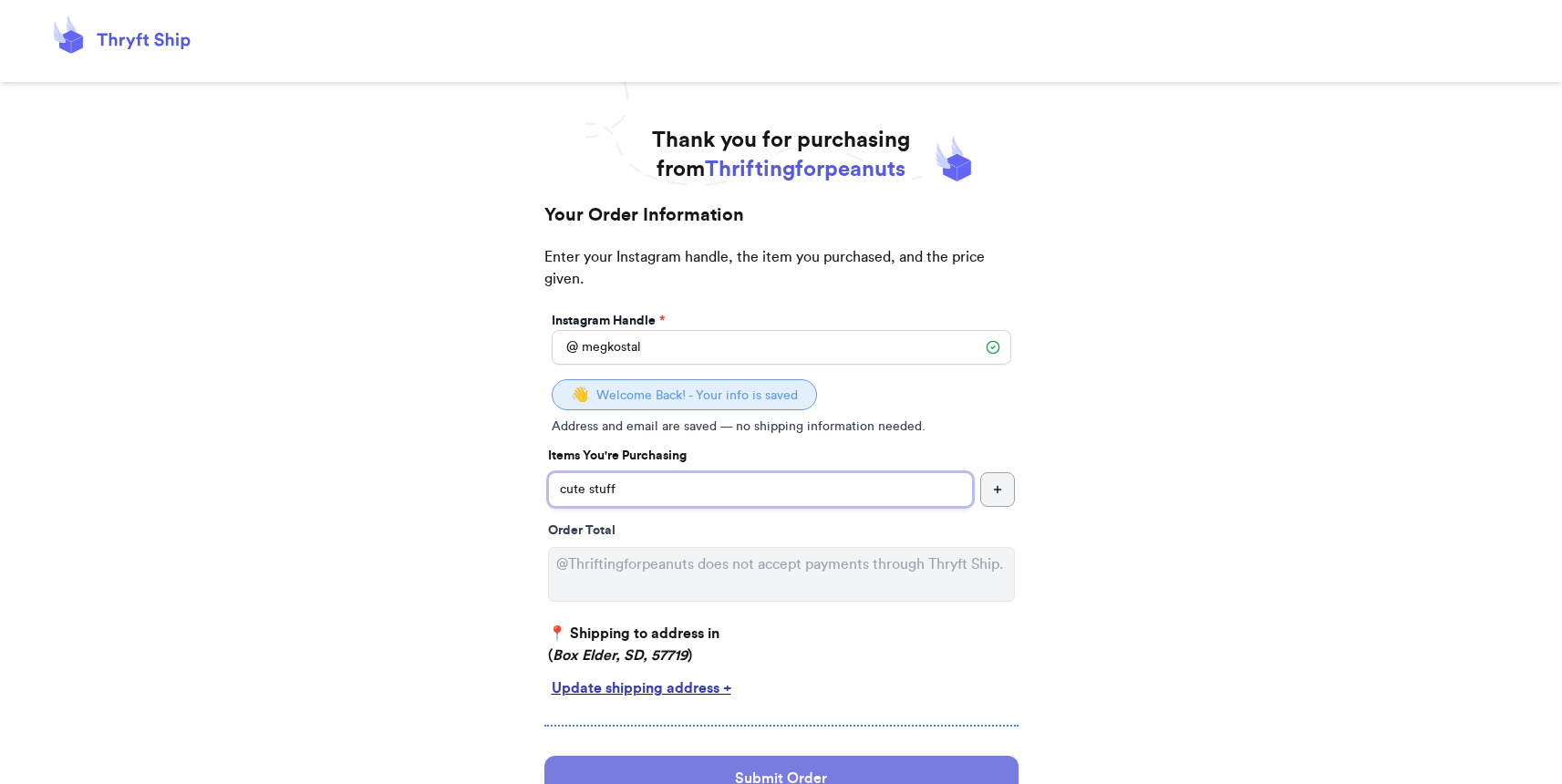
type input "cute stuff"
click at [792, 774] on button "Submit Order" at bounding box center [781, 778] width 474 height 46
select select "SD"
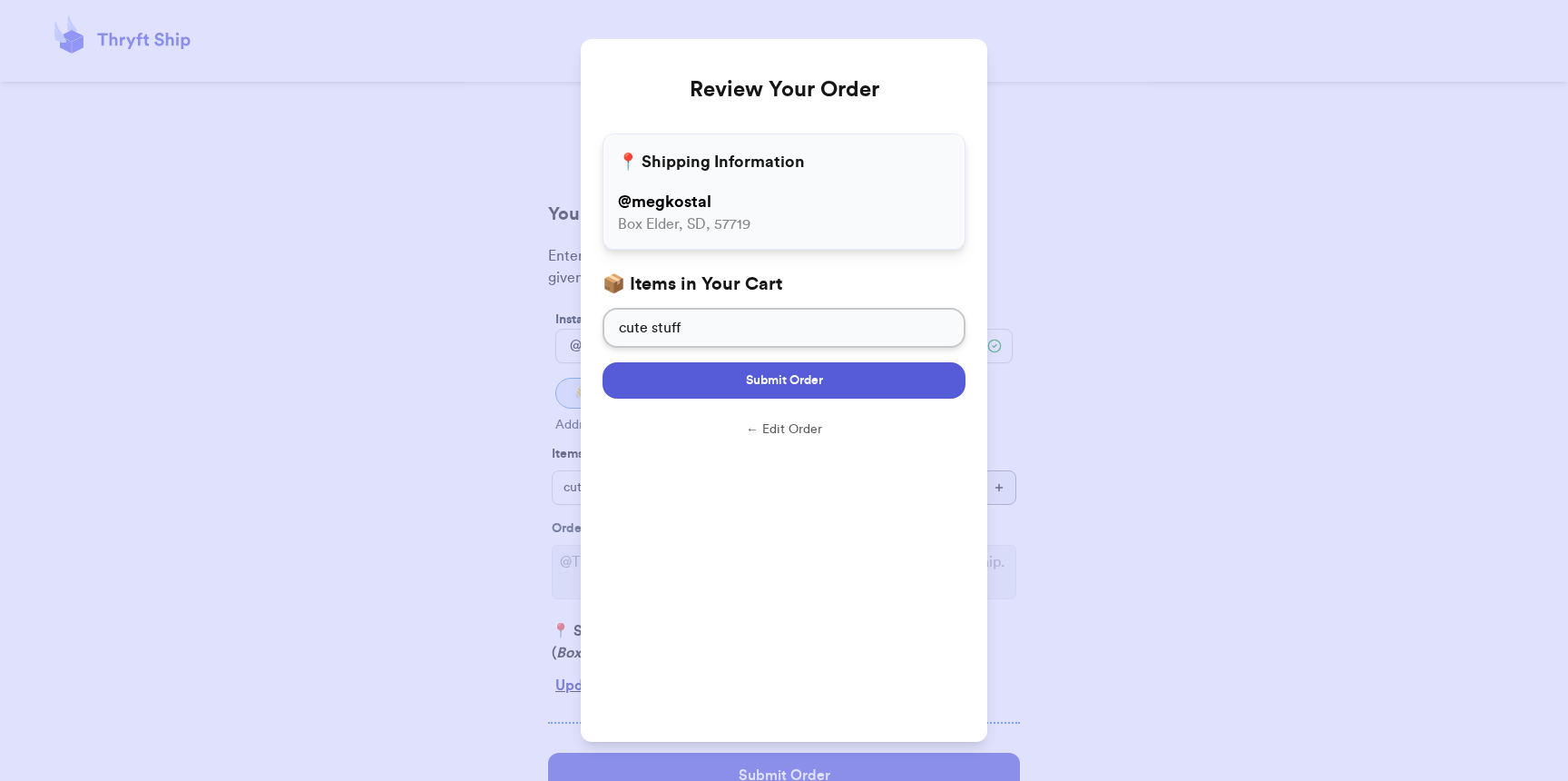
click at [746, 369] on button "Submit Order" at bounding box center [784, 380] width 363 height 37
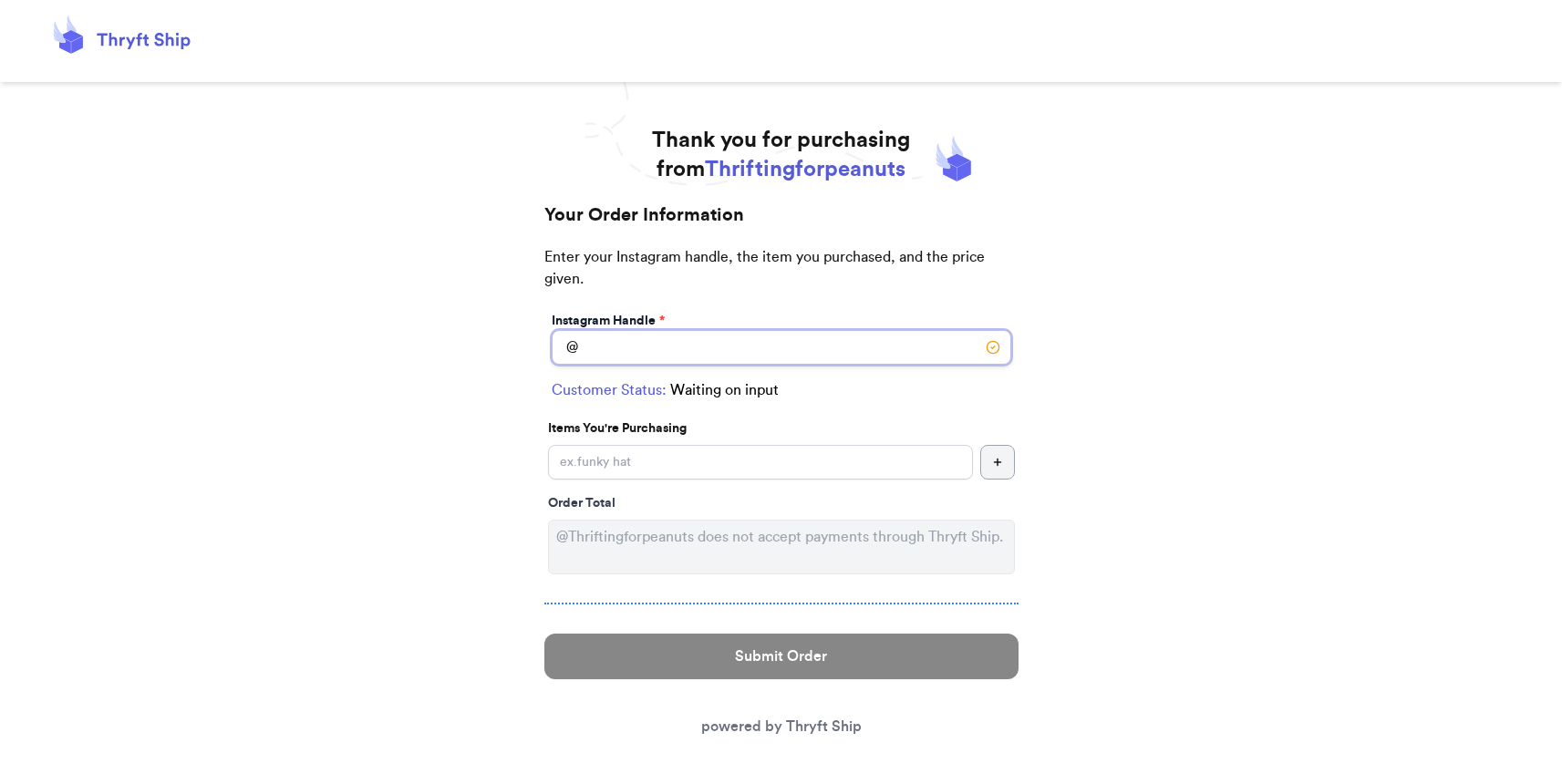
click at [737, 354] on input "Instagram Handle *" at bounding box center [781, 347] width 459 height 35
type input "thenamesnames"
select select "VA"
type input "Fredericksburg"
type input "22401"
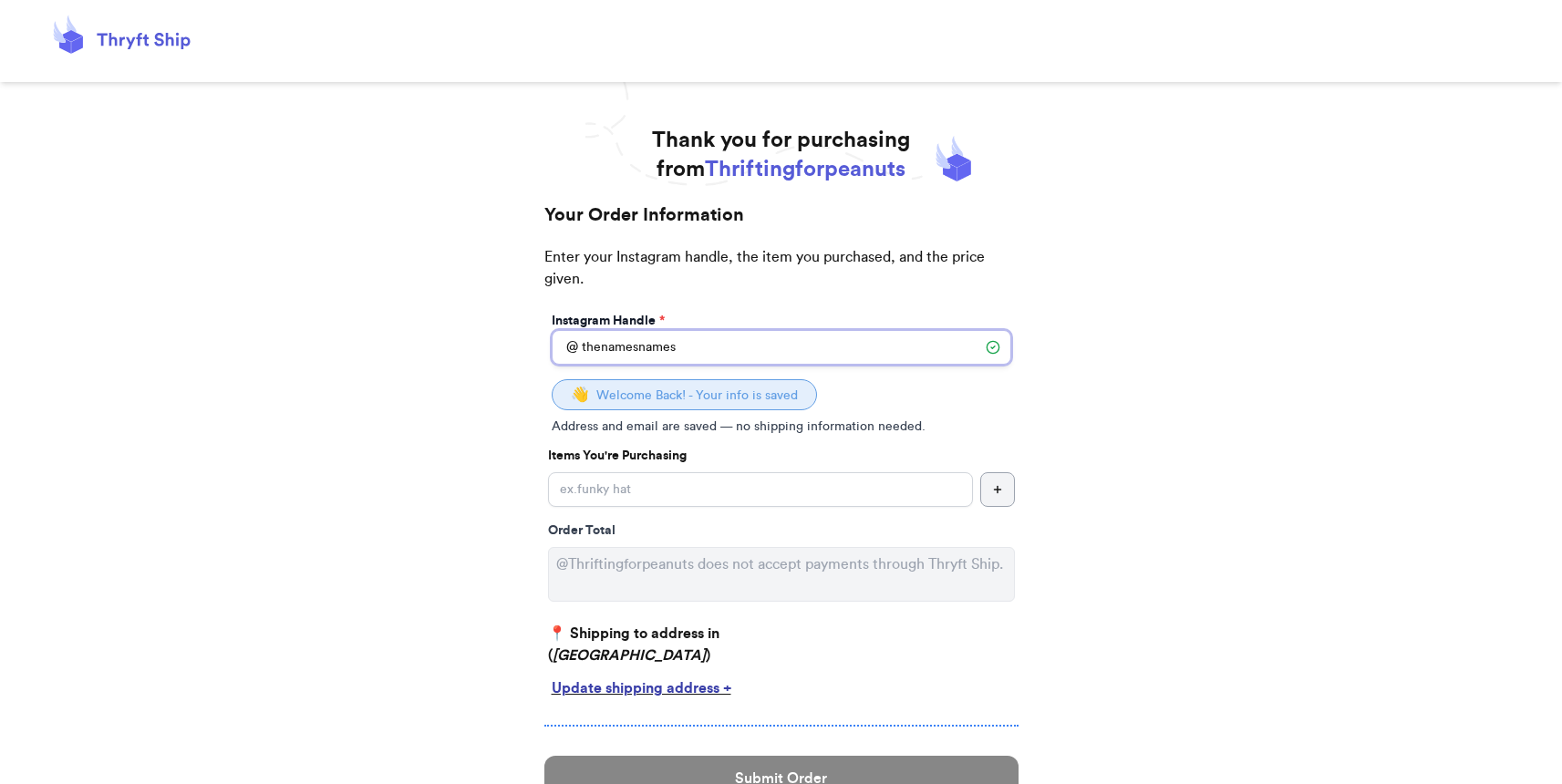
type input "thenamesnames"
click at [765, 491] on input "Instagram Handle *" at bounding box center [760, 489] width 425 height 35
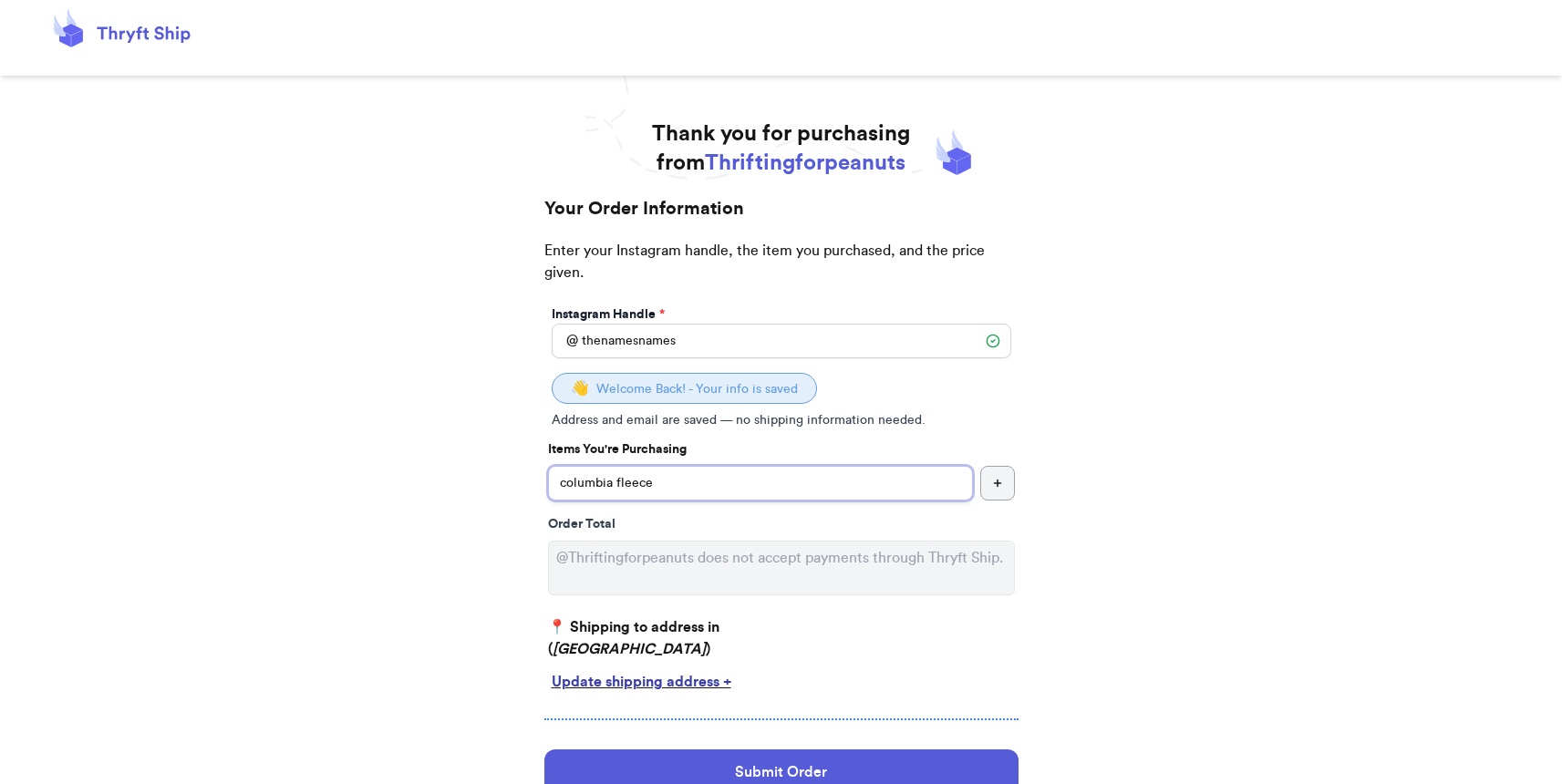
scroll to position [33, 0]
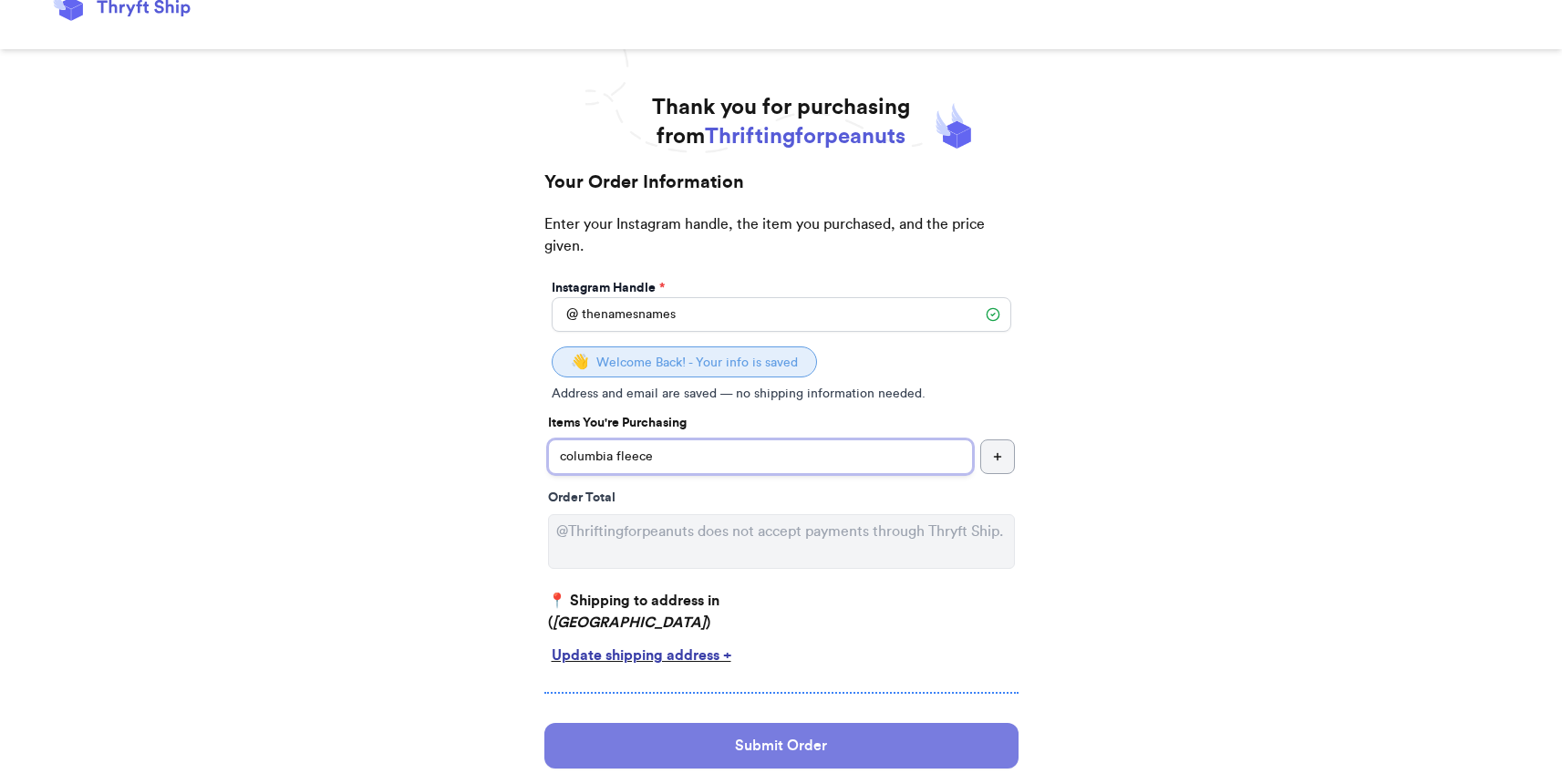
type input "columbia fleece"
click at [810, 759] on button "Submit Order" at bounding box center [781, 745] width 474 height 46
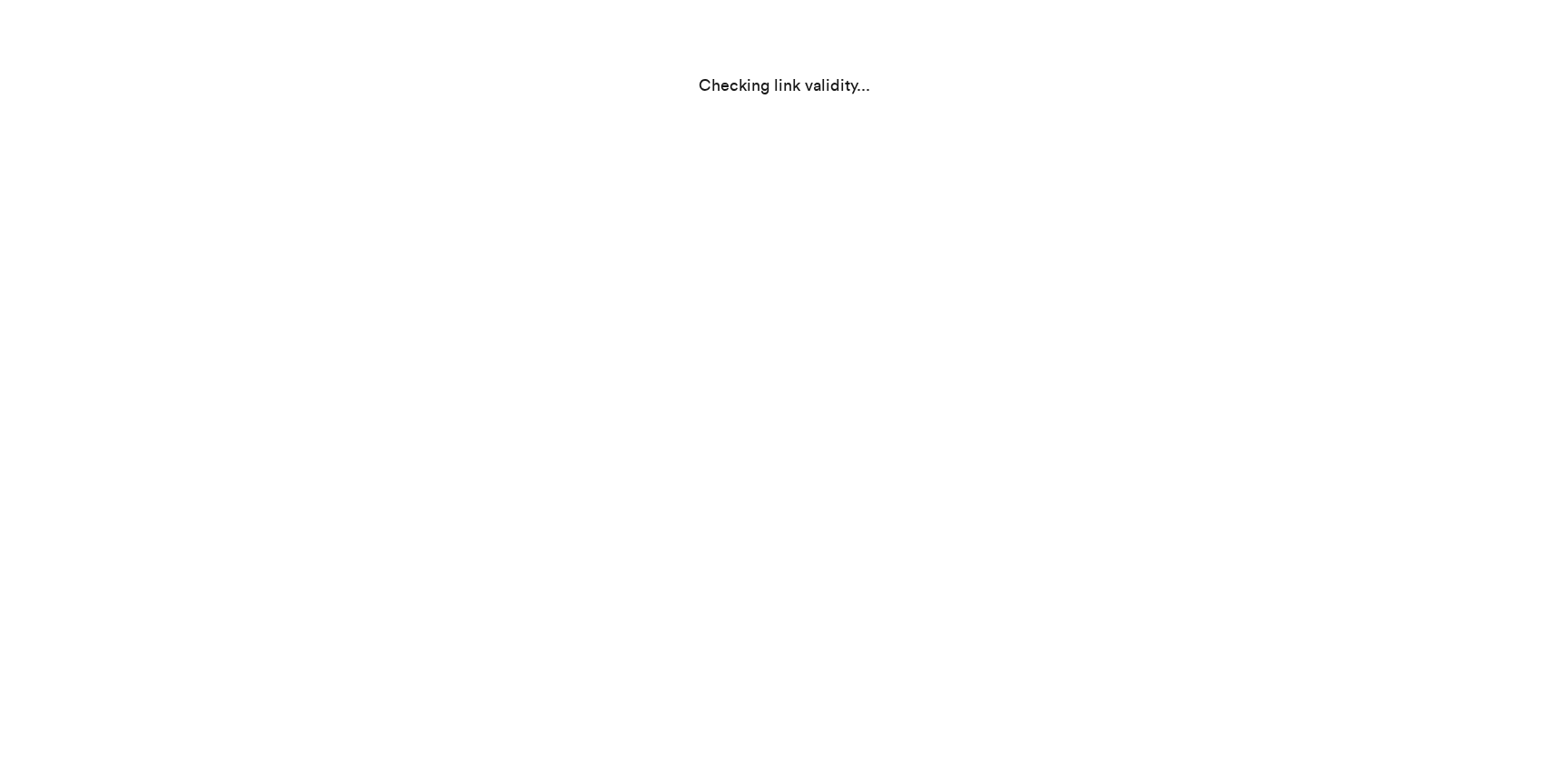
scroll to position [0, 0]
select select "VA"
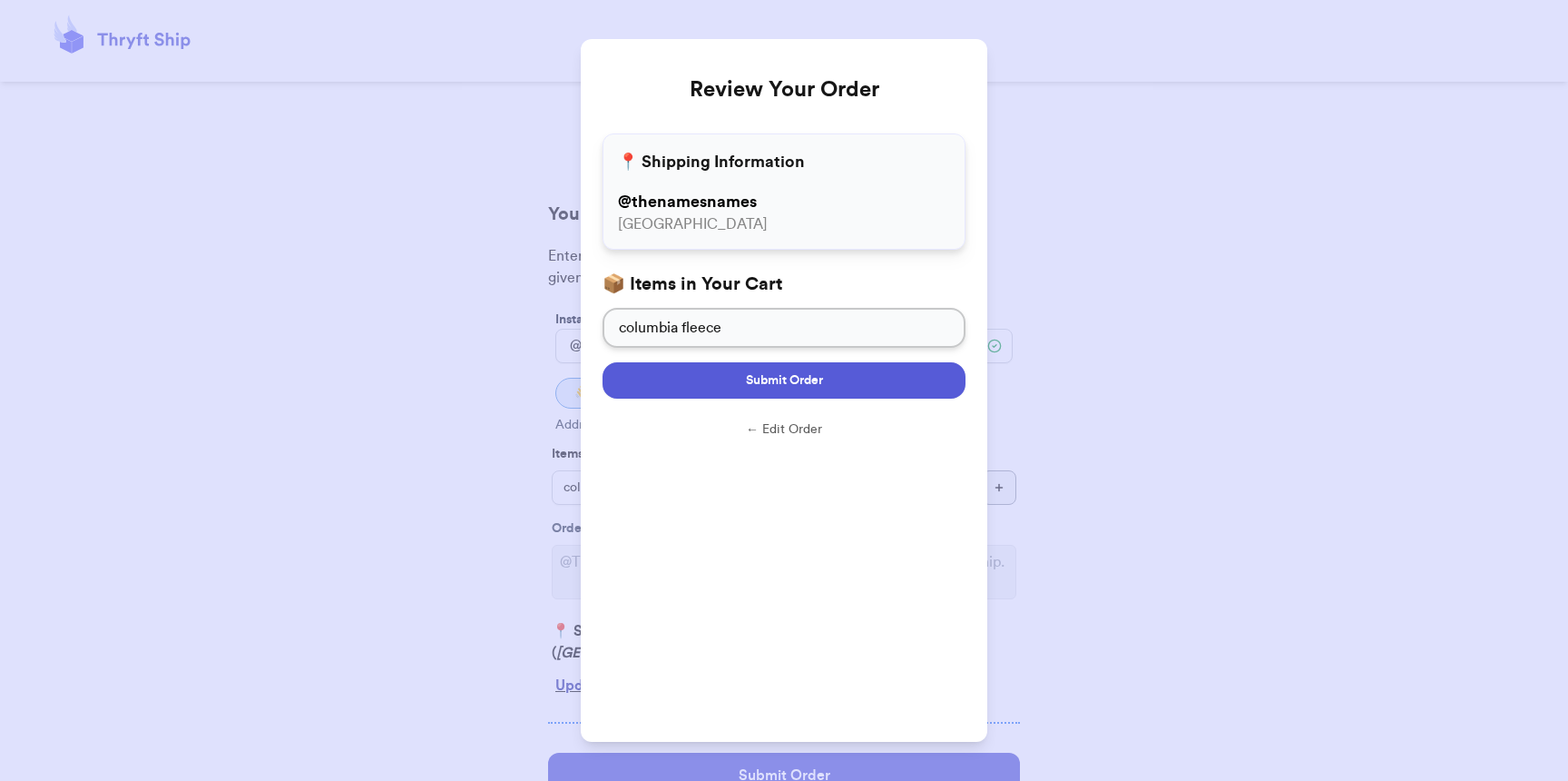
click at [769, 396] on button "Submit Order" at bounding box center [784, 380] width 363 height 37
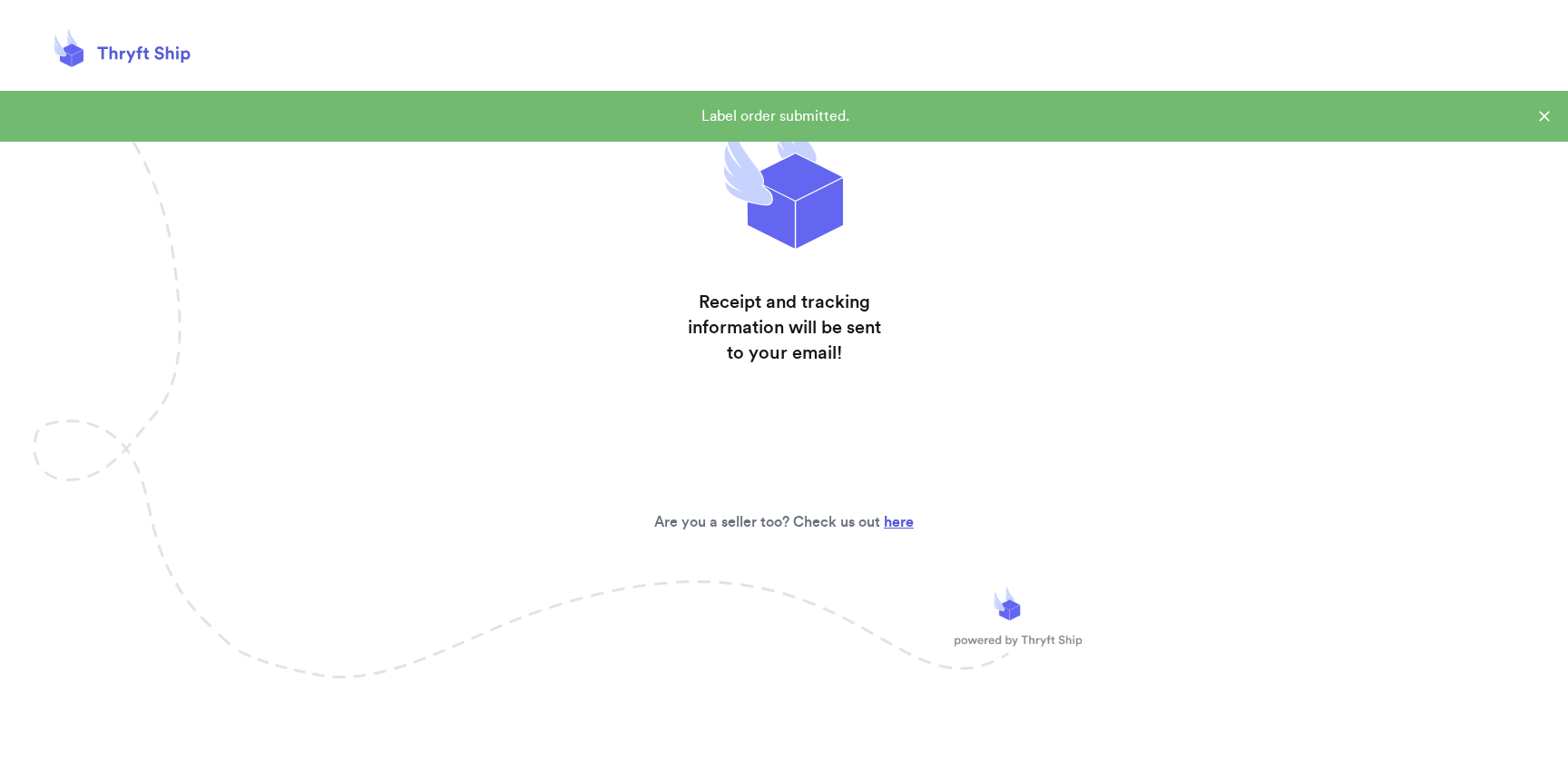
click at [345, 89] on body "Thank you for shopping with Thriftingforpeanuts Receipt and tracking informatio…" at bounding box center [784, 390] width 1568 height 781
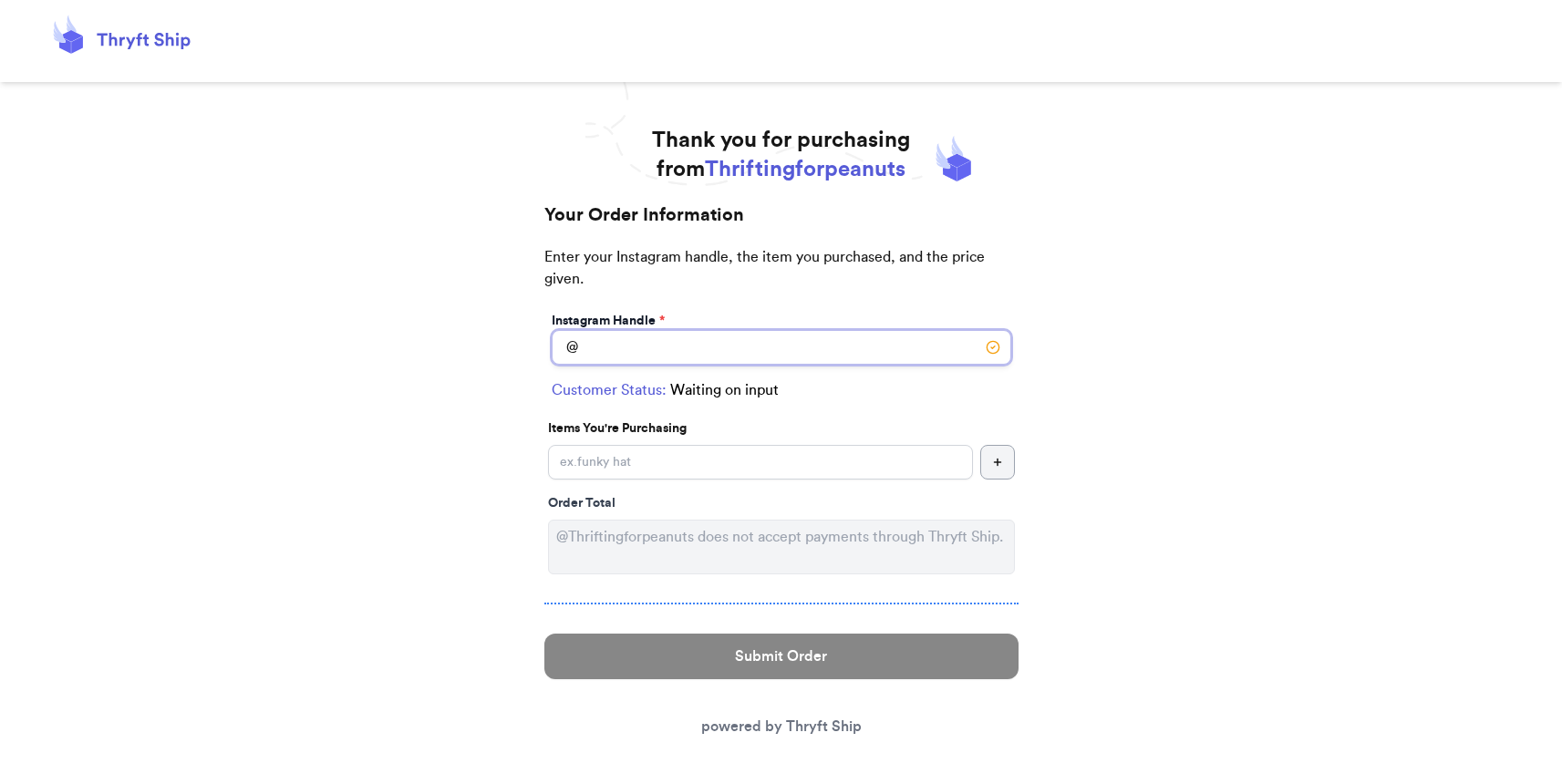
click at [619, 346] on input "Instagram Handle *" at bounding box center [781, 347] width 459 height 35
type input "annempey"
select select "UT"
type input "Hurricane"
type input "84737"
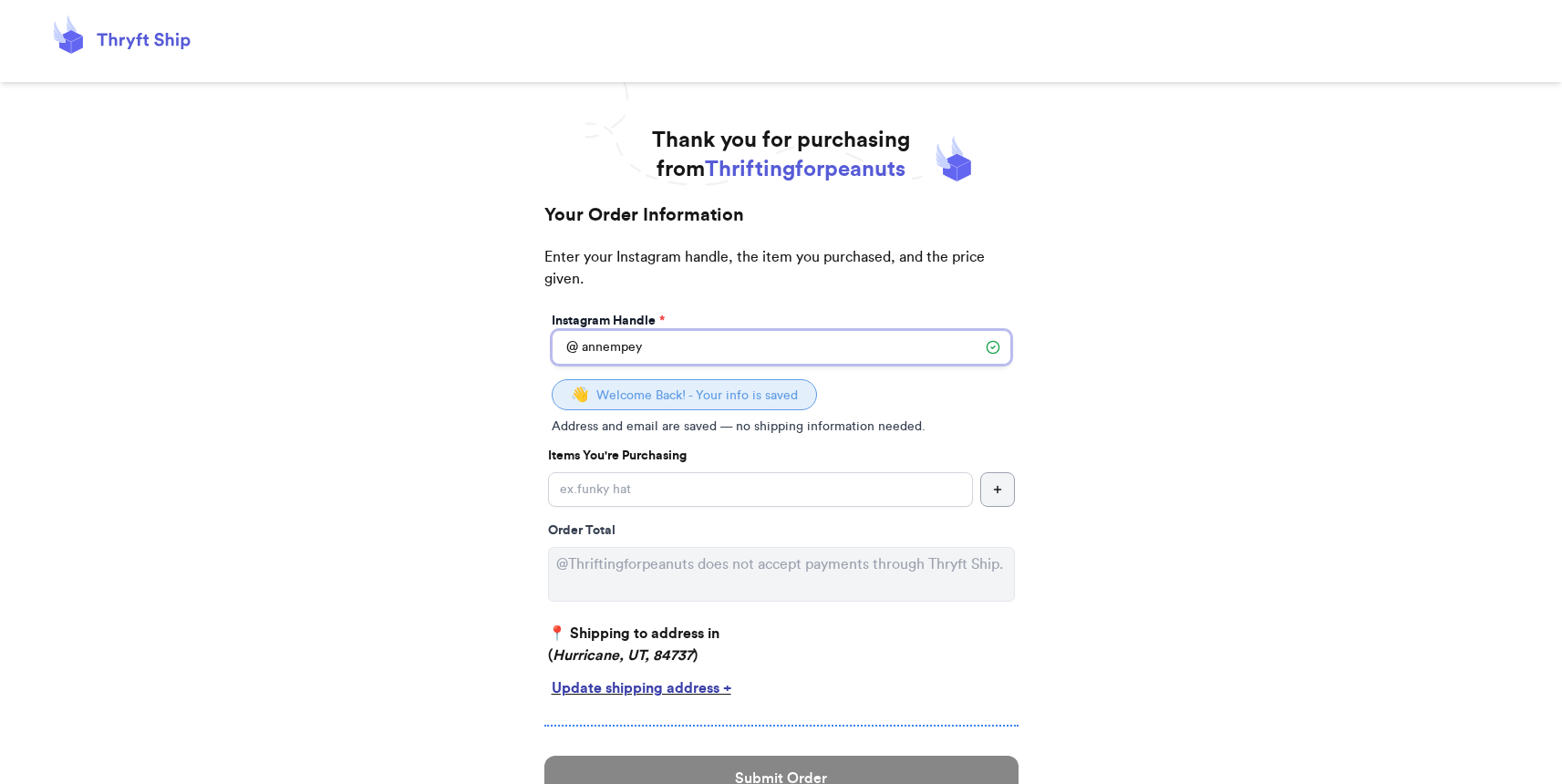
type input "annempey"
click at [666, 488] on input "Instagram Handle *" at bounding box center [760, 489] width 425 height 35
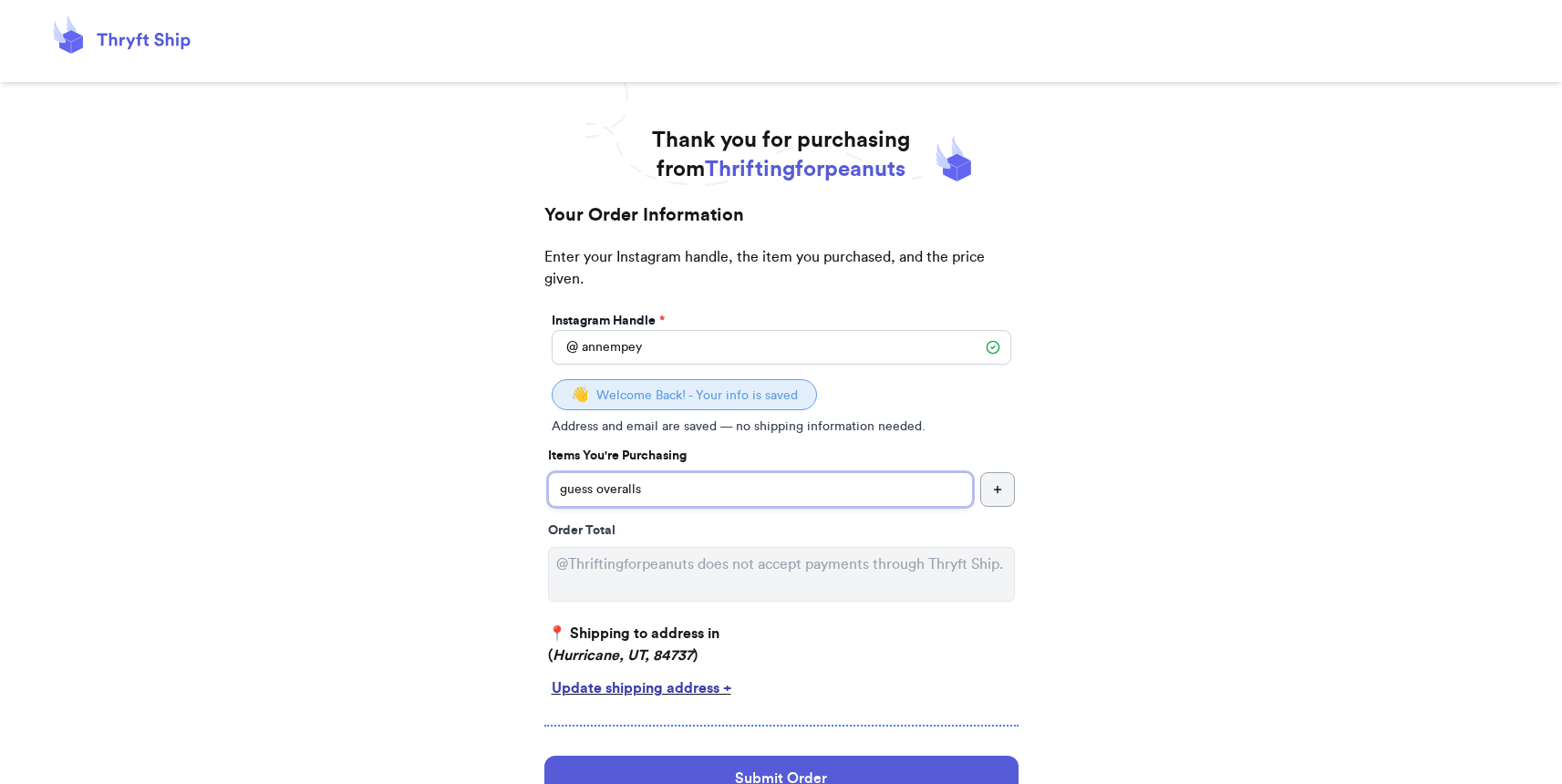
type input "guess overalls"
click at [1007, 490] on button "button" at bounding box center [997, 489] width 35 height 35
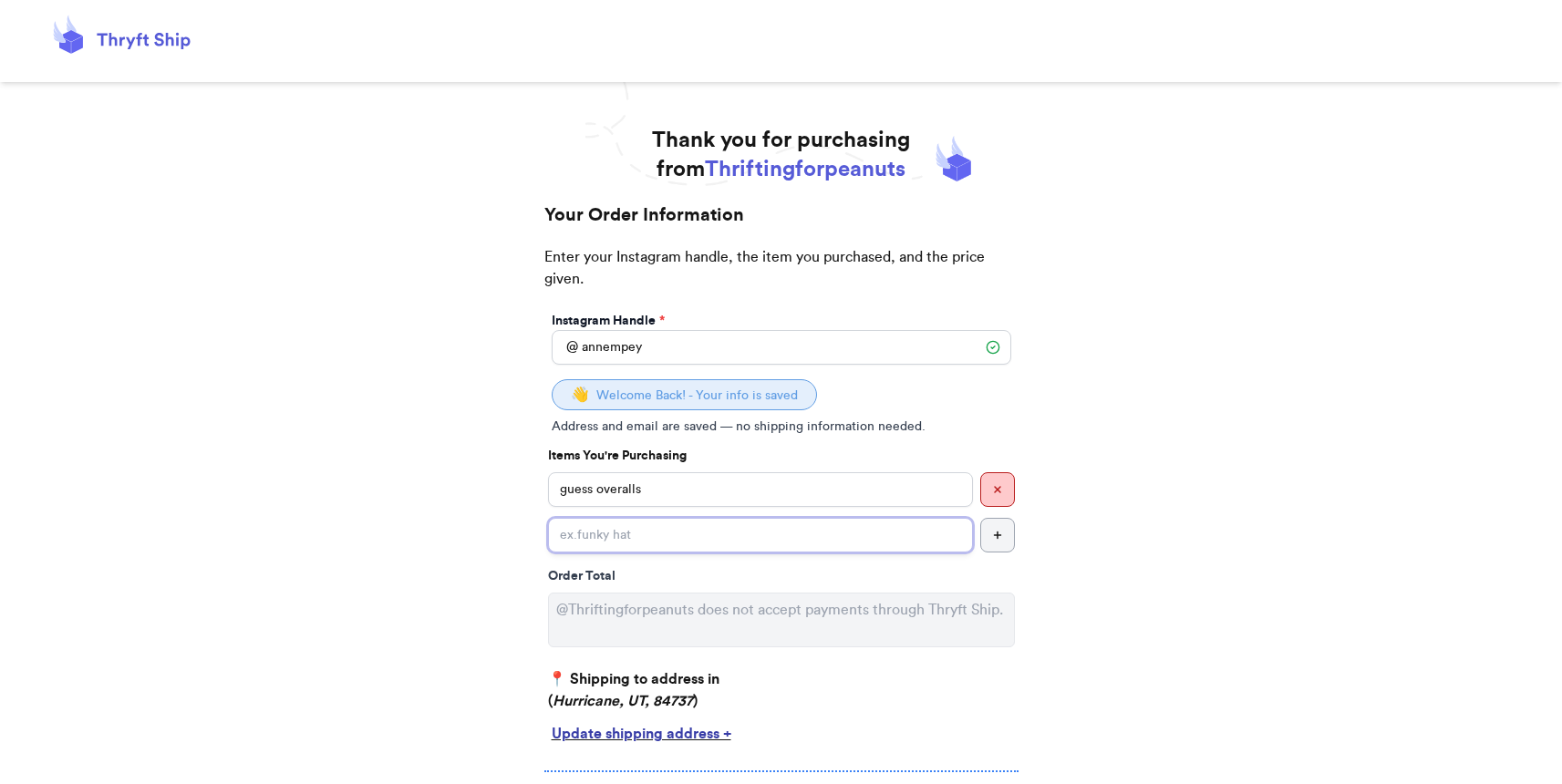
click at [956, 537] on input "Instagram Handle *" at bounding box center [760, 535] width 425 height 35
type input "guess jacket"
click at [1009, 545] on button "button" at bounding box center [997, 535] width 35 height 35
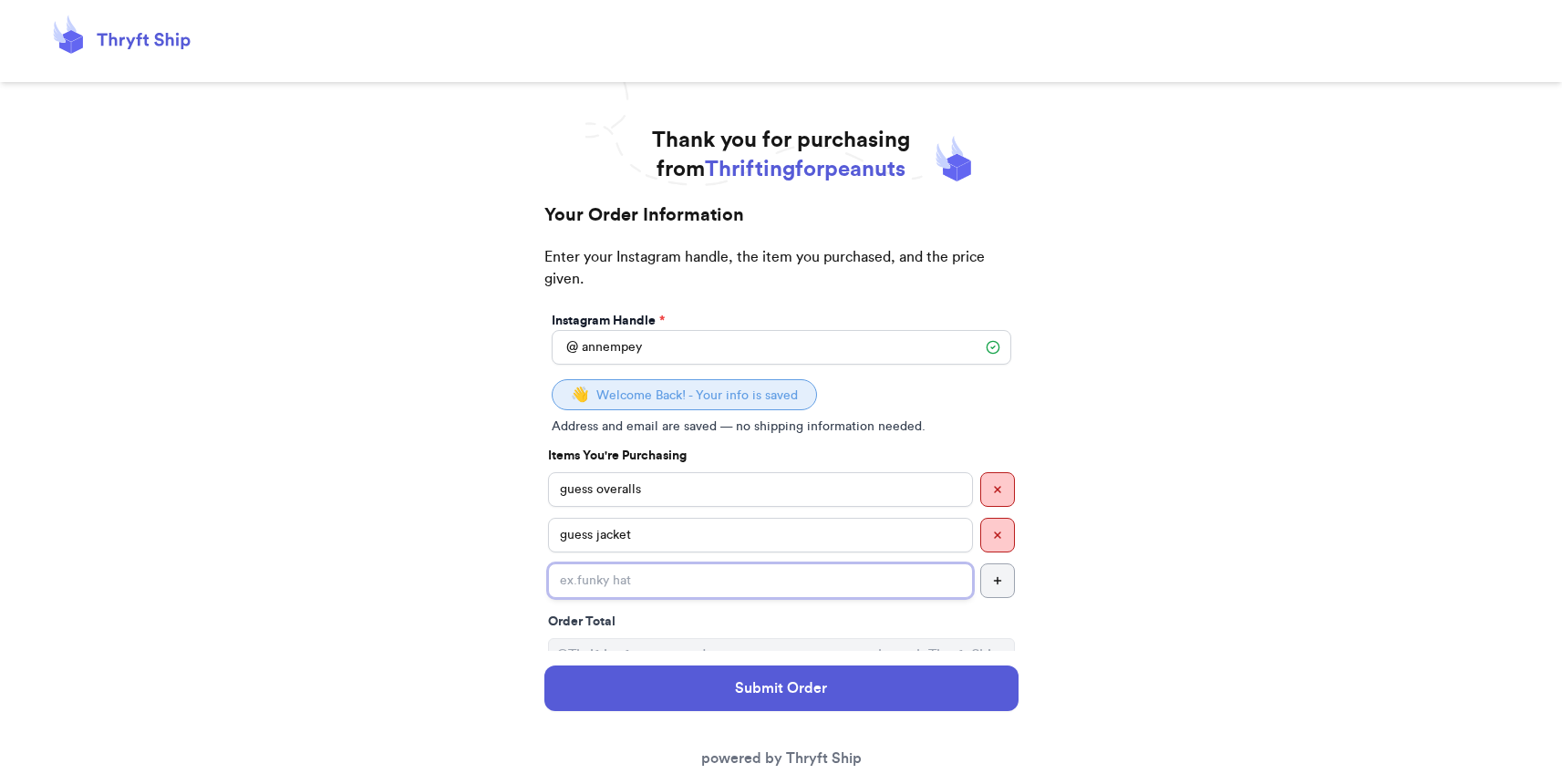
click at [898, 591] on input "Instagram Handle *" at bounding box center [760, 580] width 425 height 35
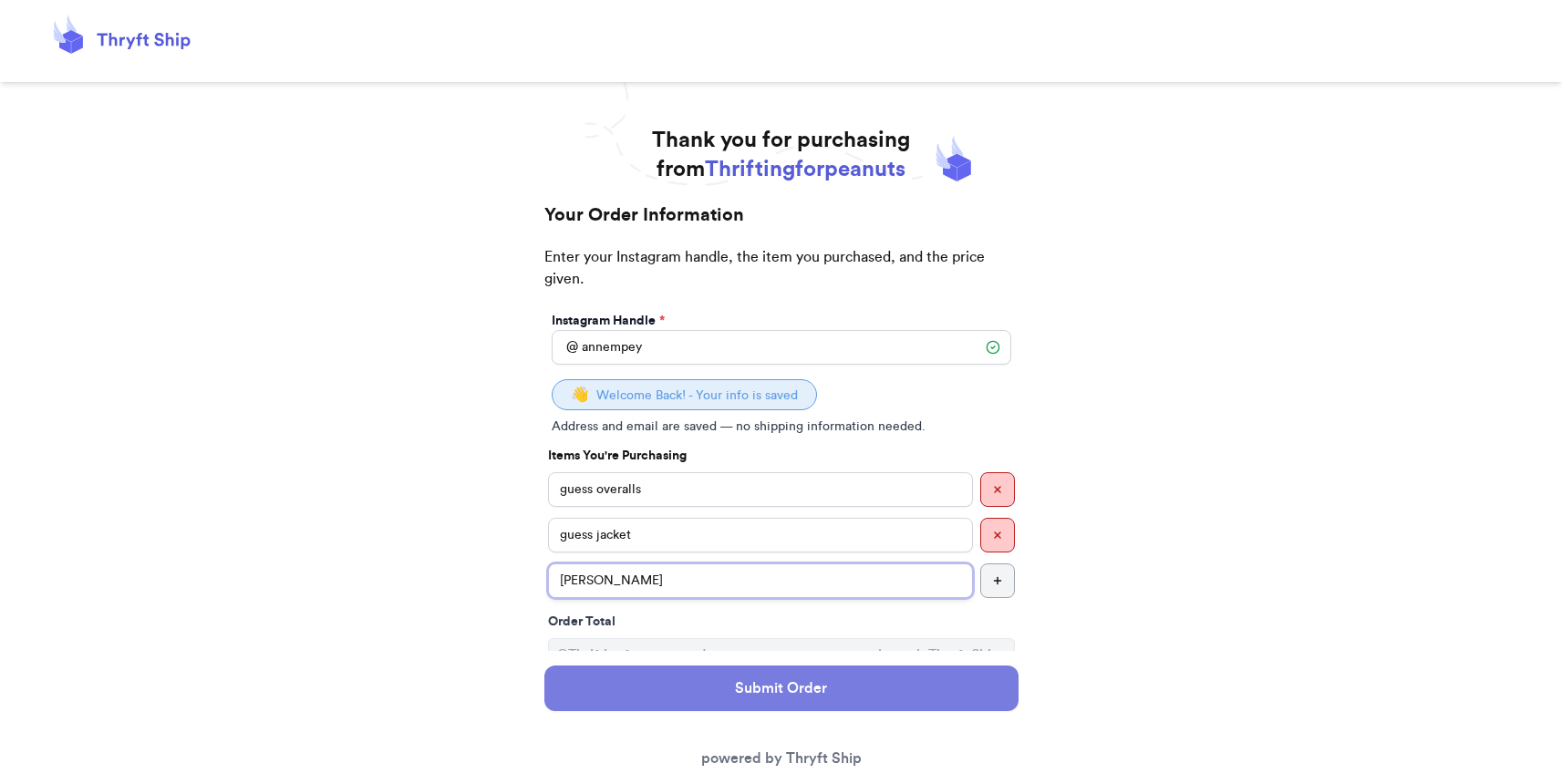
type input "janet outfit"
click at [886, 700] on button "Submit Order" at bounding box center [781, 689] width 474 height 46
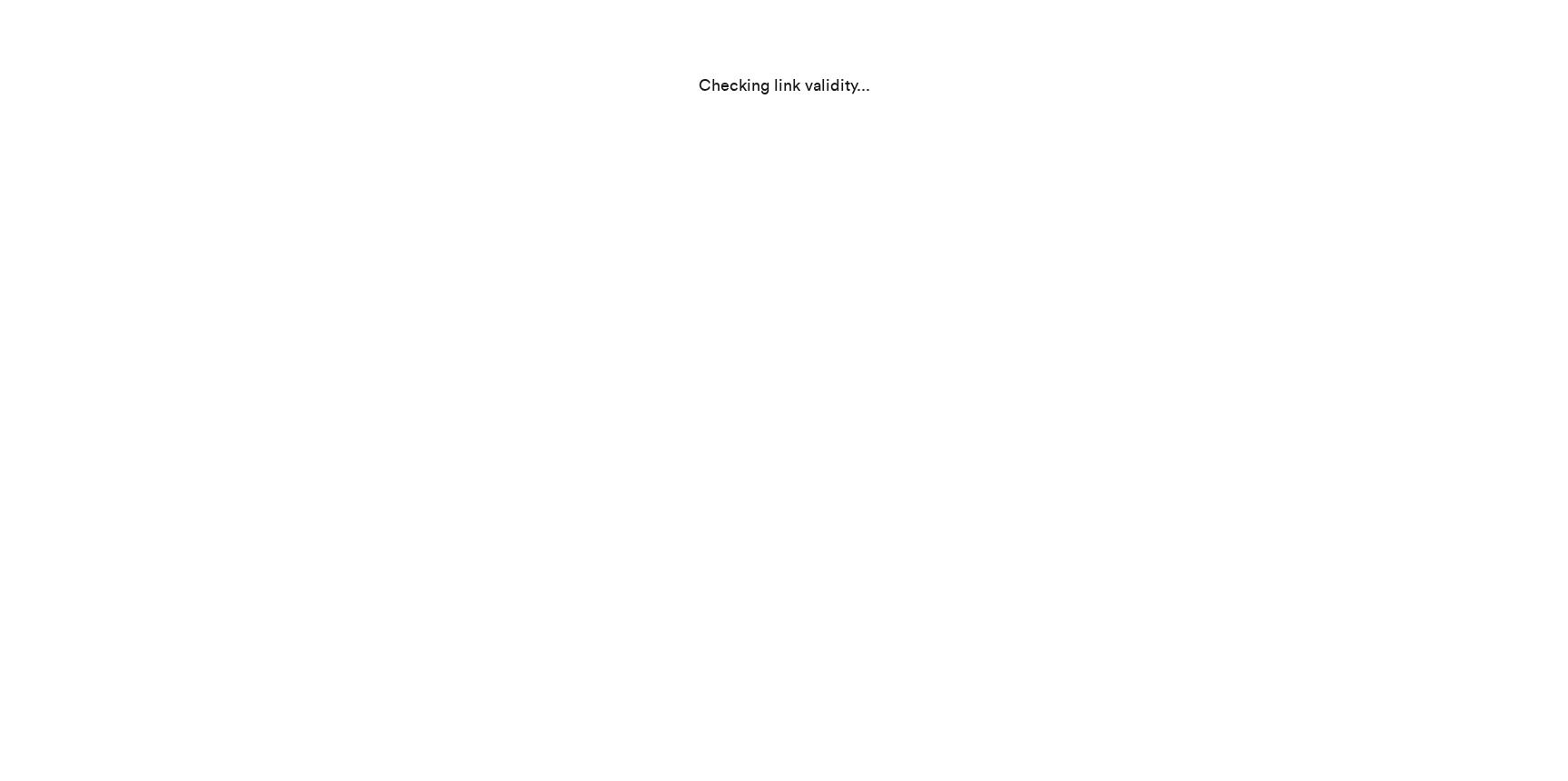
select select "UT"
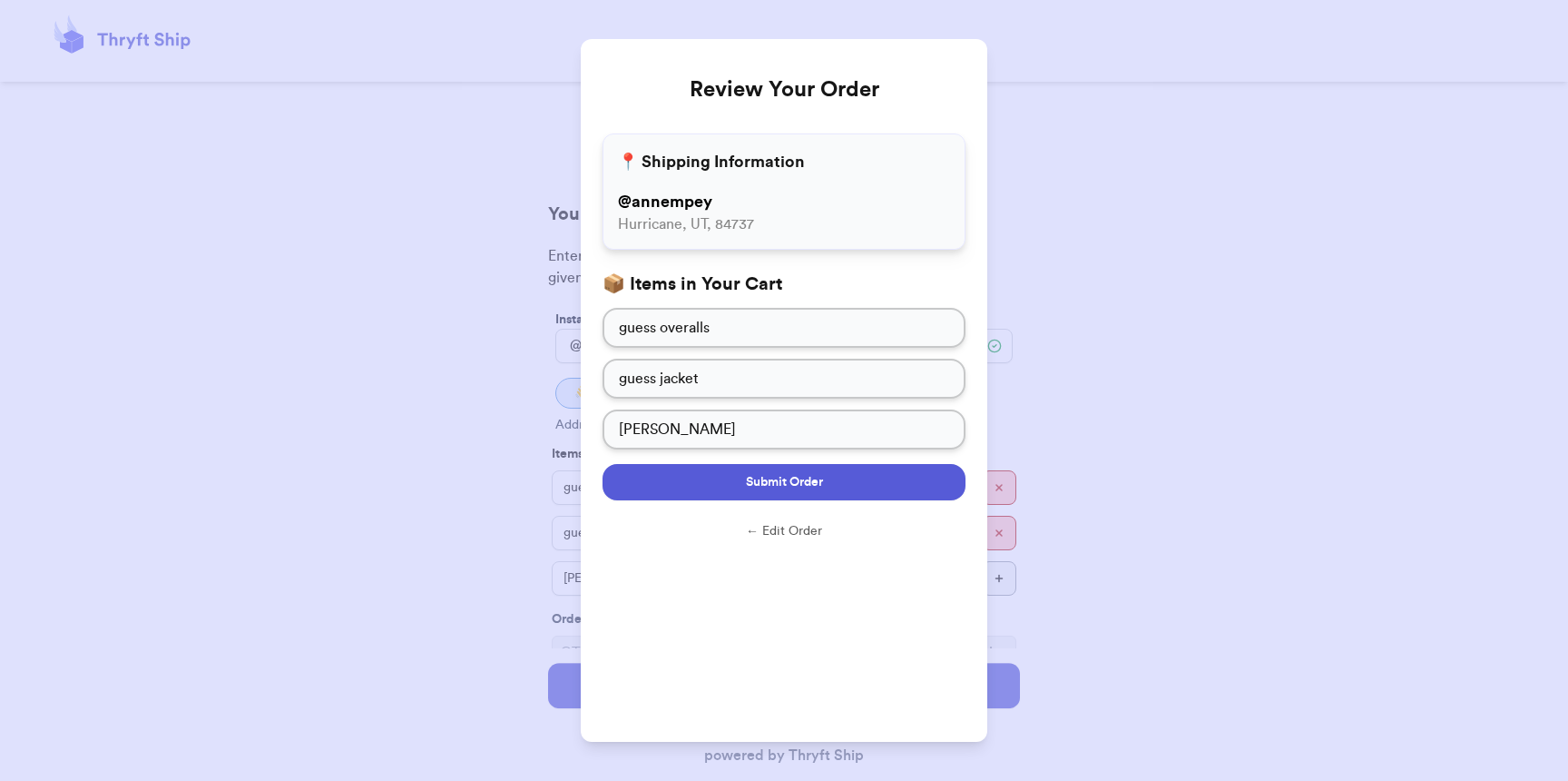
click at [800, 492] on button "Submit Order" at bounding box center [784, 482] width 363 height 37
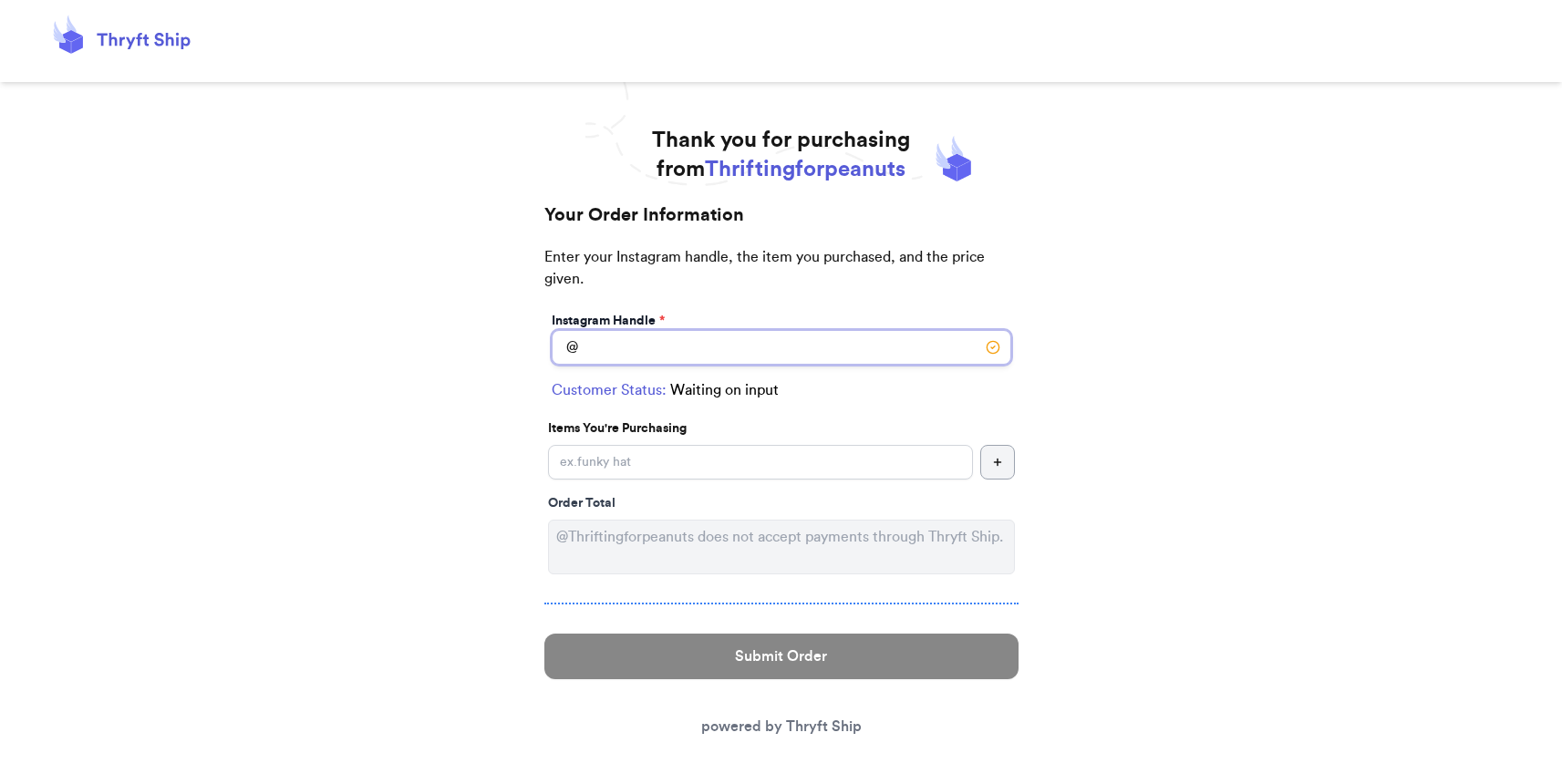
click at [742, 352] on input "Instagram Handle *" at bounding box center [781, 347] width 459 height 35
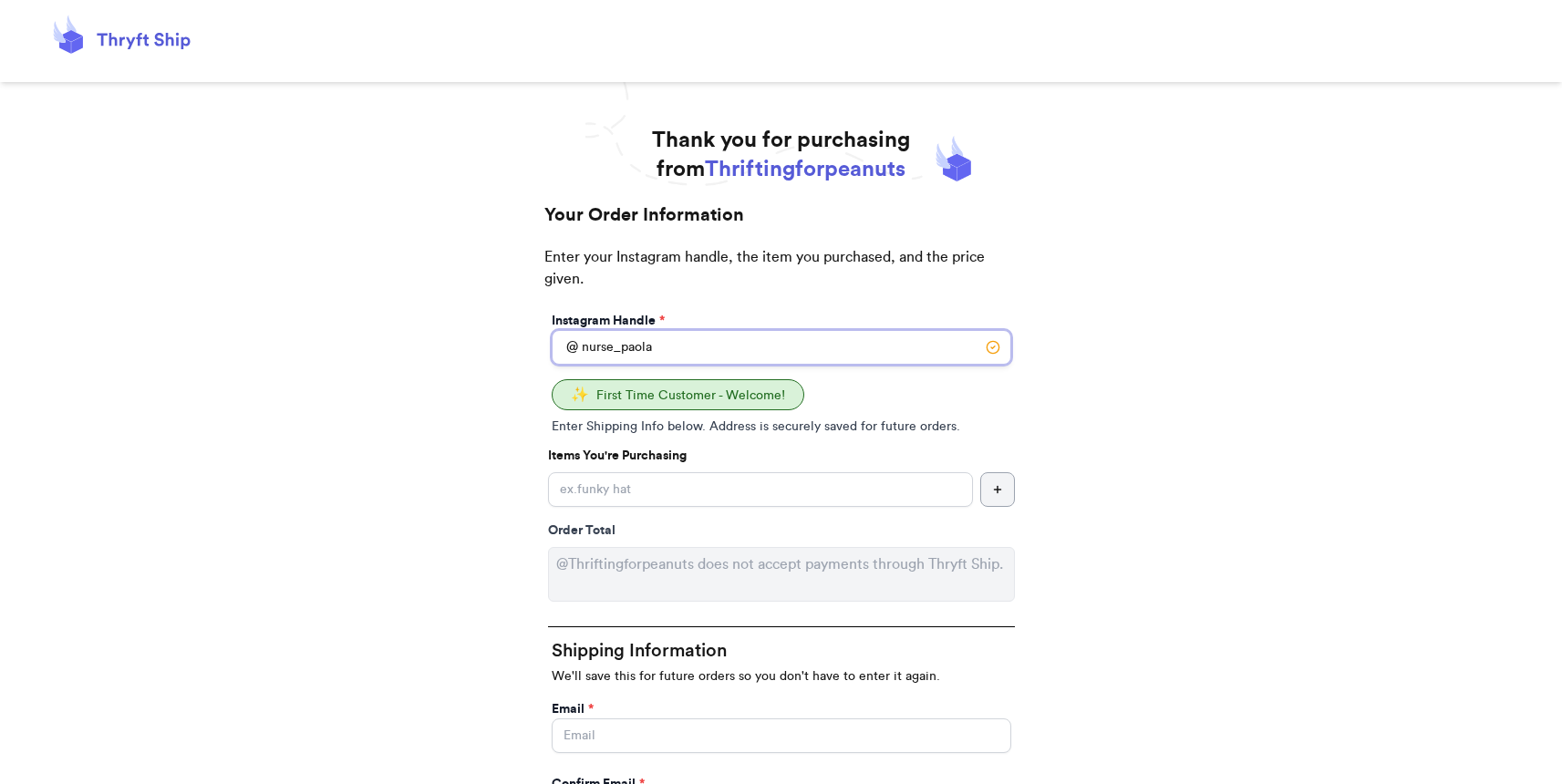
type input "nurse_paola"
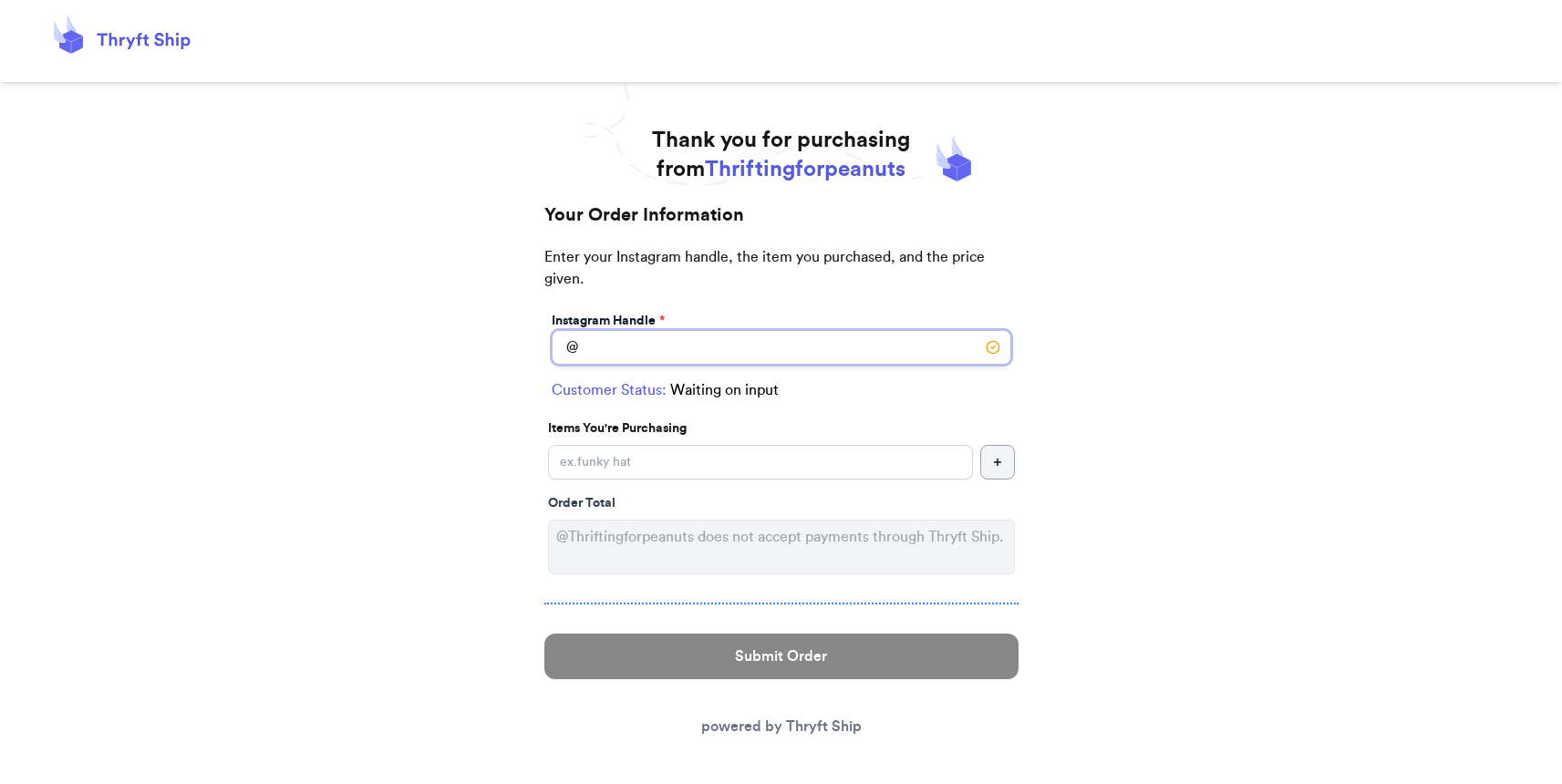
click at [753, 345] on input "Instagram Handle *" at bounding box center [781, 347] width 459 height 35
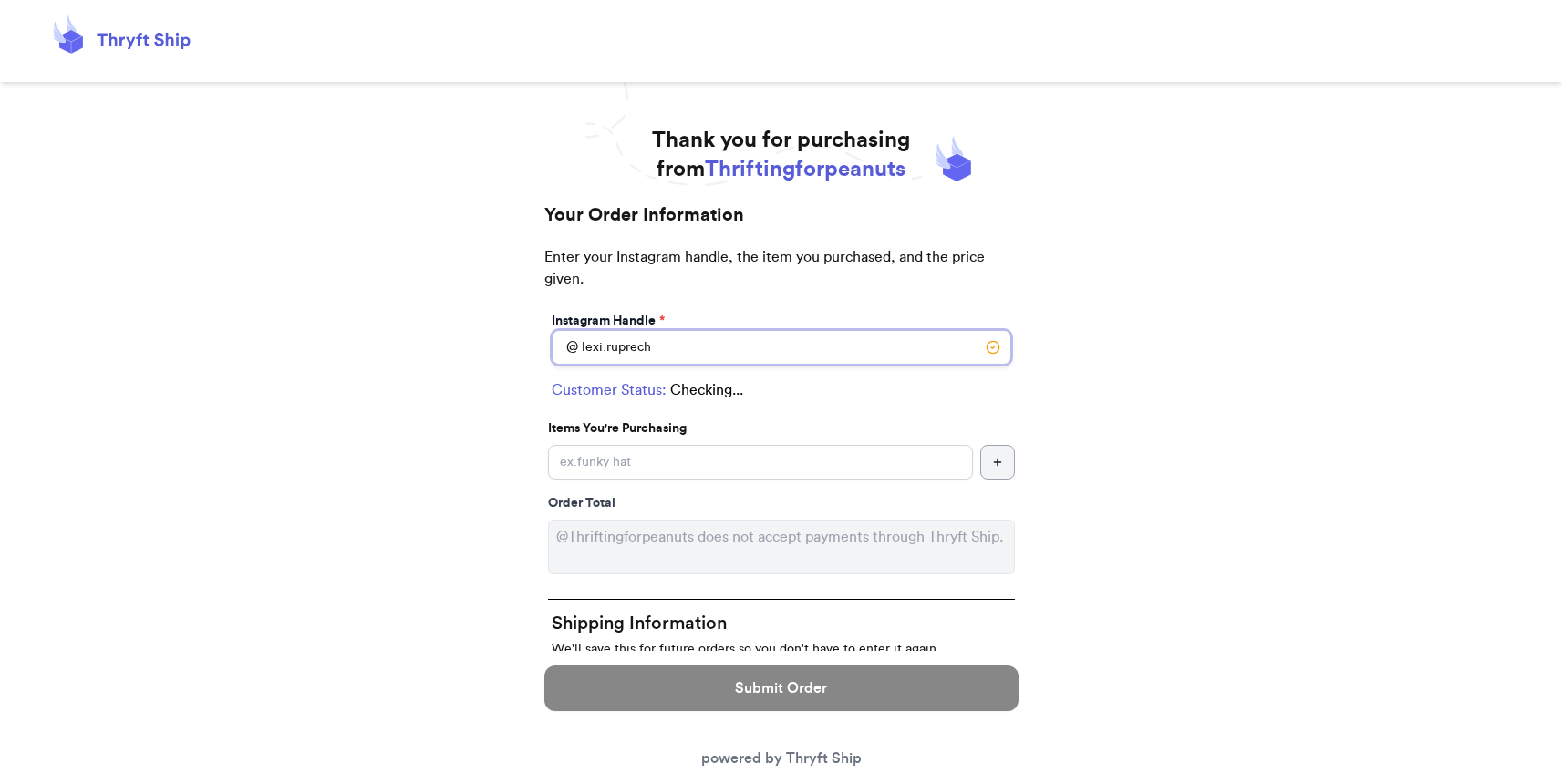
type input "lexi.[PERSON_NAME]"
select select "MN"
type input "Elk River"
type input "55330"
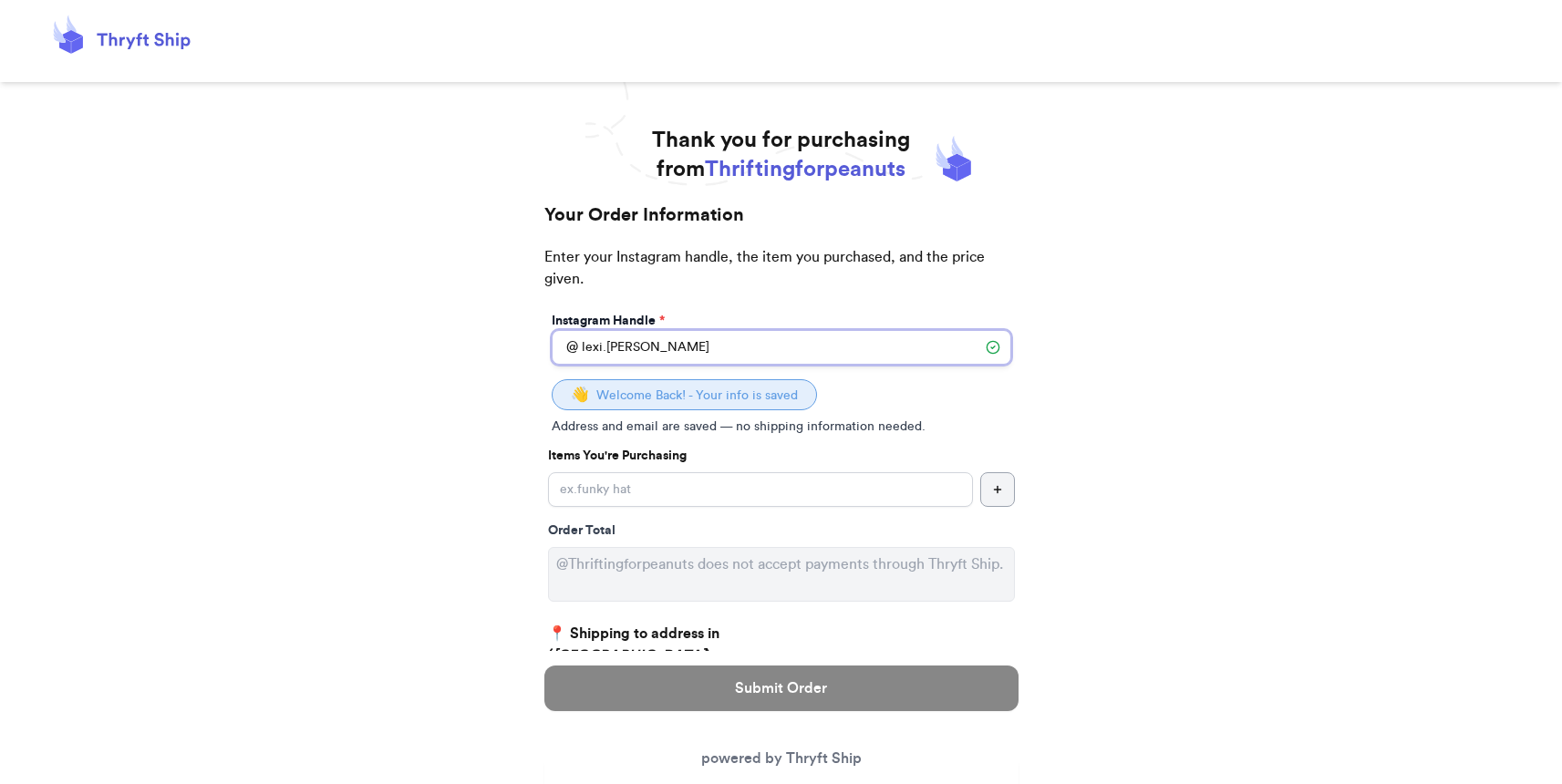
type input "lexi.[PERSON_NAME]"
click at [735, 480] on input "Instagram Handle *" at bounding box center [760, 489] width 425 height 35
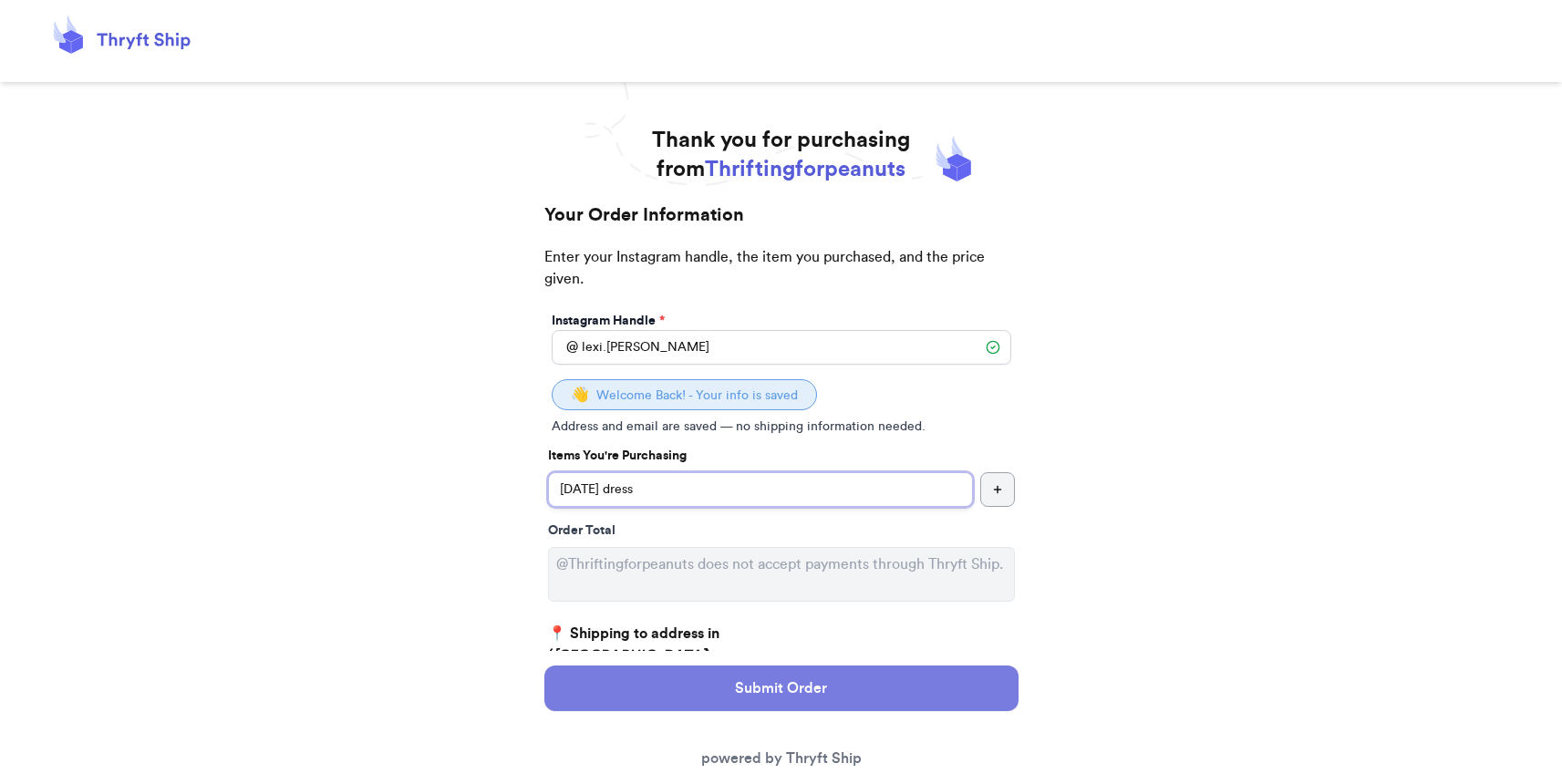
type input "[DATE] dress"
click at [748, 689] on button "Submit Order" at bounding box center [781, 689] width 474 height 46
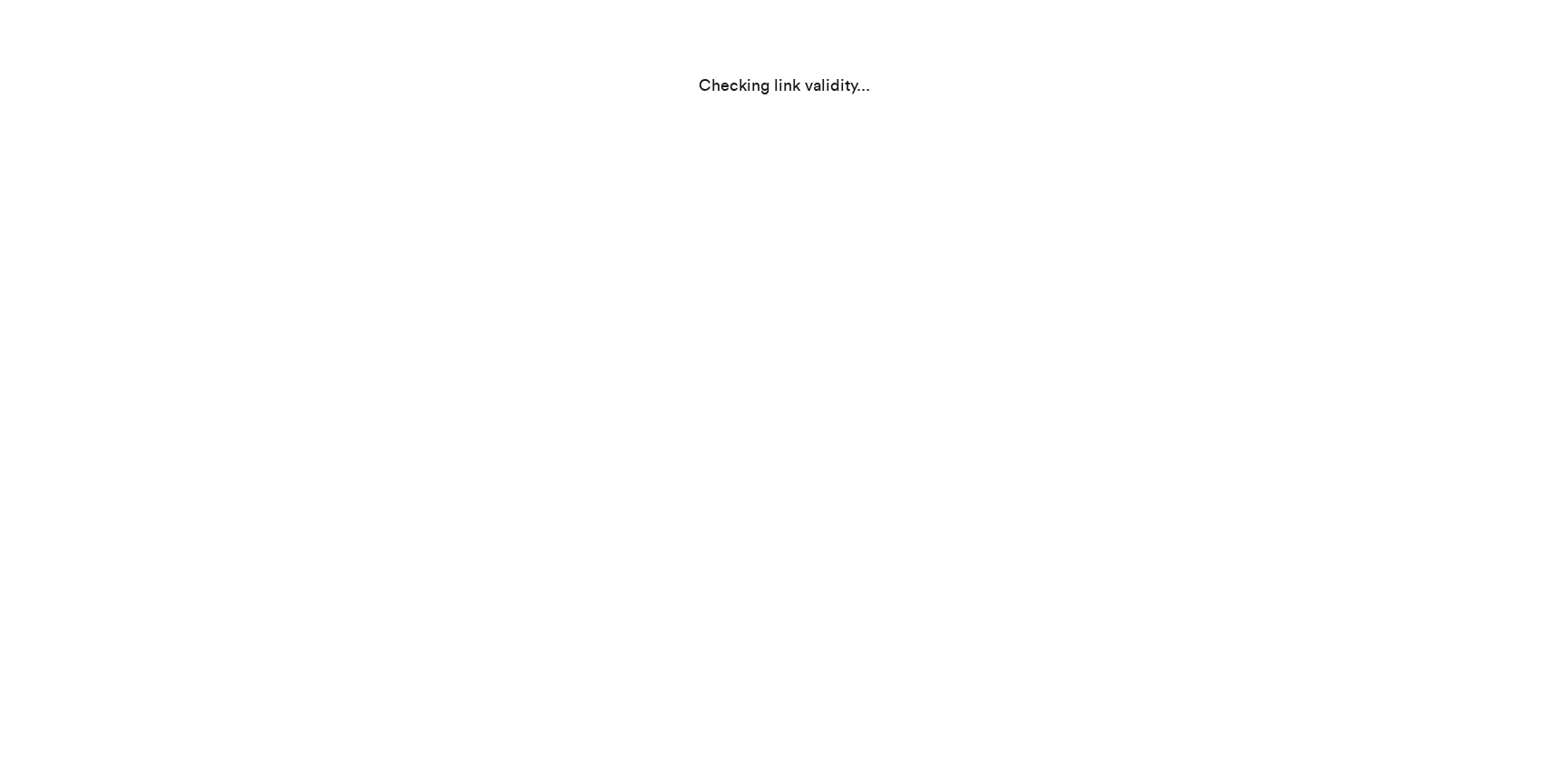
select select "MN"
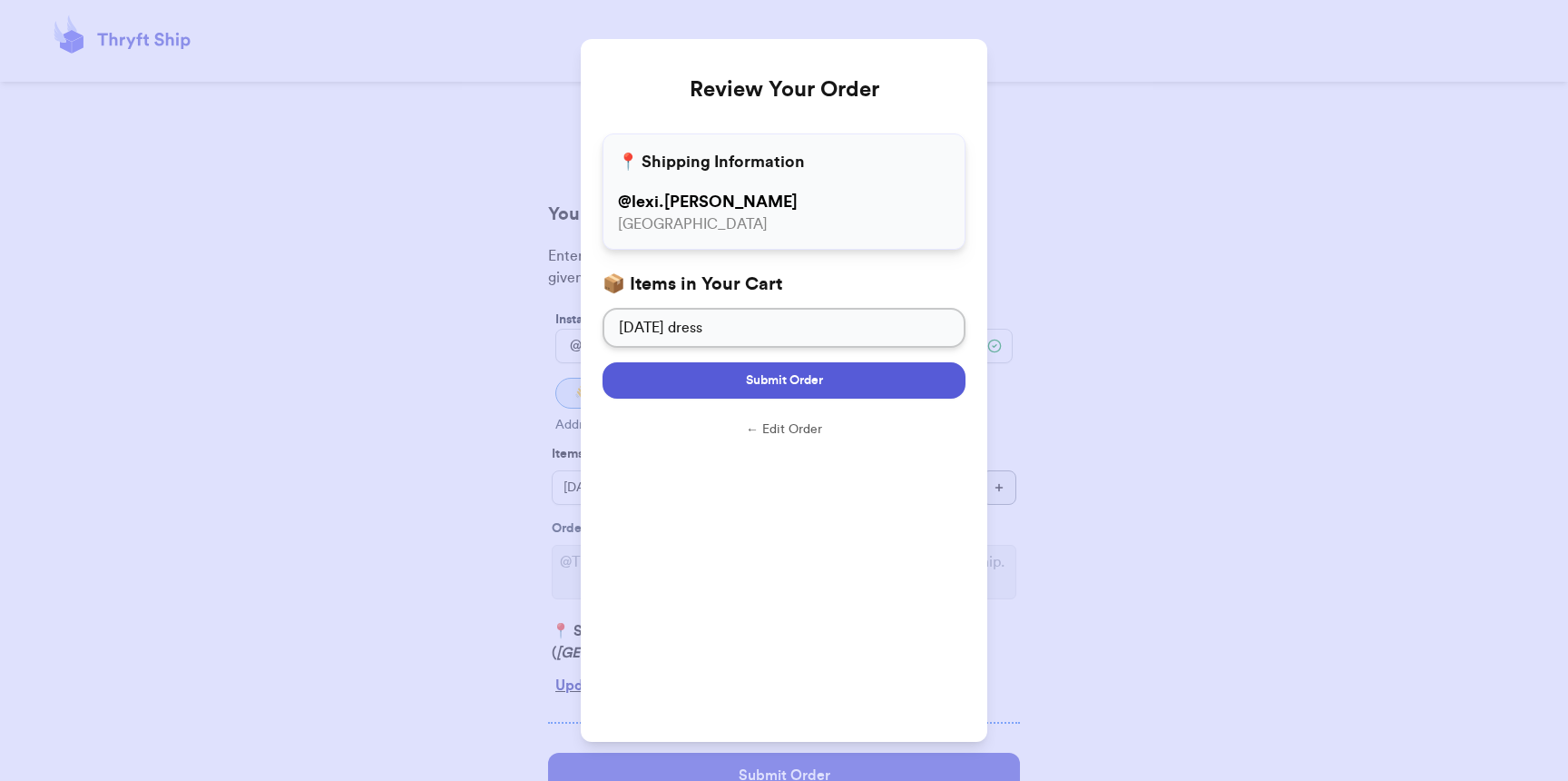
click at [813, 376] on span "Submit Order" at bounding box center [784, 380] width 77 height 18
